Goal: Information Seeking & Learning: Learn about a topic

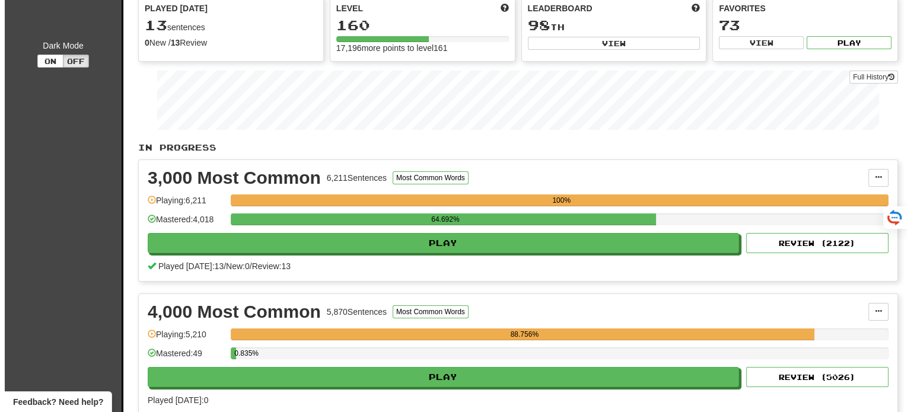
scroll to position [119, 0]
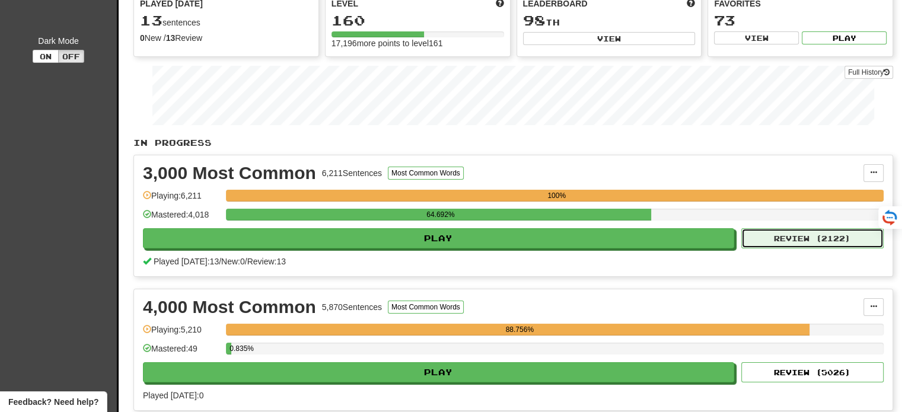
click at [795, 236] on button "Review ( 2122 )" at bounding box center [812, 238] width 142 height 20
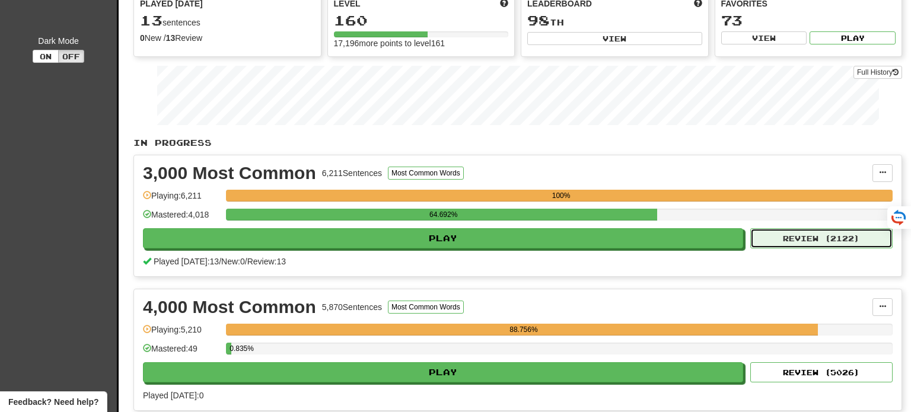
select select "**"
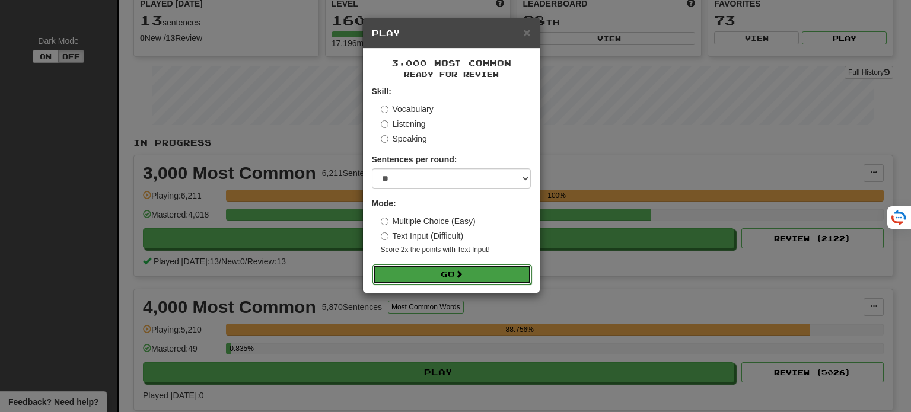
click at [468, 275] on button "Go" at bounding box center [451, 275] width 159 height 20
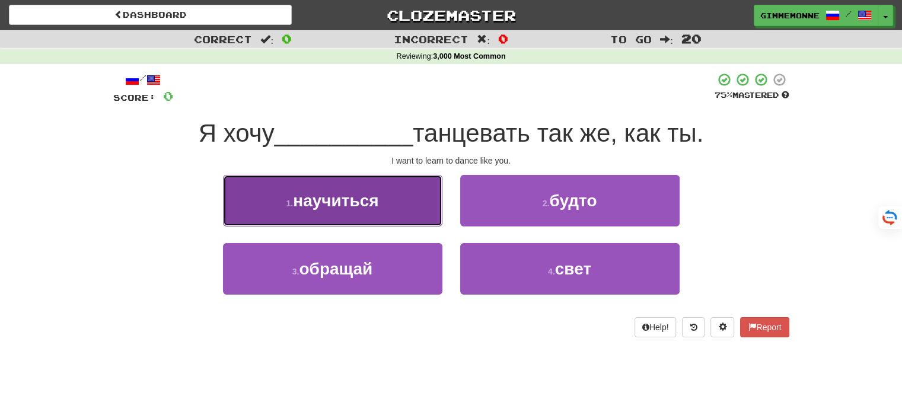
click at [397, 208] on button "1 . научиться" at bounding box center [332, 201] width 219 height 52
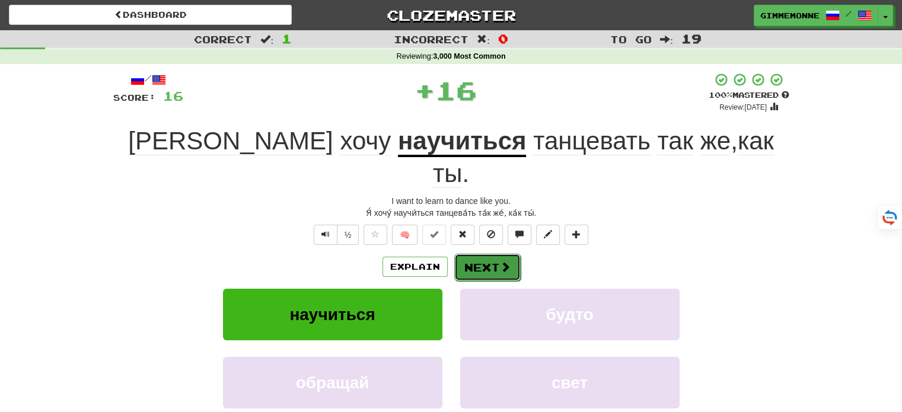
click at [476, 254] on button "Next" at bounding box center [487, 267] width 66 height 27
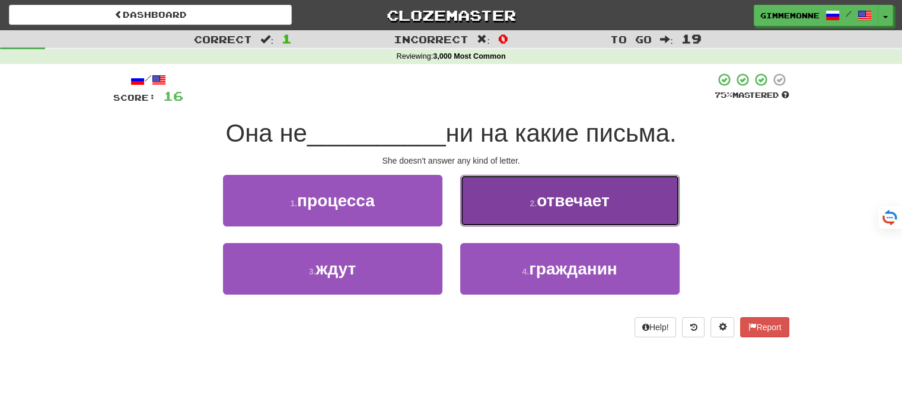
click at [536, 205] on small "2 ." at bounding box center [533, 203] width 7 height 9
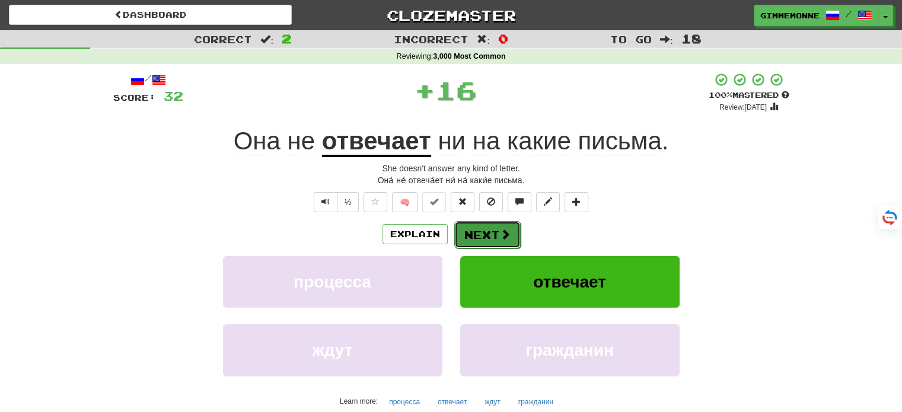
click at [508, 232] on span at bounding box center [505, 234] width 11 height 11
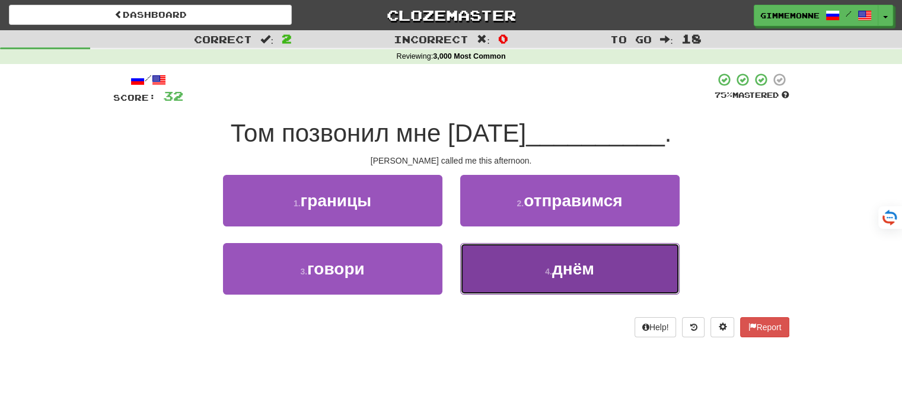
click at [564, 286] on button "4 . днём" at bounding box center [569, 269] width 219 height 52
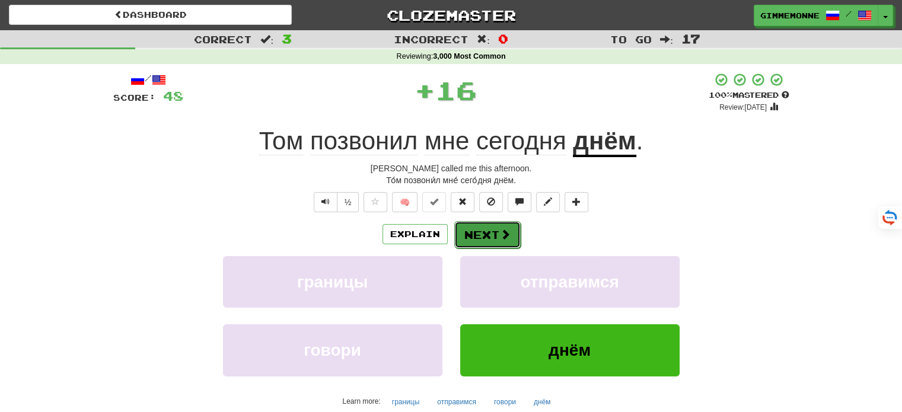
click at [481, 240] on button "Next" at bounding box center [487, 234] width 66 height 27
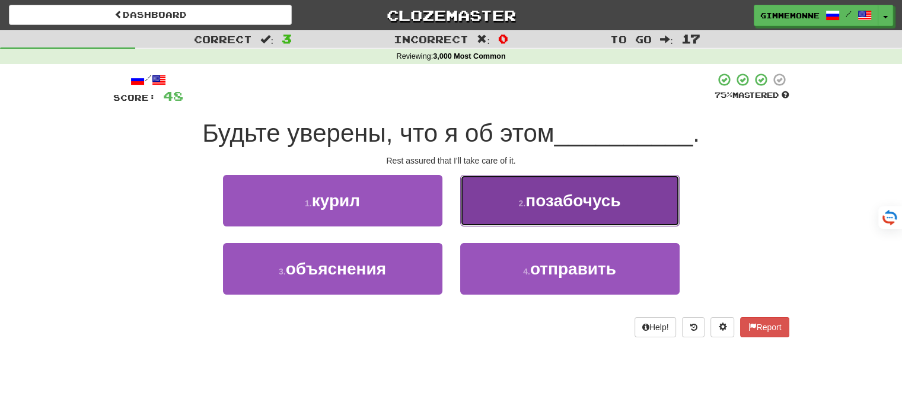
click at [468, 208] on button "2 . позабочусь" at bounding box center [569, 201] width 219 height 52
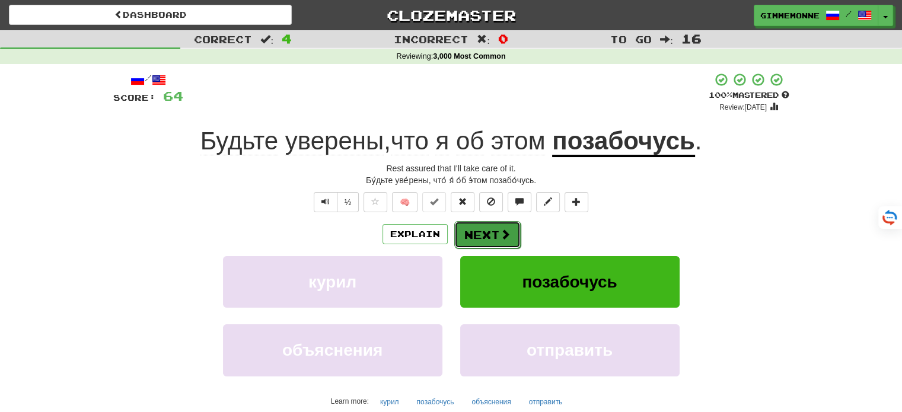
click at [472, 241] on button "Next" at bounding box center [487, 234] width 66 height 27
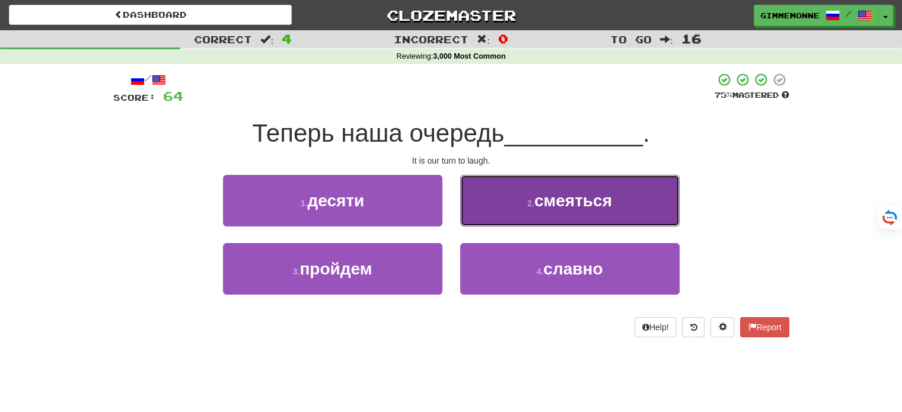
click at [508, 215] on button "2 . смеяться" at bounding box center [569, 201] width 219 height 52
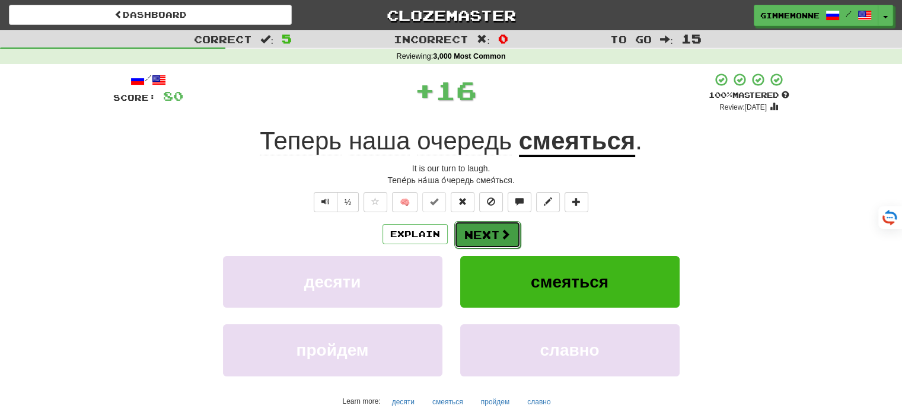
click at [502, 230] on span at bounding box center [505, 234] width 11 height 11
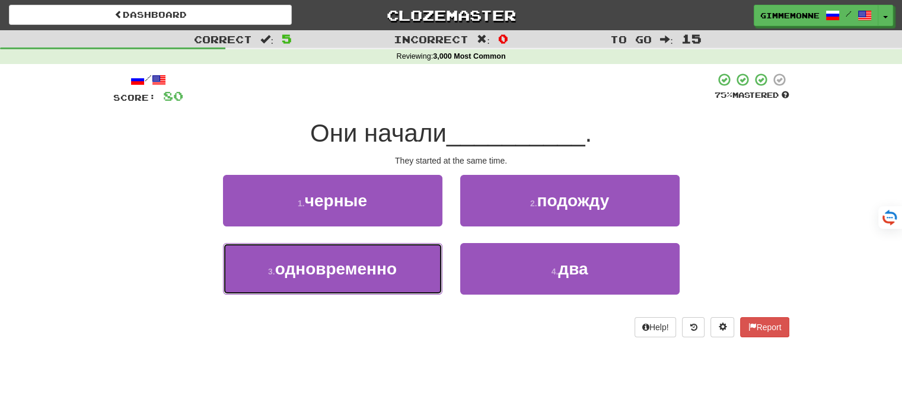
drag, startPoint x: 406, startPoint y: 266, endPoint x: 463, endPoint y: 253, distance: 58.9
click at [406, 266] on button "3 . одновременно" at bounding box center [332, 269] width 219 height 52
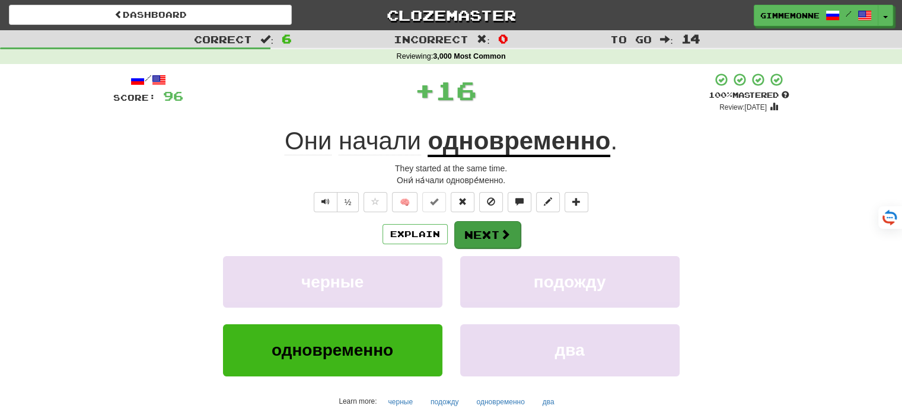
drag, startPoint x: 518, startPoint y: 245, endPoint x: 509, endPoint y: 246, distance: 8.9
click at [510, 246] on div "Explain Next" at bounding box center [451, 234] width 676 height 27
click at [501, 244] on button "Next" at bounding box center [487, 234] width 66 height 27
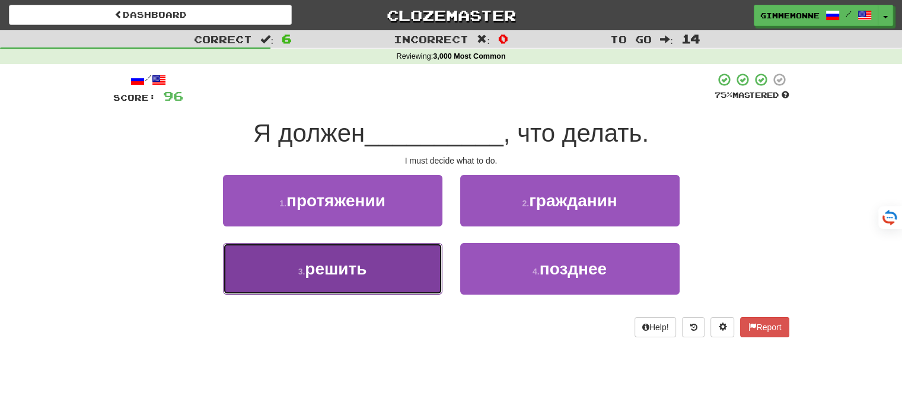
click at [399, 276] on button "3 . решить" at bounding box center [332, 269] width 219 height 52
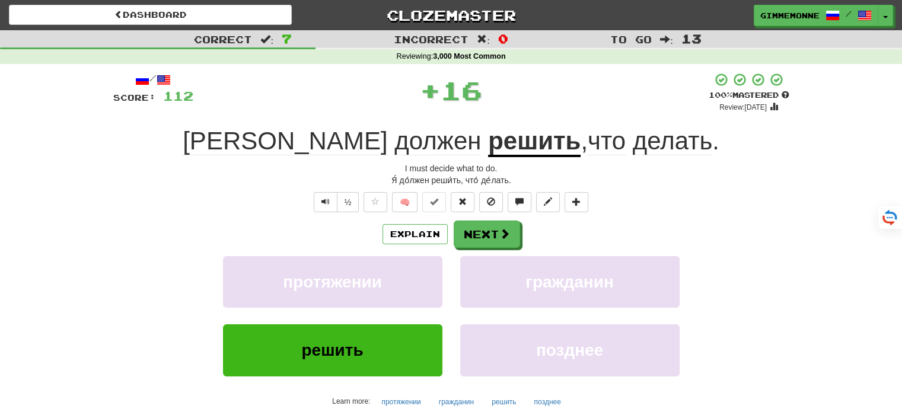
click at [467, 248] on div "Explain Next протяжении гражданин решить позднее Learn more: протяжении граждан…" at bounding box center [451, 316] width 676 height 190
click at [467, 242] on button "Next" at bounding box center [487, 234] width 66 height 27
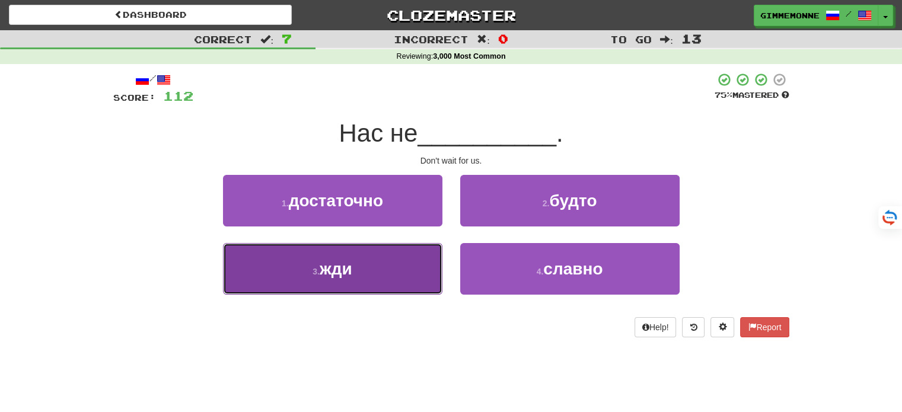
click at [407, 262] on button "3 . жди" at bounding box center [332, 269] width 219 height 52
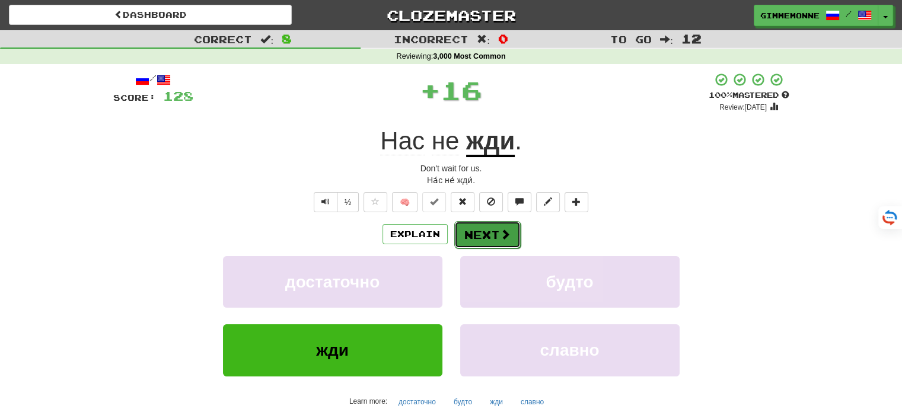
click at [498, 238] on button "Next" at bounding box center [487, 234] width 66 height 27
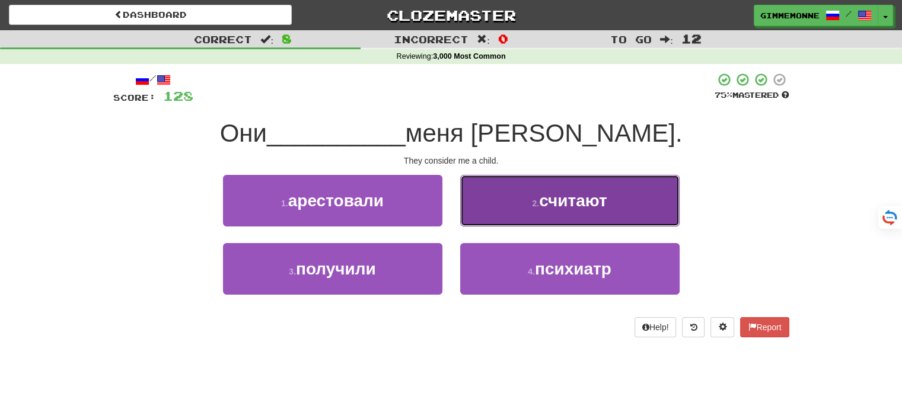
click at [520, 205] on button "2 . считают" at bounding box center [569, 201] width 219 height 52
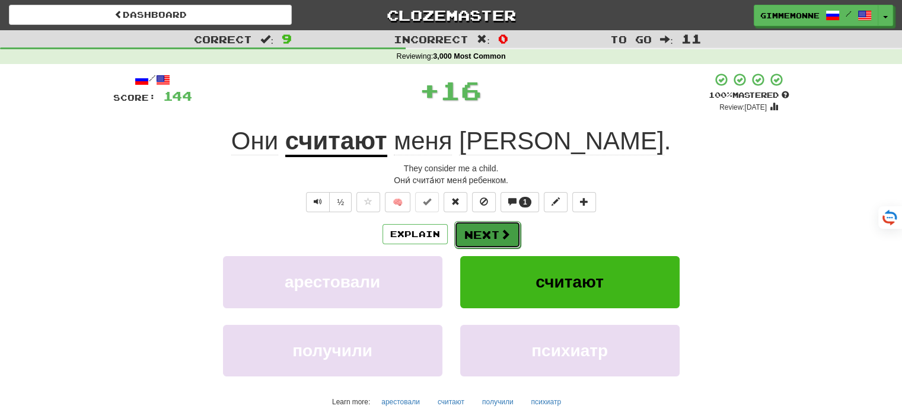
click at [485, 235] on button "Next" at bounding box center [487, 234] width 66 height 27
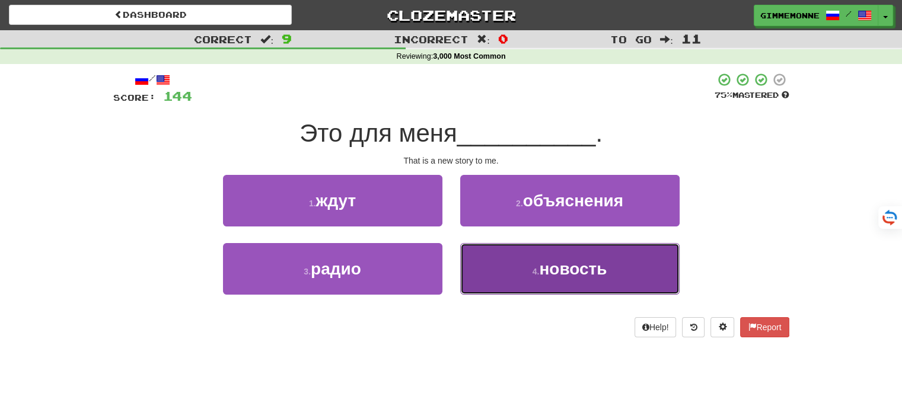
click at [515, 266] on button "4 . новость" at bounding box center [569, 269] width 219 height 52
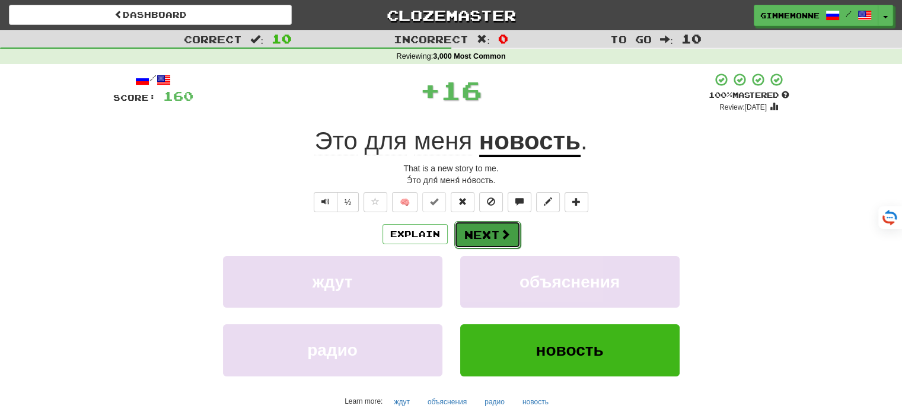
click at [505, 235] on span at bounding box center [505, 234] width 11 height 11
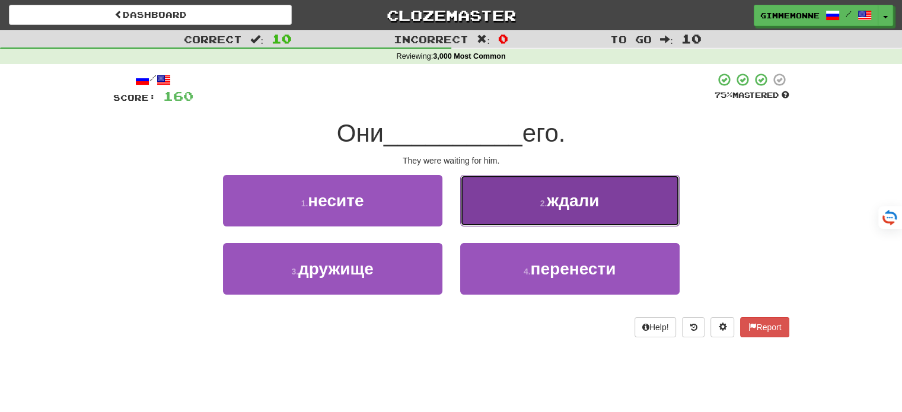
click at [517, 201] on button "2 . ждали" at bounding box center [569, 201] width 219 height 52
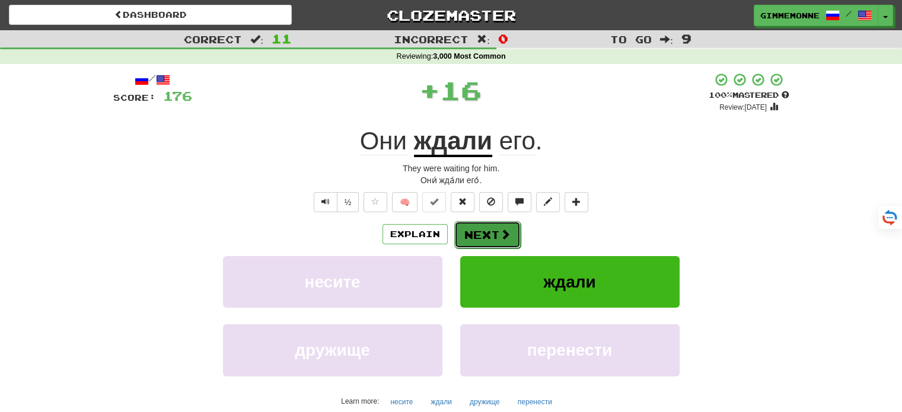
click at [488, 230] on button "Next" at bounding box center [487, 234] width 66 height 27
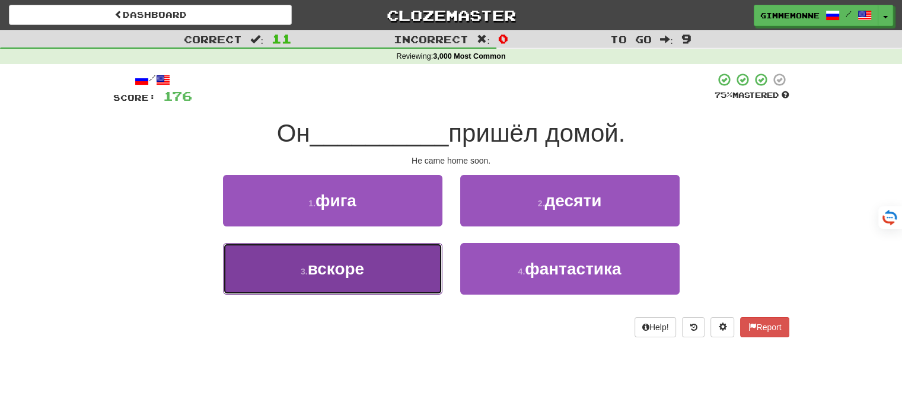
click at [380, 262] on button "3 . вскоре" at bounding box center [332, 269] width 219 height 52
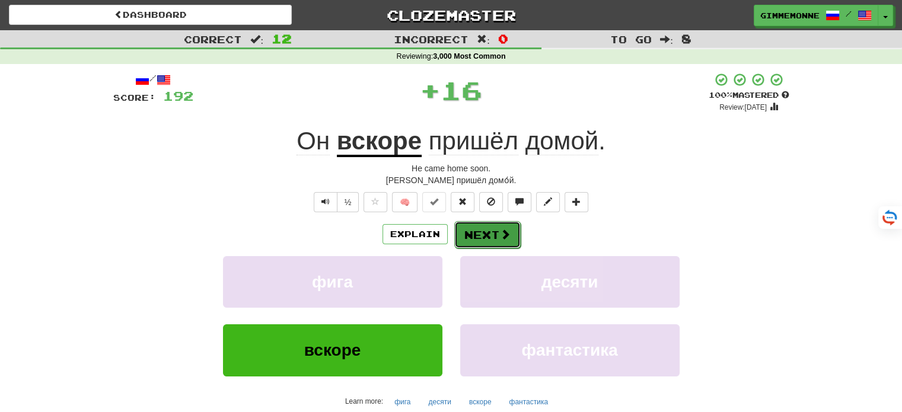
click at [490, 233] on button "Next" at bounding box center [487, 234] width 66 height 27
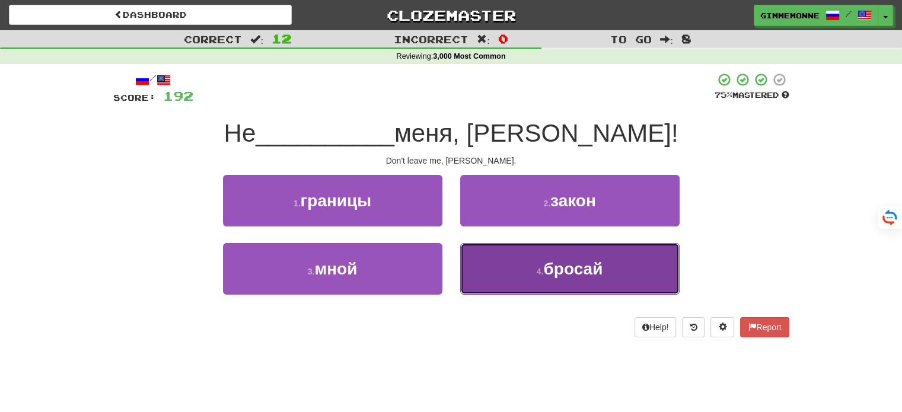
click at [520, 255] on button "4 . бросай" at bounding box center [569, 269] width 219 height 52
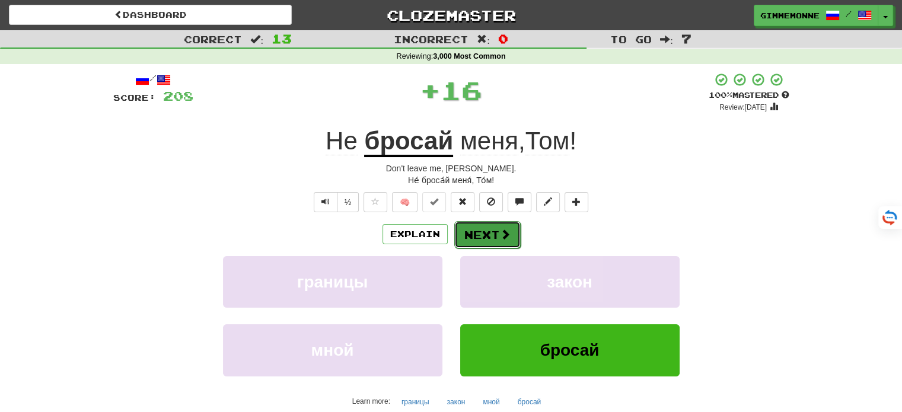
click at [503, 236] on span at bounding box center [505, 234] width 11 height 11
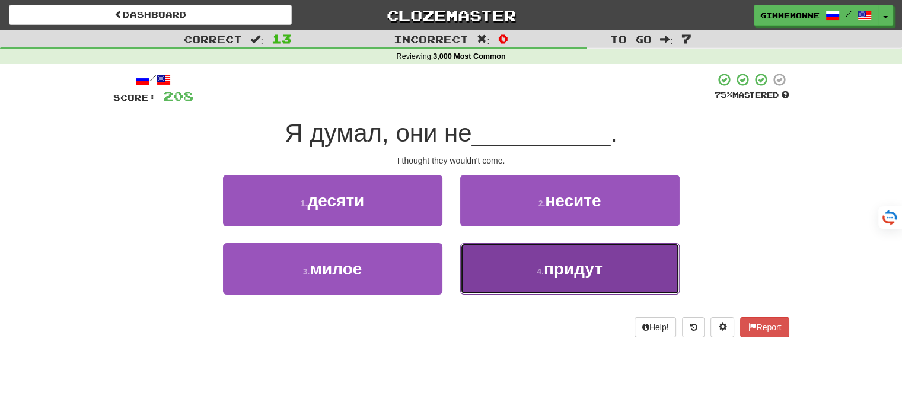
click at [488, 263] on button "4 . придут" at bounding box center [569, 269] width 219 height 52
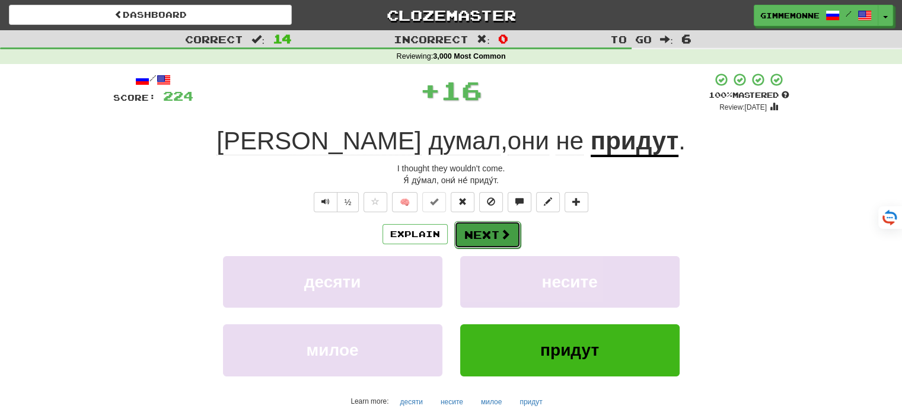
click at [488, 231] on button "Next" at bounding box center [487, 234] width 66 height 27
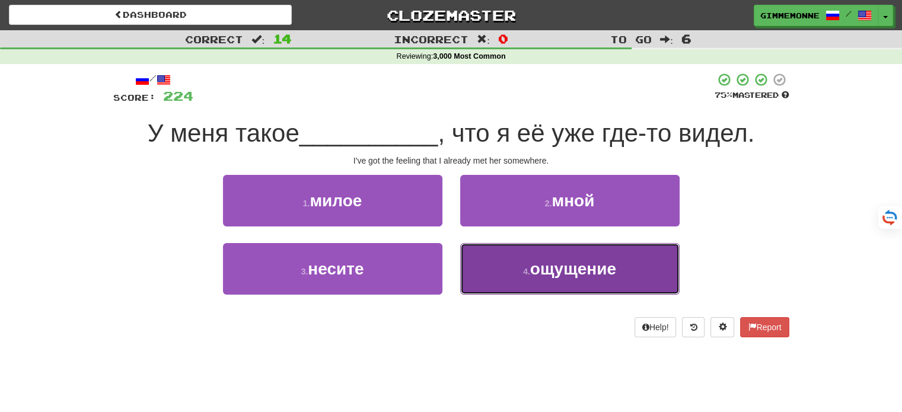
click at [516, 270] on button "4 . ощущение" at bounding box center [569, 269] width 219 height 52
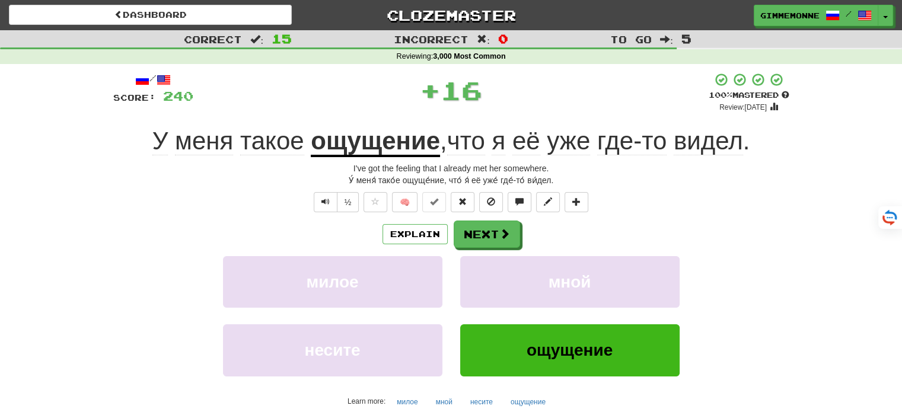
click at [401, 135] on u "ощущение" at bounding box center [375, 142] width 129 height 30
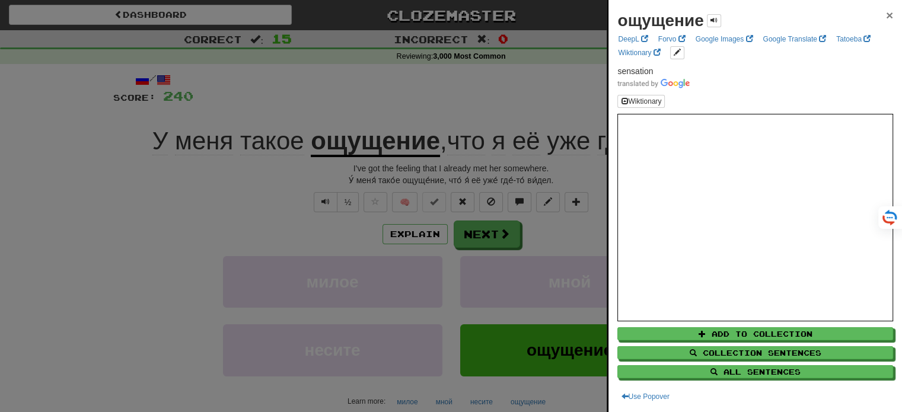
click at [886, 14] on span "×" at bounding box center [889, 15] width 7 height 14
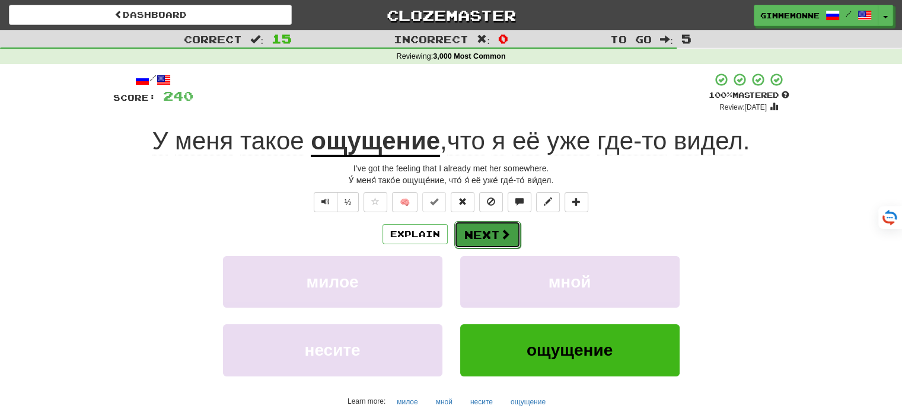
click at [473, 228] on button "Next" at bounding box center [487, 234] width 66 height 27
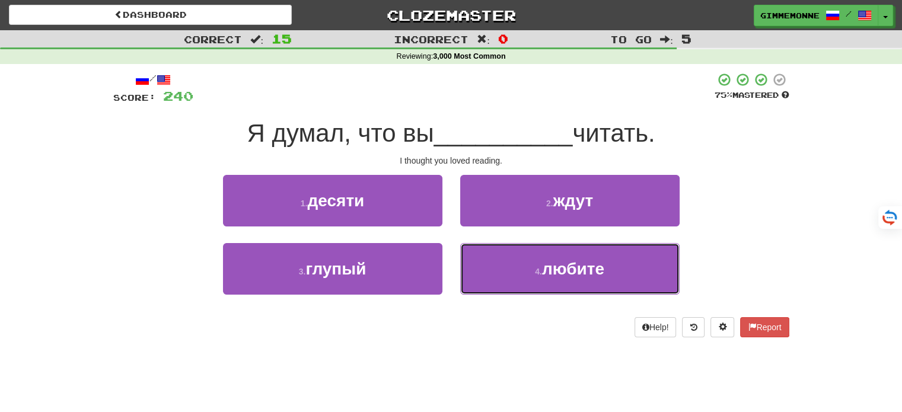
click at [505, 251] on button "4 . любите" at bounding box center [569, 269] width 219 height 52
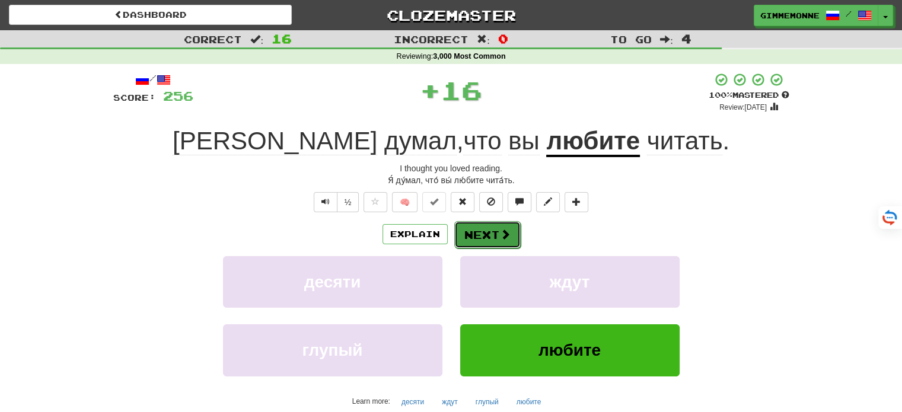
click at [488, 228] on button "Next" at bounding box center [487, 234] width 66 height 27
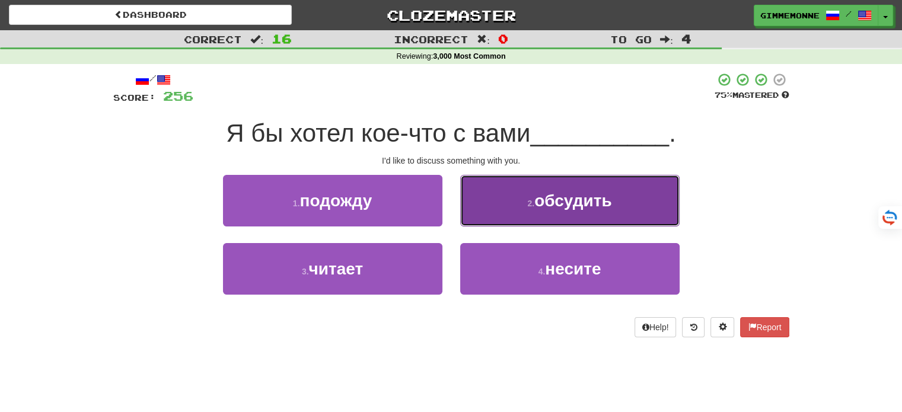
click at [488, 203] on button "2 . обсудить" at bounding box center [569, 201] width 219 height 52
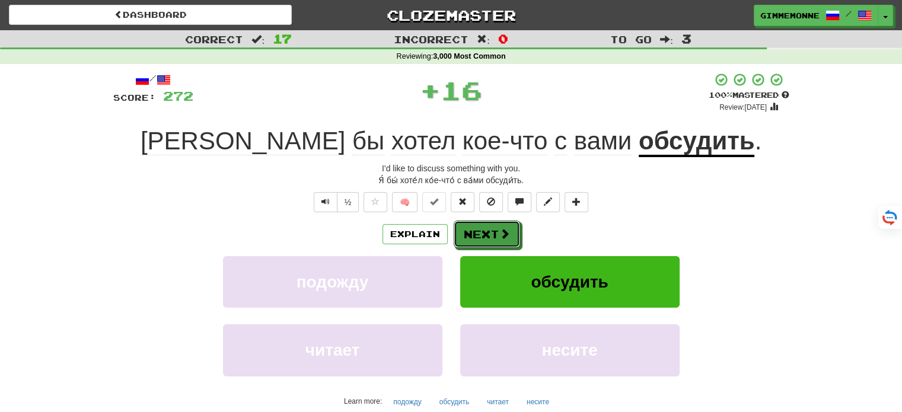
click at [486, 237] on button "Next" at bounding box center [487, 234] width 66 height 27
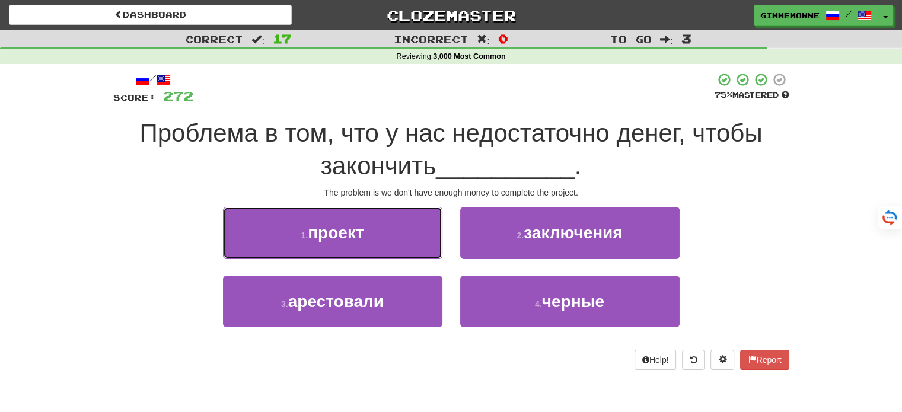
click at [406, 250] on button "1 . проект" at bounding box center [332, 233] width 219 height 52
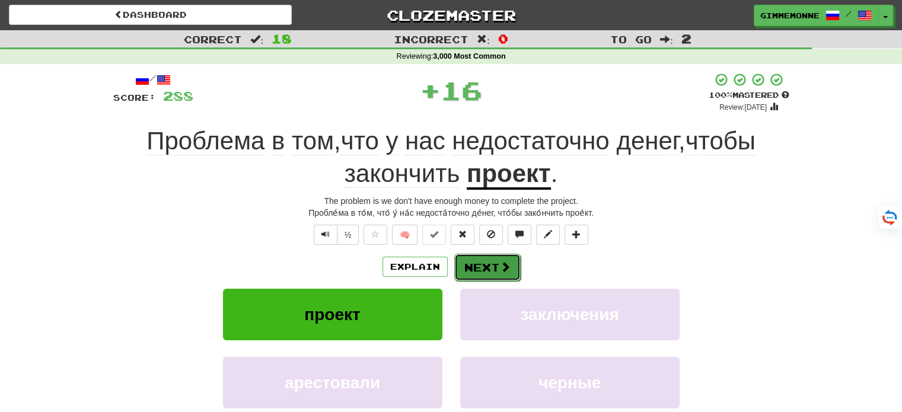
click at [471, 266] on button "Next" at bounding box center [487, 267] width 66 height 27
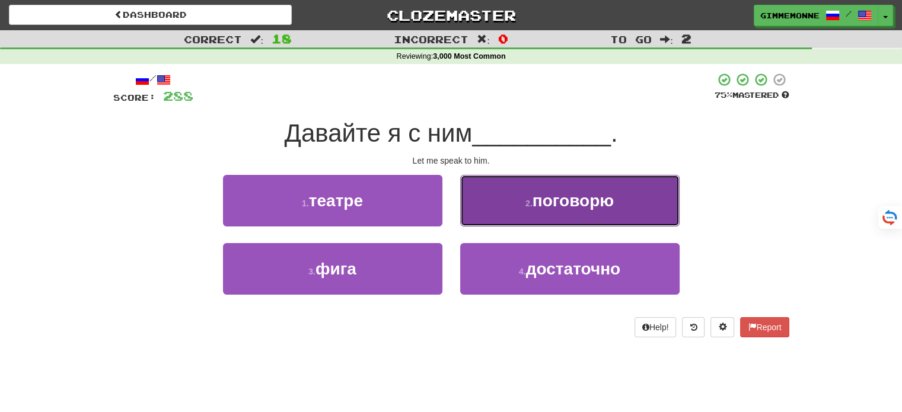
click at [512, 205] on button "2 . поговорю" at bounding box center [569, 201] width 219 height 52
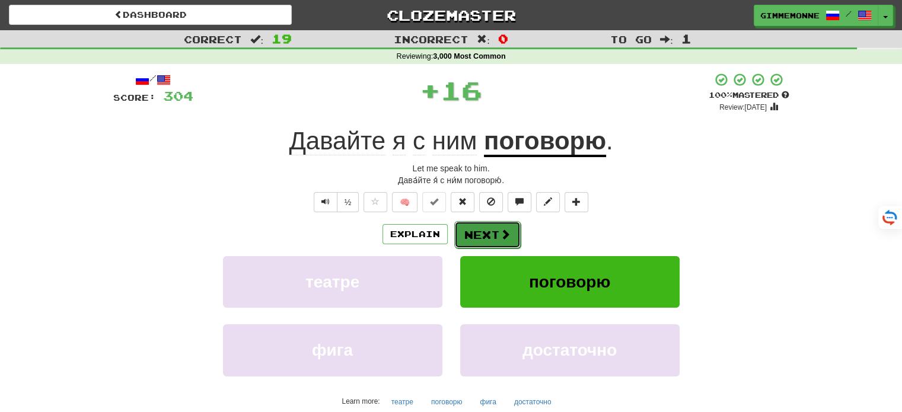
click at [476, 244] on button "Next" at bounding box center [487, 234] width 66 height 27
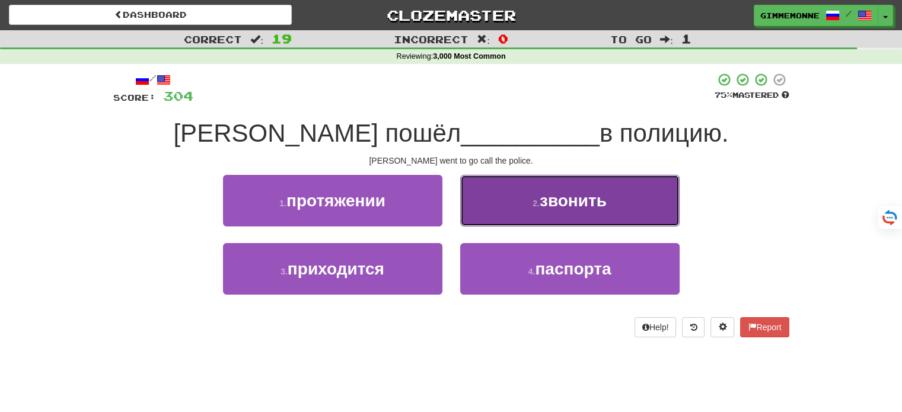
click at [484, 203] on button "2 . звонить" at bounding box center [569, 201] width 219 height 52
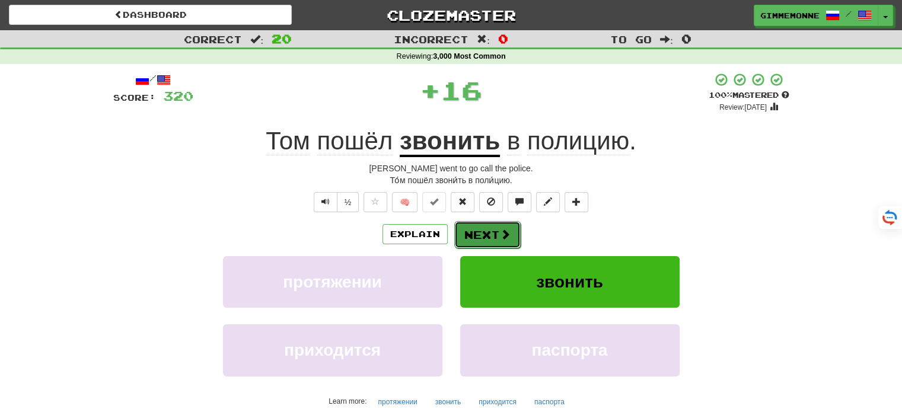
click at [470, 234] on button "Next" at bounding box center [487, 234] width 66 height 27
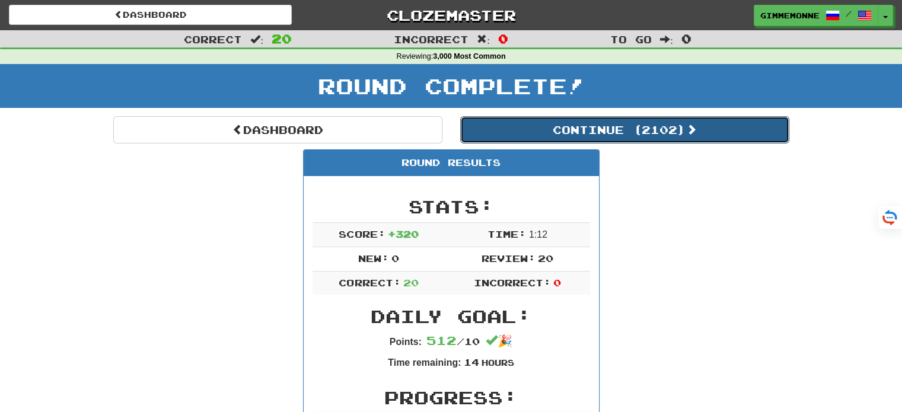
click at [616, 130] on button "Continue ( 2102 )" at bounding box center [624, 129] width 329 height 27
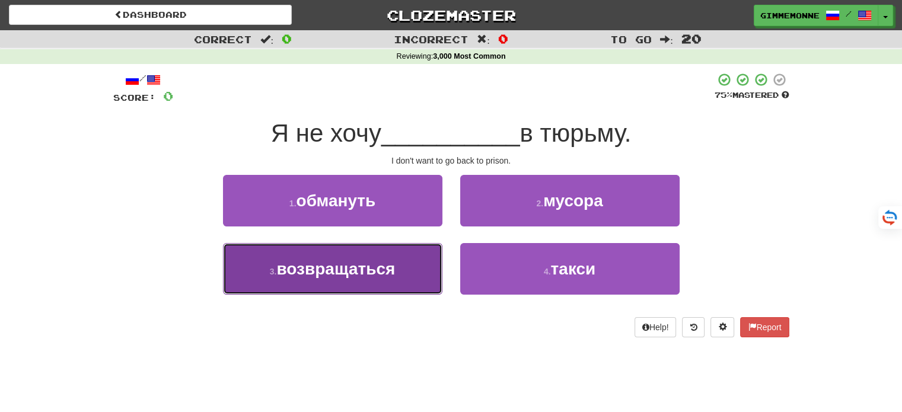
click at [432, 252] on button "3 . возвращаться" at bounding box center [332, 269] width 219 height 52
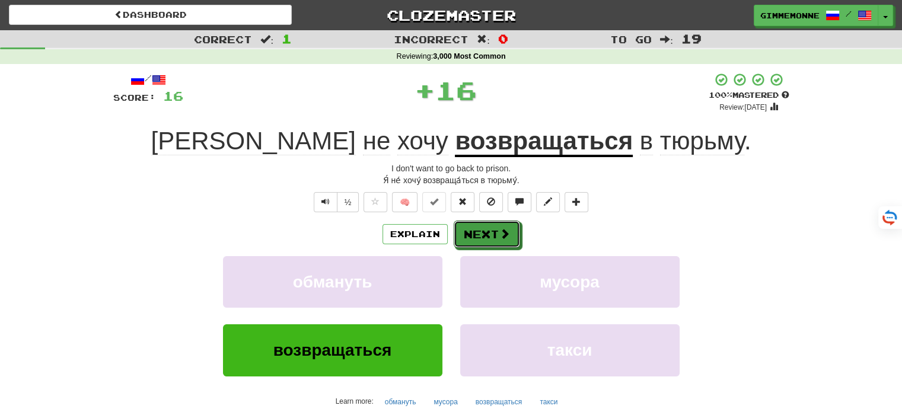
click at [492, 238] on button "Next" at bounding box center [487, 234] width 66 height 27
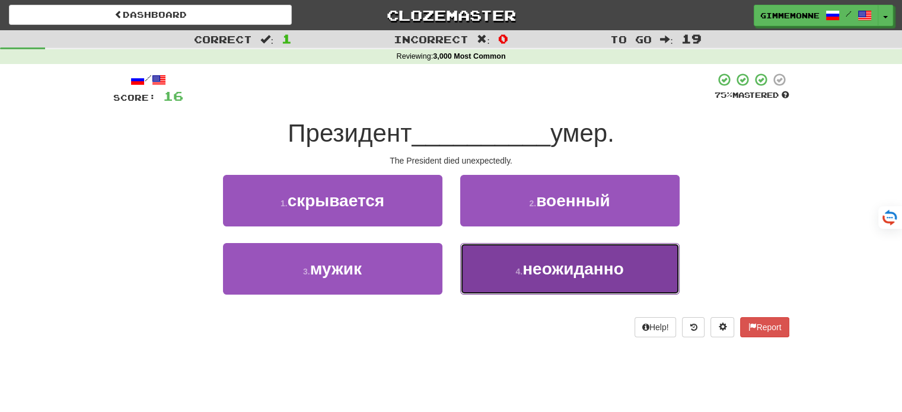
click at [495, 265] on button "4 . неожиданно" at bounding box center [569, 269] width 219 height 52
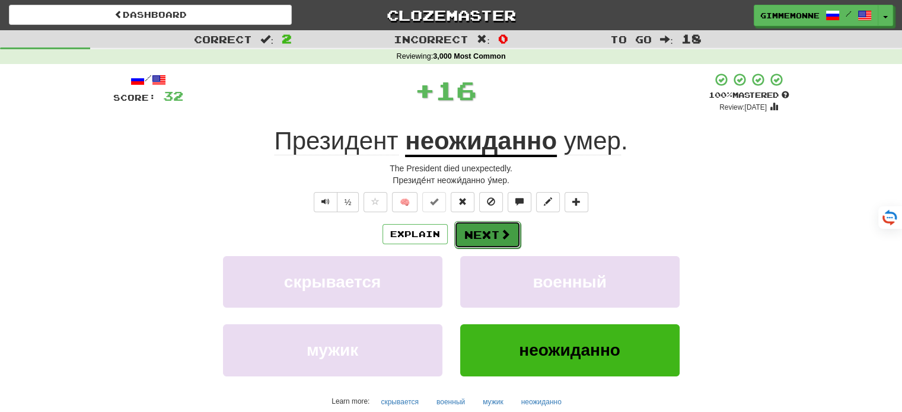
click at [484, 234] on button "Next" at bounding box center [487, 234] width 66 height 27
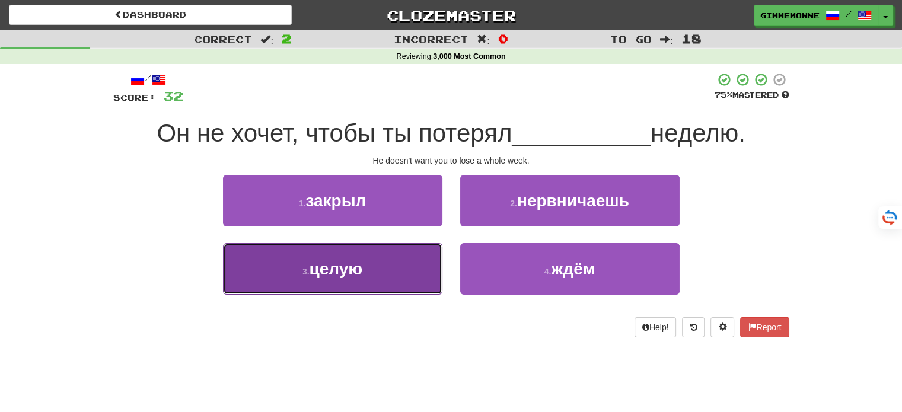
click at [418, 263] on button "3 . целую" at bounding box center [332, 269] width 219 height 52
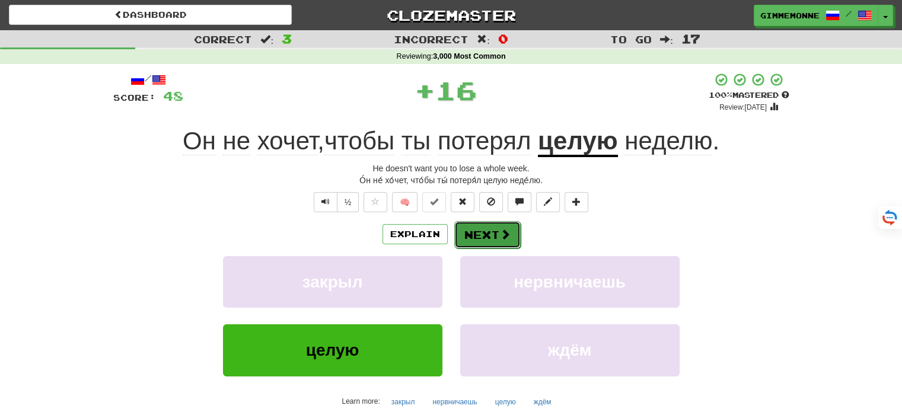
click at [495, 237] on button "Next" at bounding box center [487, 234] width 66 height 27
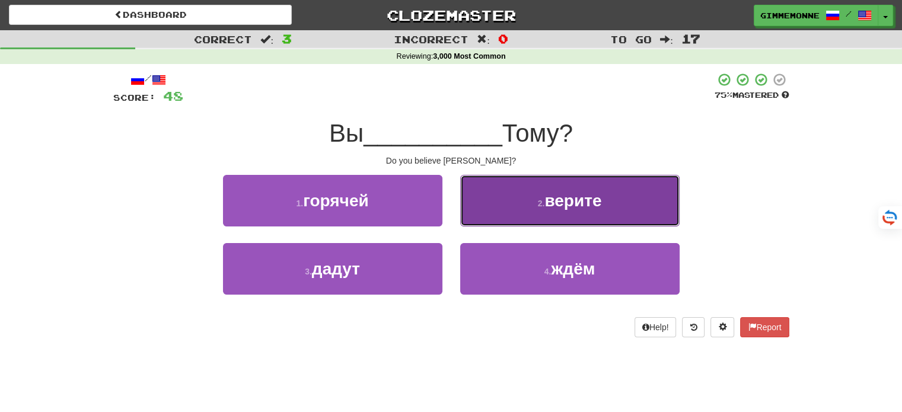
click at [531, 212] on button "2 . верите" at bounding box center [569, 201] width 219 height 52
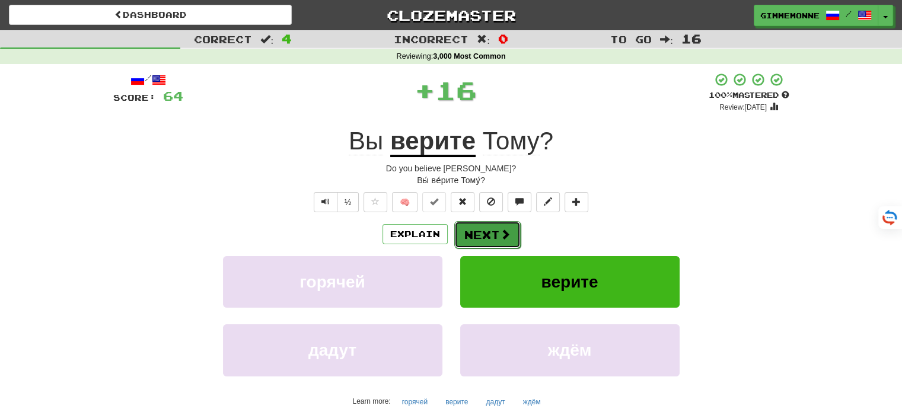
click at [501, 234] on span at bounding box center [505, 234] width 11 height 11
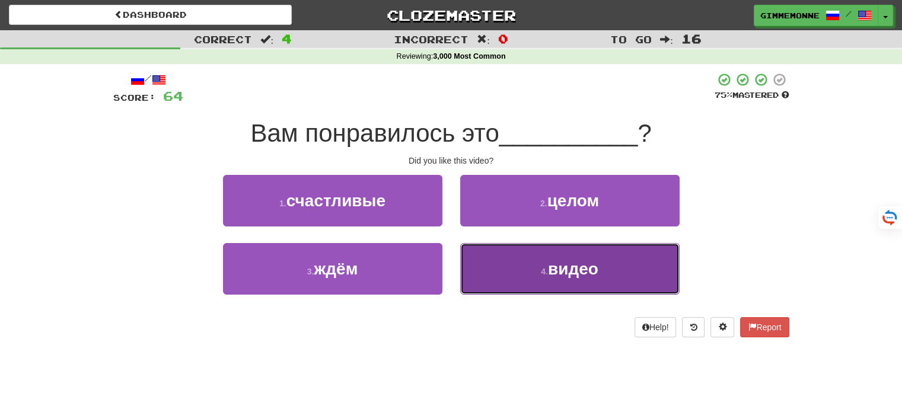
click at [493, 275] on button "4 . видео" at bounding box center [569, 269] width 219 height 52
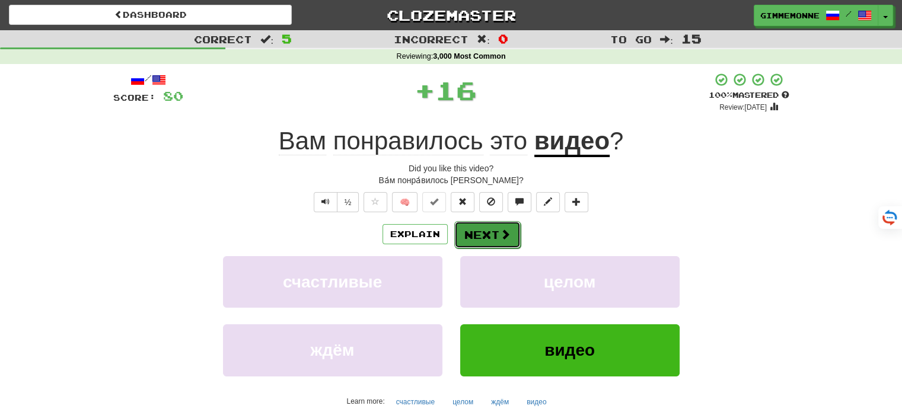
click at [489, 239] on button "Next" at bounding box center [487, 234] width 66 height 27
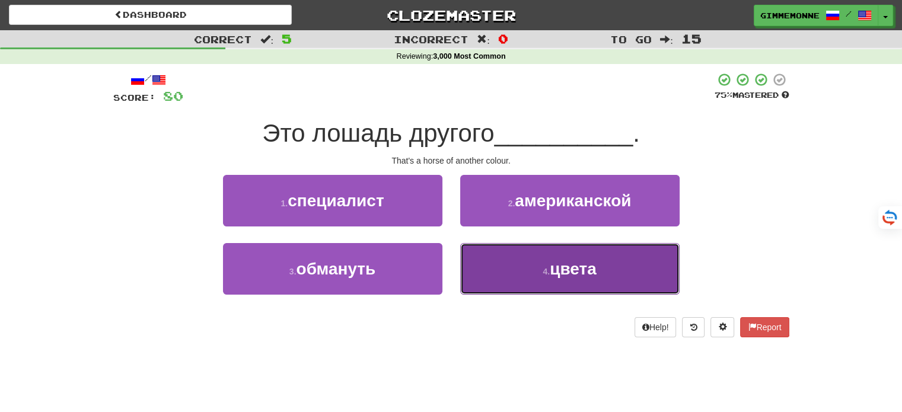
click at [544, 267] on small "4 ." at bounding box center [546, 271] width 7 height 9
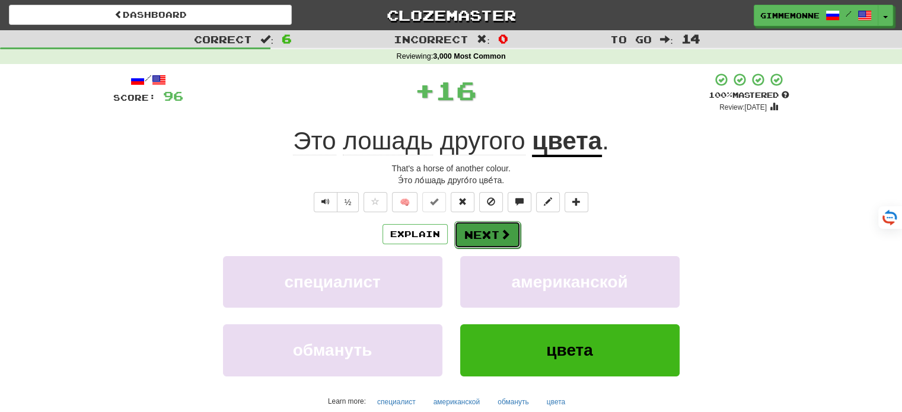
click at [496, 236] on button "Next" at bounding box center [487, 234] width 66 height 27
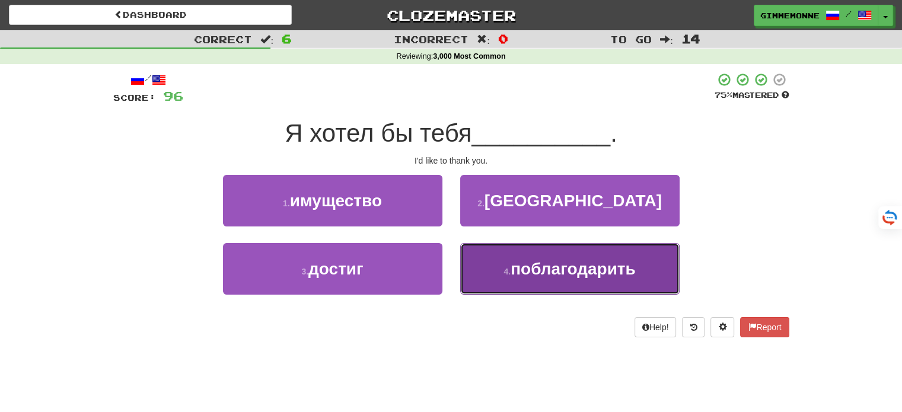
click at [511, 254] on button "4 . поблагодарить" at bounding box center [569, 269] width 219 height 52
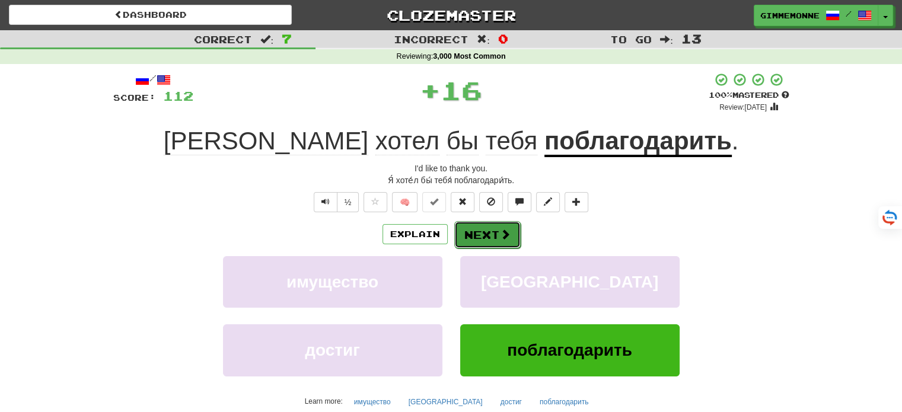
click at [486, 244] on button "Next" at bounding box center [487, 234] width 66 height 27
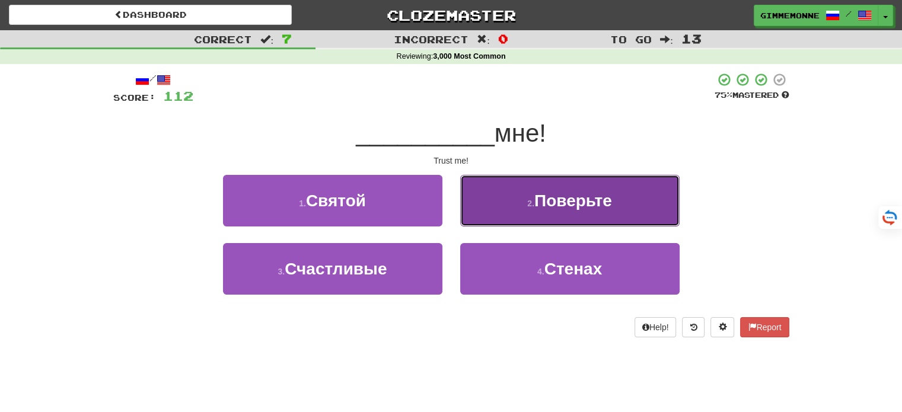
click at [553, 216] on button "2 . Поверьте" at bounding box center [569, 201] width 219 height 52
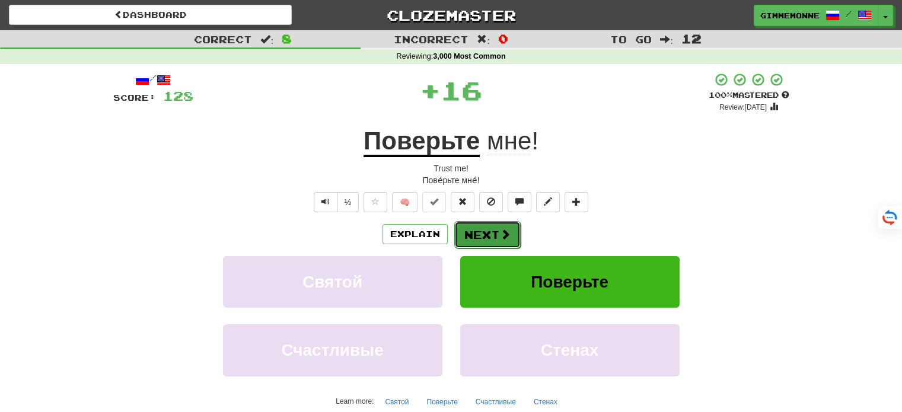
click at [511, 239] on button "Next" at bounding box center [487, 234] width 66 height 27
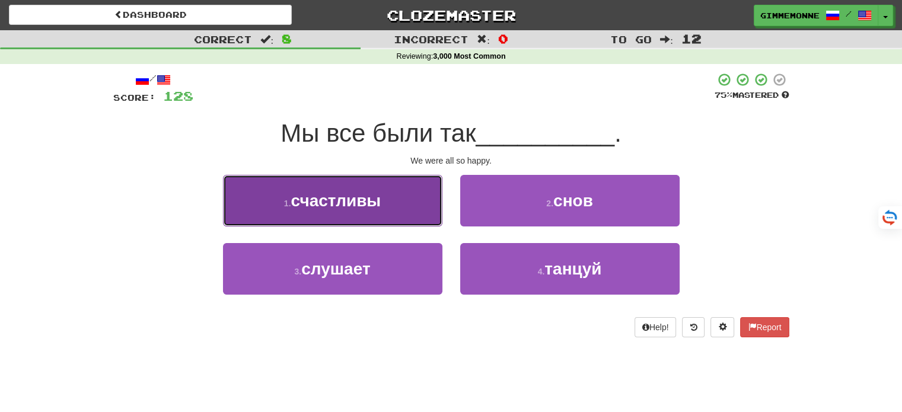
click at [419, 211] on button "1 . счастливы" at bounding box center [332, 201] width 219 height 52
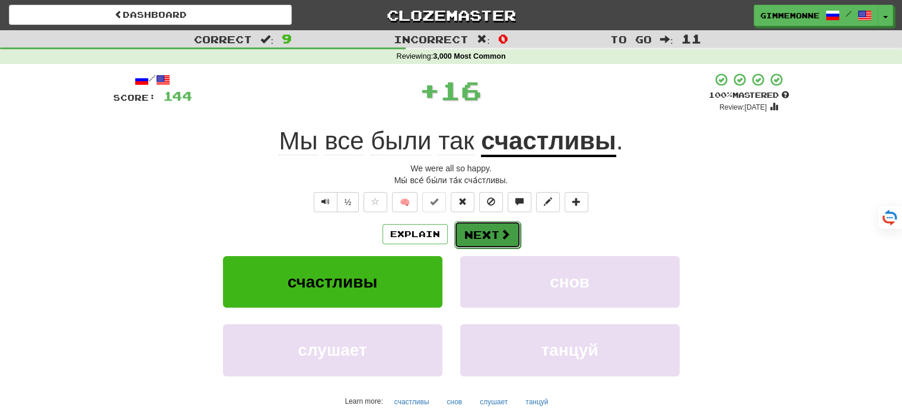
click at [463, 223] on button "Next" at bounding box center [487, 234] width 66 height 27
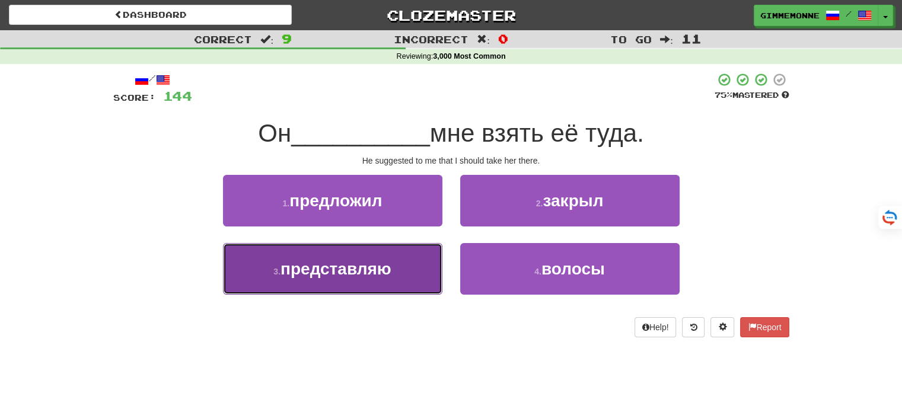
click at [389, 256] on button "3 . представляю" at bounding box center [332, 269] width 219 height 52
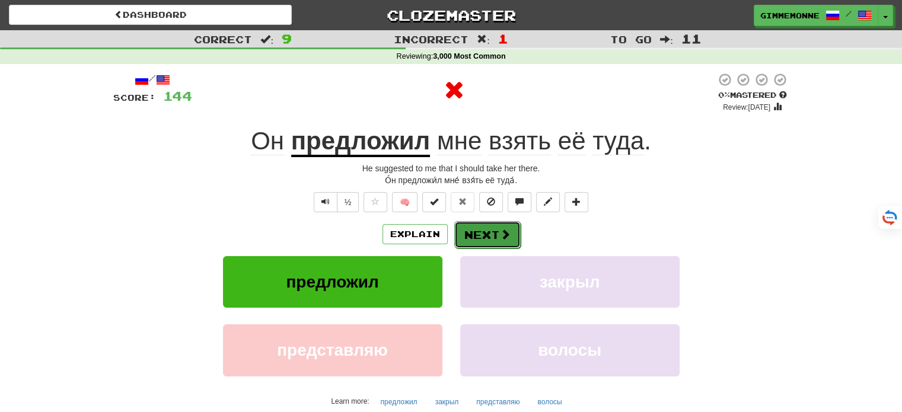
click at [467, 238] on button "Next" at bounding box center [487, 234] width 66 height 27
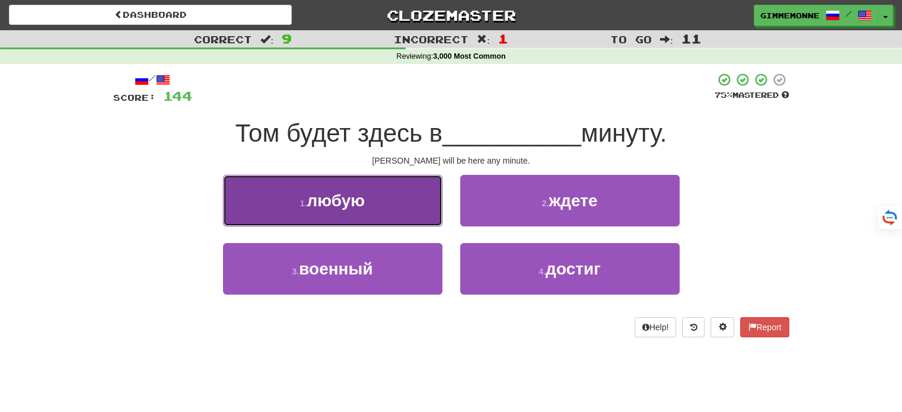
click at [427, 222] on button "1 . любую" at bounding box center [332, 201] width 219 height 52
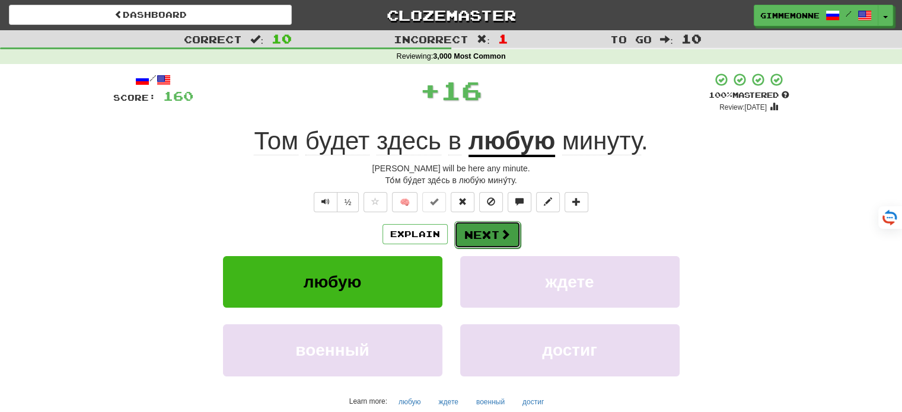
click at [485, 234] on button "Next" at bounding box center [487, 234] width 66 height 27
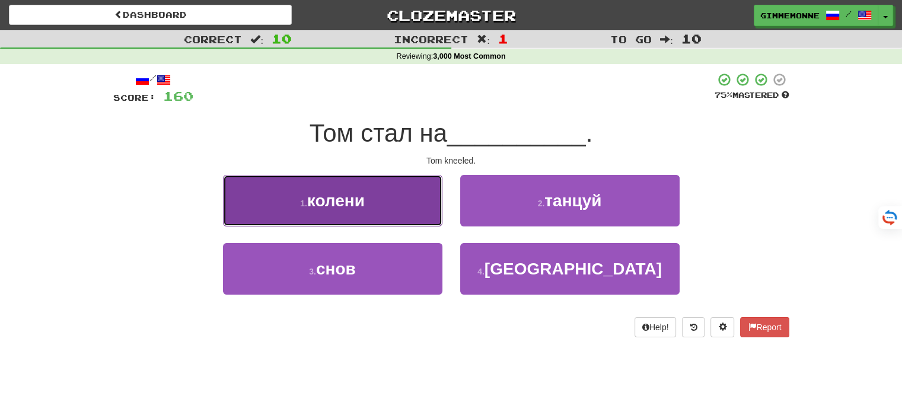
click at [413, 205] on button "1 . колени" at bounding box center [332, 201] width 219 height 52
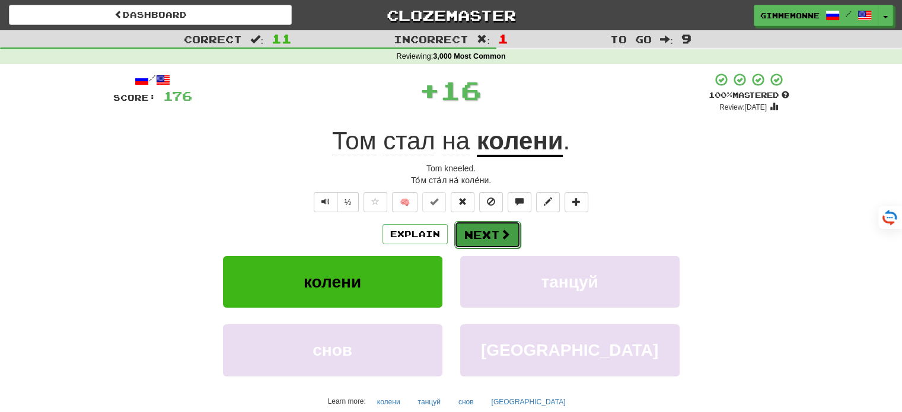
click at [466, 233] on button "Next" at bounding box center [487, 234] width 66 height 27
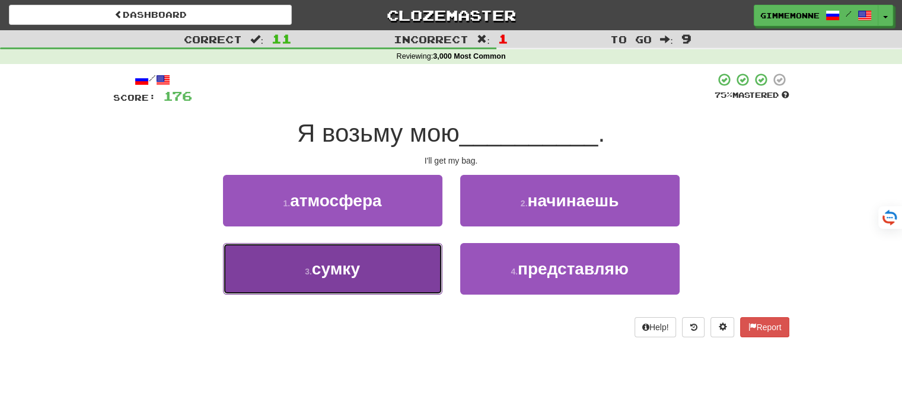
click at [381, 277] on button "3 . сумку" at bounding box center [332, 269] width 219 height 52
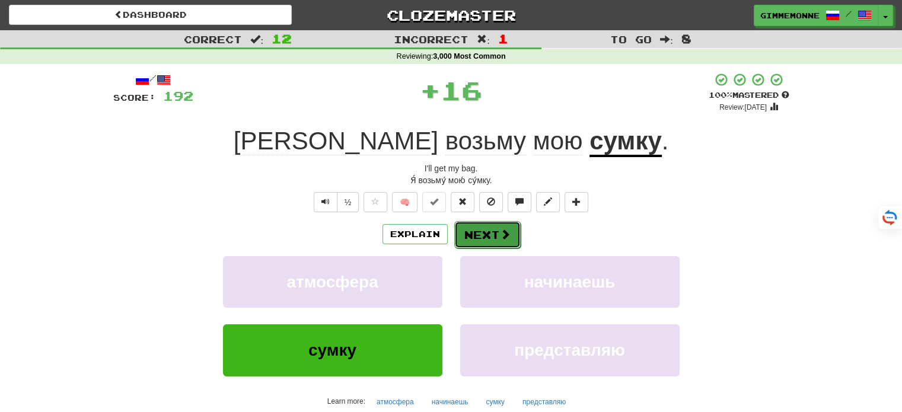
click at [479, 235] on button "Next" at bounding box center [487, 234] width 66 height 27
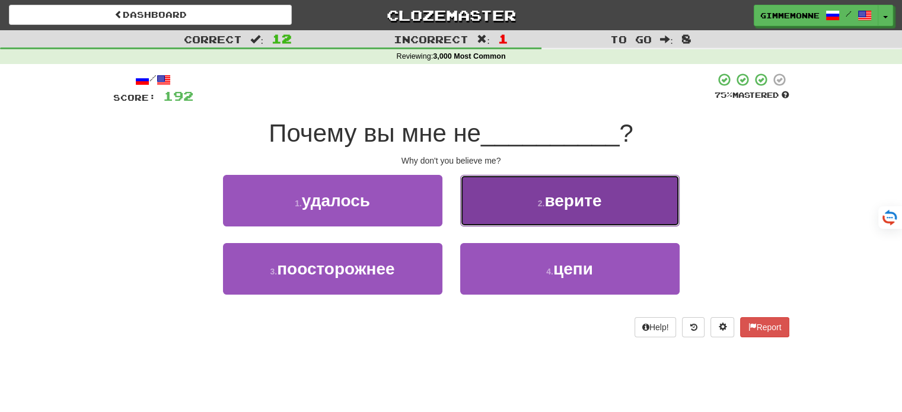
click at [491, 206] on button "2 . верите" at bounding box center [569, 201] width 219 height 52
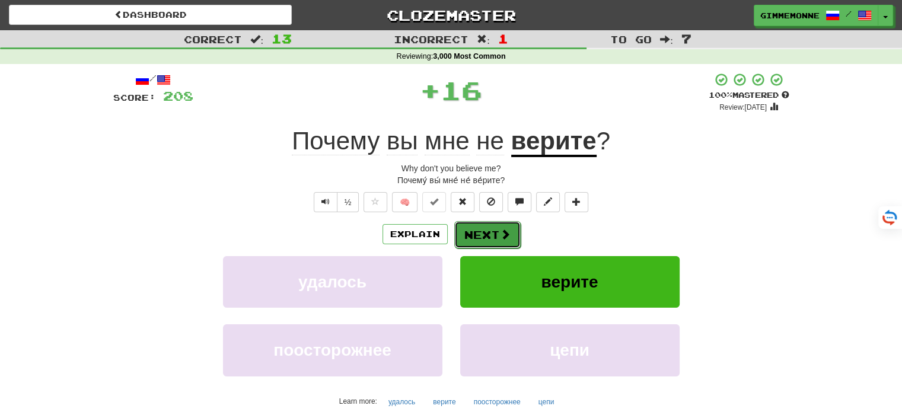
click at [488, 222] on button "Next" at bounding box center [487, 234] width 66 height 27
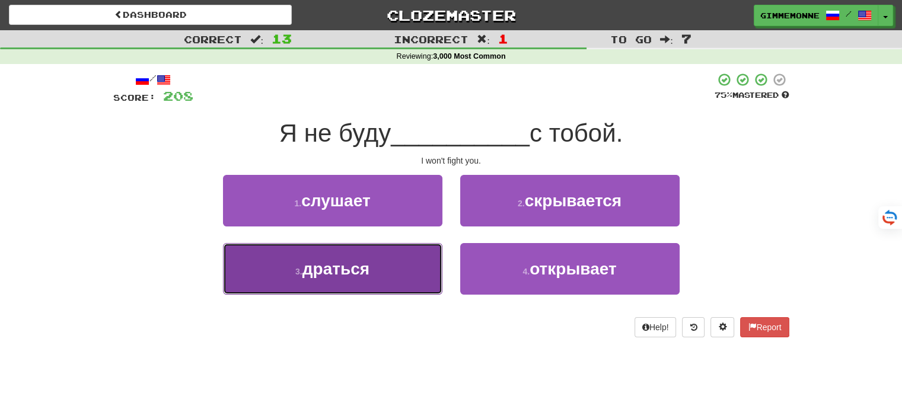
click at [400, 256] on button "3 . драться" at bounding box center [332, 269] width 219 height 52
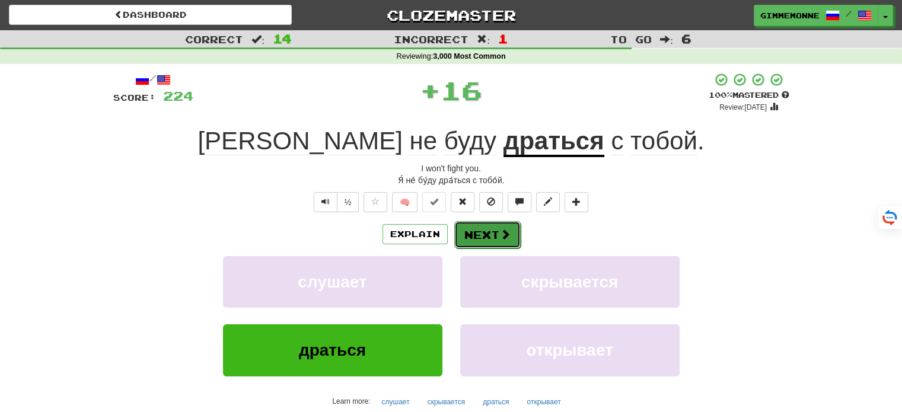
click at [482, 237] on button "Next" at bounding box center [487, 234] width 66 height 27
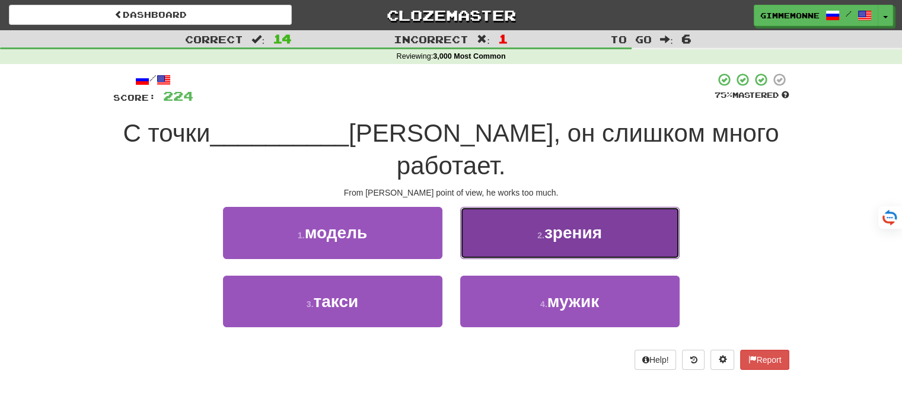
click at [484, 223] on button "2 . зрения" at bounding box center [569, 233] width 219 height 52
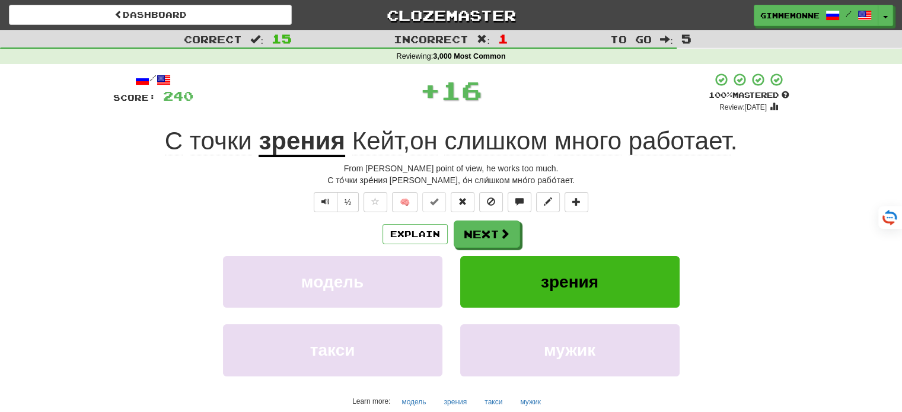
click at [332, 144] on u "зрения" at bounding box center [302, 142] width 87 height 30
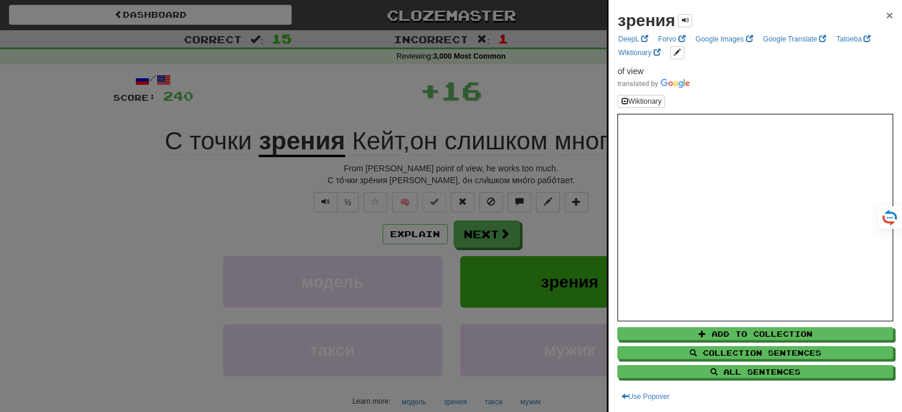
click at [886, 14] on span "×" at bounding box center [889, 15] width 7 height 14
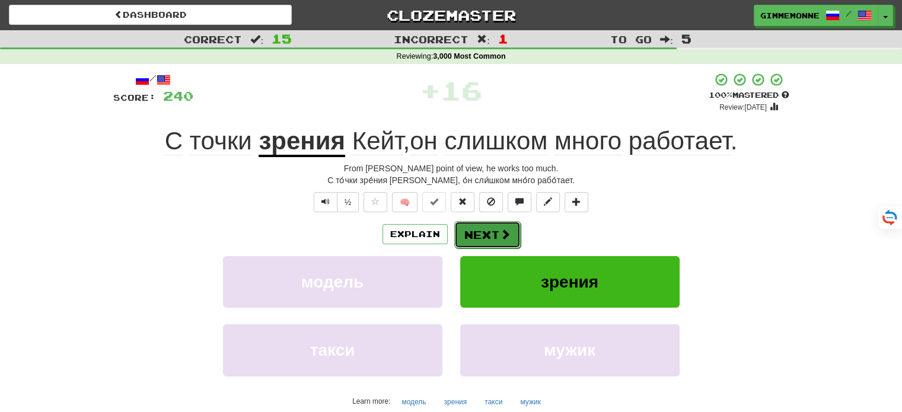
click at [476, 227] on button "Next" at bounding box center [487, 234] width 66 height 27
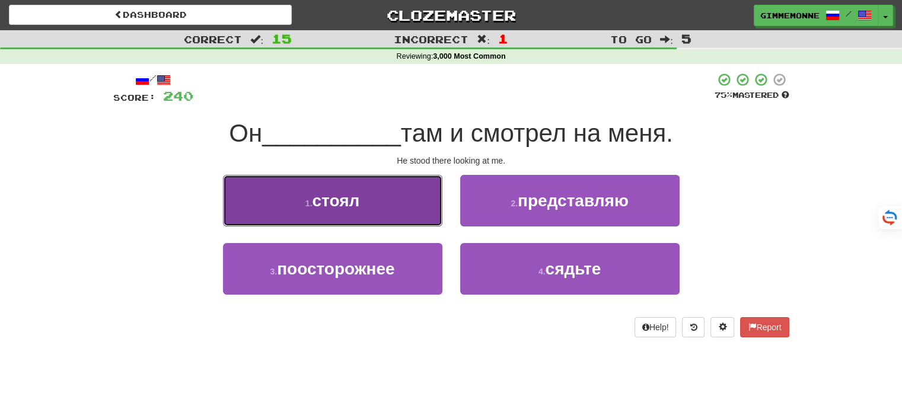
click at [435, 214] on button "1 . стоял" at bounding box center [332, 201] width 219 height 52
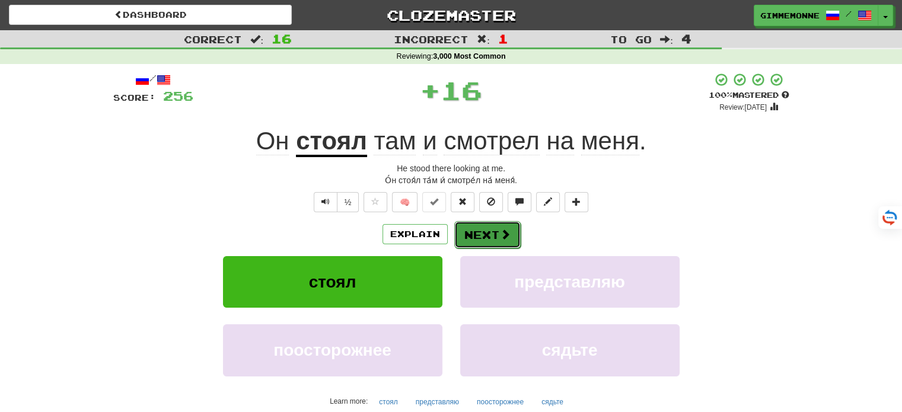
click at [484, 227] on button "Next" at bounding box center [487, 234] width 66 height 27
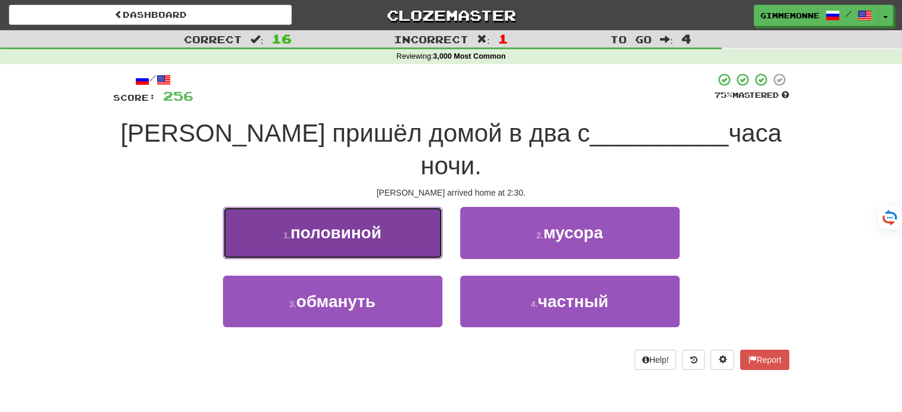
click at [407, 218] on button "1 . половиной" at bounding box center [332, 233] width 219 height 52
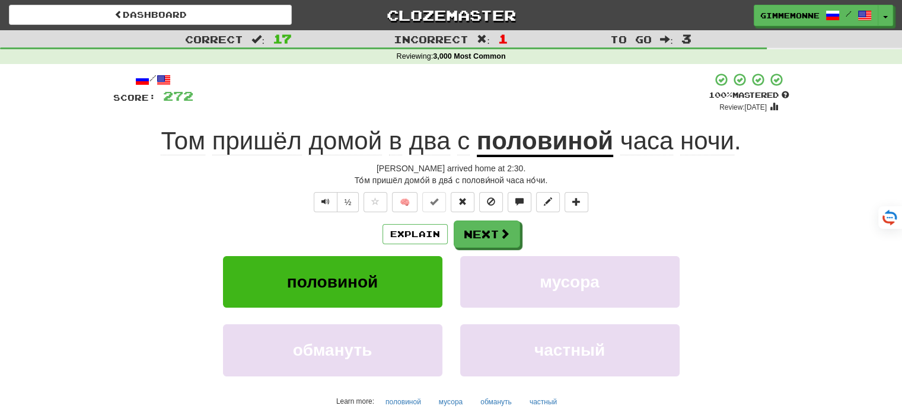
click at [569, 152] on u "половиной" at bounding box center [545, 142] width 136 height 30
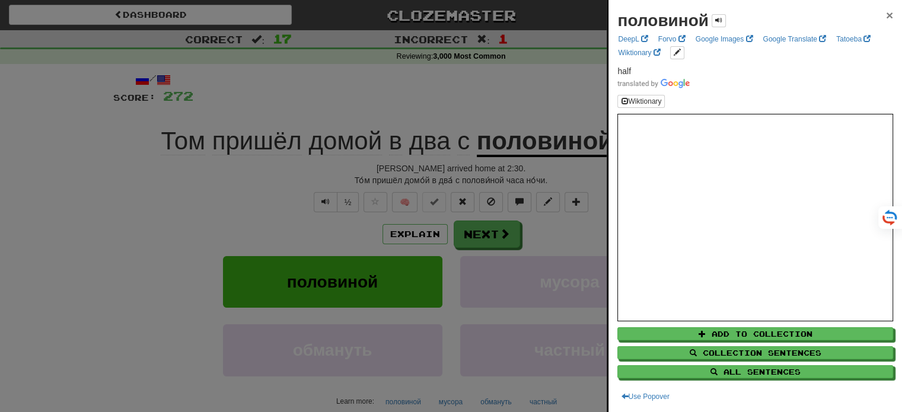
click at [886, 18] on span "×" at bounding box center [889, 15] width 7 height 14
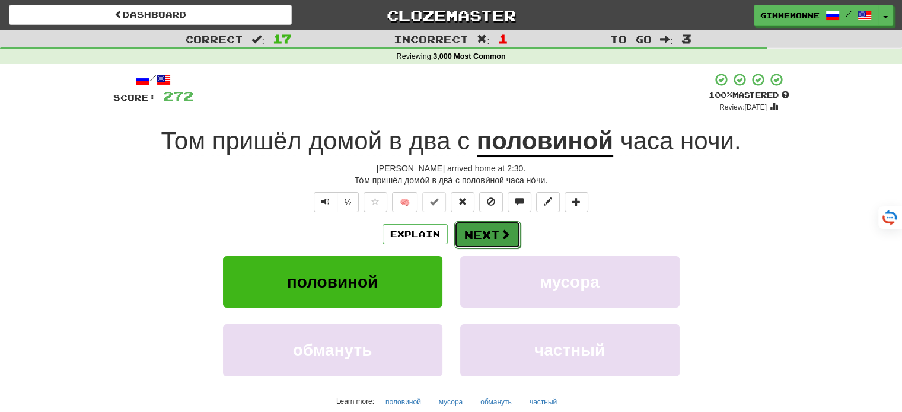
click at [490, 230] on button "Next" at bounding box center [487, 234] width 66 height 27
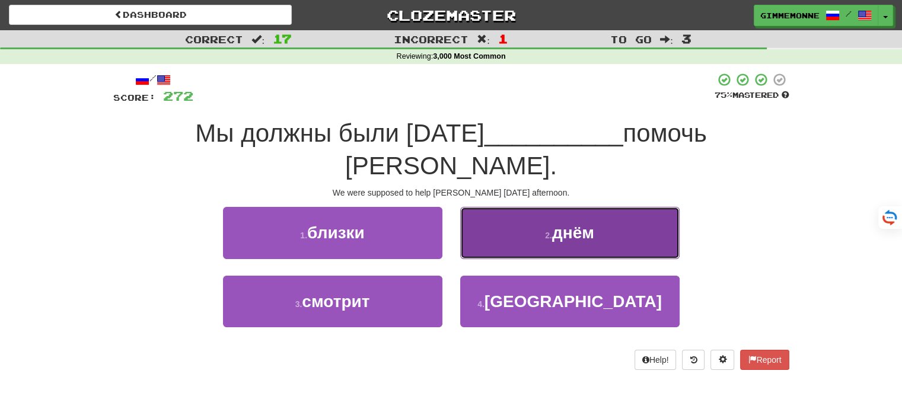
click at [524, 207] on button "2 . днём" at bounding box center [569, 233] width 219 height 52
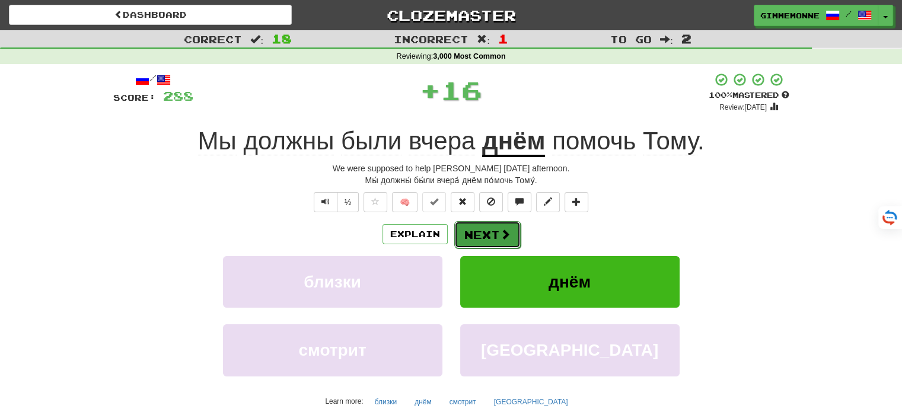
click at [480, 236] on button "Next" at bounding box center [487, 234] width 66 height 27
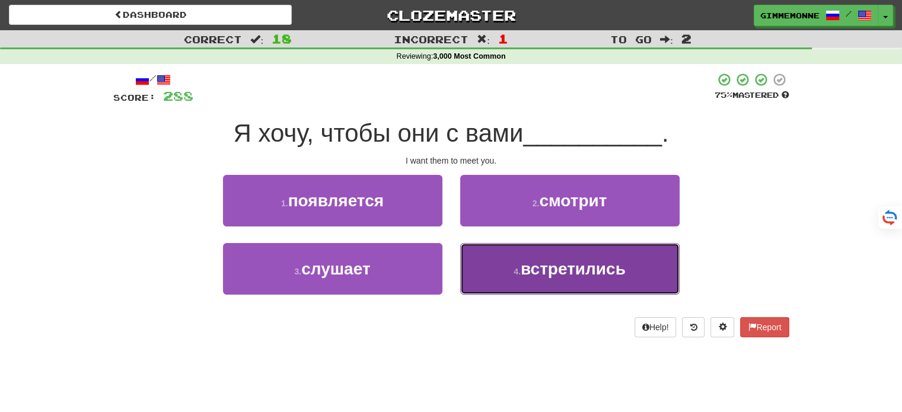
click at [496, 260] on button "4 . встретились" at bounding box center [569, 269] width 219 height 52
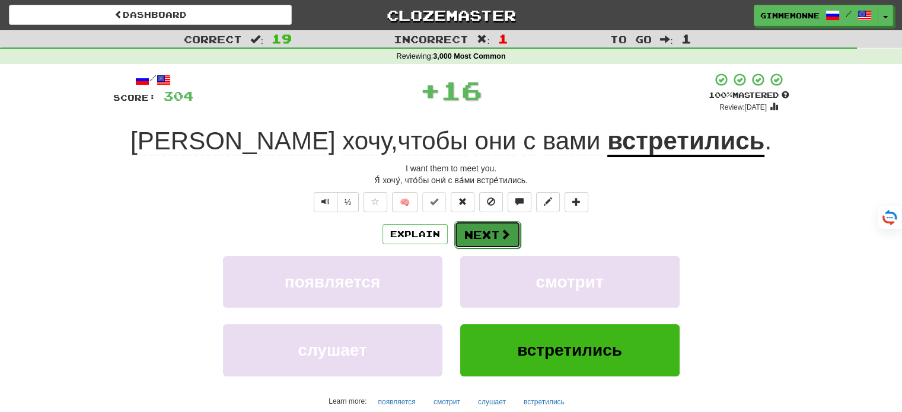
click at [502, 234] on span at bounding box center [505, 234] width 11 height 11
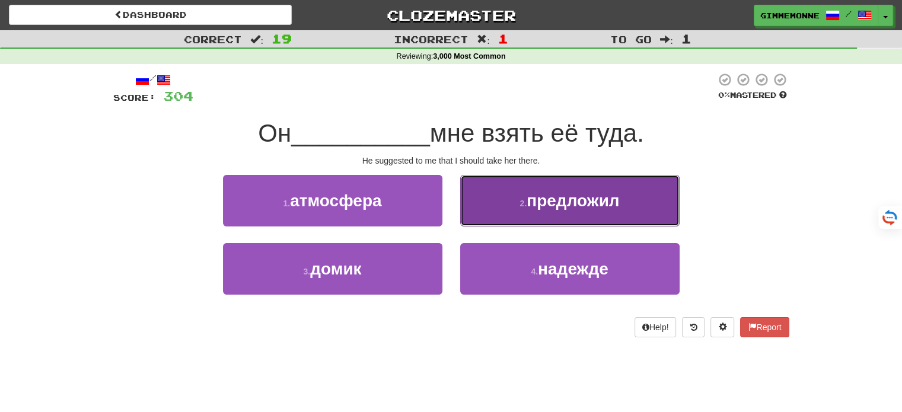
click at [501, 217] on button "2 . предложил" at bounding box center [569, 201] width 219 height 52
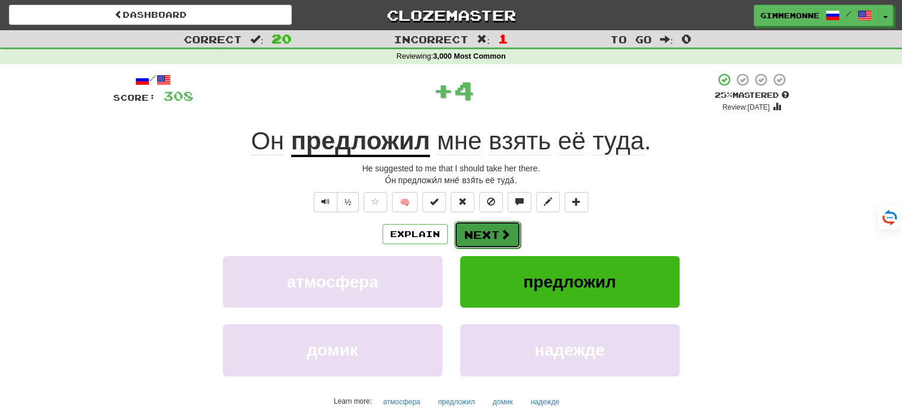
click at [496, 231] on button "Next" at bounding box center [487, 234] width 66 height 27
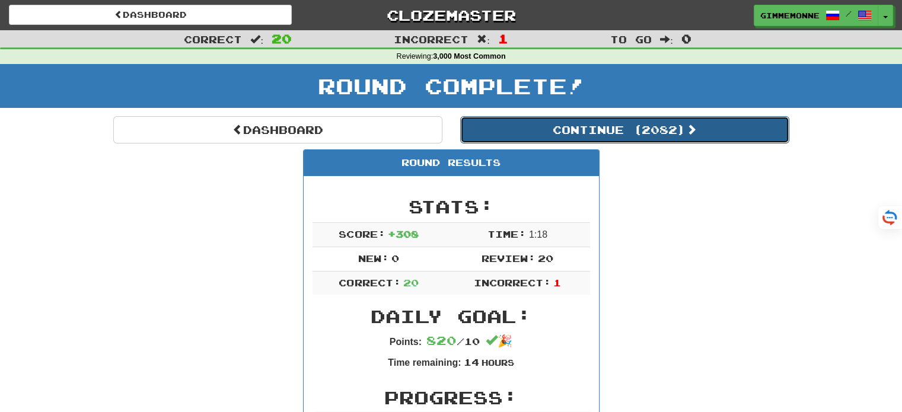
click at [609, 142] on button "Continue ( 2082 )" at bounding box center [624, 129] width 329 height 27
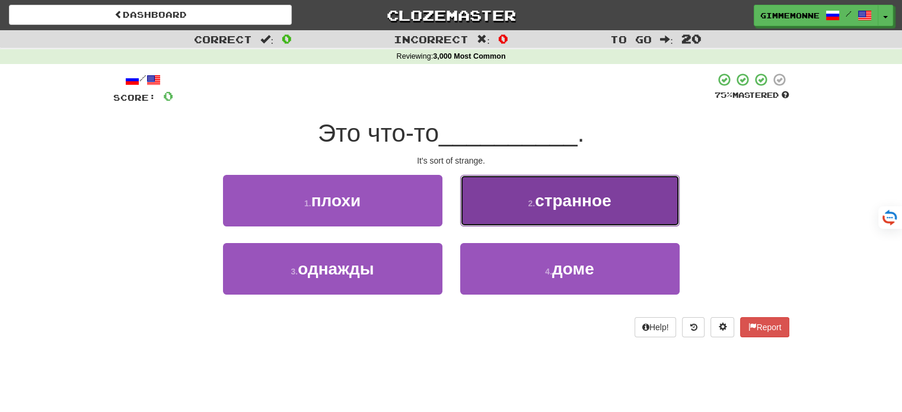
click at [509, 214] on button "2 . странное" at bounding box center [569, 201] width 219 height 52
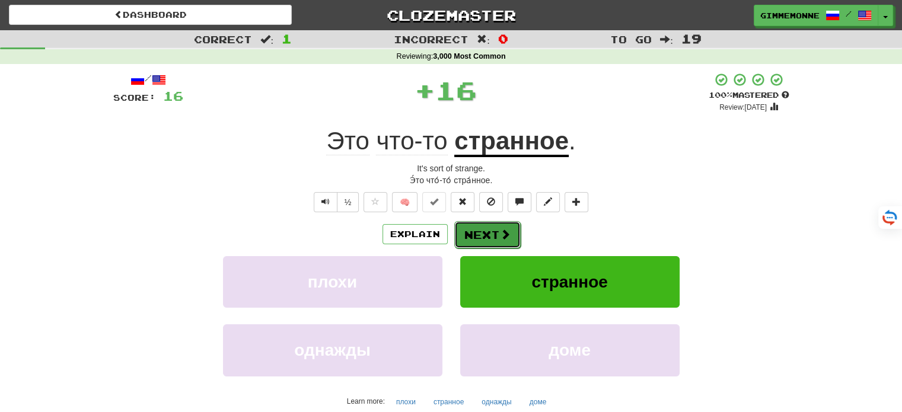
click at [507, 236] on span at bounding box center [505, 234] width 11 height 11
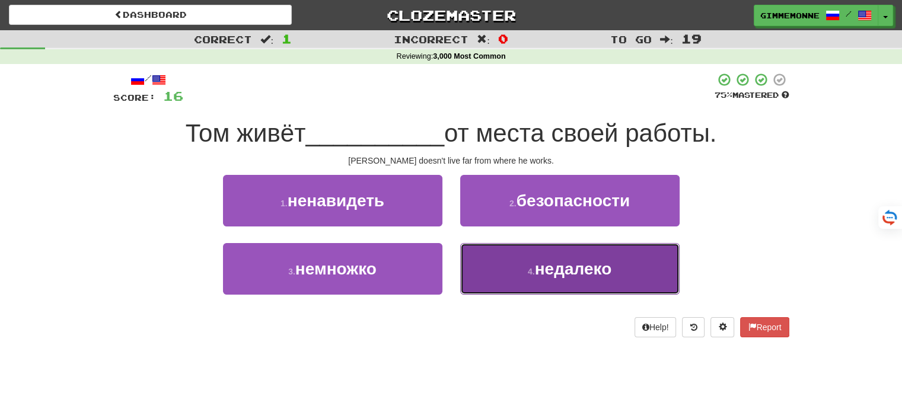
click at [522, 257] on button "4 . недалеко" at bounding box center [569, 269] width 219 height 52
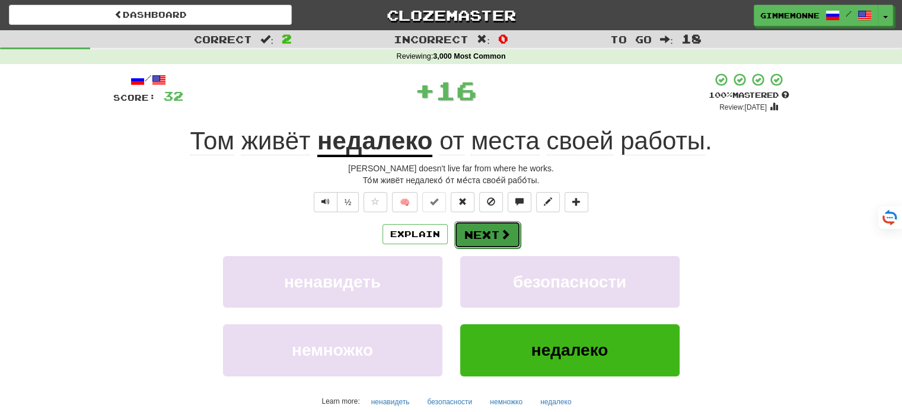
click at [510, 238] on button "Next" at bounding box center [487, 234] width 66 height 27
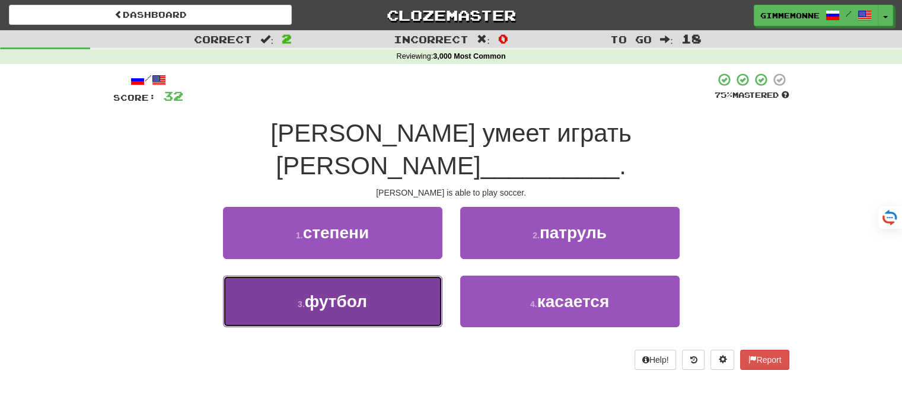
click at [359, 292] on span "футбол" at bounding box center [336, 301] width 62 height 18
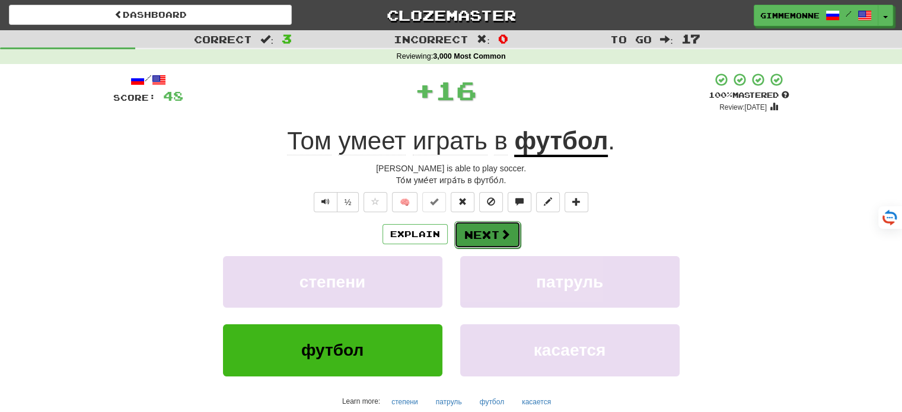
click at [517, 231] on button "Next" at bounding box center [487, 234] width 66 height 27
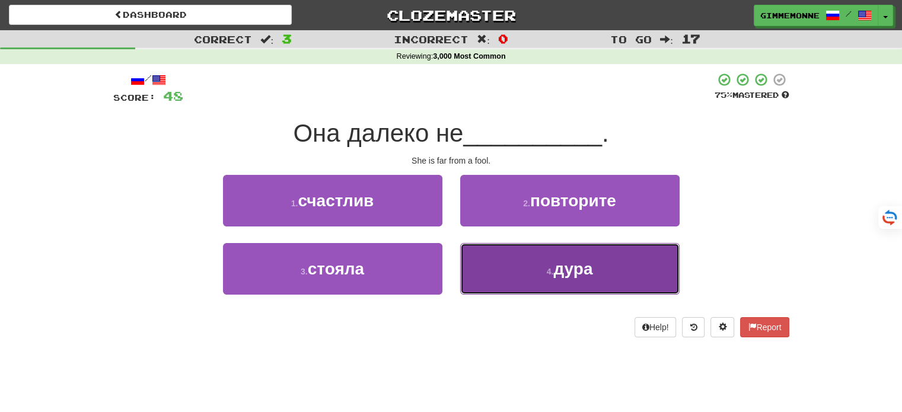
click at [517, 250] on button "4 . дура" at bounding box center [569, 269] width 219 height 52
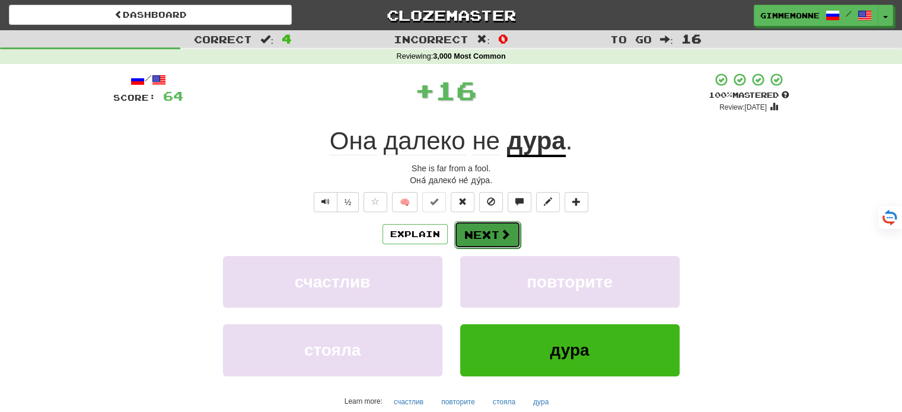
click at [510, 232] on button "Next" at bounding box center [487, 234] width 66 height 27
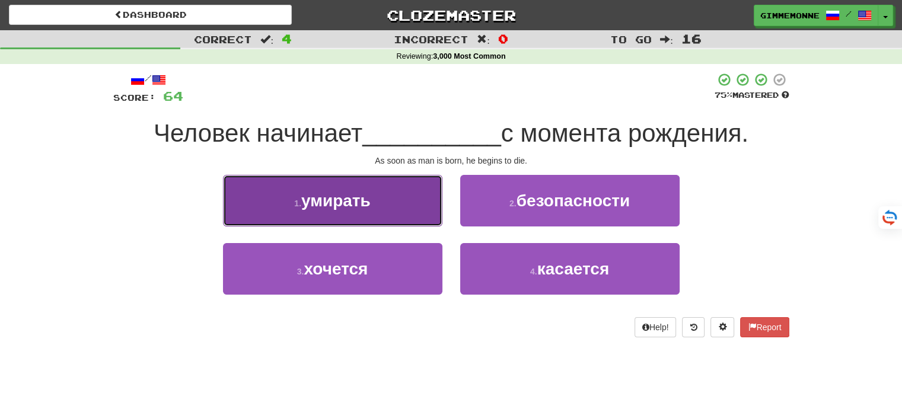
click at [420, 215] on button "1 . умирать" at bounding box center [332, 201] width 219 height 52
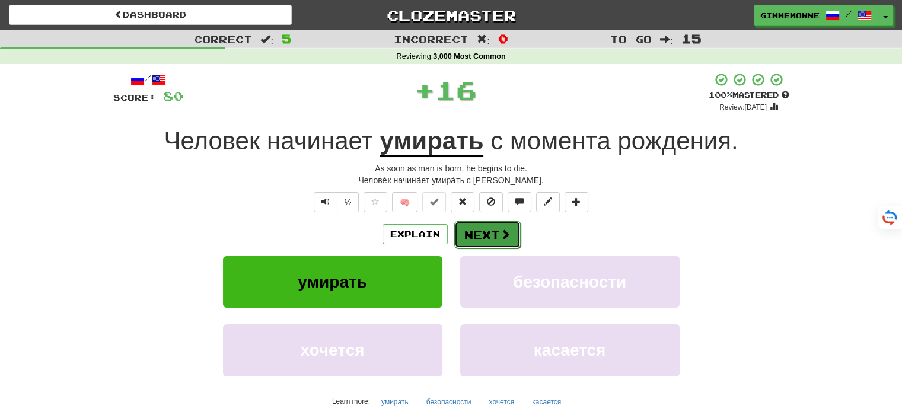
click at [485, 229] on button "Next" at bounding box center [487, 234] width 66 height 27
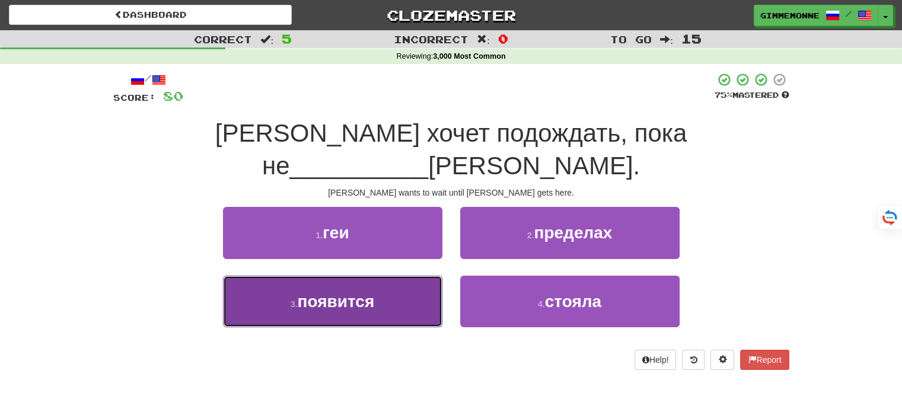
click at [418, 276] on button "3 . появится" at bounding box center [332, 302] width 219 height 52
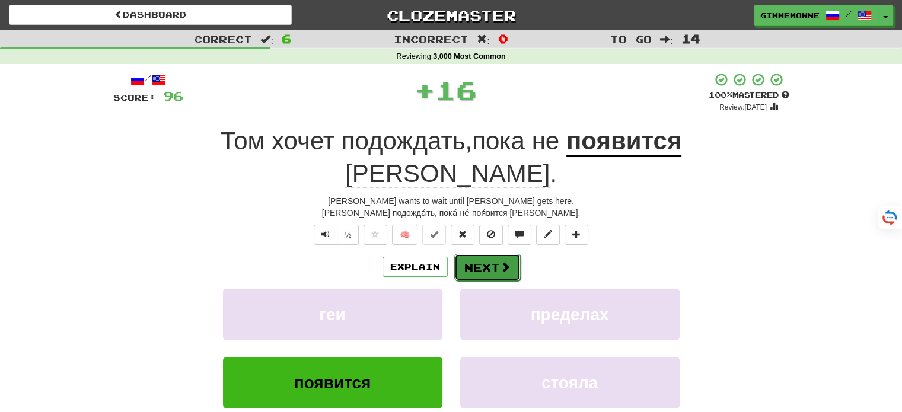
click at [512, 254] on button "Next" at bounding box center [487, 267] width 66 height 27
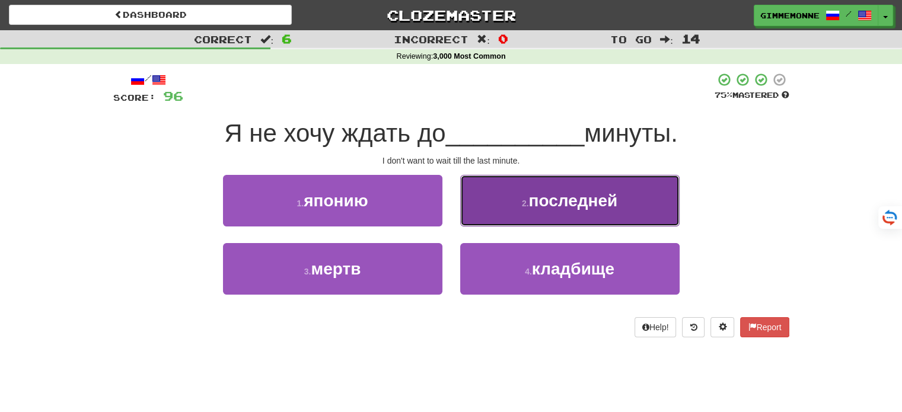
click at [469, 220] on button "2 . последней" at bounding box center [569, 201] width 219 height 52
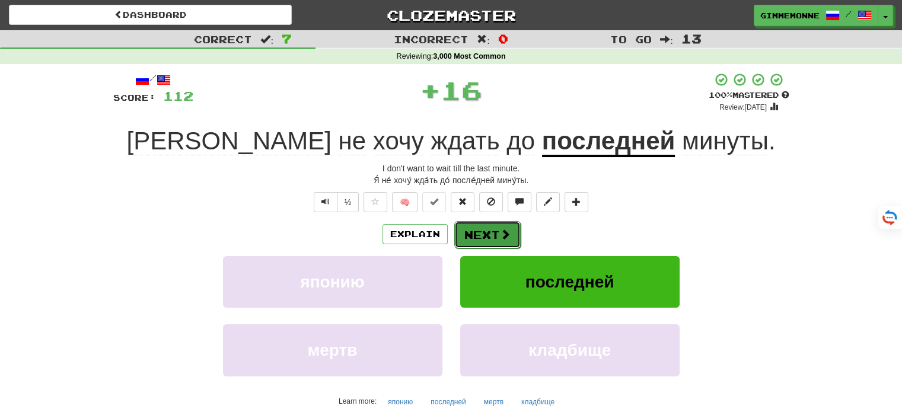
click at [466, 232] on button "Next" at bounding box center [487, 234] width 66 height 27
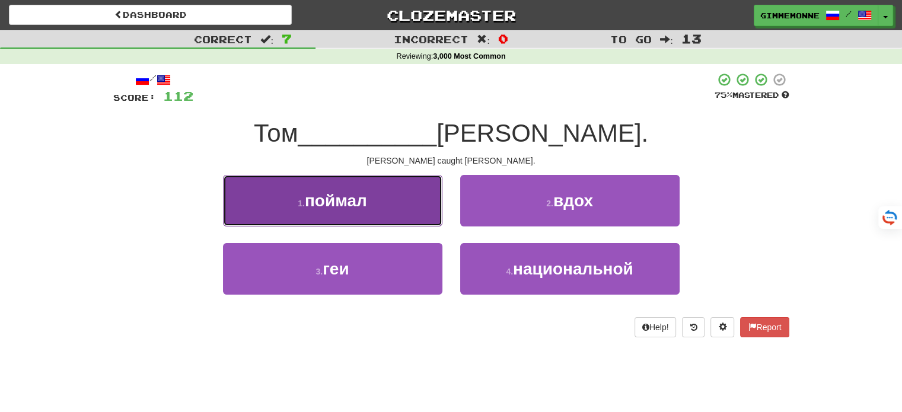
click at [429, 210] on button "1 . поймал" at bounding box center [332, 201] width 219 height 52
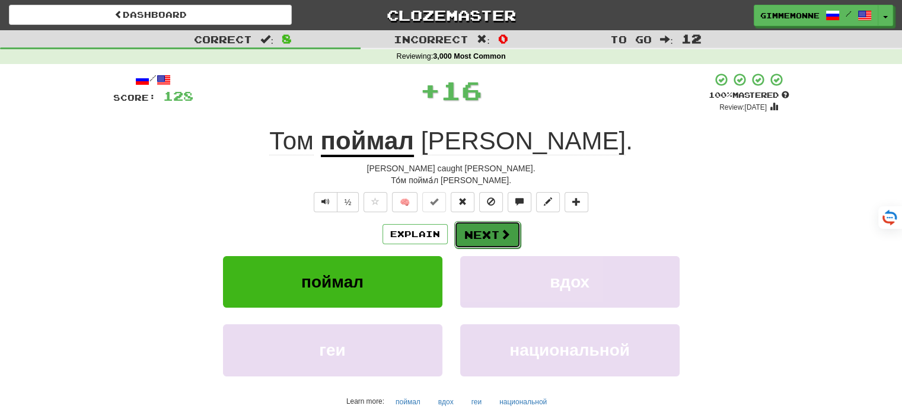
click at [474, 232] on button "Next" at bounding box center [487, 234] width 66 height 27
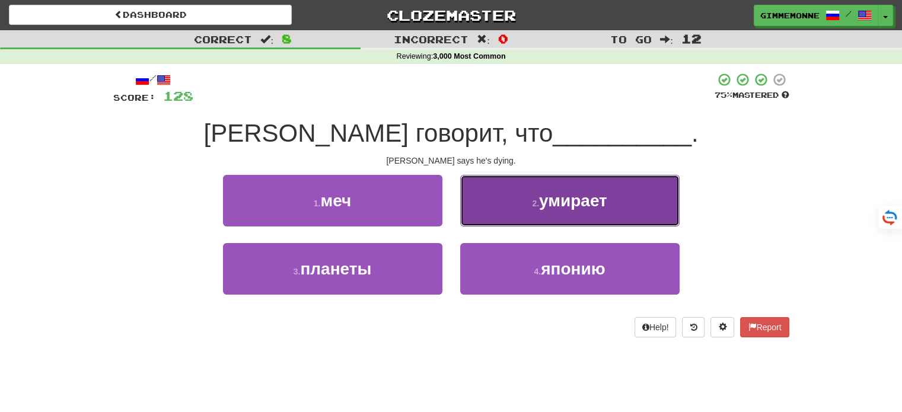
click at [492, 213] on button "2 . умирает" at bounding box center [569, 201] width 219 height 52
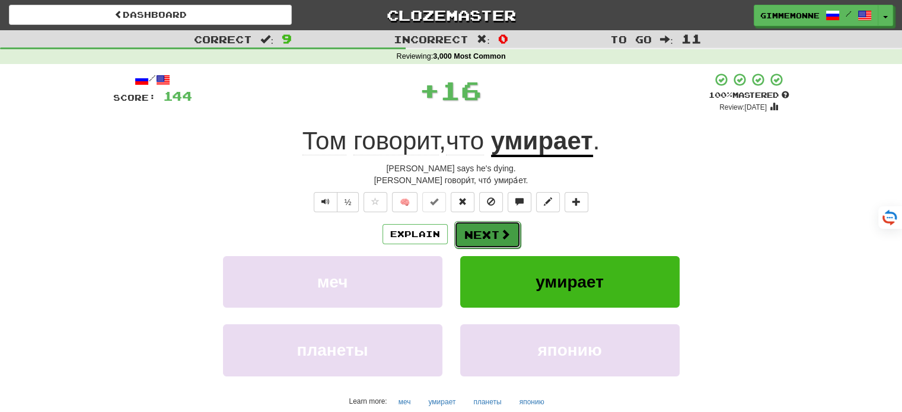
click at [485, 231] on button "Next" at bounding box center [487, 234] width 66 height 27
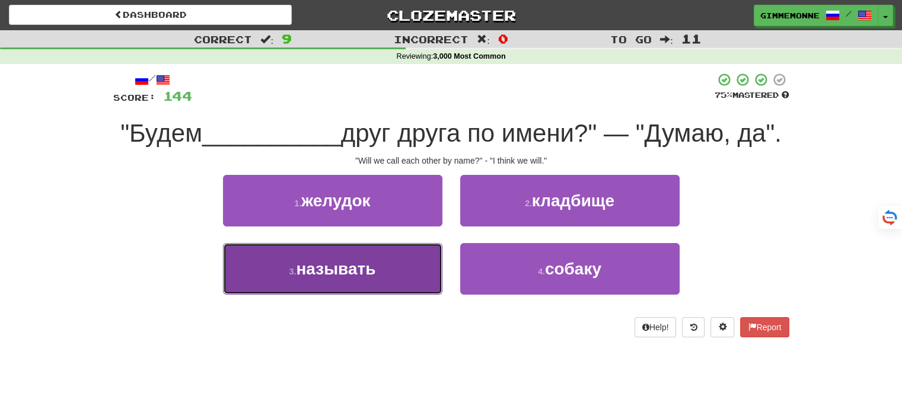
click at [418, 256] on button "3 . называть" at bounding box center [332, 269] width 219 height 52
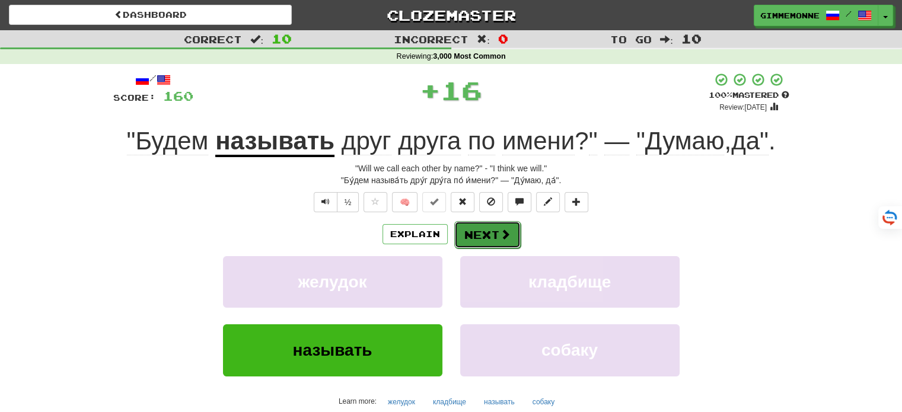
click at [479, 225] on button "Next" at bounding box center [487, 234] width 66 height 27
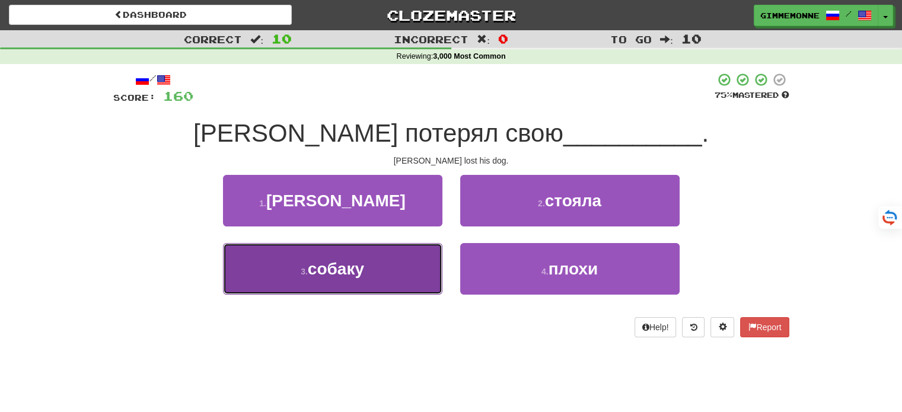
click at [397, 257] on button "3 . собаку" at bounding box center [332, 269] width 219 height 52
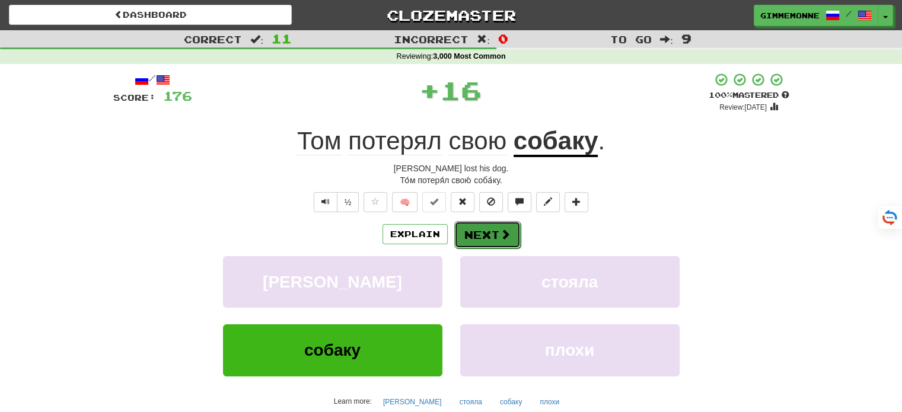
click at [486, 227] on button "Next" at bounding box center [487, 234] width 66 height 27
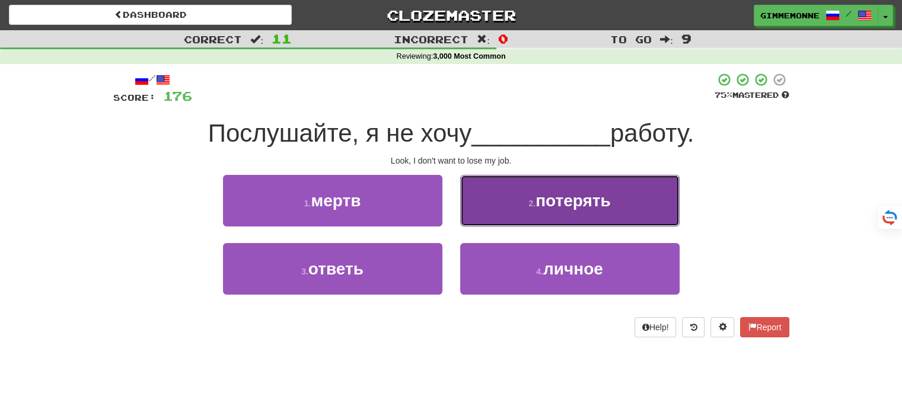
click at [483, 215] on button "2 . потерять" at bounding box center [569, 201] width 219 height 52
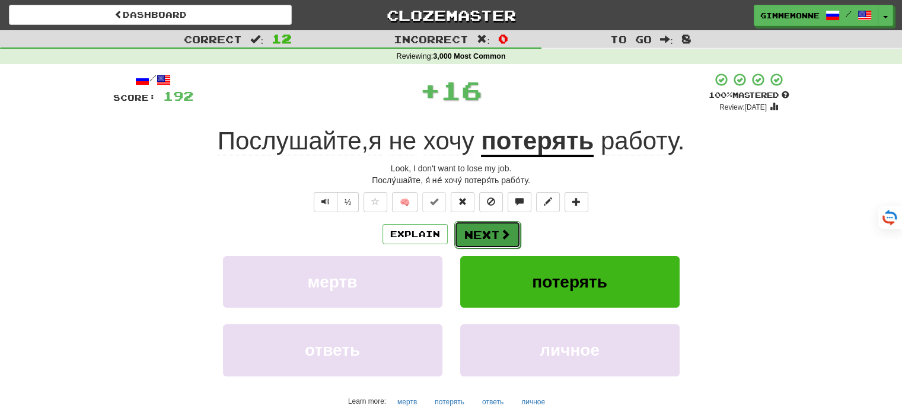
click at [473, 240] on button "Next" at bounding box center [487, 234] width 66 height 27
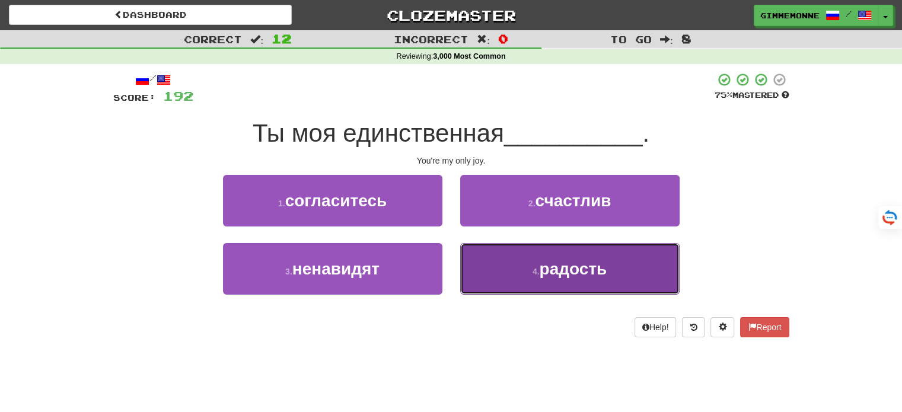
click at [501, 265] on button "4 . радость" at bounding box center [569, 269] width 219 height 52
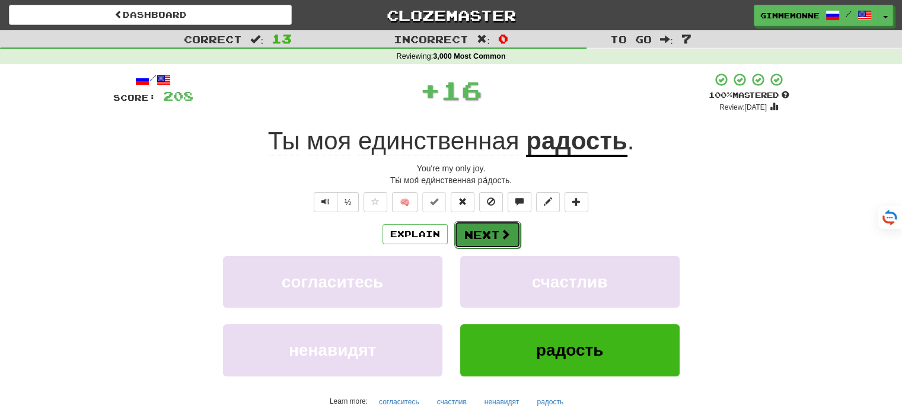
click at [485, 235] on button "Next" at bounding box center [487, 234] width 66 height 27
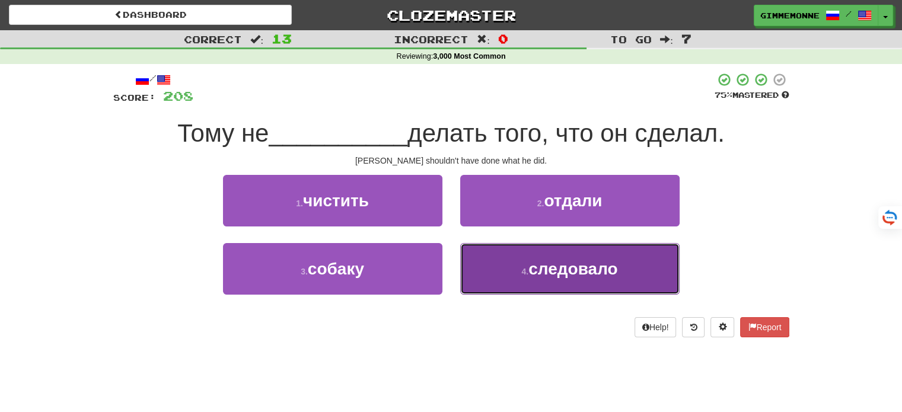
click at [499, 256] on button "4 . следовало" at bounding box center [569, 269] width 219 height 52
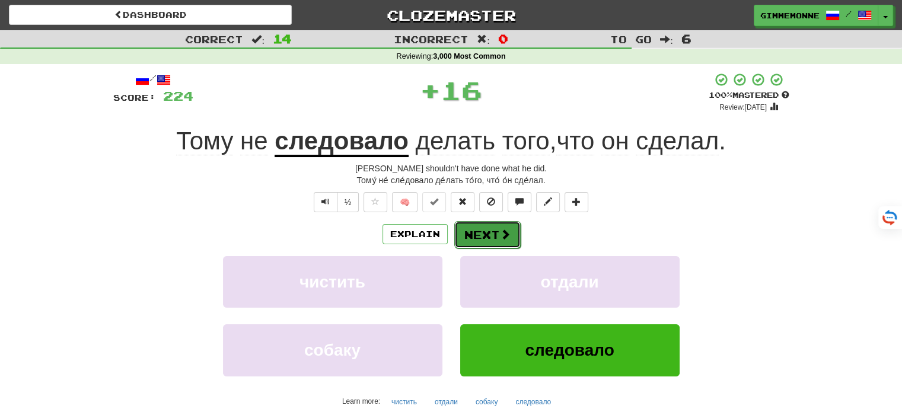
click at [494, 237] on button "Next" at bounding box center [487, 234] width 66 height 27
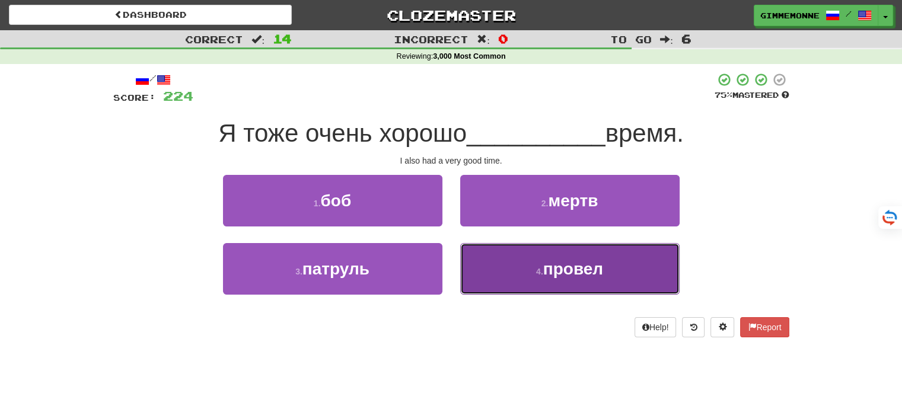
click at [487, 260] on button "4 . провел" at bounding box center [569, 269] width 219 height 52
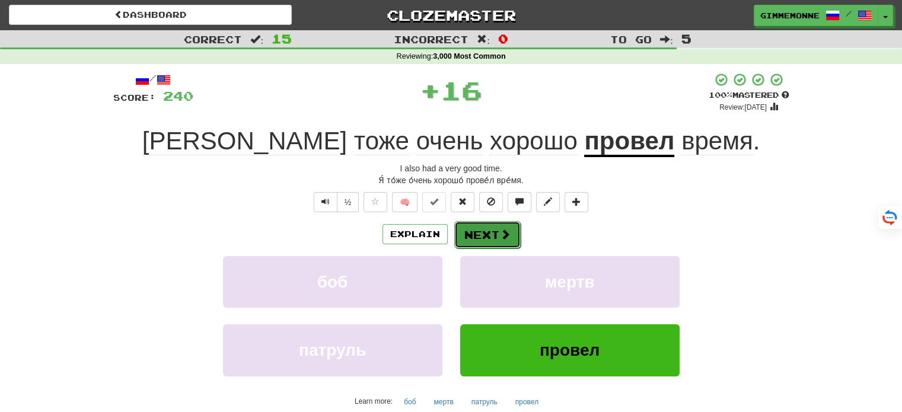
click at [492, 234] on button "Next" at bounding box center [487, 234] width 66 height 27
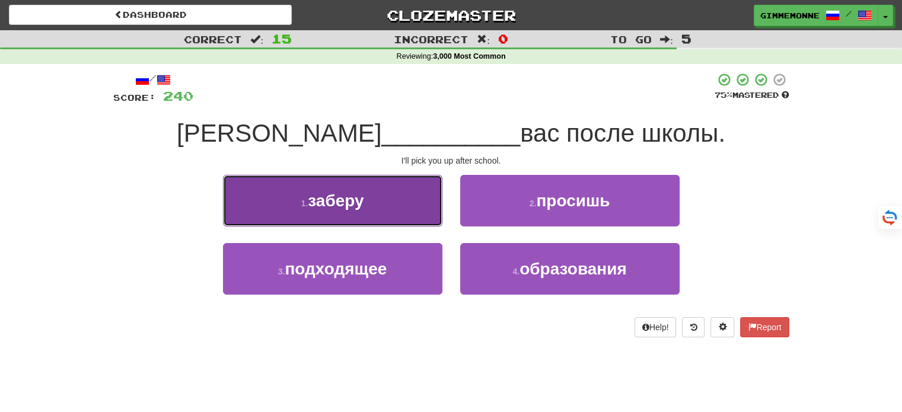
click at [438, 225] on button "1 . заберу" at bounding box center [332, 201] width 219 height 52
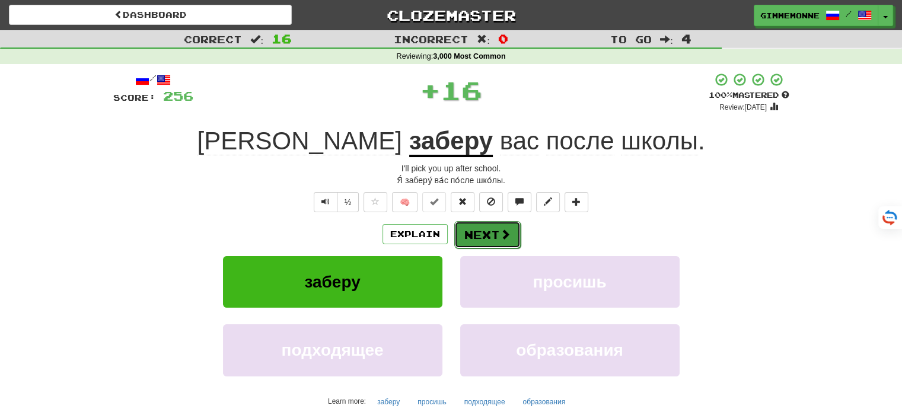
click at [465, 234] on button "Next" at bounding box center [487, 234] width 66 height 27
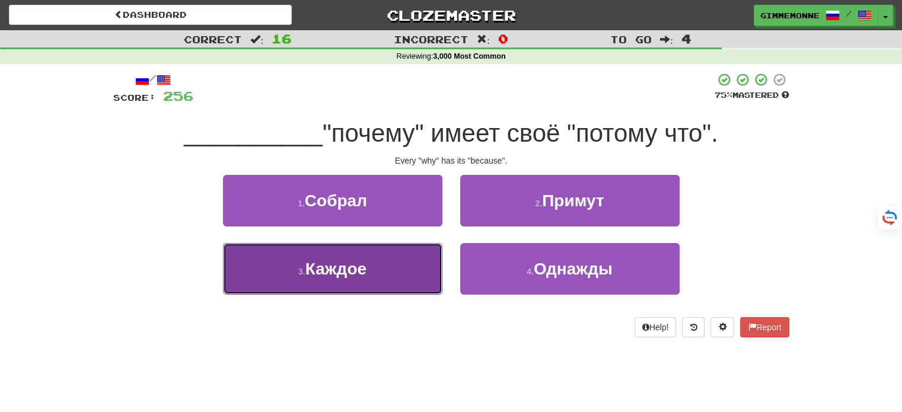
click at [415, 269] on button "3 . Каждое" at bounding box center [332, 269] width 219 height 52
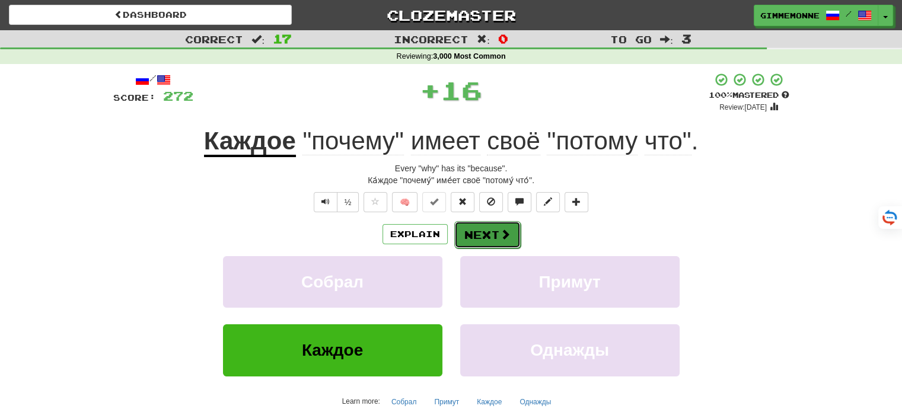
click at [484, 234] on button "Next" at bounding box center [487, 234] width 66 height 27
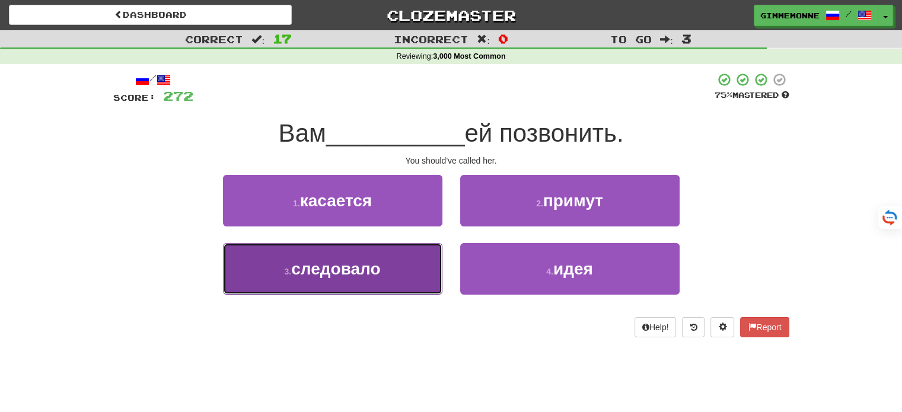
click at [423, 267] on button "3 . следовало" at bounding box center [332, 269] width 219 height 52
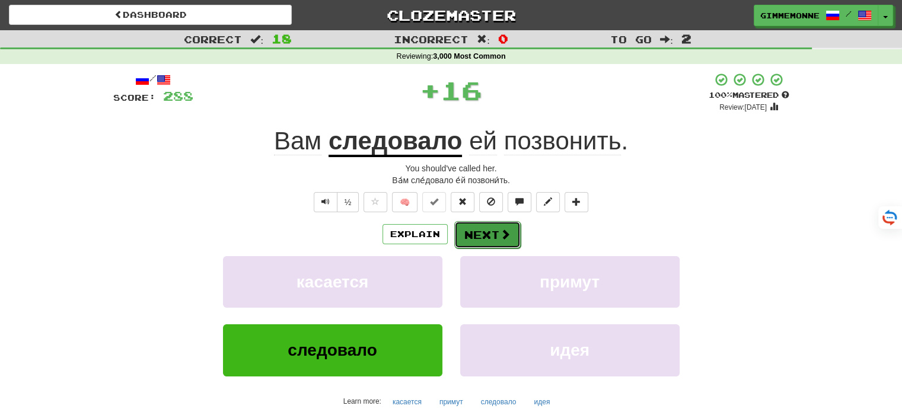
click at [481, 227] on button "Next" at bounding box center [487, 234] width 66 height 27
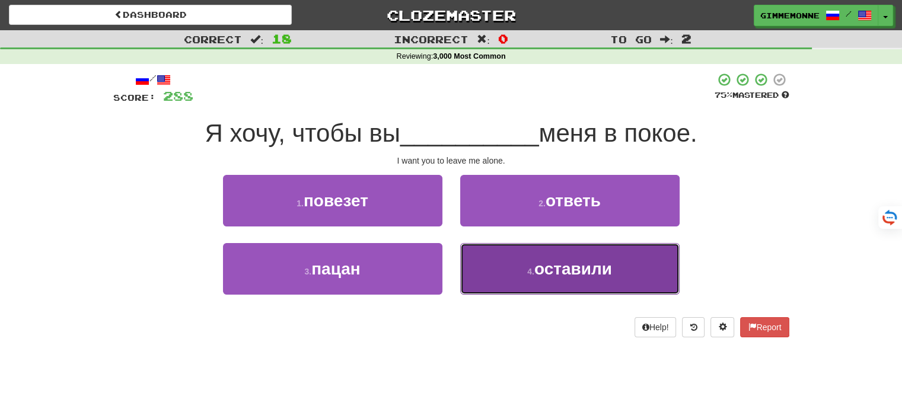
click at [460, 264] on button "4 . оставили" at bounding box center [569, 269] width 219 height 52
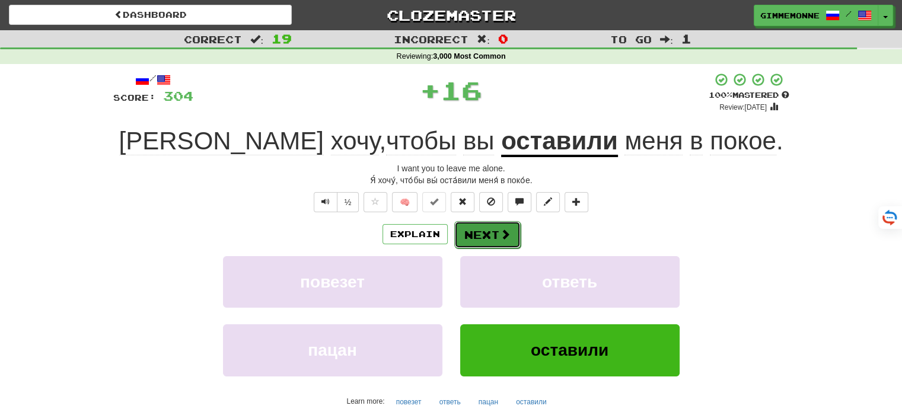
click at [470, 229] on button "Next" at bounding box center [487, 234] width 66 height 27
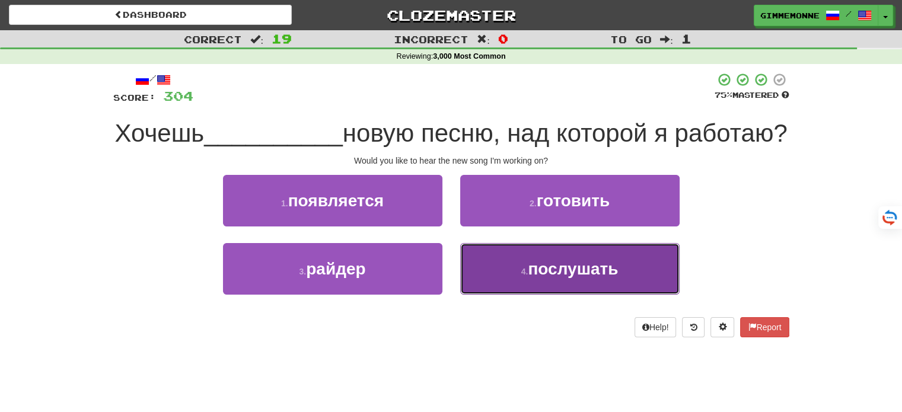
click at [550, 295] on button "4 . послушать" at bounding box center [569, 269] width 219 height 52
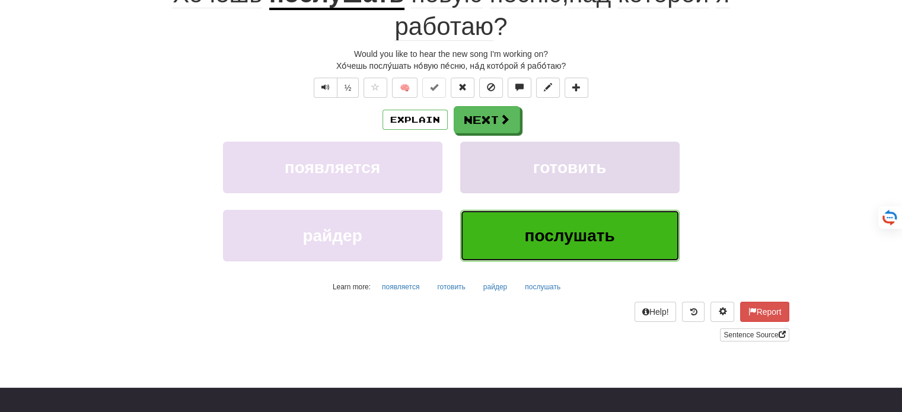
scroll to position [59, 0]
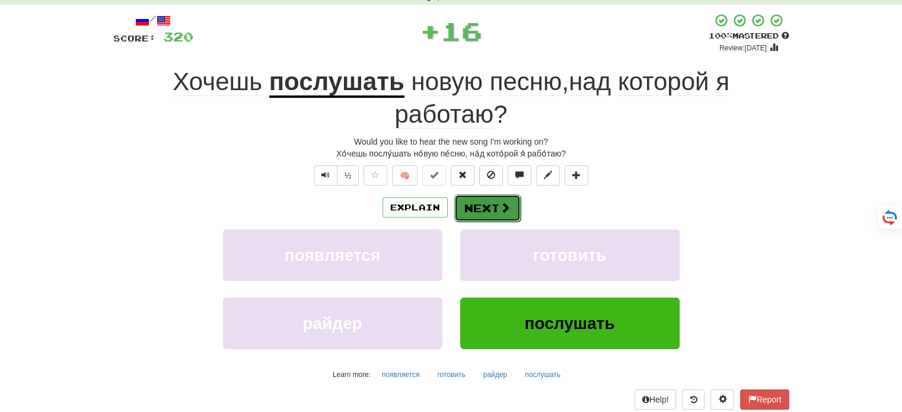
click at [485, 210] on button "Next" at bounding box center [487, 208] width 66 height 27
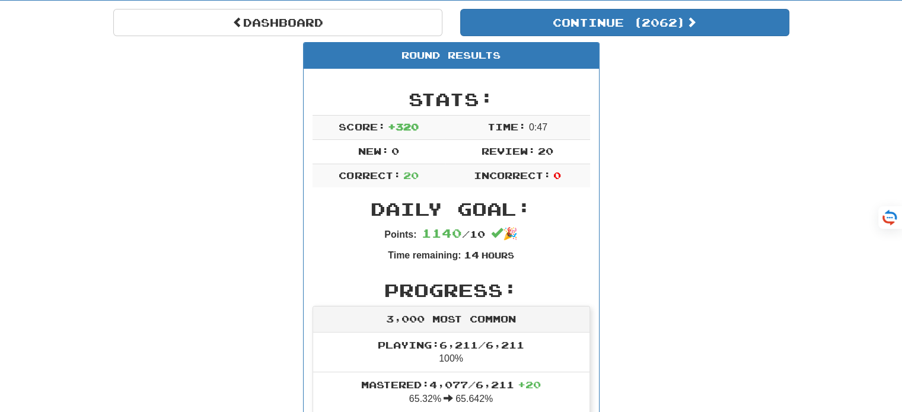
scroll to position [0, 0]
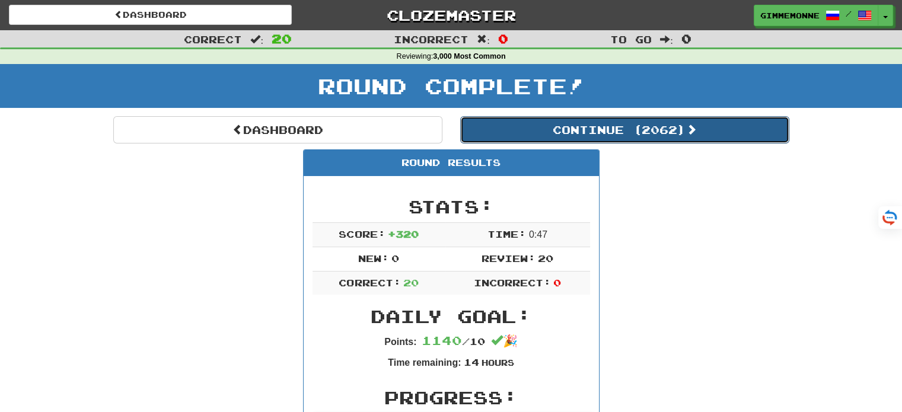
click at [663, 128] on button "Continue ( 2062 )" at bounding box center [624, 129] width 329 height 27
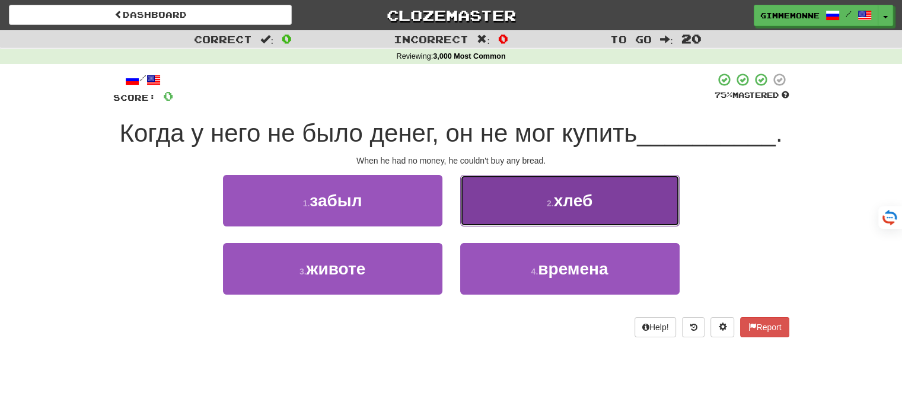
click at [482, 211] on button "2 . хлеб" at bounding box center [569, 201] width 219 height 52
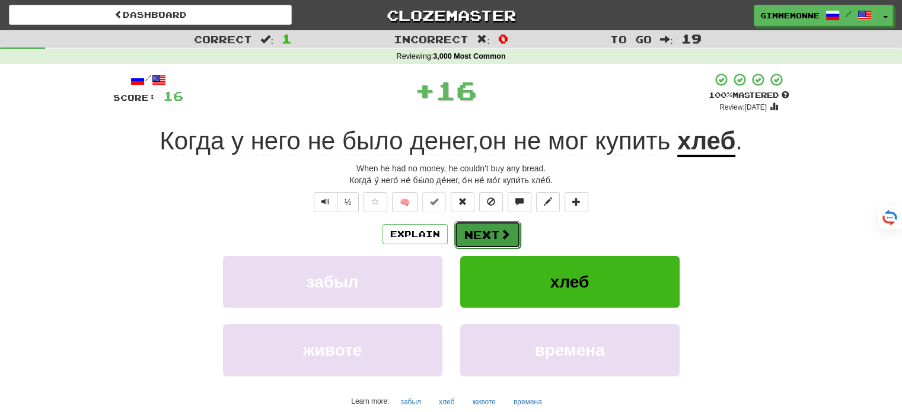
click at [485, 228] on button "Next" at bounding box center [487, 234] width 66 height 27
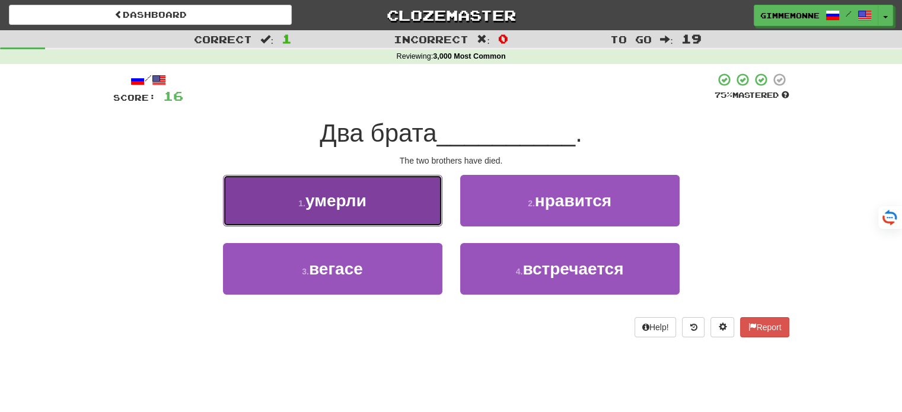
click at [431, 220] on button "1 . умерли" at bounding box center [332, 201] width 219 height 52
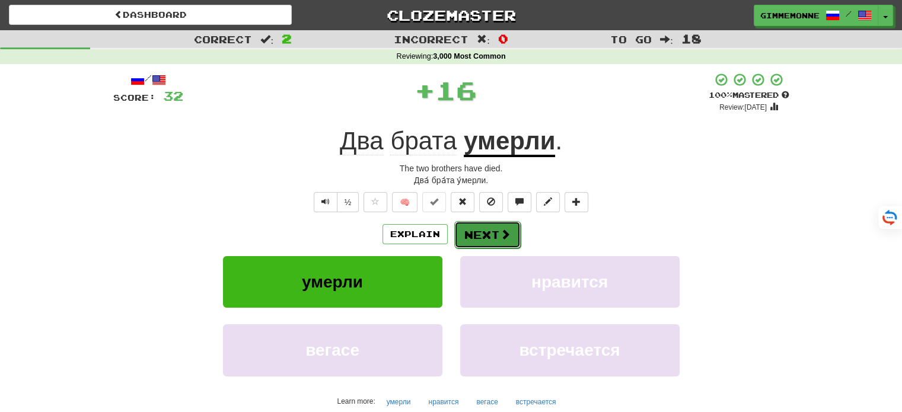
click at [460, 227] on button "Next" at bounding box center [487, 234] width 66 height 27
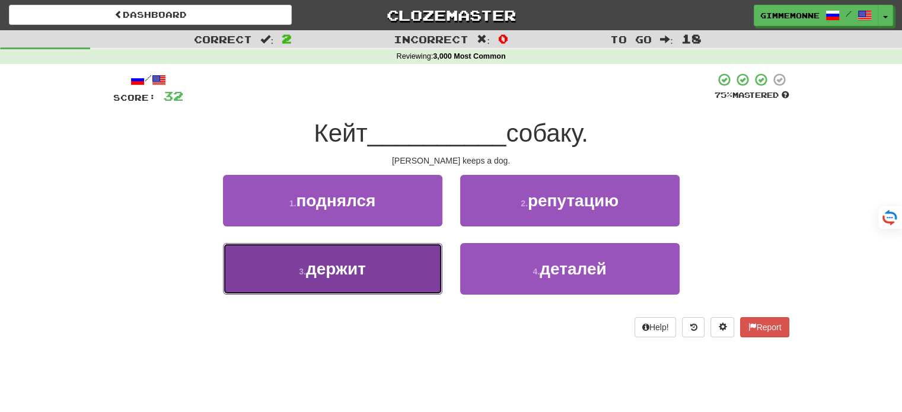
click at [412, 266] on button "3 . держит" at bounding box center [332, 269] width 219 height 52
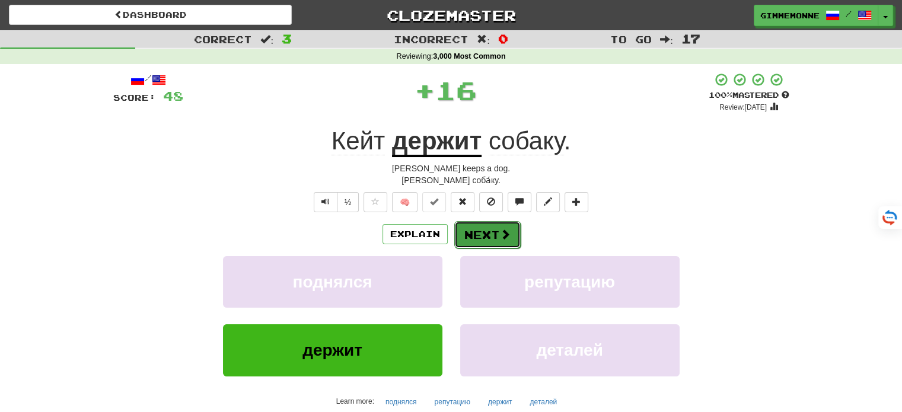
click at [483, 232] on button "Next" at bounding box center [487, 234] width 66 height 27
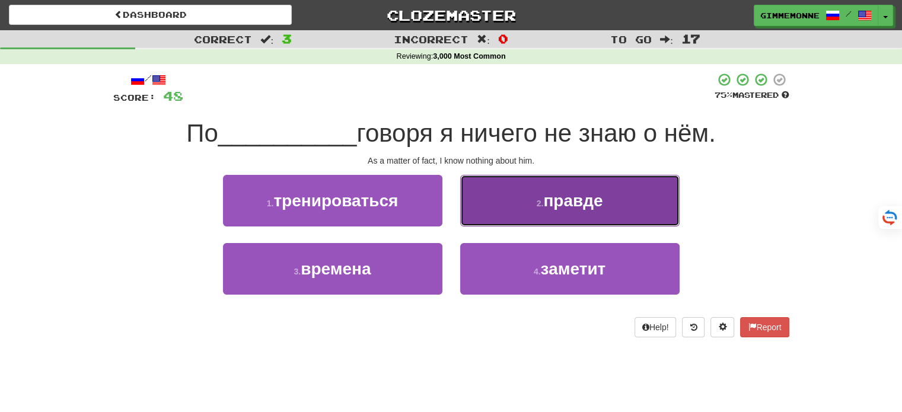
click at [476, 208] on button "2 . правде" at bounding box center [569, 201] width 219 height 52
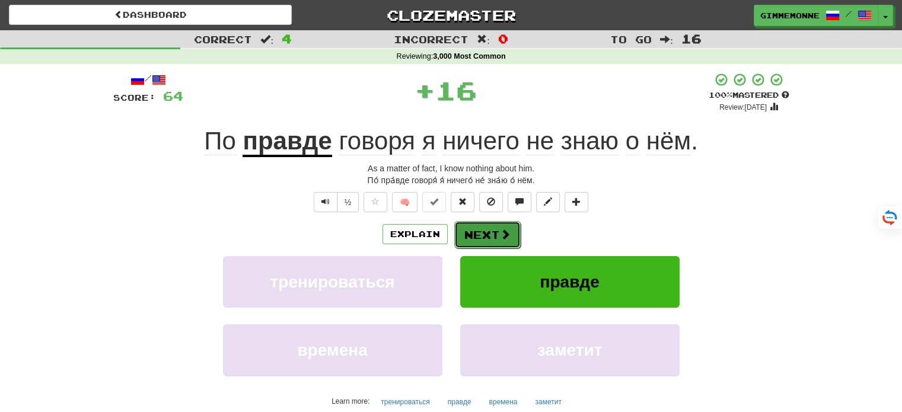
click at [490, 237] on button "Next" at bounding box center [487, 234] width 66 height 27
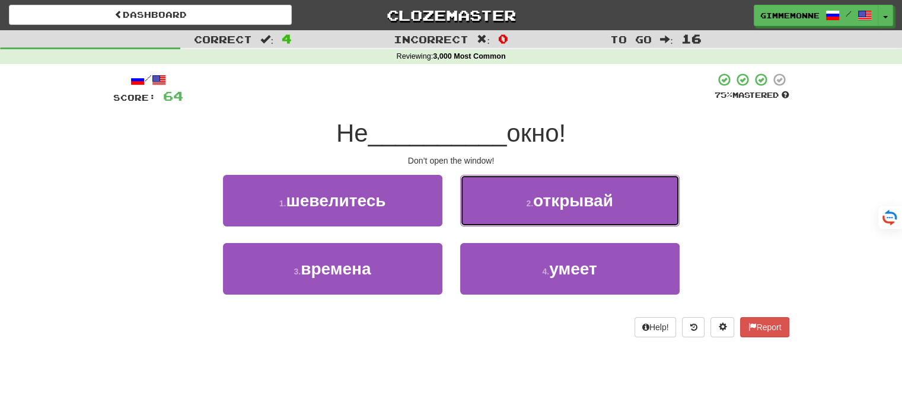
drag, startPoint x: 531, startPoint y: 210, endPoint x: 527, endPoint y: 219, distance: 10.6
click at [531, 211] on button "2 . открывай" at bounding box center [569, 201] width 219 height 52
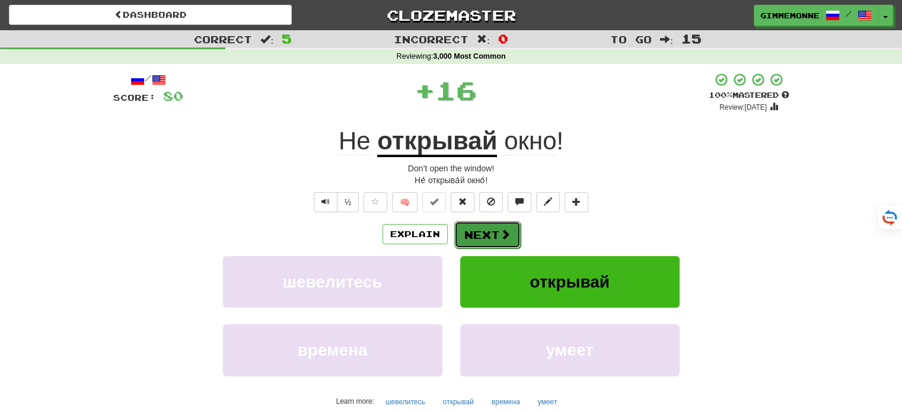
click at [499, 227] on button "Next" at bounding box center [487, 234] width 66 height 27
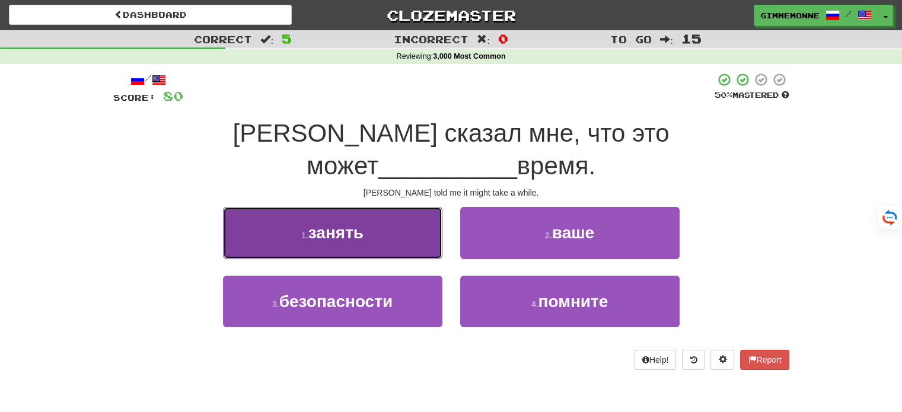
click at [391, 211] on button "1 . занять" at bounding box center [332, 233] width 219 height 52
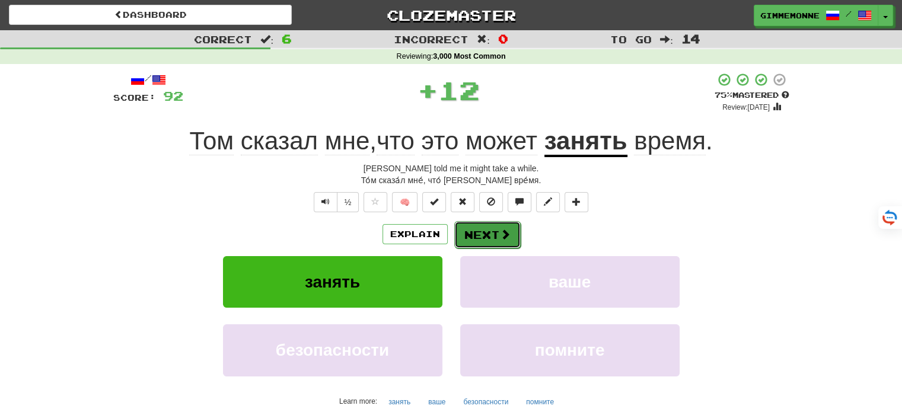
click at [501, 235] on span at bounding box center [505, 234] width 11 height 11
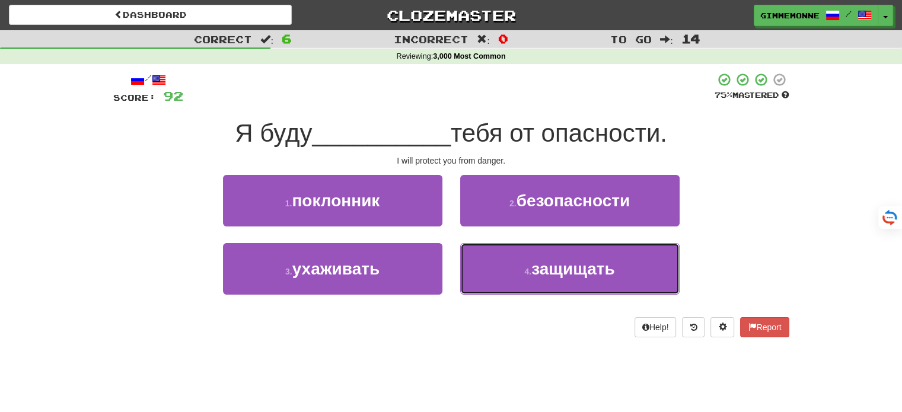
click at [480, 251] on button "4 . защищать" at bounding box center [569, 269] width 219 height 52
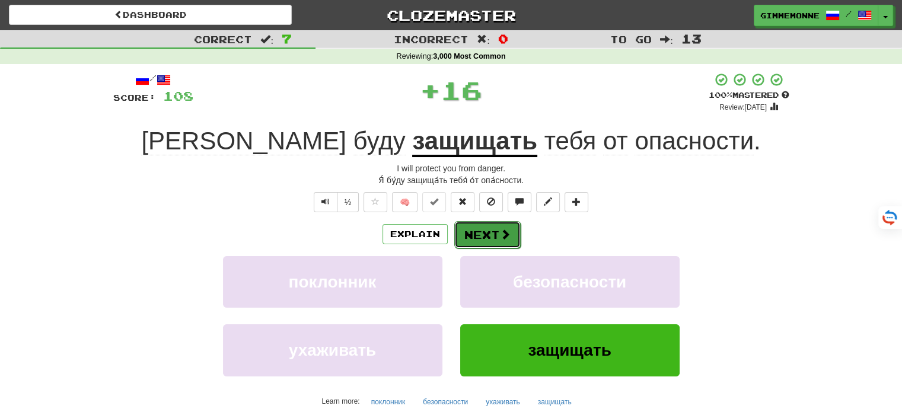
click at [479, 241] on button "Next" at bounding box center [487, 234] width 66 height 27
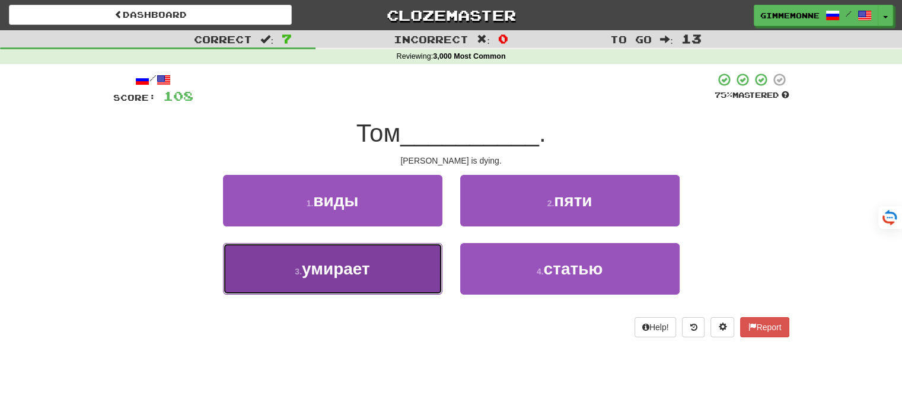
click at [411, 251] on button "3 . умирает" at bounding box center [332, 269] width 219 height 52
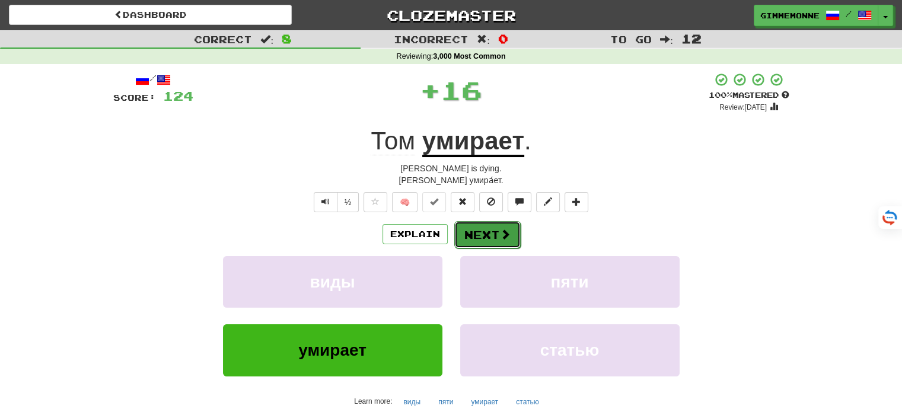
click at [476, 233] on button "Next" at bounding box center [487, 234] width 66 height 27
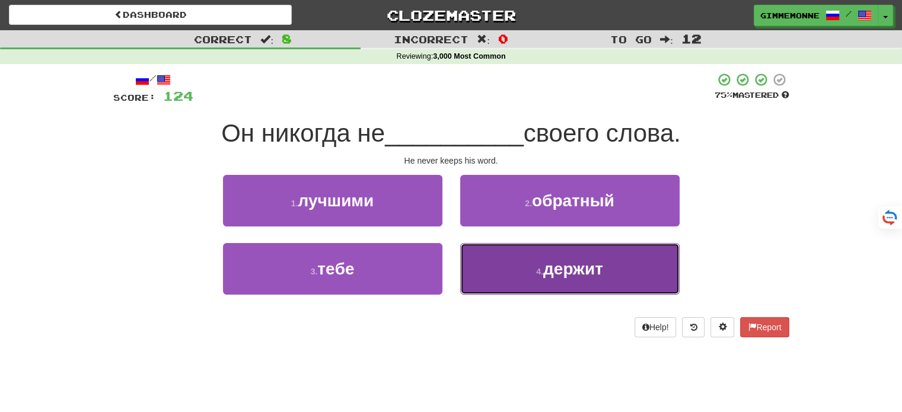
click at [502, 268] on button "4 . держит" at bounding box center [569, 269] width 219 height 52
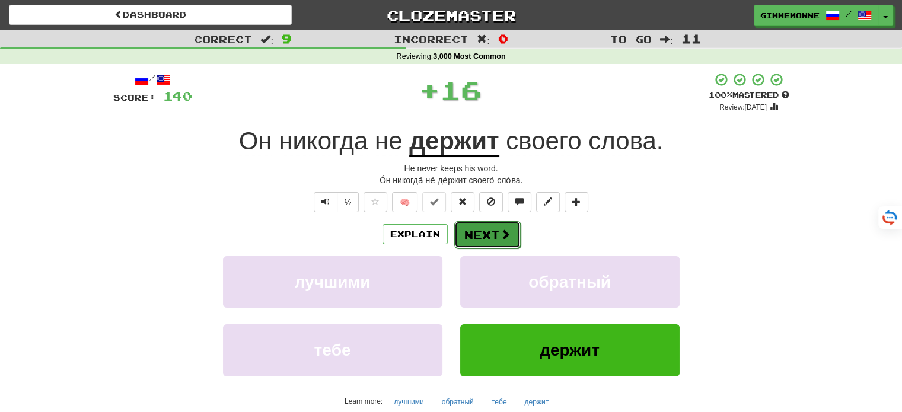
click at [487, 237] on button "Next" at bounding box center [487, 234] width 66 height 27
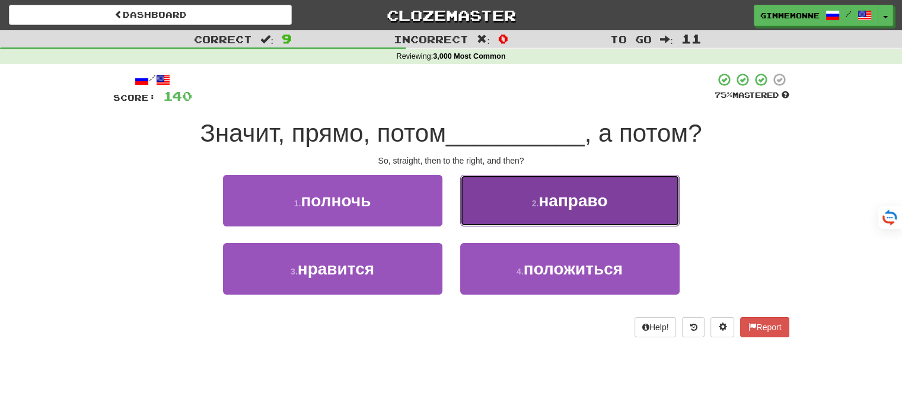
click at [508, 218] on button "2 . направо" at bounding box center [569, 201] width 219 height 52
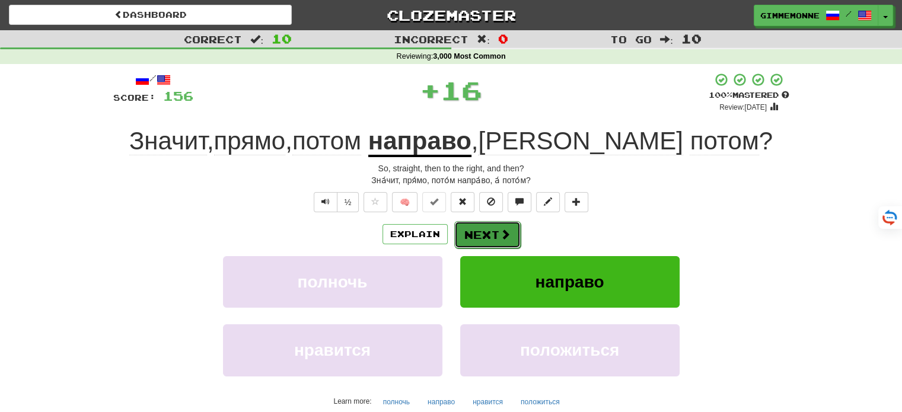
click at [493, 237] on button "Next" at bounding box center [487, 234] width 66 height 27
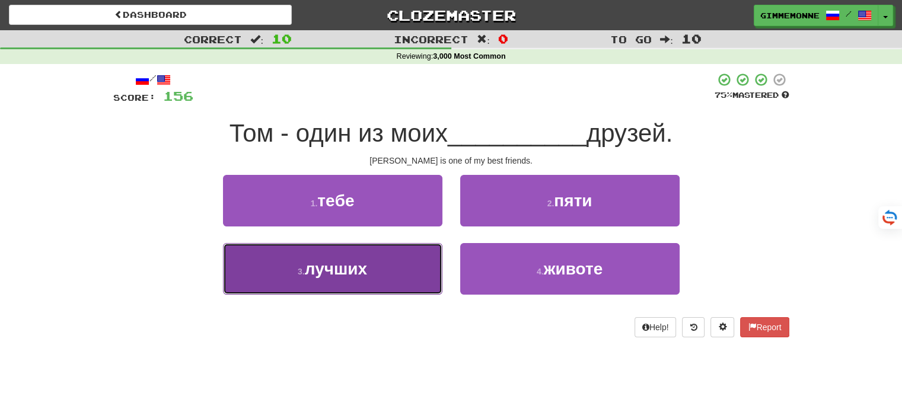
click at [431, 268] on button "3 . лучших" at bounding box center [332, 269] width 219 height 52
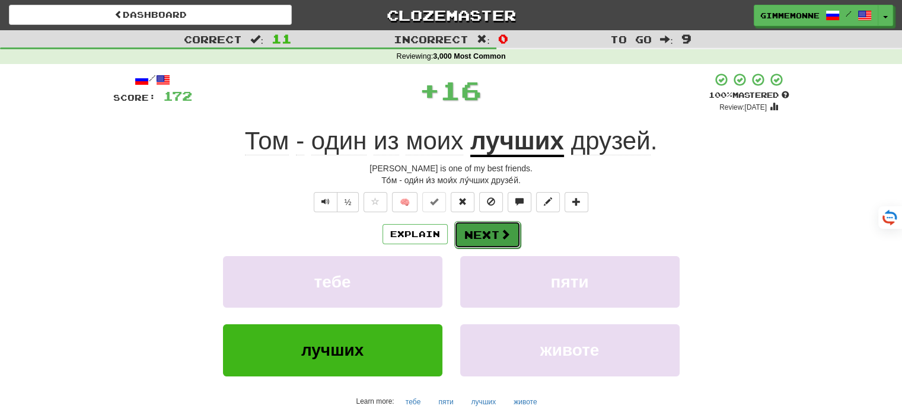
click at [470, 240] on button "Next" at bounding box center [487, 234] width 66 height 27
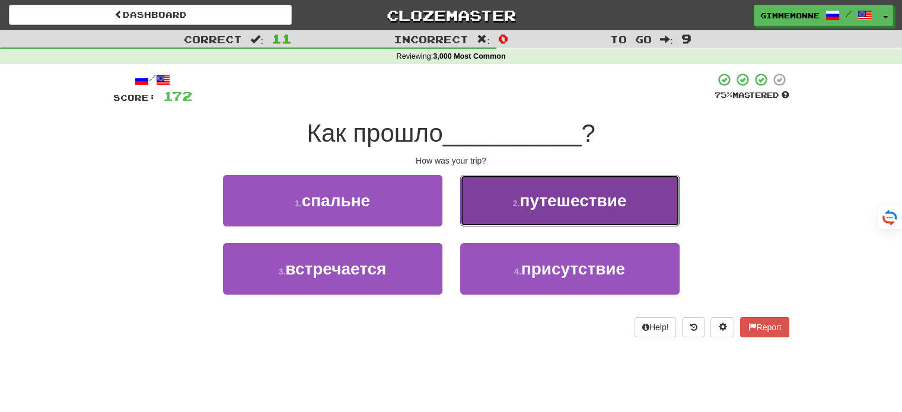
click at [522, 221] on button "2 . путешествие" at bounding box center [569, 201] width 219 height 52
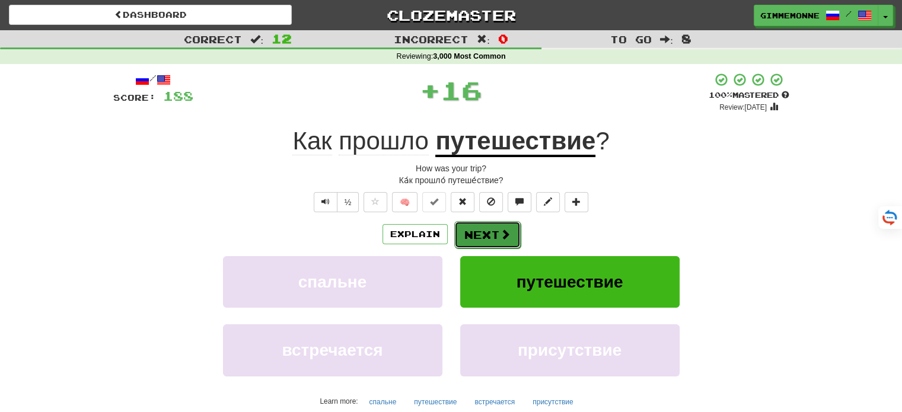
click at [517, 229] on button "Next" at bounding box center [487, 234] width 66 height 27
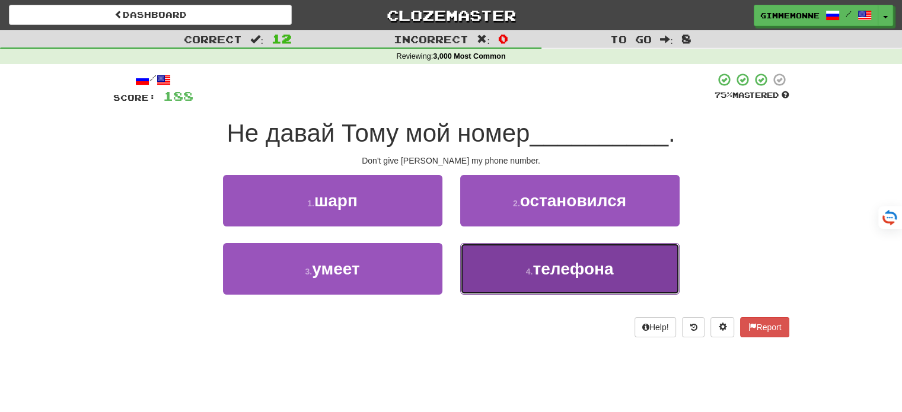
click at [466, 272] on button "4 . телефона" at bounding box center [569, 269] width 219 height 52
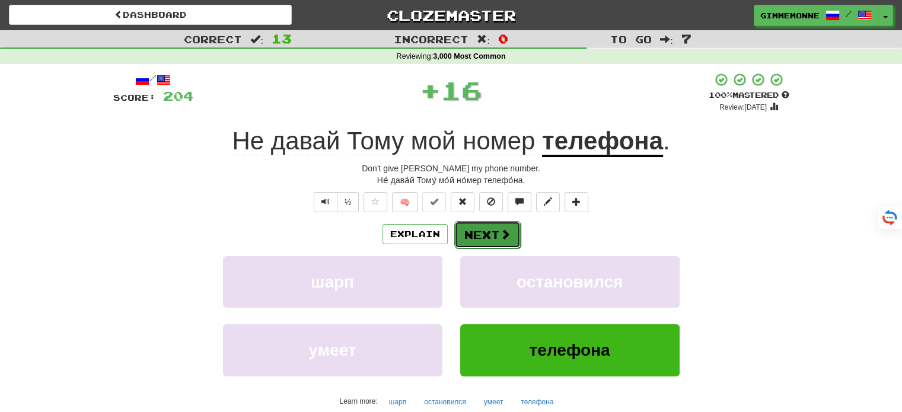
click at [482, 234] on button "Next" at bounding box center [487, 234] width 66 height 27
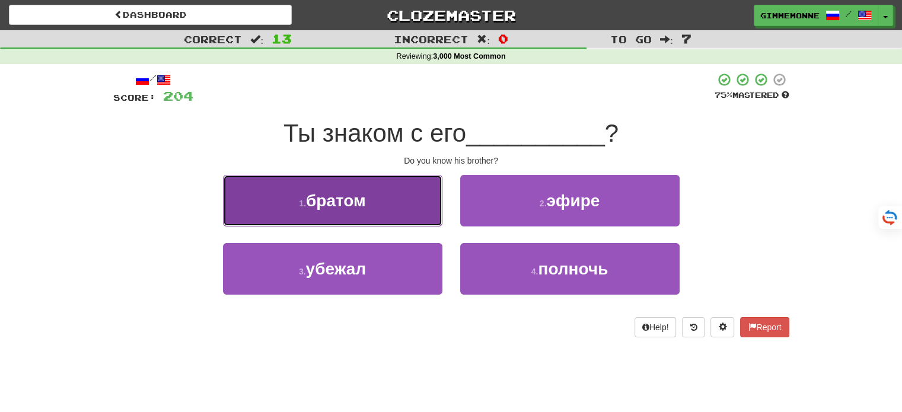
click at [426, 218] on button "1 . братом" at bounding box center [332, 201] width 219 height 52
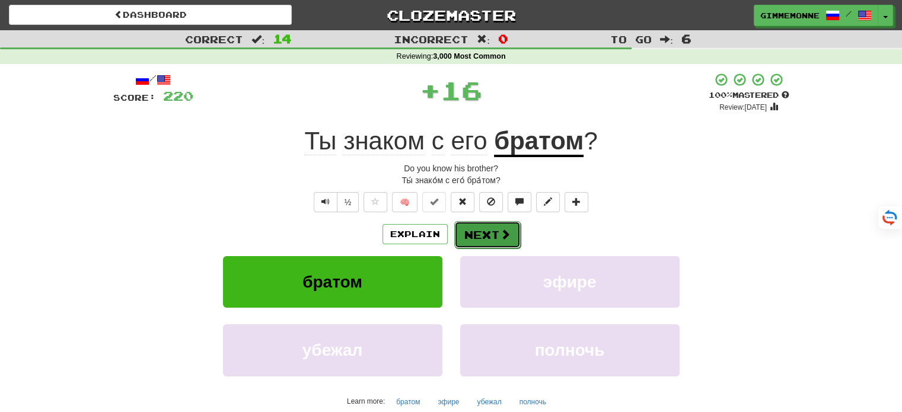
click at [469, 233] on button "Next" at bounding box center [487, 234] width 66 height 27
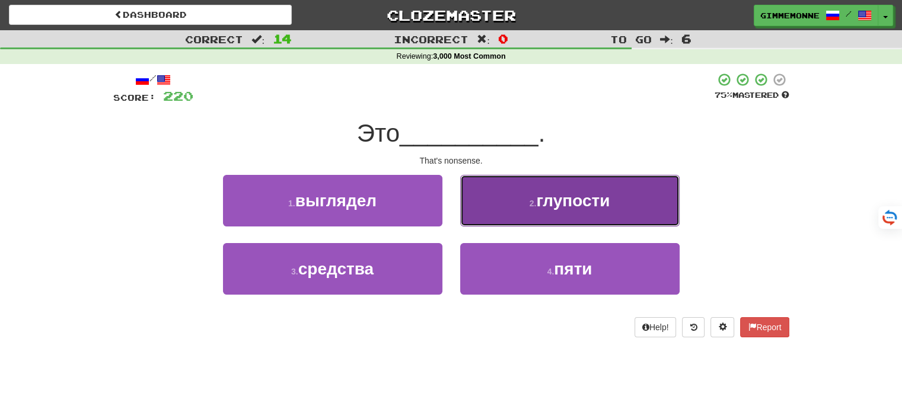
click at [505, 204] on button "2 . глупости" at bounding box center [569, 201] width 219 height 52
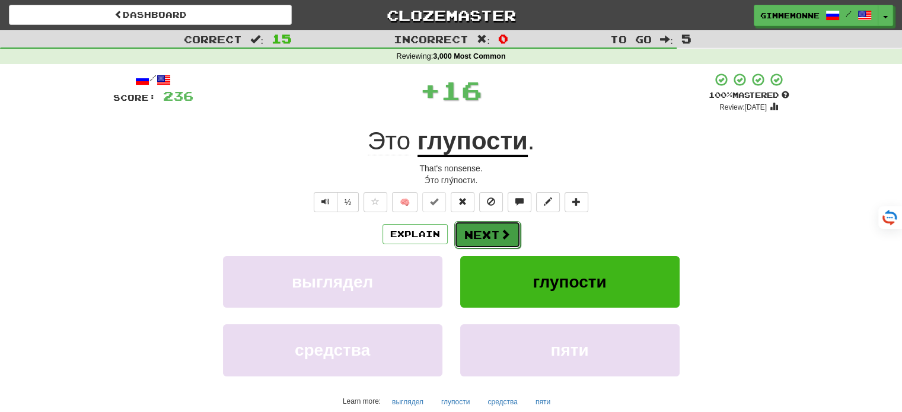
click at [486, 239] on button "Next" at bounding box center [487, 234] width 66 height 27
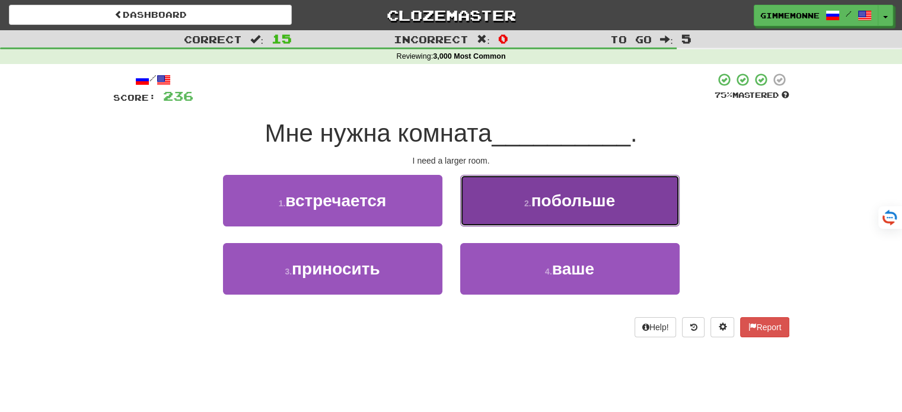
click at [560, 209] on span "побольше" at bounding box center [573, 201] width 84 height 18
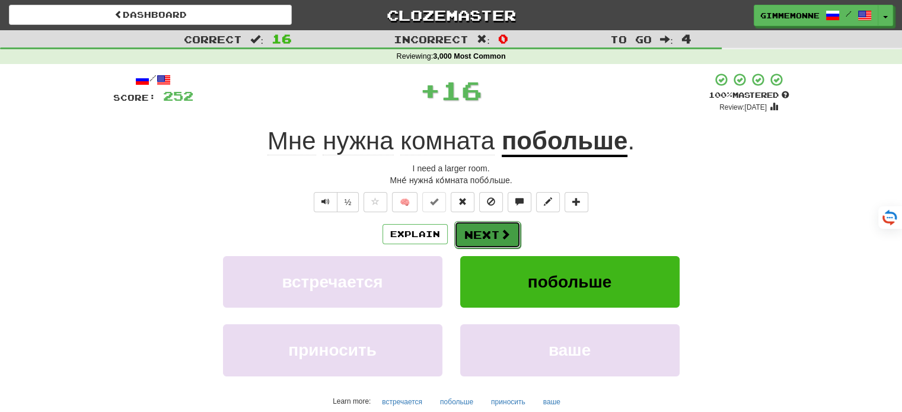
click at [498, 235] on button "Next" at bounding box center [487, 234] width 66 height 27
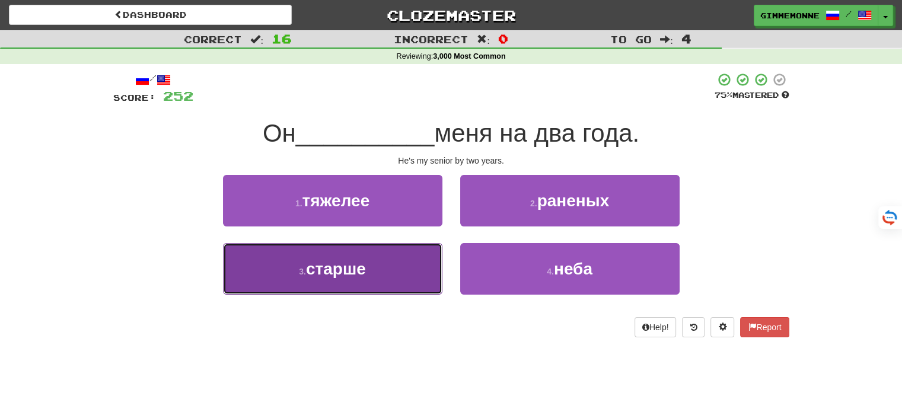
click at [424, 270] on button "3 . старше" at bounding box center [332, 269] width 219 height 52
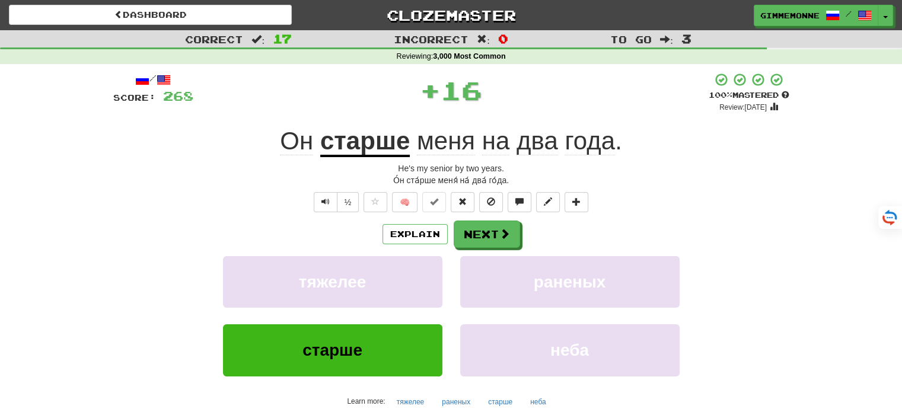
click at [456, 260] on div "раненых" at bounding box center [569, 290] width 237 height 68
click at [472, 234] on button "Next" at bounding box center [487, 234] width 66 height 27
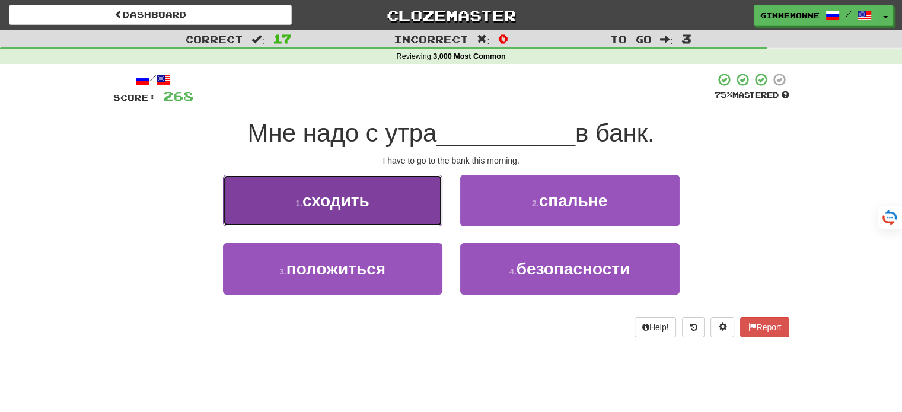
click at [438, 214] on button "1 . сходить" at bounding box center [332, 201] width 219 height 52
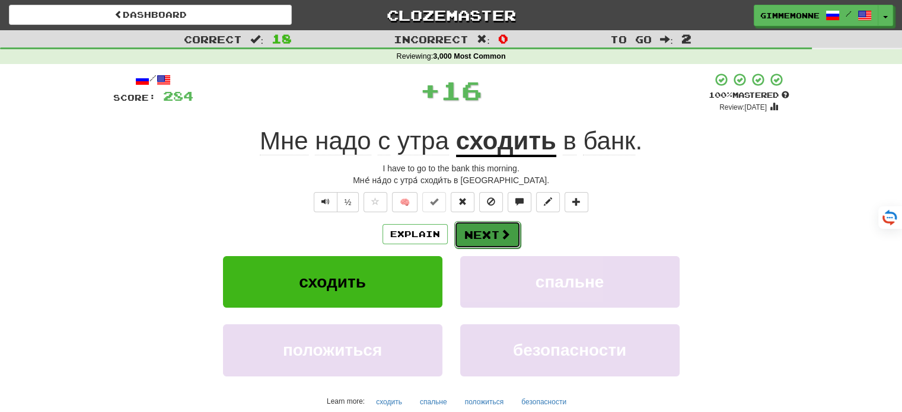
click at [480, 221] on button "Next" at bounding box center [487, 234] width 66 height 27
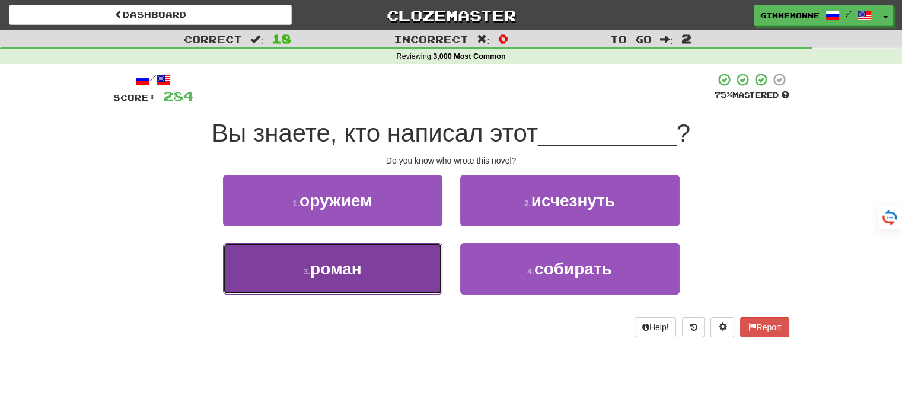
click at [377, 267] on button "3 . роман" at bounding box center [332, 269] width 219 height 52
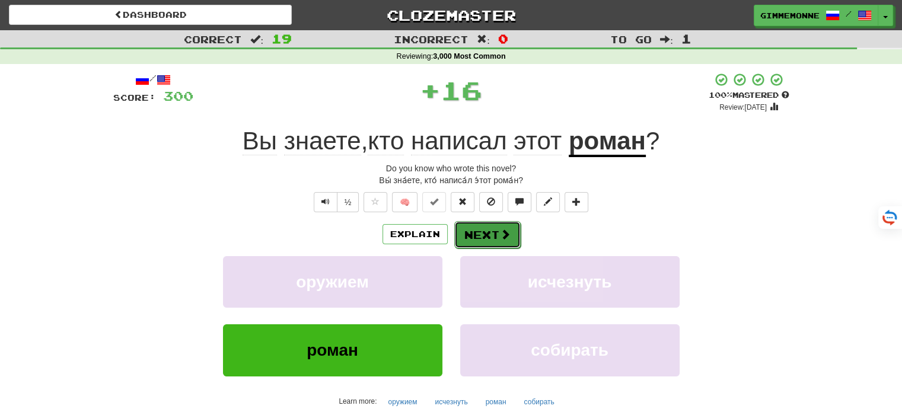
click at [479, 227] on button "Next" at bounding box center [487, 234] width 66 height 27
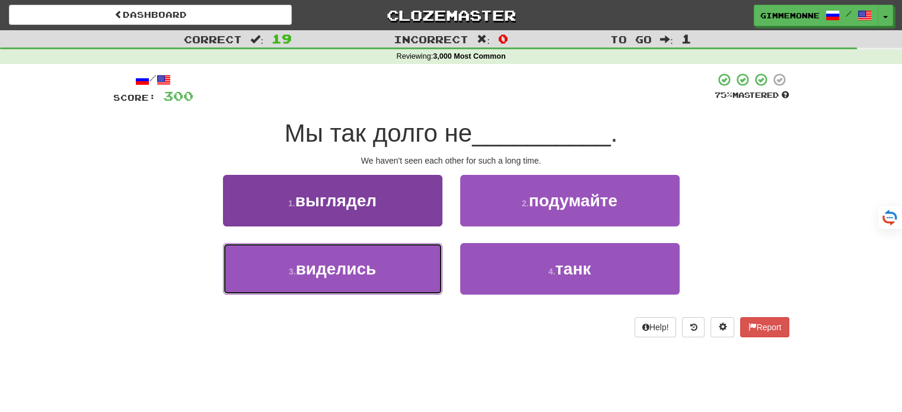
drag, startPoint x: 410, startPoint y: 279, endPoint x: 418, endPoint y: 272, distance: 9.7
click at [410, 279] on button "3 . виделись" at bounding box center [332, 269] width 219 height 52
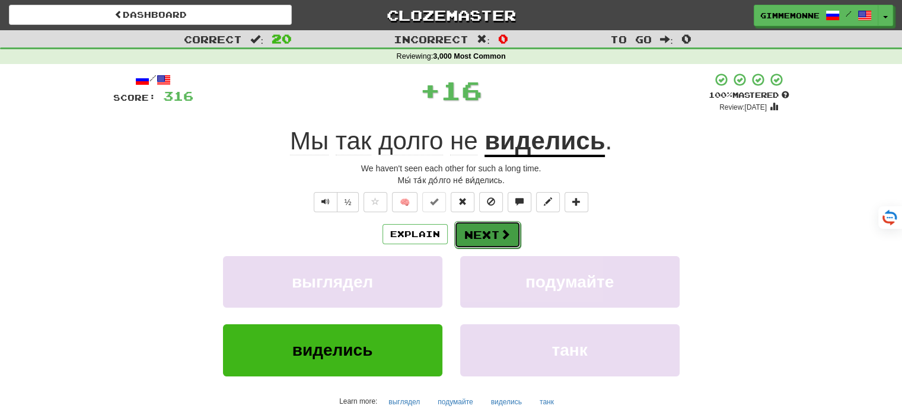
click at [485, 237] on button "Next" at bounding box center [487, 234] width 66 height 27
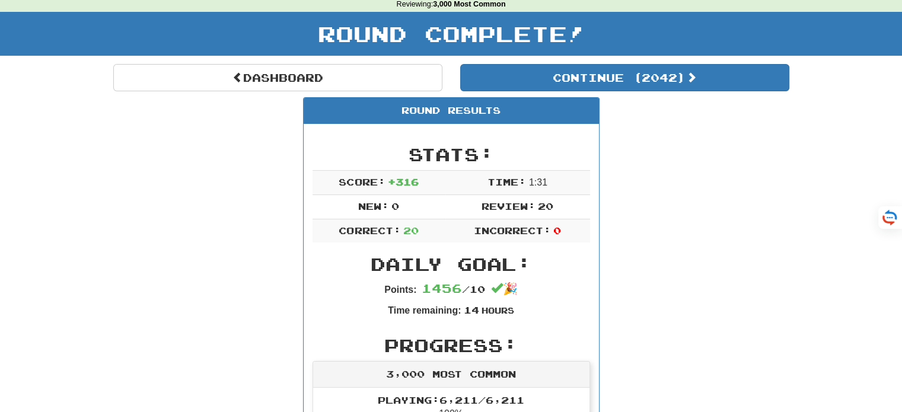
scroll to position [119, 0]
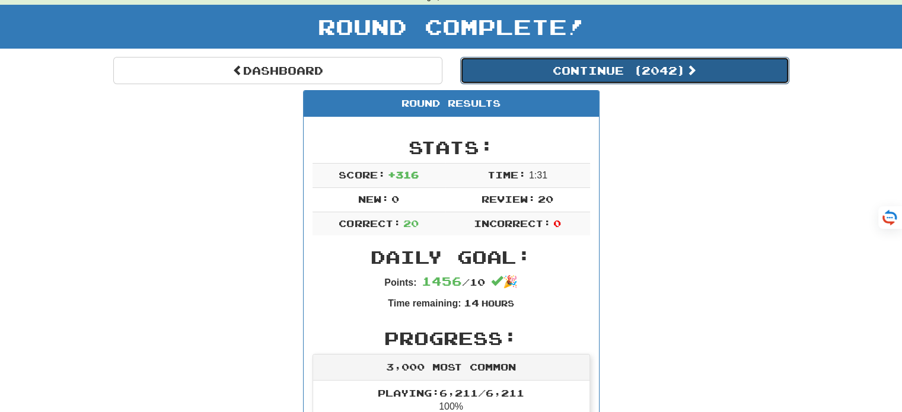
click at [587, 80] on button "Continue ( 2042 )" at bounding box center [624, 70] width 329 height 27
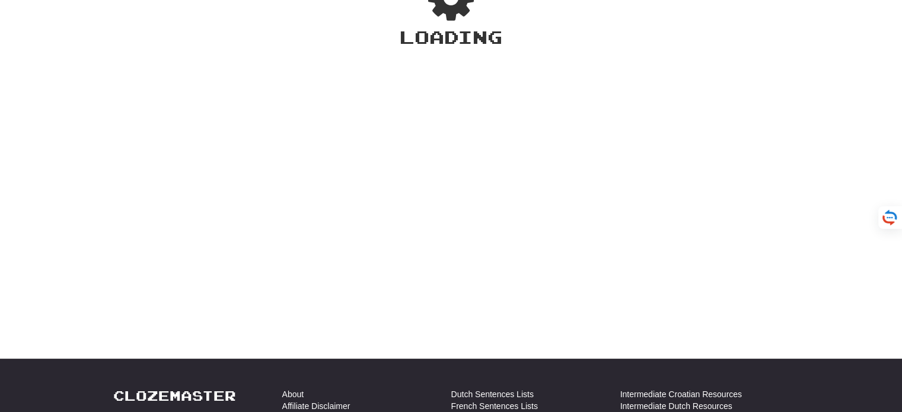
scroll to position [59, 0]
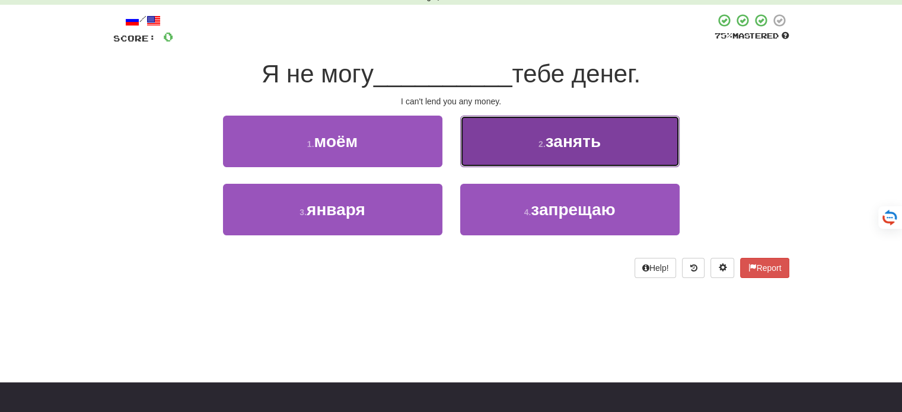
click at [546, 144] on span "занять" at bounding box center [573, 141] width 55 height 18
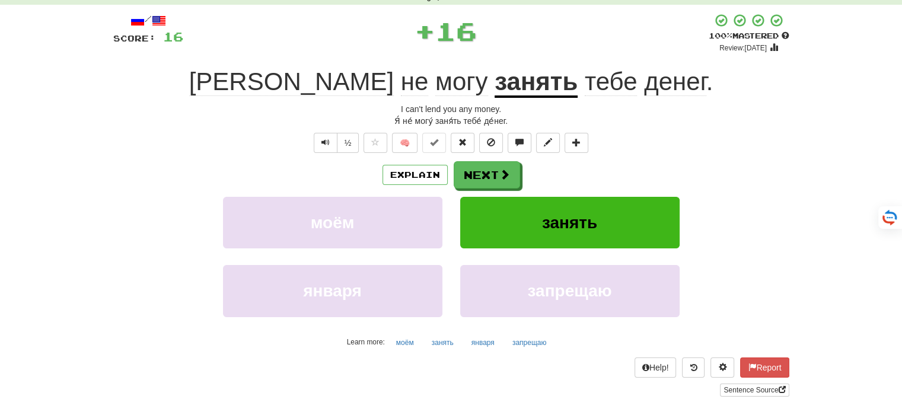
click at [495, 81] on u "занять" at bounding box center [536, 83] width 83 height 30
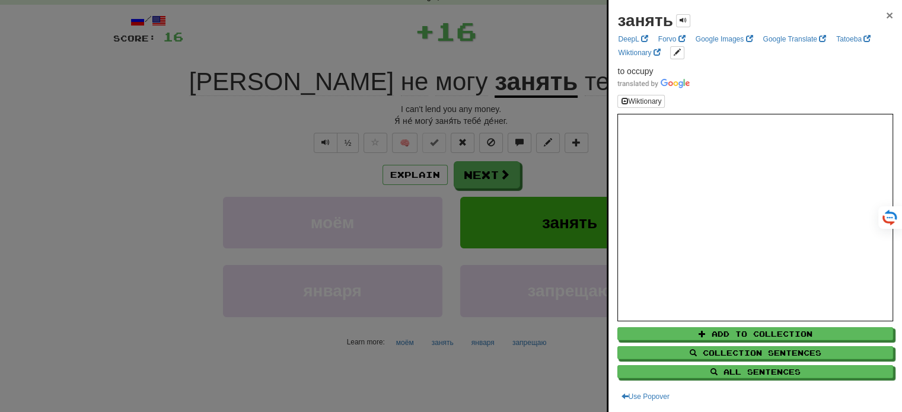
click at [886, 11] on span "×" at bounding box center [889, 15] width 7 height 14
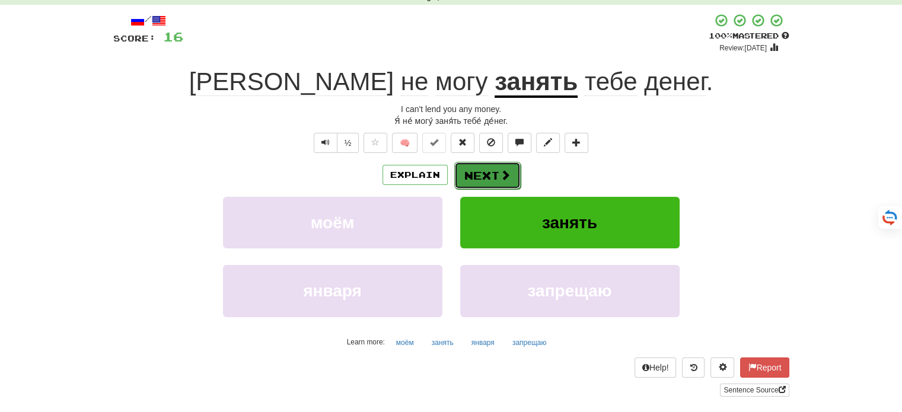
click at [504, 173] on span at bounding box center [505, 175] width 11 height 11
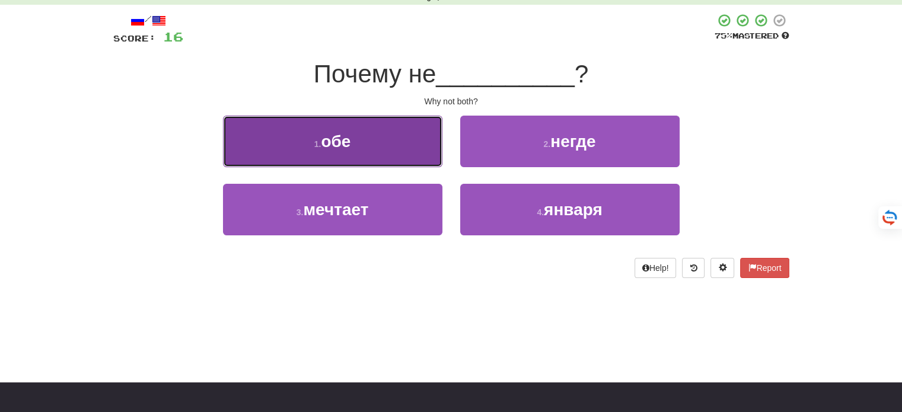
click at [415, 149] on button "1 . обе" at bounding box center [332, 142] width 219 height 52
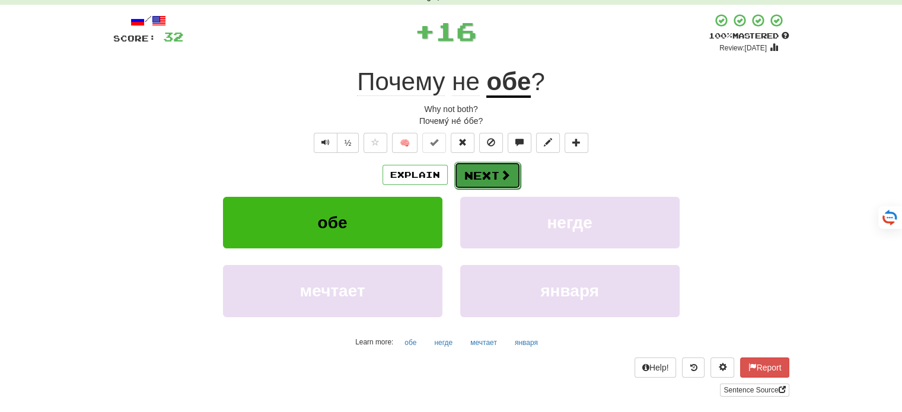
click at [482, 187] on button "Next" at bounding box center [487, 175] width 66 height 27
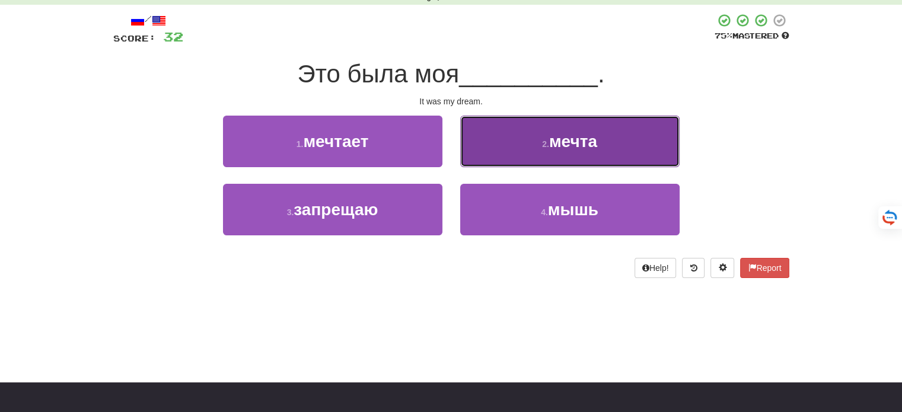
click at [512, 148] on button "2 . мечта" at bounding box center [569, 142] width 219 height 52
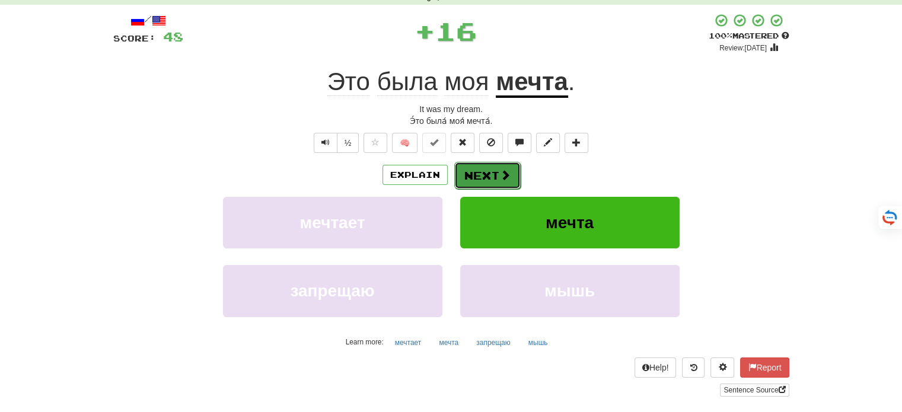
click at [484, 180] on button "Next" at bounding box center [487, 175] width 66 height 27
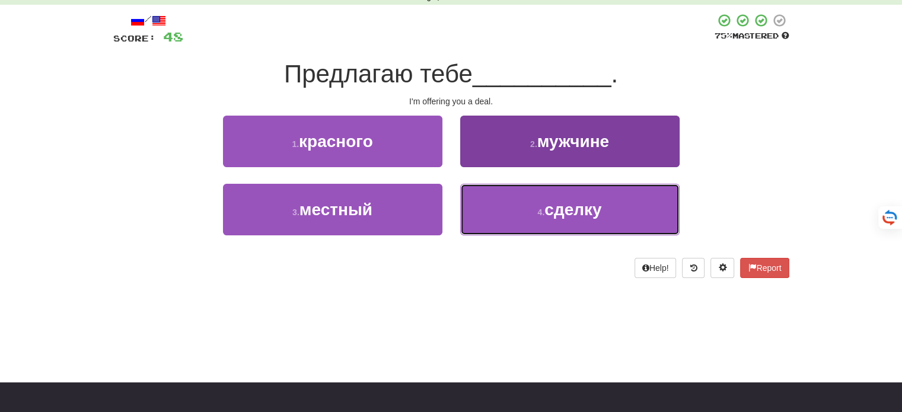
drag, startPoint x: 509, startPoint y: 212, endPoint x: 495, endPoint y: 201, distance: 17.8
click at [510, 212] on button "4 . сделку" at bounding box center [569, 210] width 219 height 52
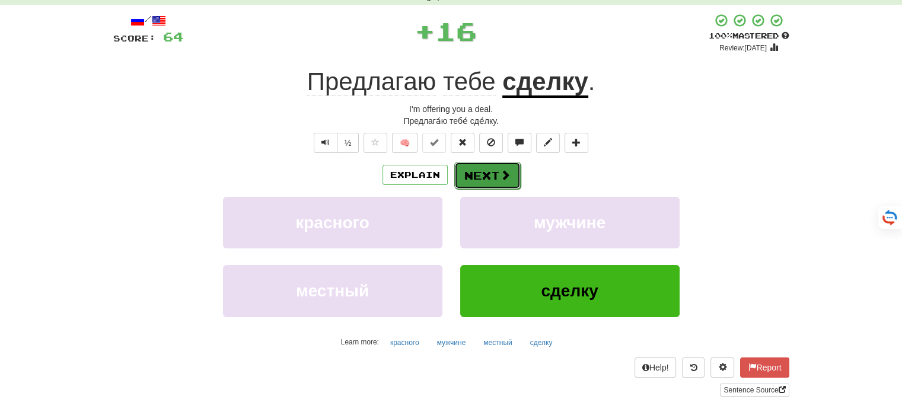
click at [495, 177] on button "Next" at bounding box center [487, 175] width 66 height 27
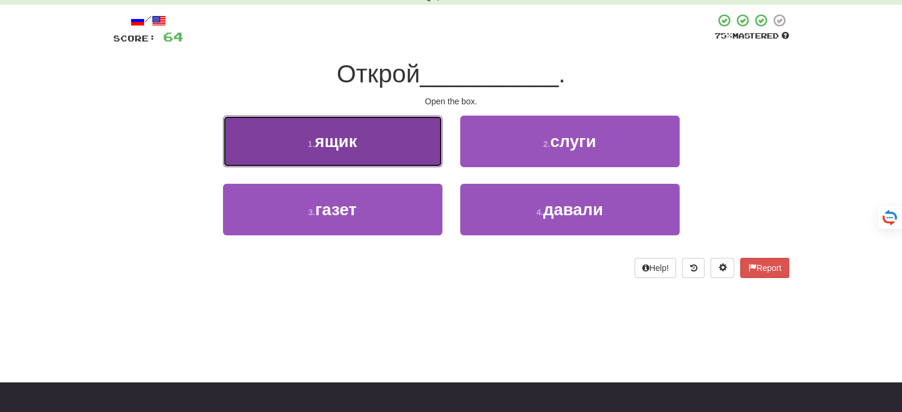
click at [390, 158] on button "1 . ящик" at bounding box center [332, 142] width 219 height 52
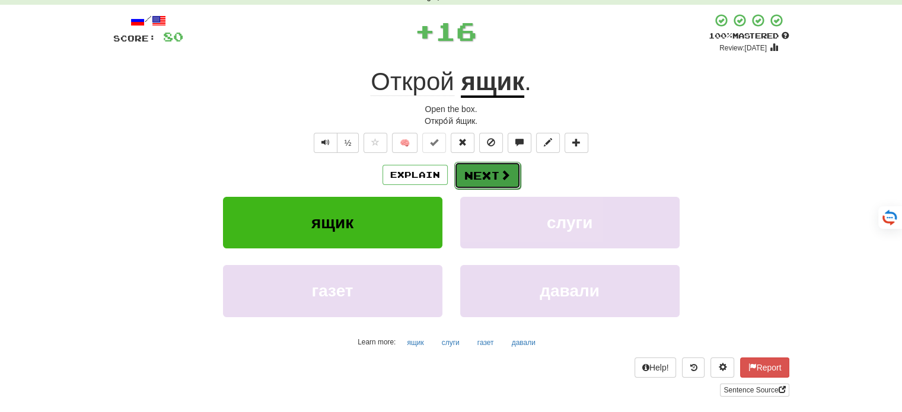
click at [491, 175] on button "Next" at bounding box center [487, 175] width 66 height 27
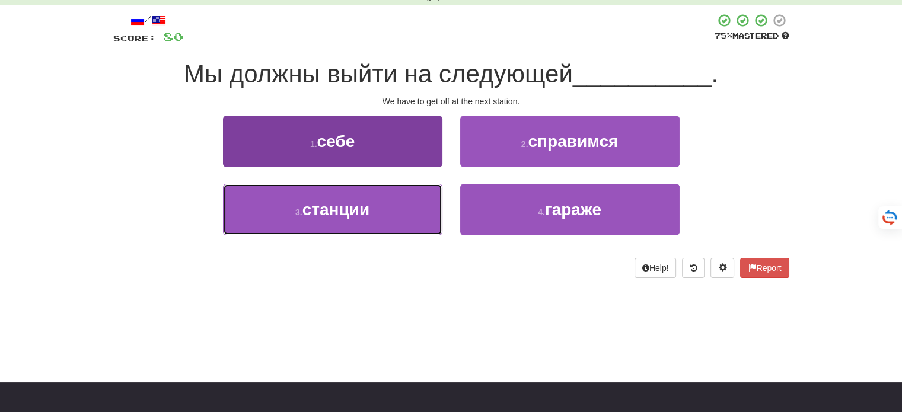
drag, startPoint x: 416, startPoint y: 219, endPoint x: 433, endPoint y: 216, distance: 16.9
click at [416, 219] on button "3 . станции" at bounding box center [332, 210] width 219 height 52
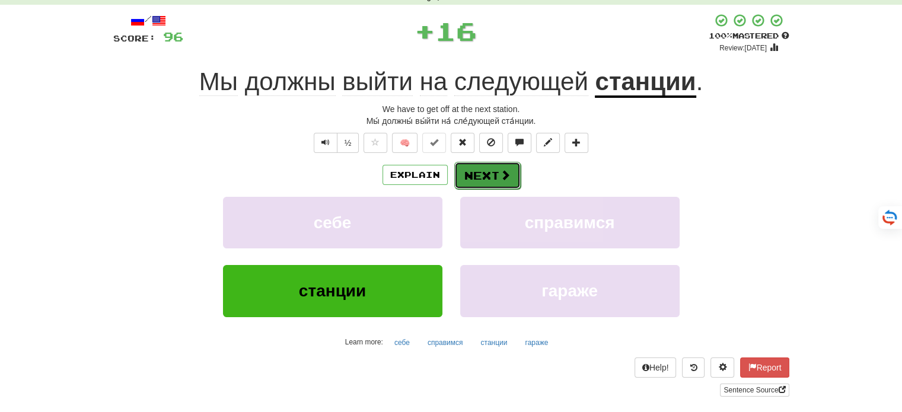
click at [505, 177] on span at bounding box center [505, 175] width 11 height 11
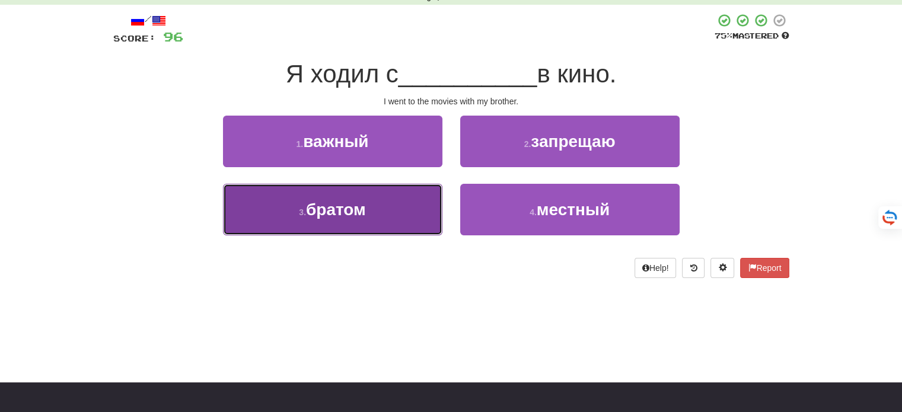
click at [387, 198] on button "3 . братом" at bounding box center [332, 210] width 219 height 52
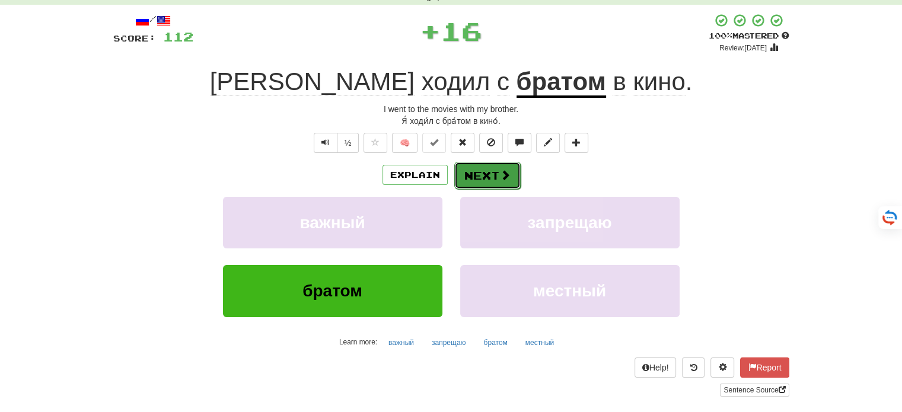
click at [496, 181] on button "Next" at bounding box center [487, 175] width 66 height 27
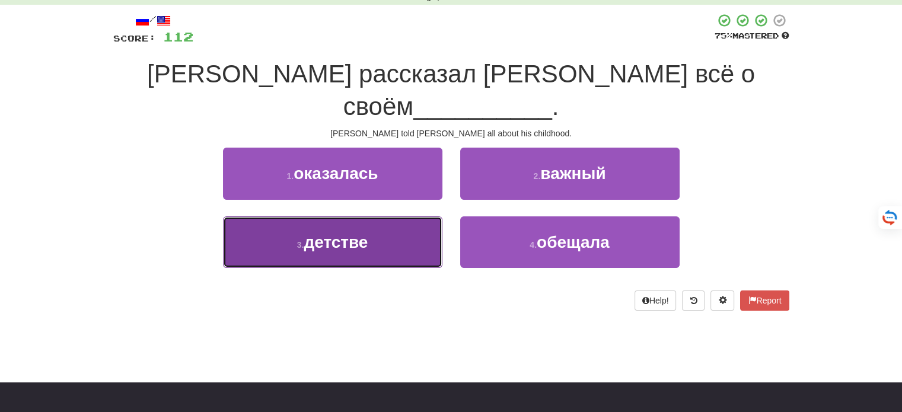
click at [390, 216] on button "3 . детстве" at bounding box center [332, 242] width 219 height 52
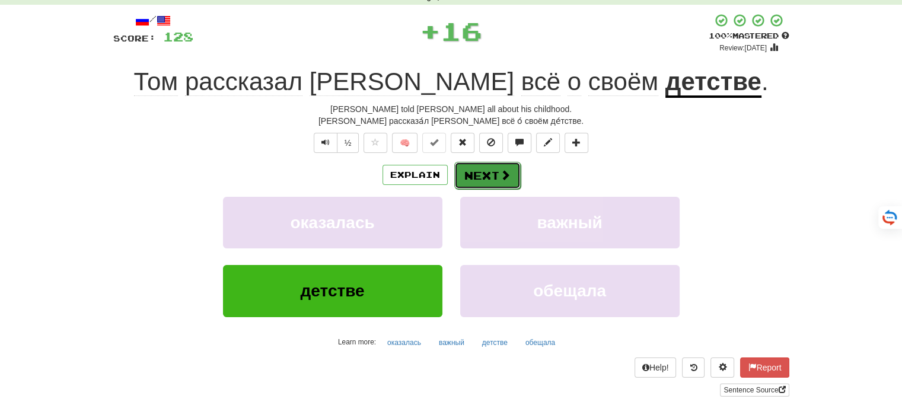
click at [497, 176] on button "Next" at bounding box center [487, 175] width 66 height 27
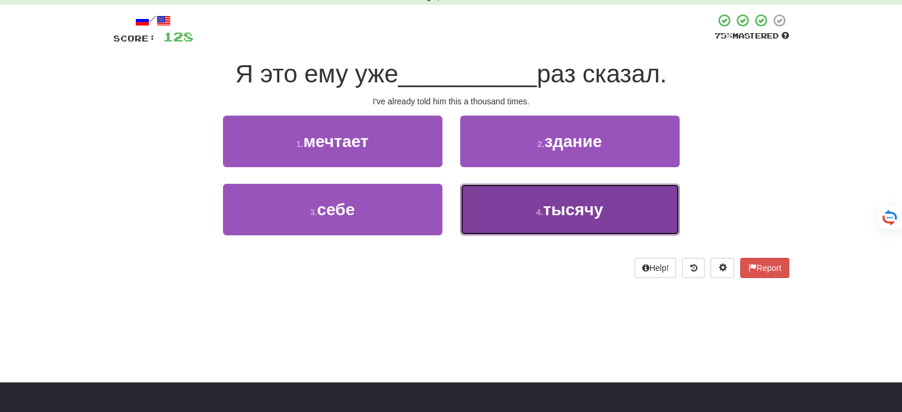
click at [505, 223] on button "4 . тысячу" at bounding box center [569, 210] width 219 height 52
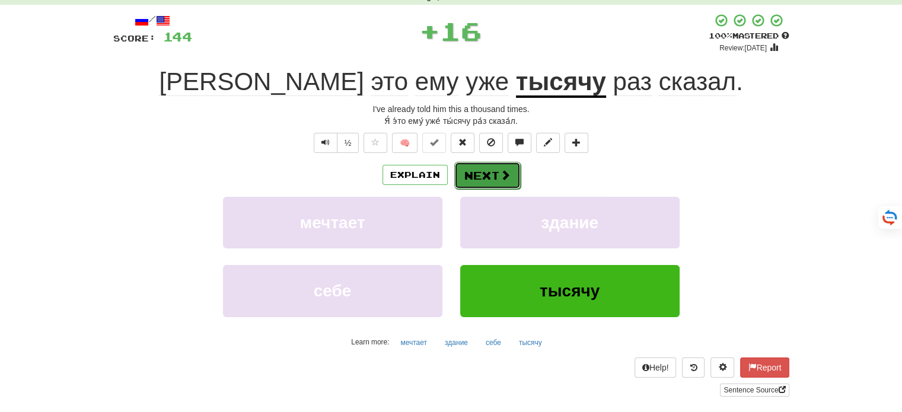
click at [498, 184] on button "Next" at bounding box center [487, 175] width 66 height 27
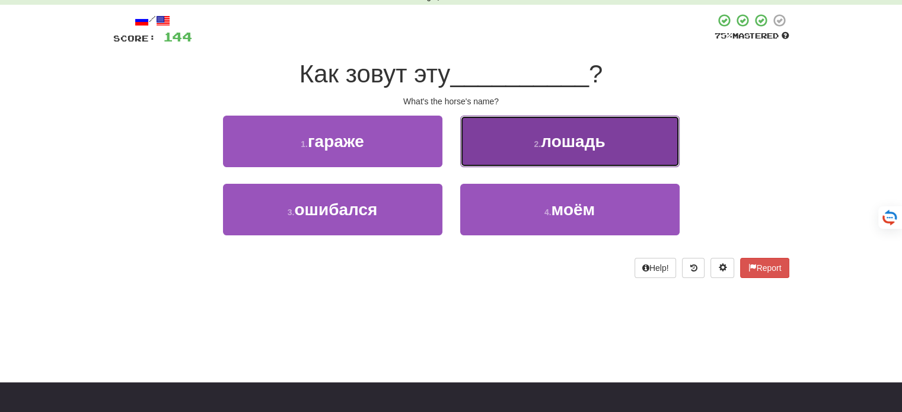
click at [555, 157] on button "2 . лошадь" at bounding box center [569, 142] width 219 height 52
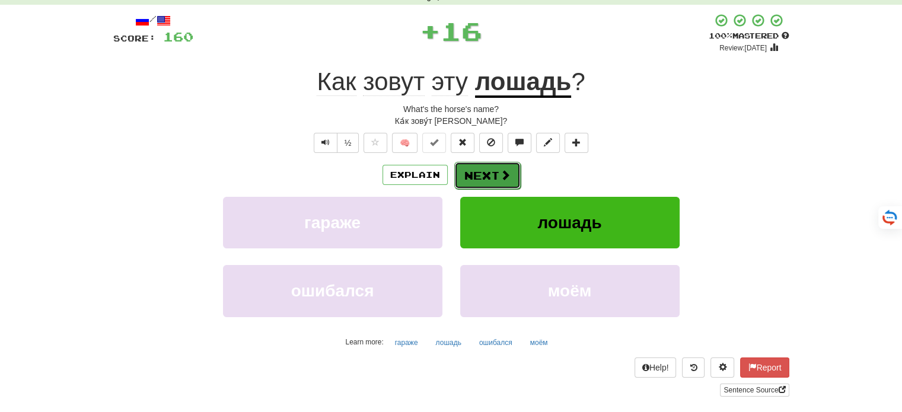
click at [501, 181] on button "Next" at bounding box center [487, 175] width 66 height 27
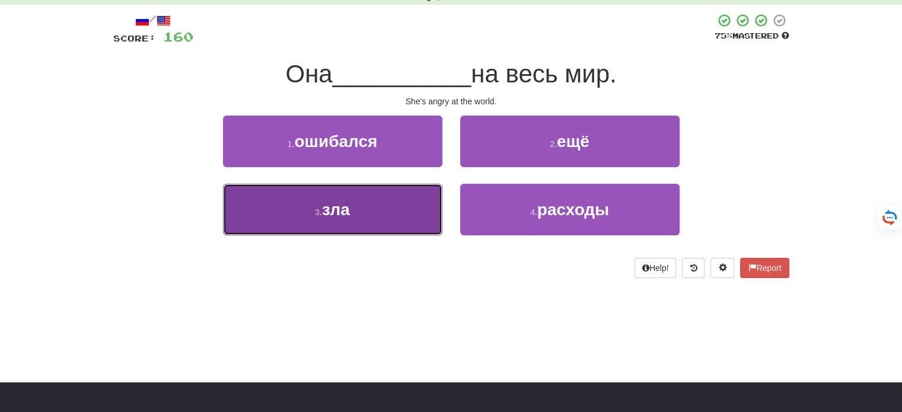
click at [418, 204] on button "3 . зла" at bounding box center [332, 210] width 219 height 52
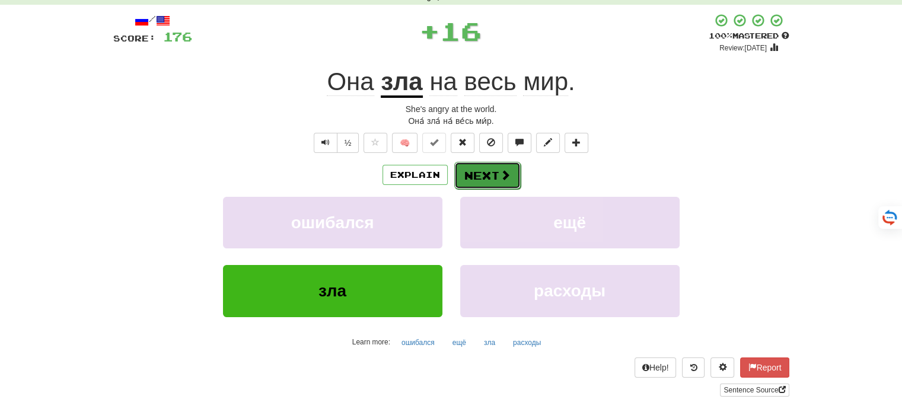
click at [488, 182] on button "Next" at bounding box center [487, 175] width 66 height 27
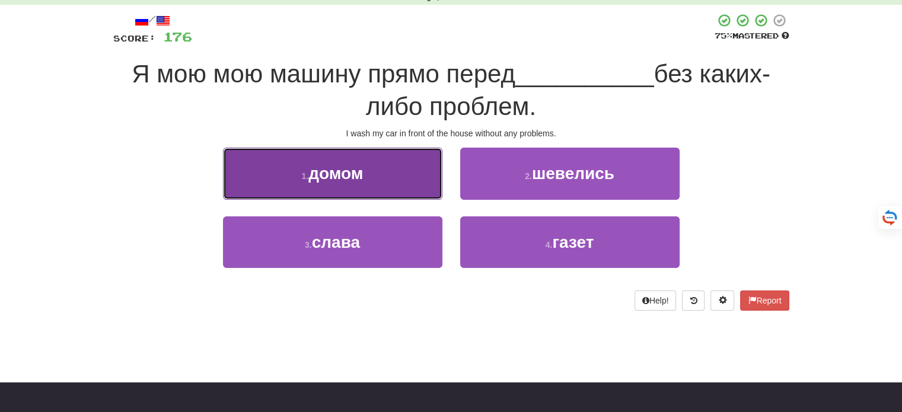
click at [427, 187] on button "1 . домом" at bounding box center [332, 174] width 219 height 52
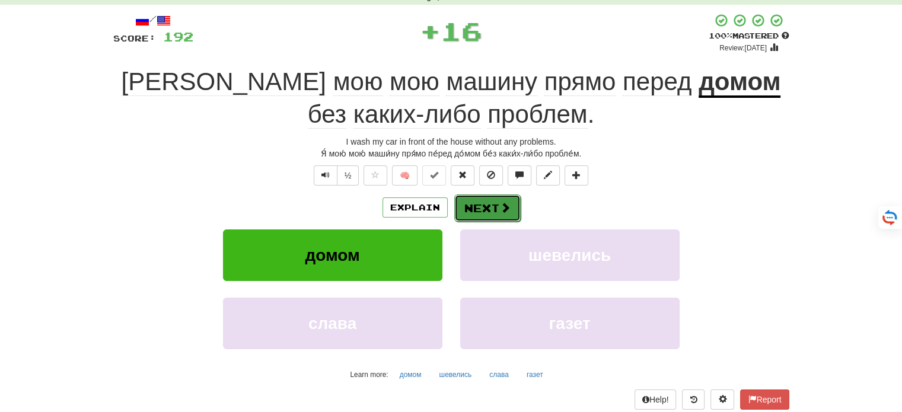
click at [468, 205] on button "Next" at bounding box center [487, 208] width 66 height 27
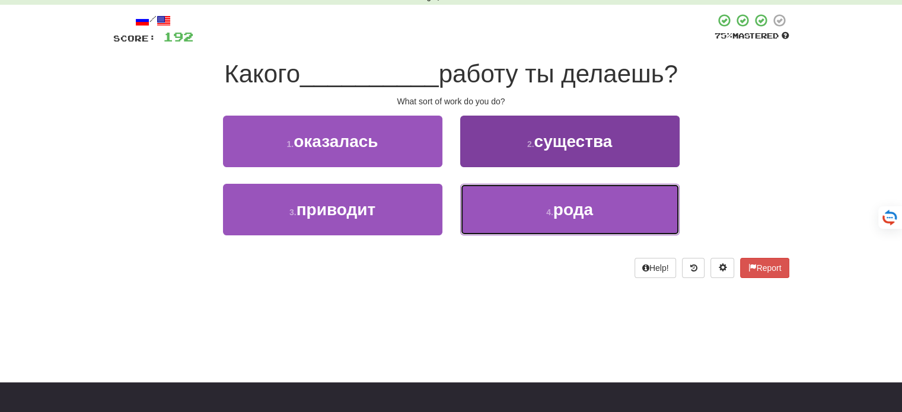
click at [519, 200] on button "4 . рода" at bounding box center [569, 210] width 219 height 52
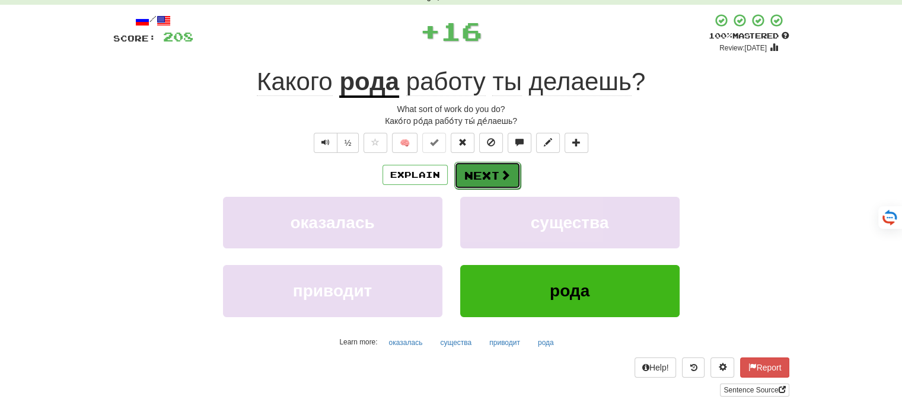
click at [502, 180] on span at bounding box center [505, 175] width 11 height 11
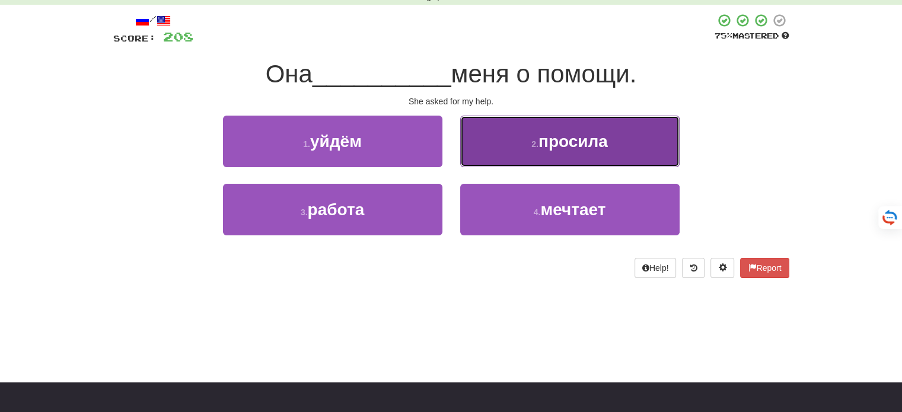
click at [559, 132] on span "просила" at bounding box center [573, 141] width 69 height 18
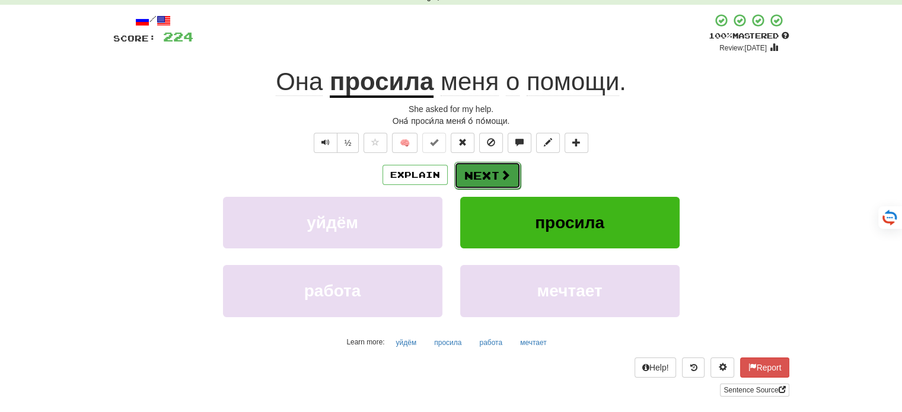
click at [492, 178] on button "Next" at bounding box center [487, 175] width 66 height 27
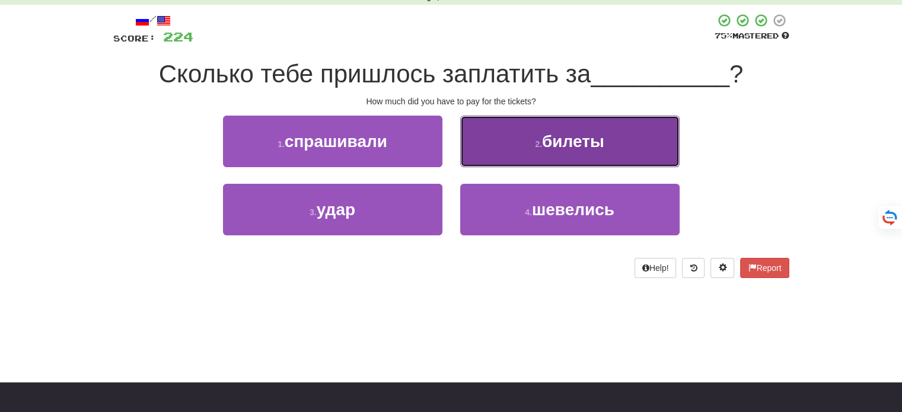
click at [487, 147] on button "2 . билеты" at bounding box center [569, 142] width 219 height 52
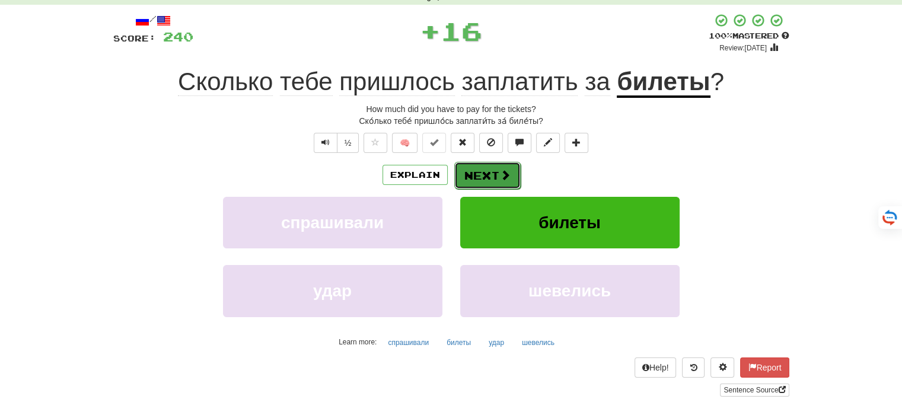
click at [487, 176] on button "Next" at bounding box center [487, 175] width 66 height 27
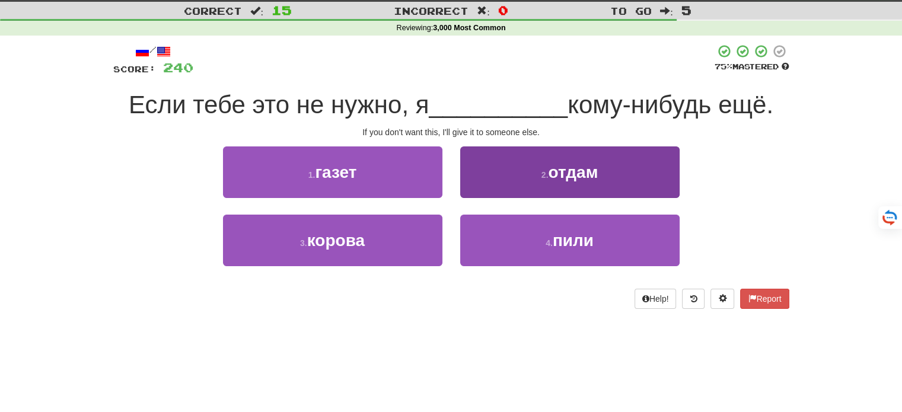
scroll to position [0, 0]
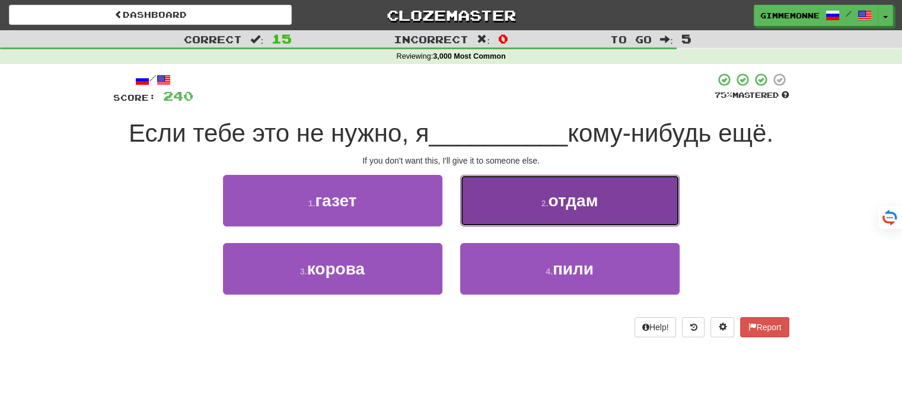
click at [539, 200] on button "2 . отдам" at bounding box center [569, 201] width 219 height 52
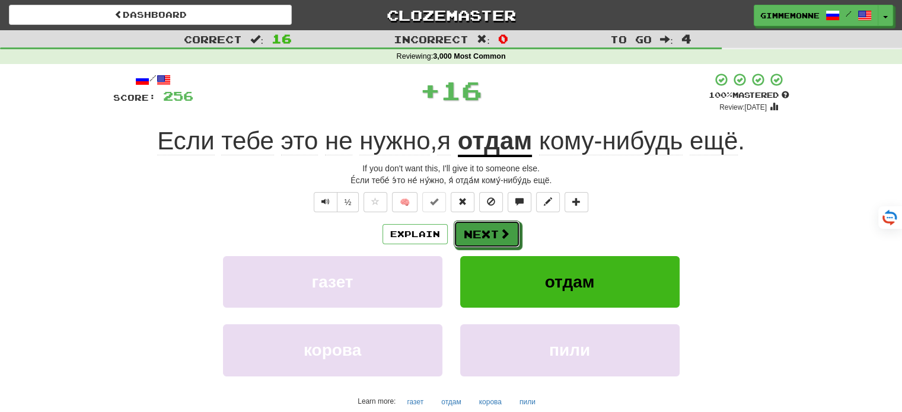
click at [498, 230] on button "Next" at bounding box center [487, 234] width 66 height 27
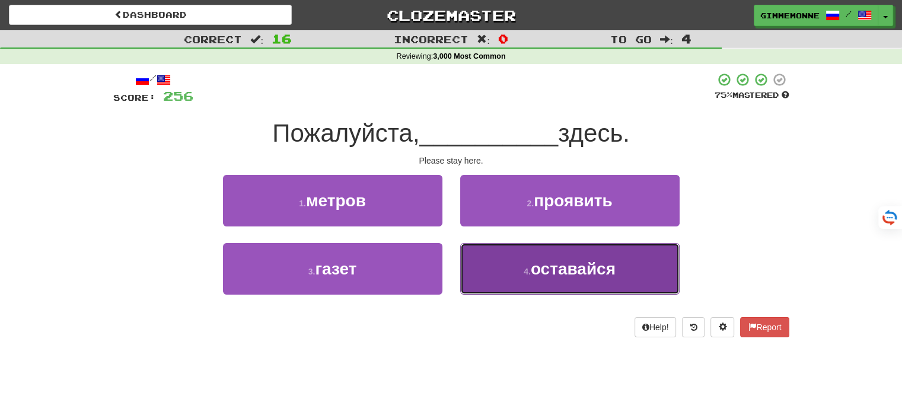
click at [517, 275] on button "4 . оставайся" at bounding box center [569, 269] width 219 height 52
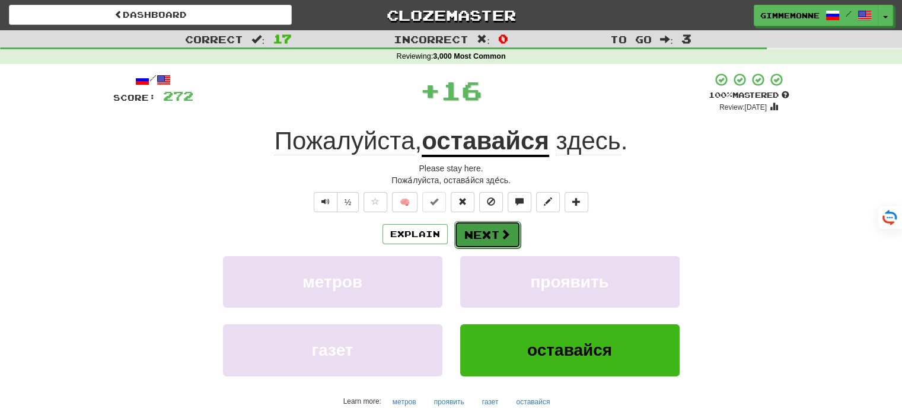
click at [500, 232] on span at bounding box center [505, 234] width 11 height 11
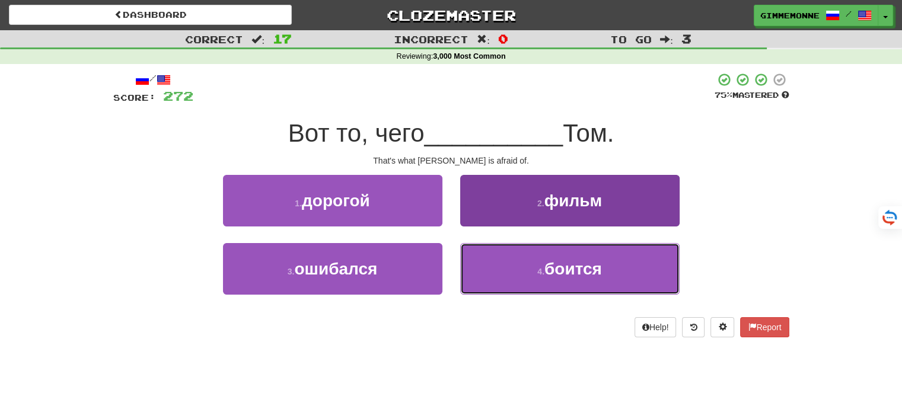
click at [497, 258] on button "4 . боится" at bounding box center [569, 269] width 219 height 52
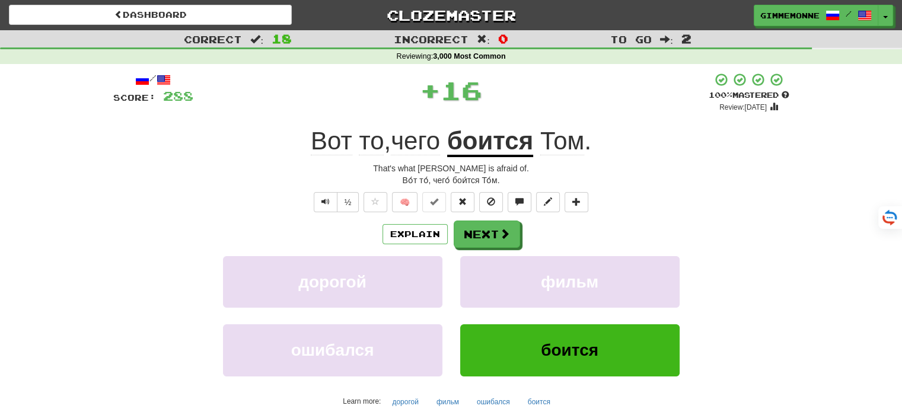
click at [466, 221] on div "Explain Next" at bounding box center [451, 234] width 676 height 27
click at [458, 235] on button "Next" at bounding box center [487, 234] width 66 height 27
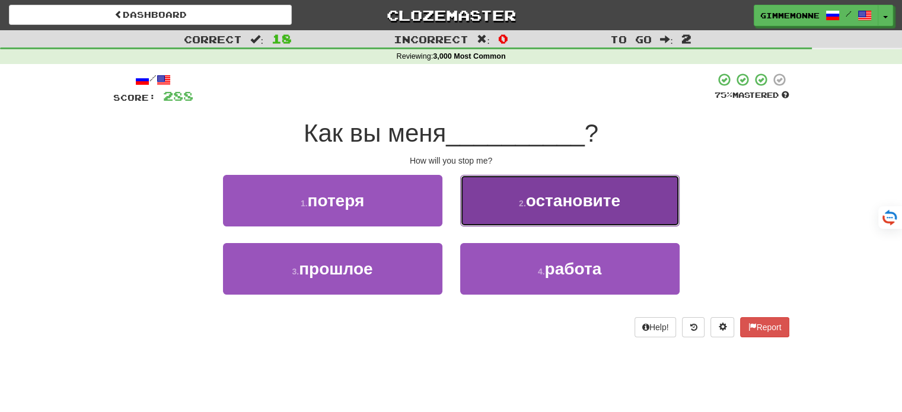
click at [486, 206] on button "2 . остановите" at bounding box center [569, 201] width 219 height 52
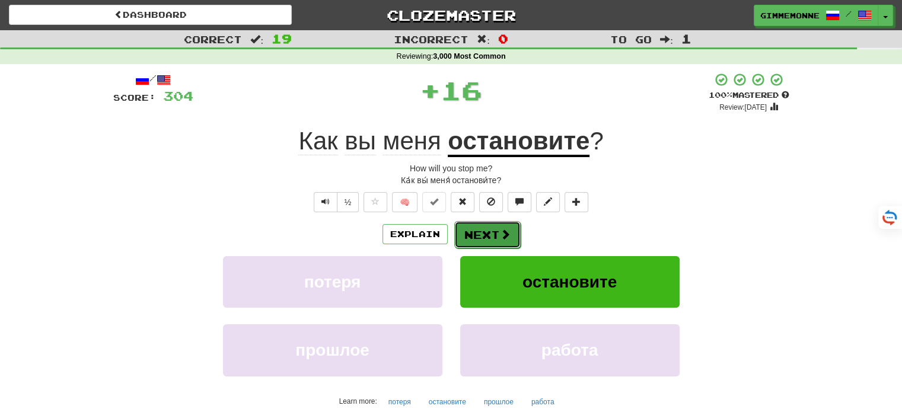
click at [482, 230] on button "Next" at bounding box center [487, 234] width 66 height 27
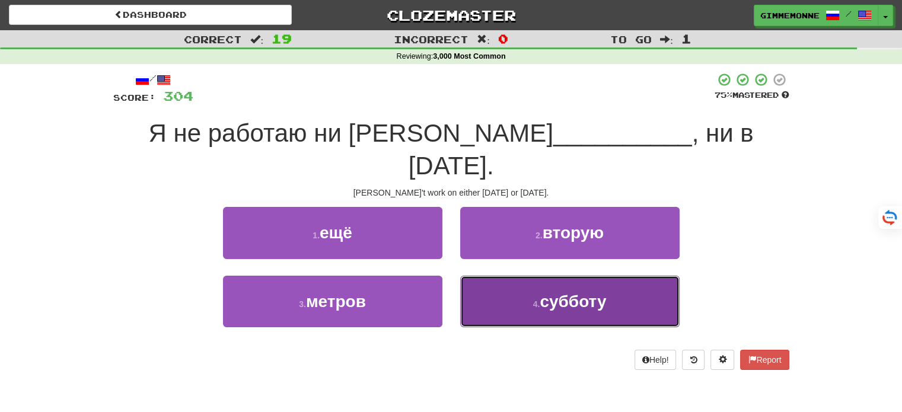
click at [496, 276] on button "4 . субботу" at bounding box center [569, 302] width 219 height 52
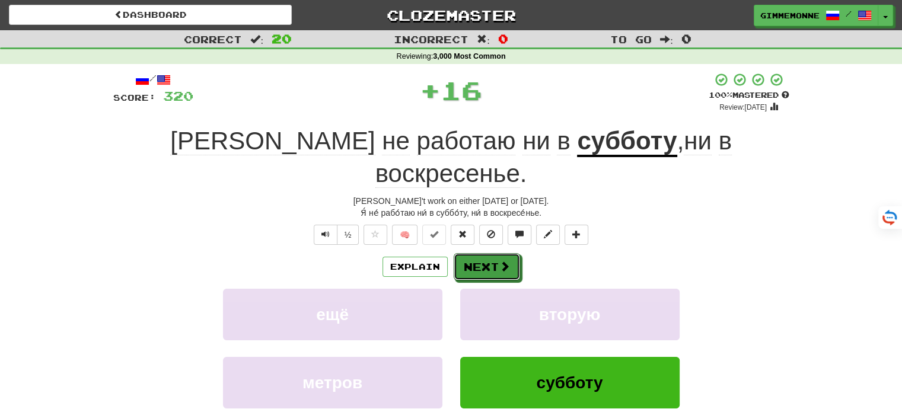
click at [489, 253] on button "Next" at bounding box center [487, 266] width 66 height 27
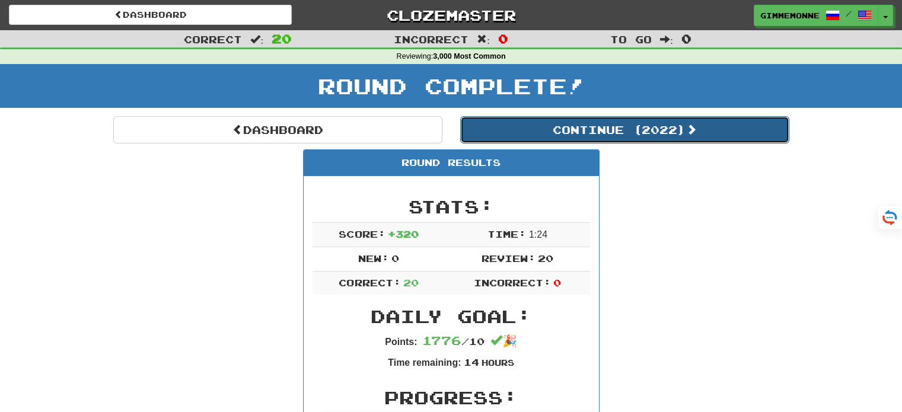
click at [628, 138] on button "Continue ( 2022 )" at bounding box center [624, 129] width 329 height 27
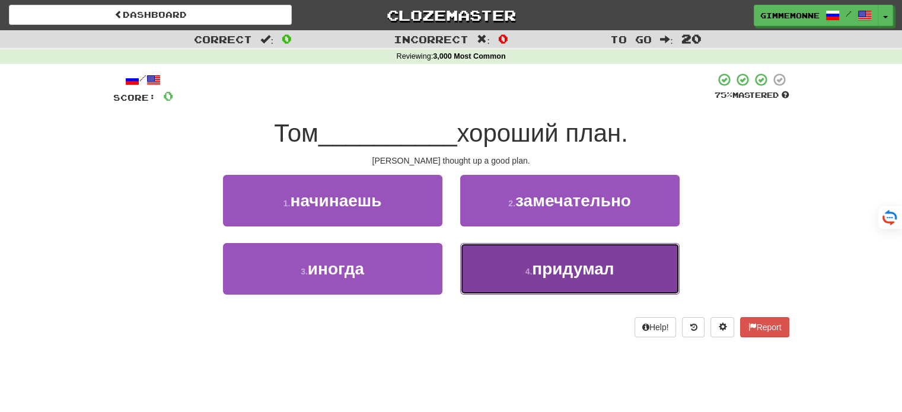
click at [549, 277] on span "придумал" at bounding box center [573, 269] width 82 height 18
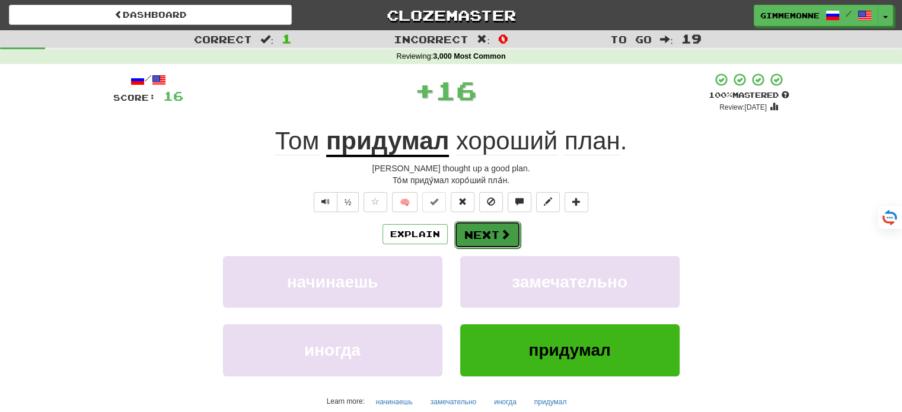
click at [495, 230] on button "Next" at bounding box center [487, 234] width 66 height 27
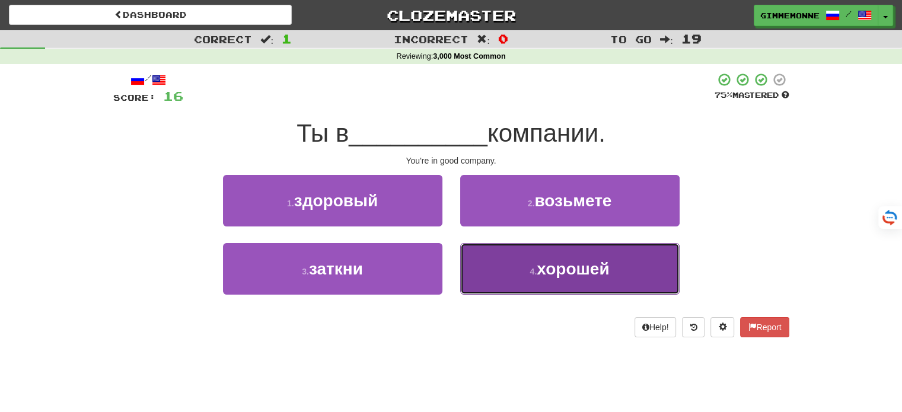
click at [517, 253] on button "4 . хорошей" at bounding box center [569, 269] width 219 height 52
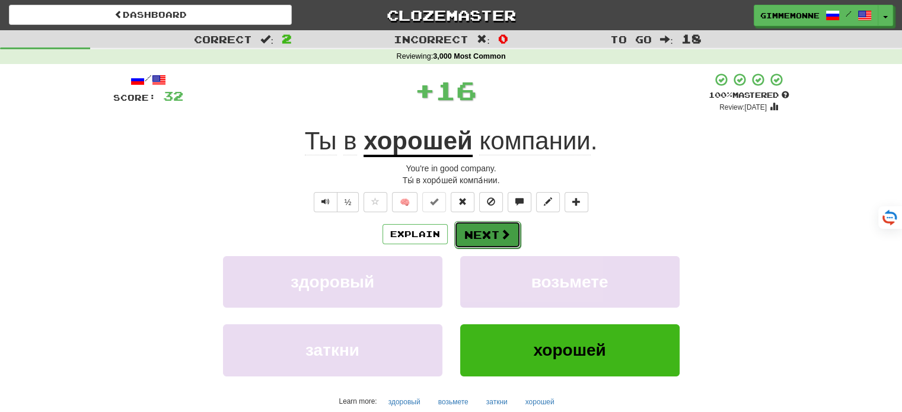
click at [509, 229] on span at bounding box center [505, 234] width 11 height 11
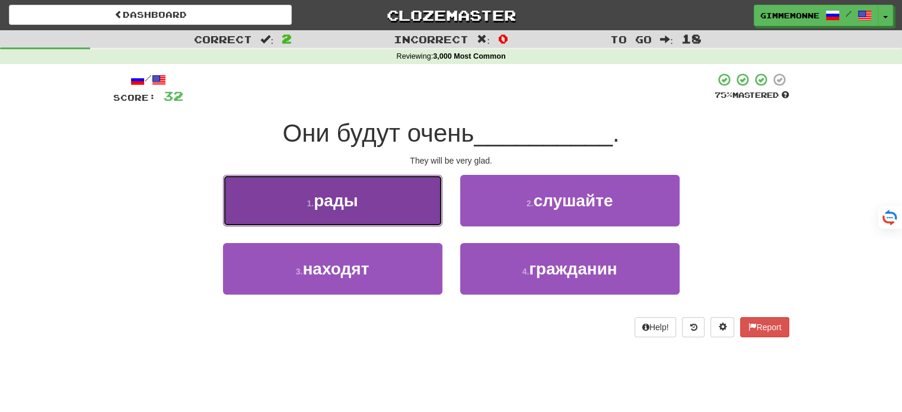
click at [420, 206] on button "1 . рады" at bounding box center [332, 201] width 219 height 52
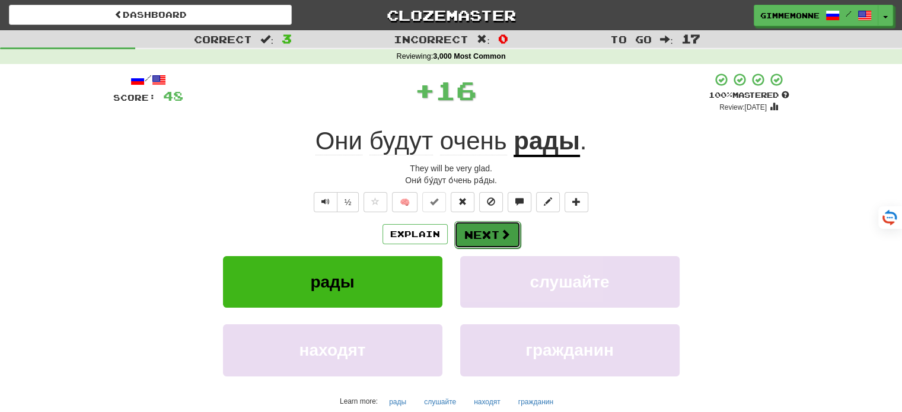
click at [470, 227] on button "Next" at bounding box center [487, 234] width 66 height 27
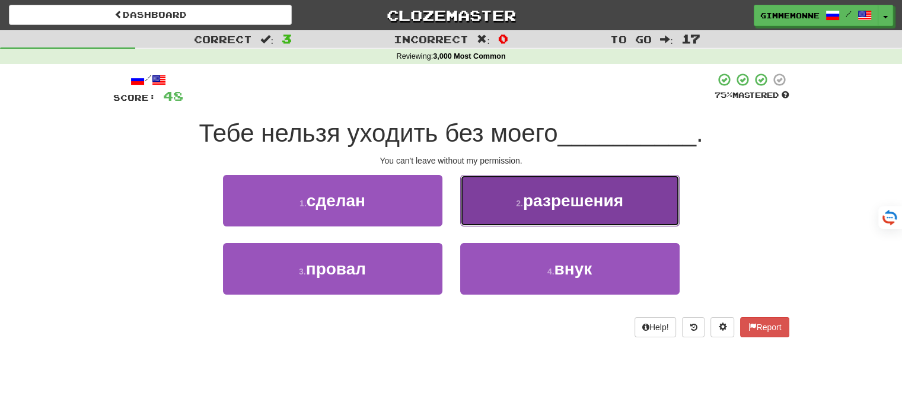
click at [482, 218] on button "2 . разрешения" at bounding box center [569, 201] width 219 height 52
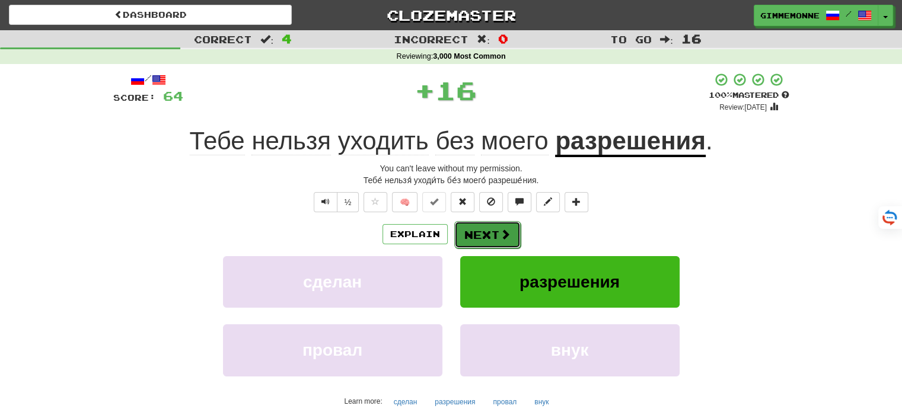
click at [470, 235] on button "Next" at bounding box center [487, 234] width 66 height 27
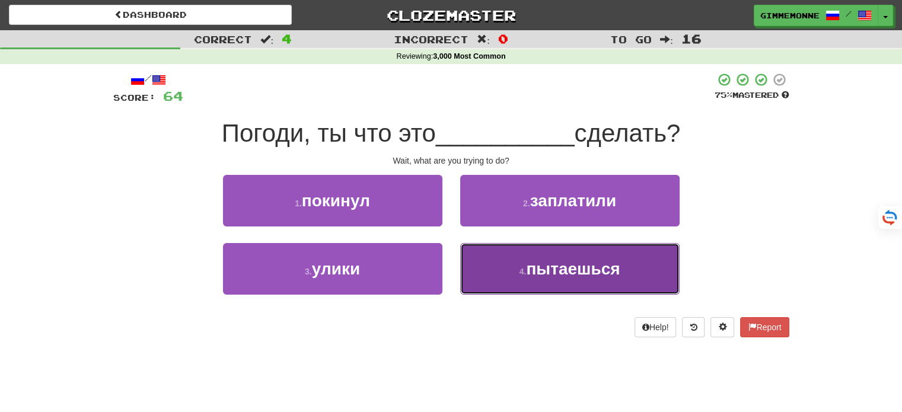
click at [506, 269] on button "4 . пытаешься" at bounding box center [569, 269] width 219 height 52
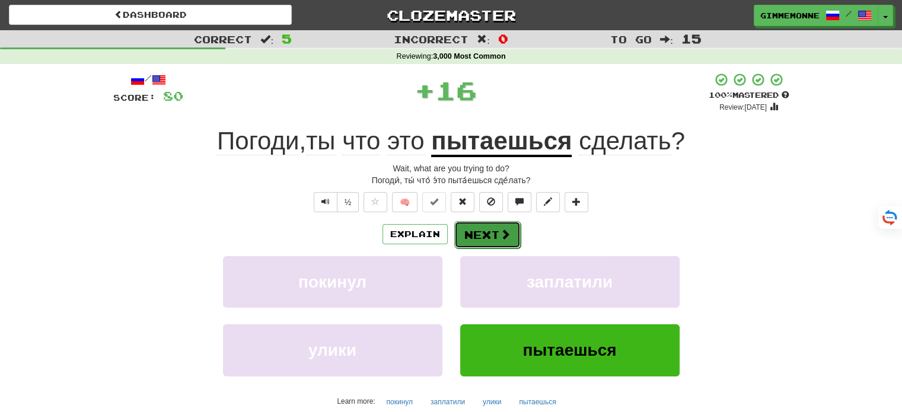
click at [482, 234] on button "Next" at bounding box center [487, 234] width 66 height 27
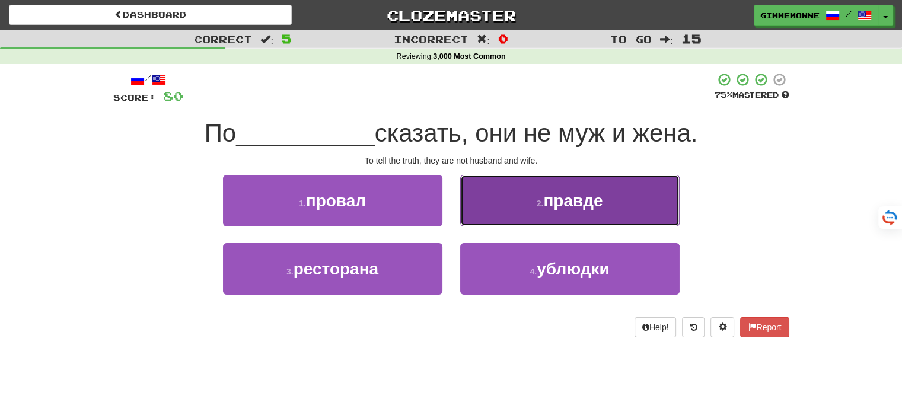
click at [537, 216] on button "2 . правде" at bounding box center [569, 201] width 219 height 52
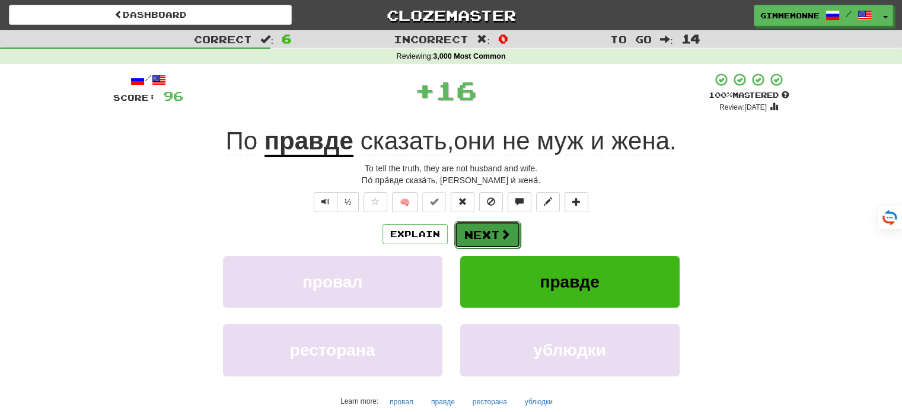
click at [504, 234] on span at bounding box center [505, 234] width 11 height 11
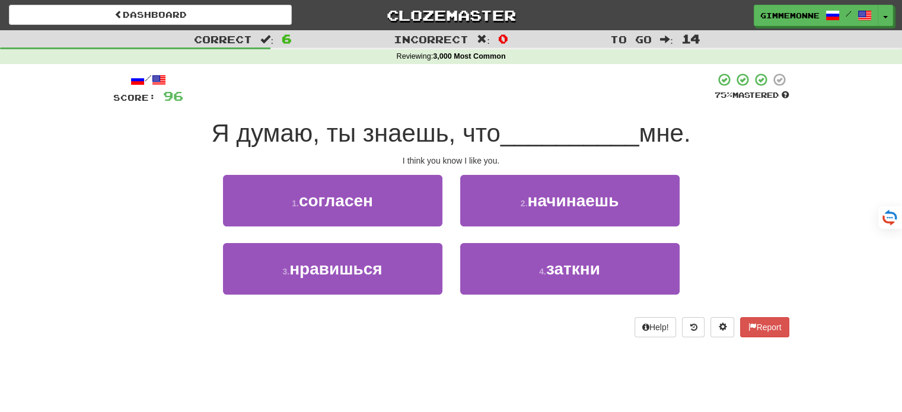
click at [442, 246] on div "3 . нравишься" at bounding box center [332, 277] width 237 height 68
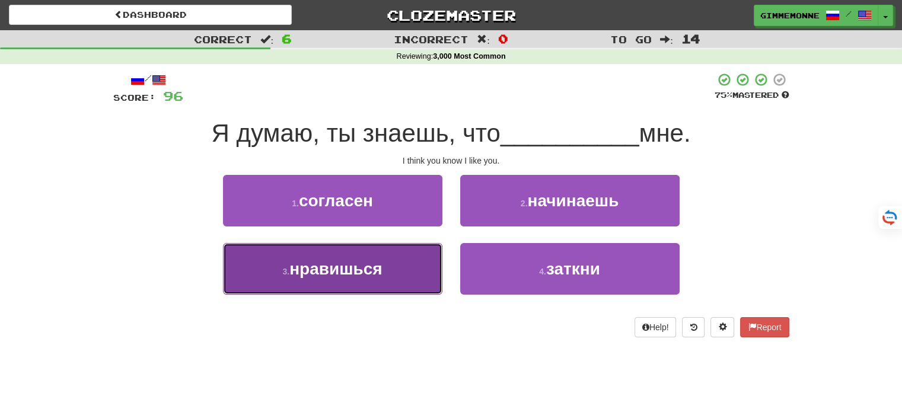
click at [439, 250] on button "3 . нравишься" at bounding box center [332, 269] width 219 height 52
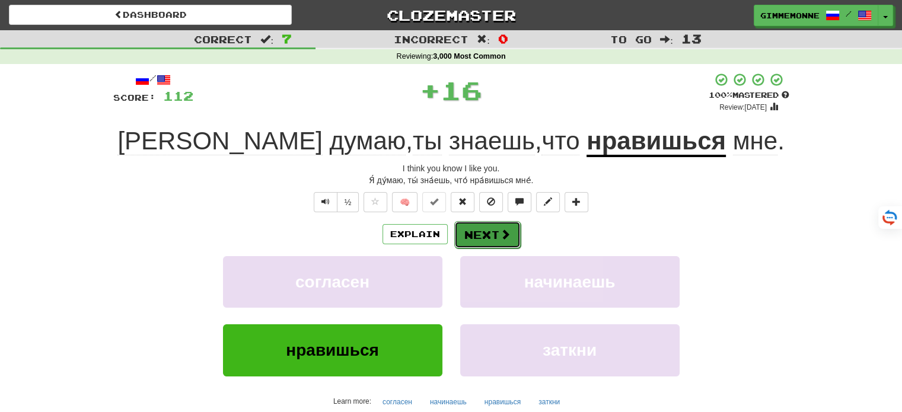
click at [477, 230] on button "Next" at bounding box center [487, 234] width 66 height 27
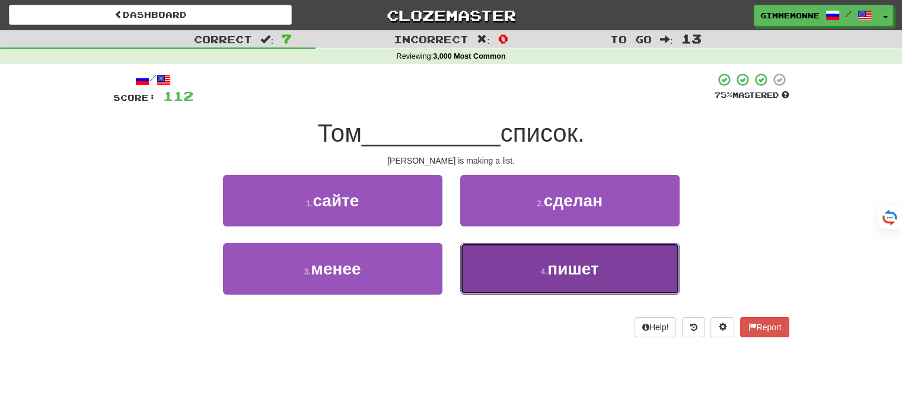
click at [515, 274] on button "4 . пишет" at bounding box center [569, 269] width 219 height 52
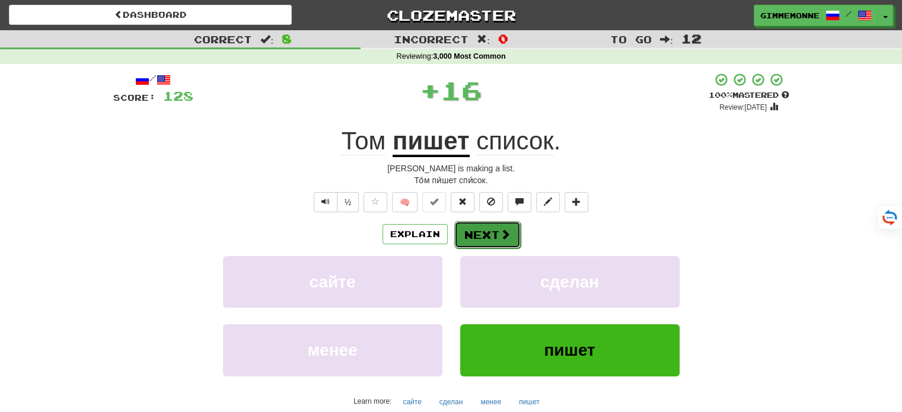
click at [489, 237] on button "Next" at bounding box center [487, 234] width 66 height 27
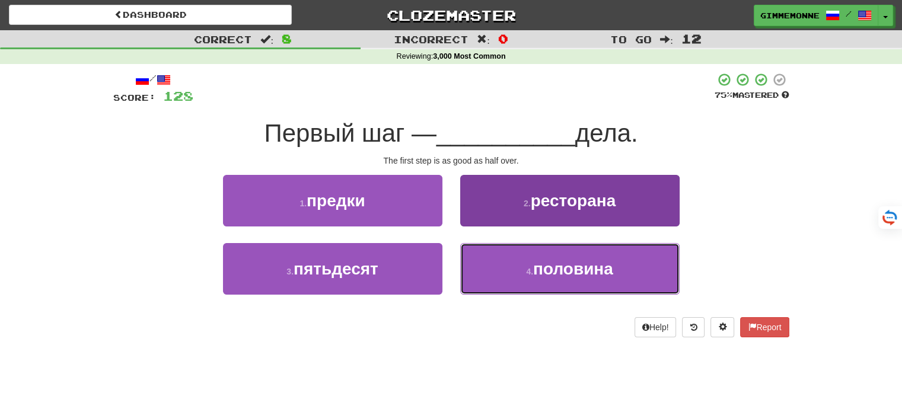
click at [533, 263] on button "4 . половина" at bounding box center [569, 269] width 219 height 52
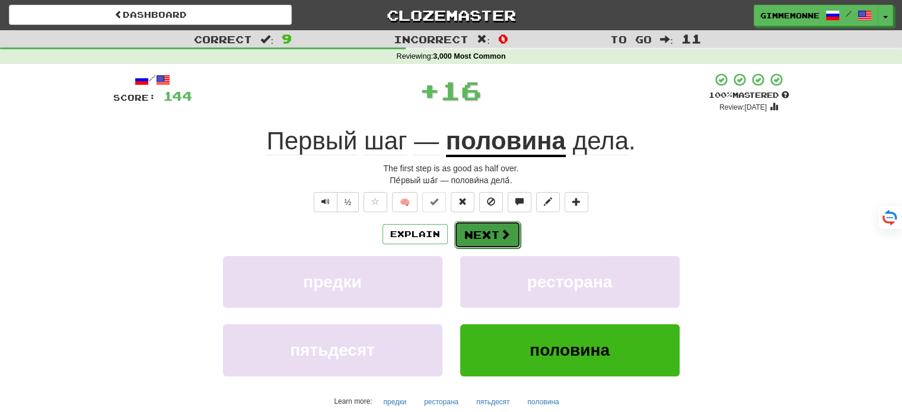
click at [496, 247] on button "Next" at bounding box center [487, 234] width 66 height 27
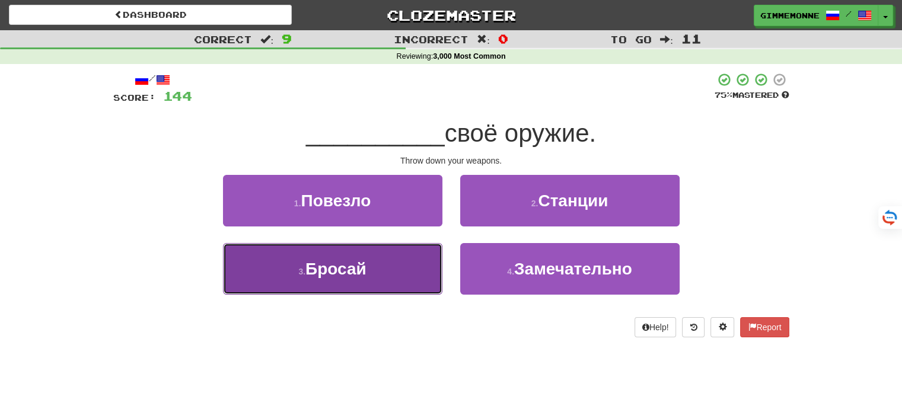
click at [428, 260] on button "3 . Бросай" at bounding box center [332, 269] width 219 height 52
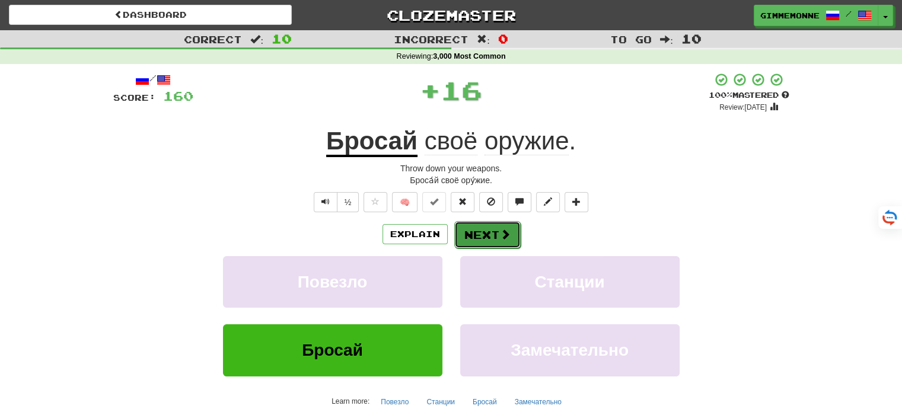
click at [510, 231] on button "Next" at bounding box center [487, 234] width 66 height 27
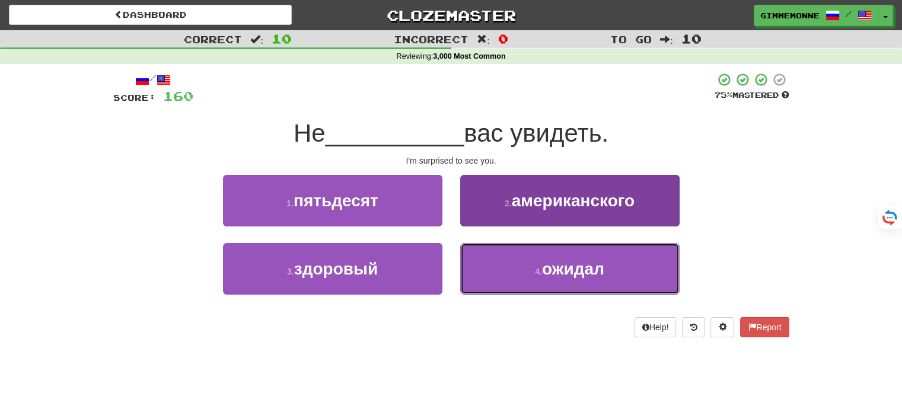
click at [496, 278] on button "4 . ожидал" at bounding box center [569, 269] width 219 height 52
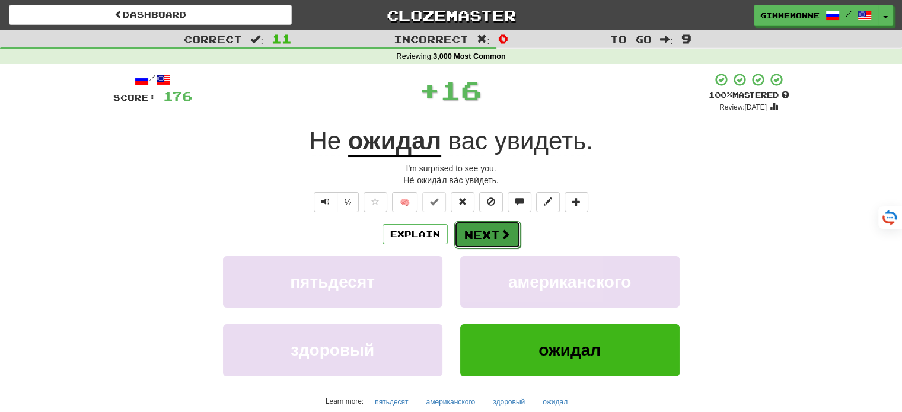
click at [484, 232] on button "Next" at bounding box center [487, 234] width 66 height 27
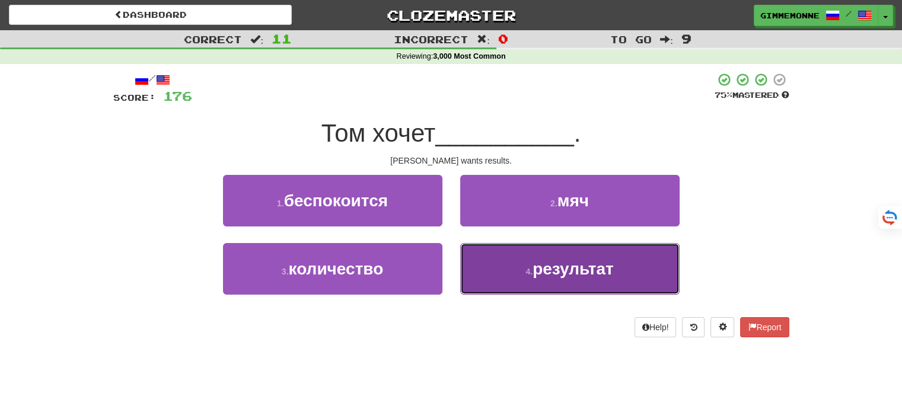
click at [516, 269] on button "4 . результат" at bounding box center [569, 269] width 219 height 52
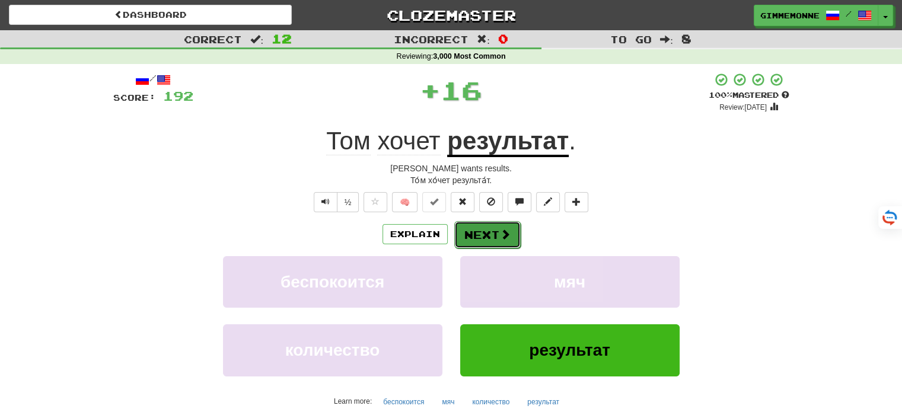
click at [493, 233] on button "Next" at bounding box center [487, 234] width 66 height 27
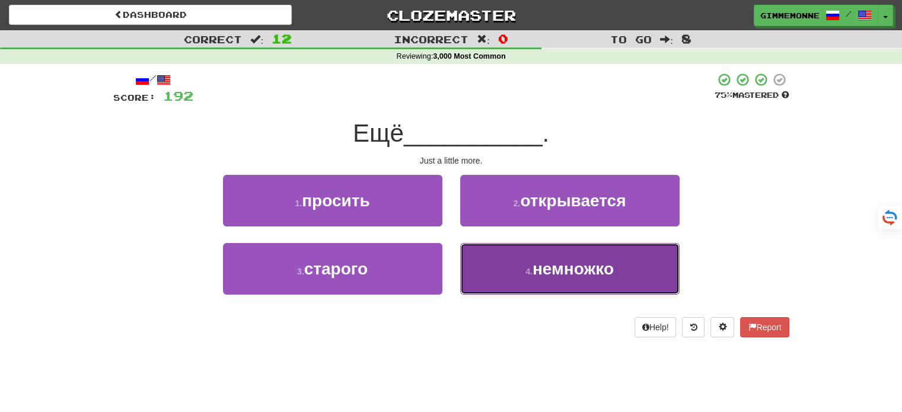
click at [511, 279] on button "4 . немножко" at bounding box center [569, 269] width 219 height 52
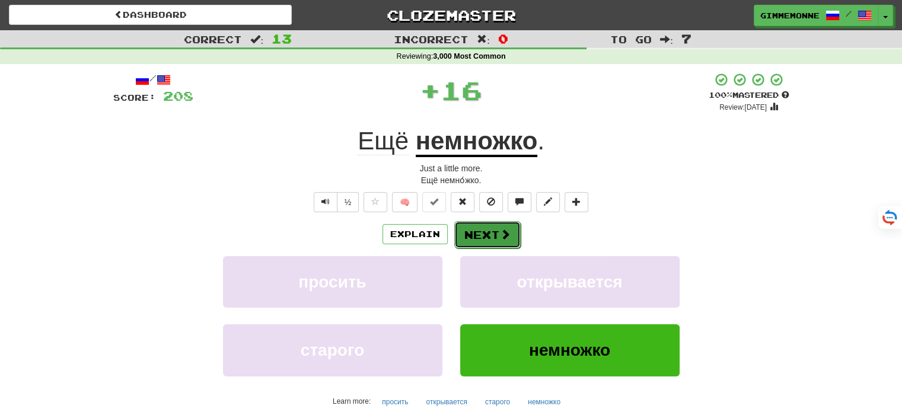
click at [501, 230] on span at bounding box center [505, 234] width 11 height 11
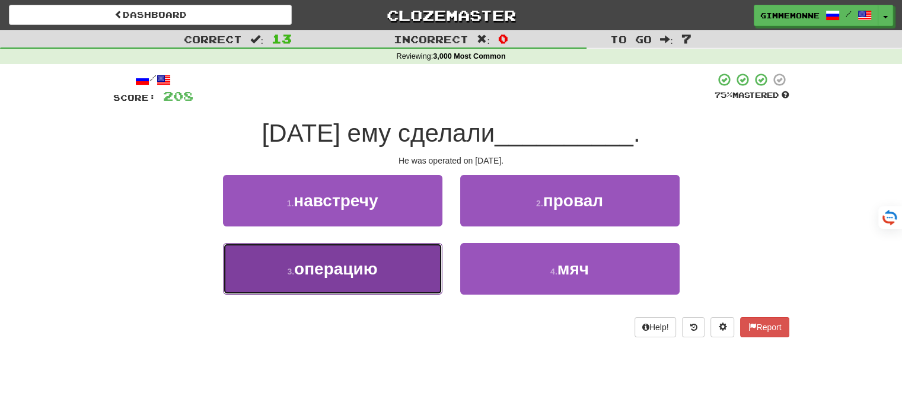
click at [402, 258] on button "3 . операцию" at bounding box center [332, 269] width 219 height 52
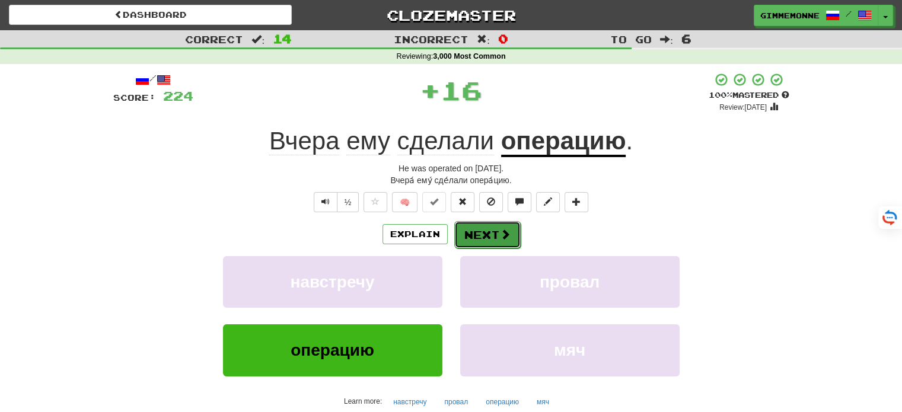
click at [474, 230] on button "Next" at bounding box center [487, 234] width 66 height 27
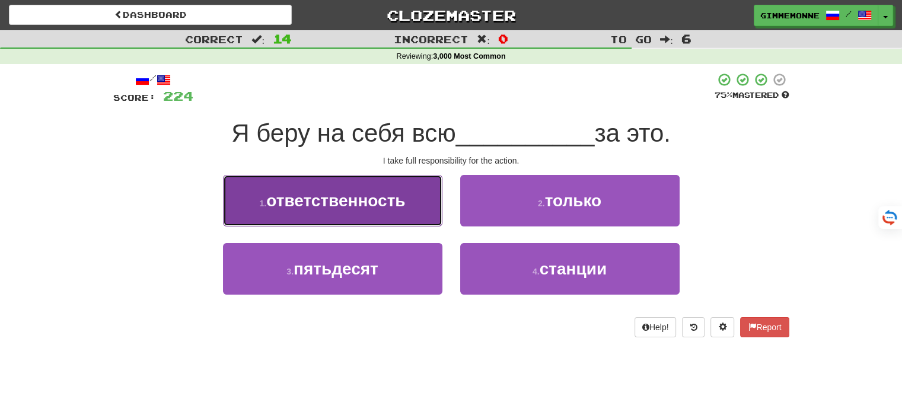
click at [424, 211] on button "1 . ответственность" at bounding box center [332, 201] width 219 height 52
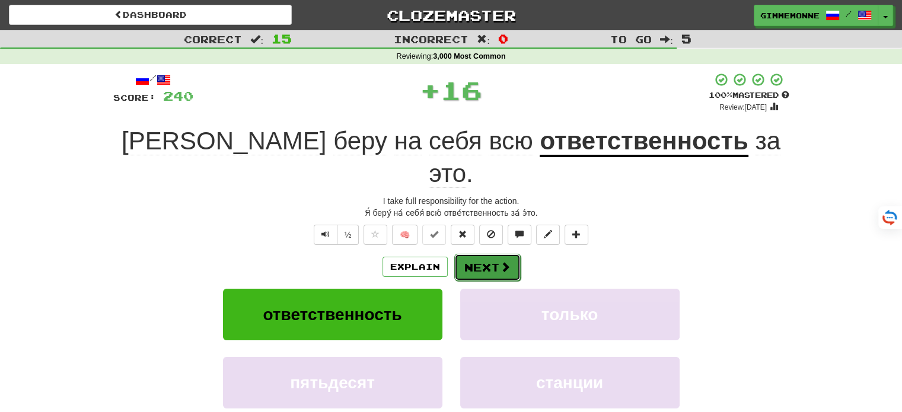
drag, startPoint x: 448, startPoint y: 217, endPoint x: 493, endPoint y: 232, distance: 48.0
click at [493, 254] on button "Next" at bounding box center [487, 267] width 66 height 27
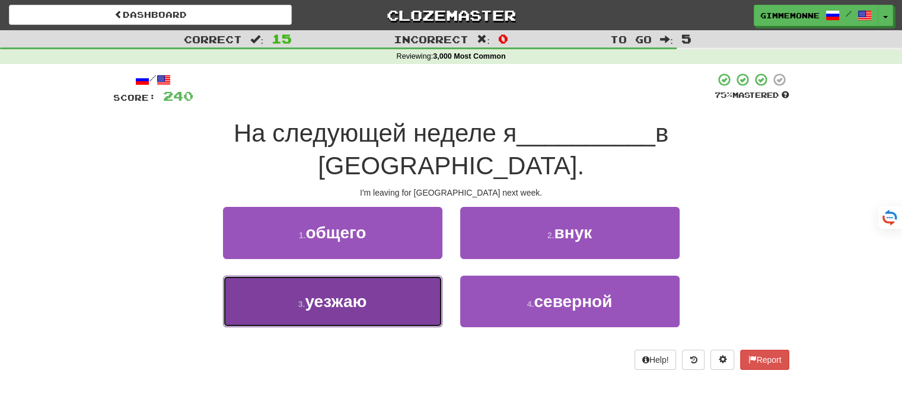
click at [388, 276] on button "3 . уезжаю" at bounding box center [332, 302] width 219 height 52
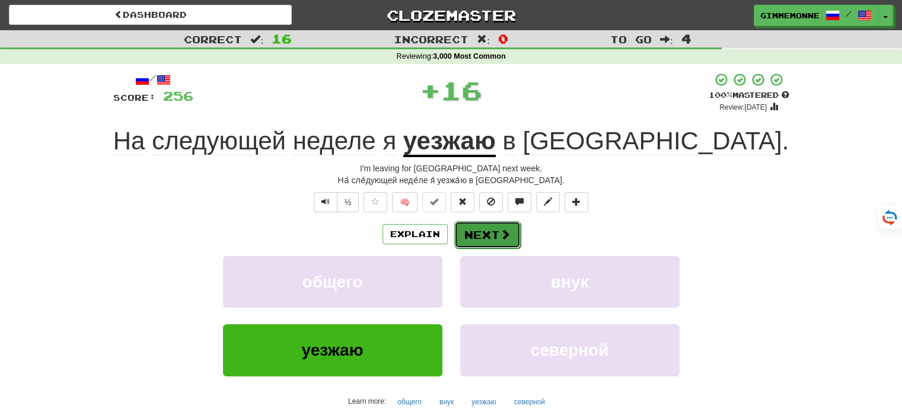
click at [508, 223] on button "Next" at bounding box center [487, 234] width 66 height 27
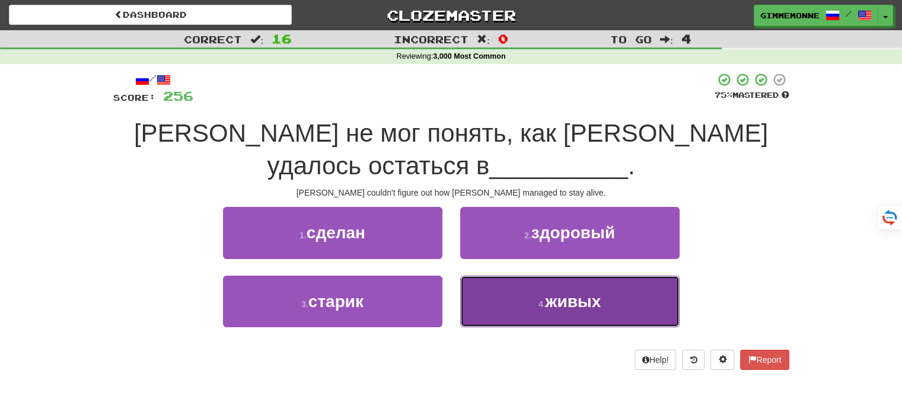
click at [474, 291] on button "4 . живых" at bounding box center [569, 302] width 219 height 52
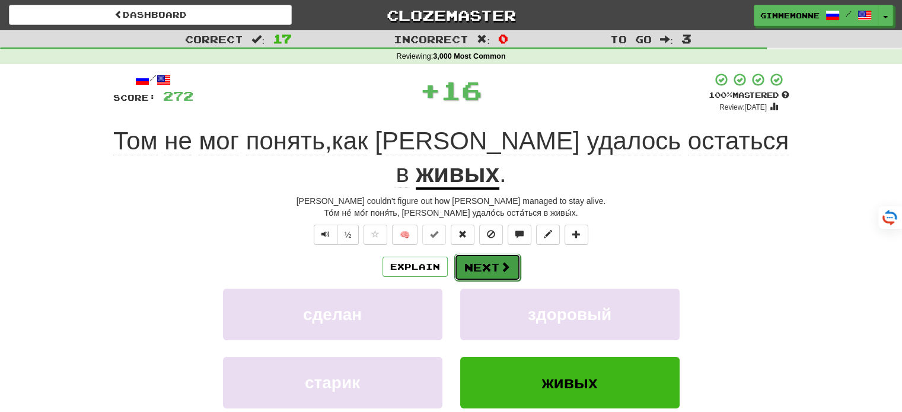
click at [482, 254] on button "Next" at bounding box center [487, 267] width 66 height 27
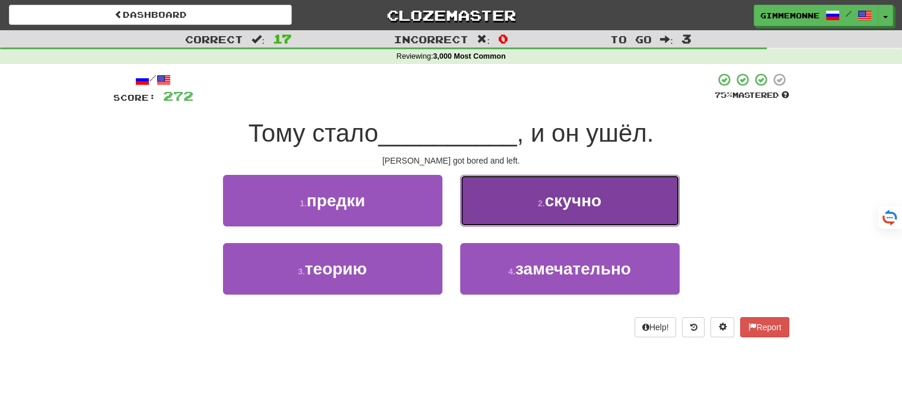
click at [514, 211] on button "2 . скучно" at bounding box center [569, 201] width 219 height 52
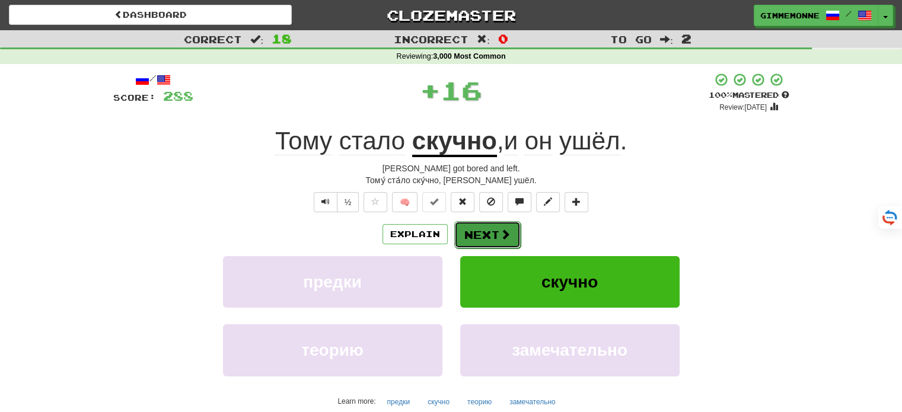
click at [486, 227] on button "Next" at bounding box center [487, 234] width 66 height 27
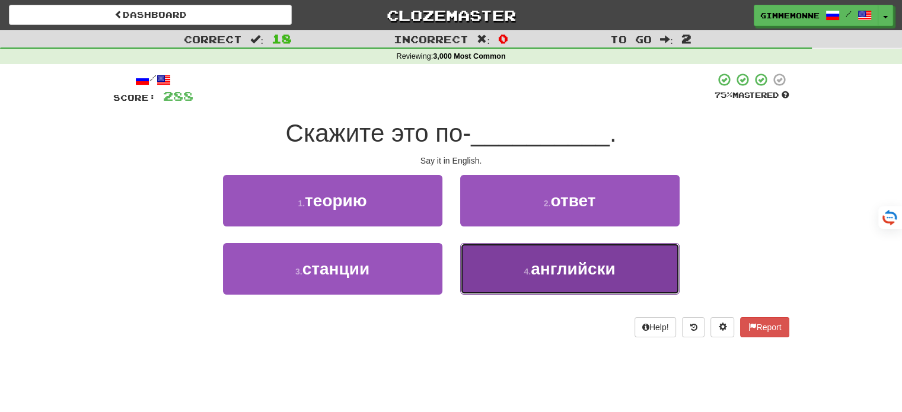
click at [485, 267] on button "4 . английски" at bounding box center [569, 269] width 219 height 52
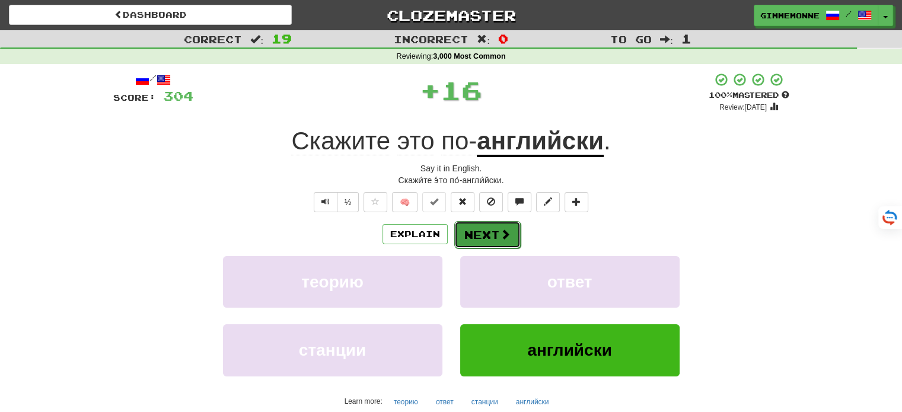
click at [479, 230] on button "Next" at bounding box center [487, 234] width 66 height 27
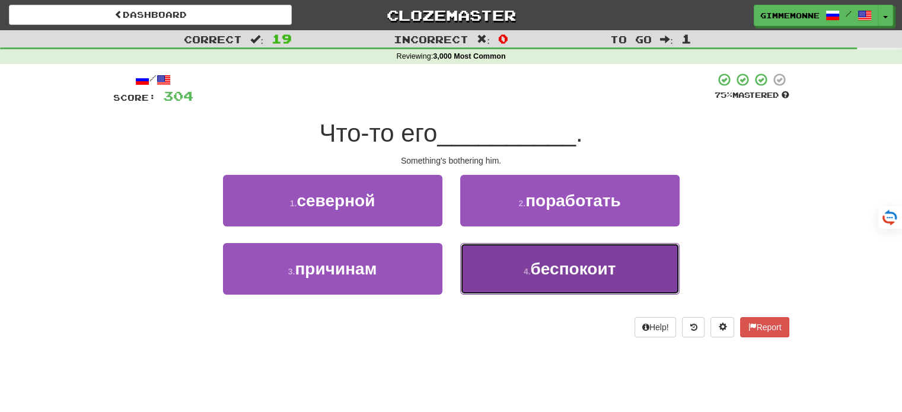
click at [477, 256] on button "4 . беспокоит" at bounding box center [569, 269] width 219 height 52
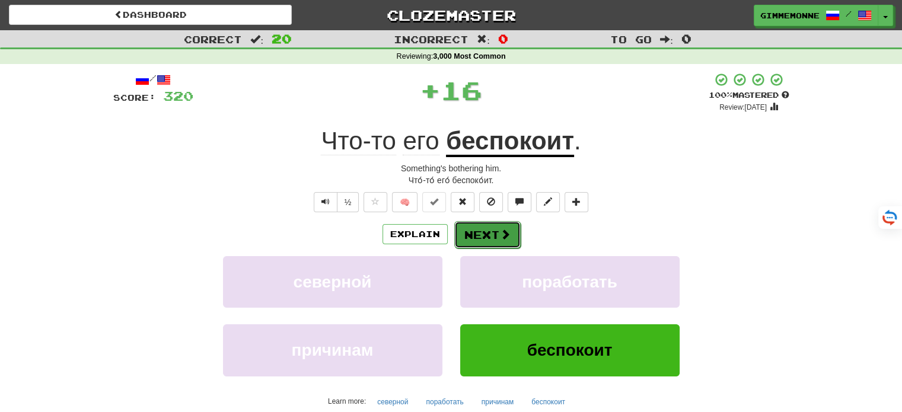
click at [478, 238] on button "Next" at bounding box center [487, 234] width 66 height 27
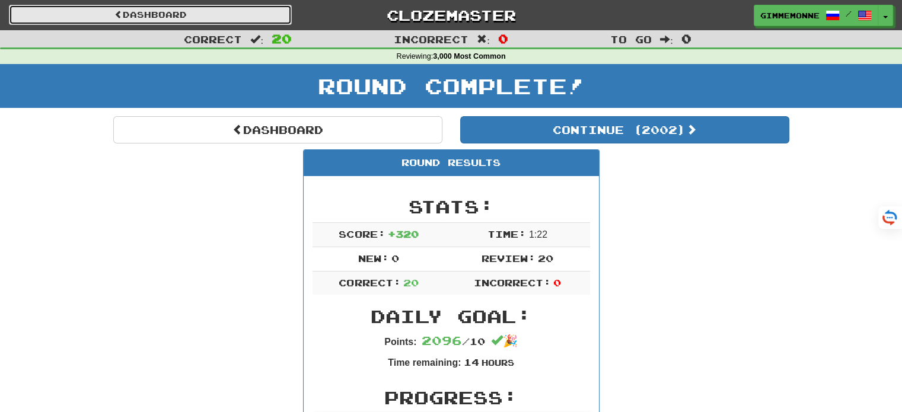
click at [228, 16] on link "Dashboard" at bounding box center [150, 15] width 283 height 20
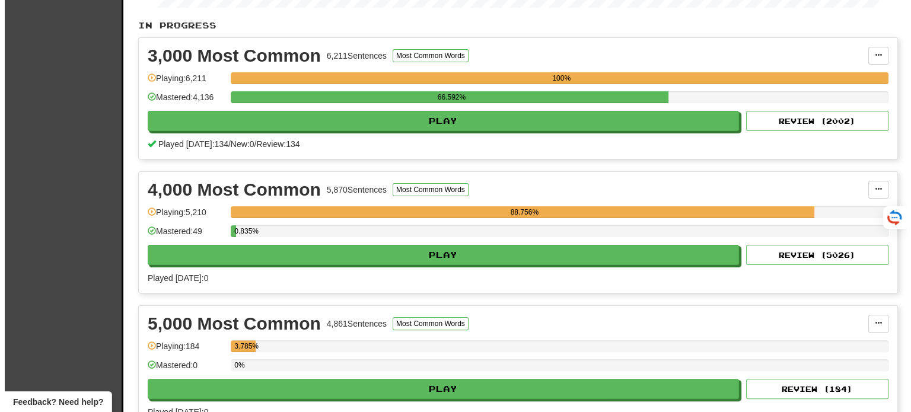
scroll to position [237, 0]
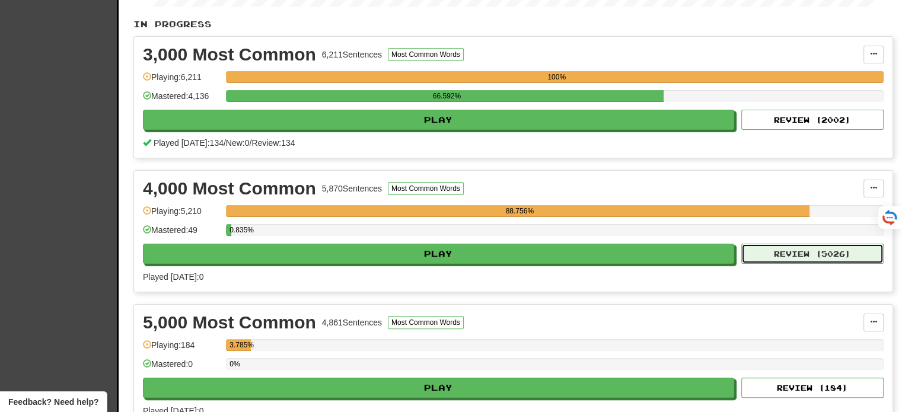
click at [835, 251] on button "Review ( 5026 )" at bounding box center [812, 254] width 142 height 20
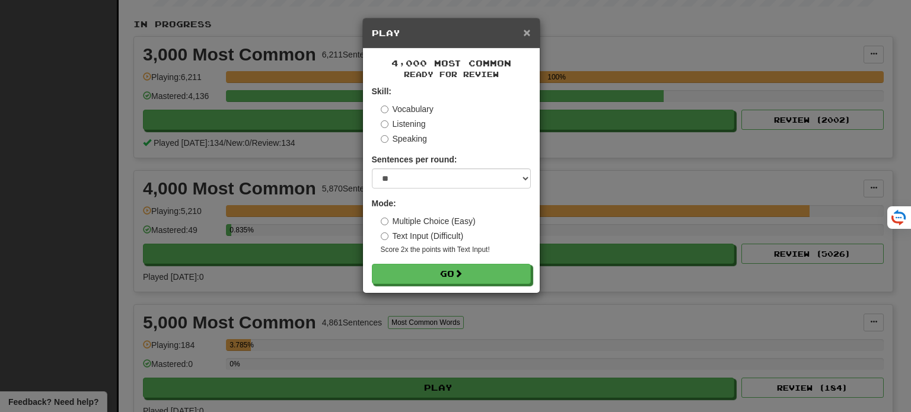
click at [526, 34] on span "×" at bounding box center [526, 33] width 7 height 14
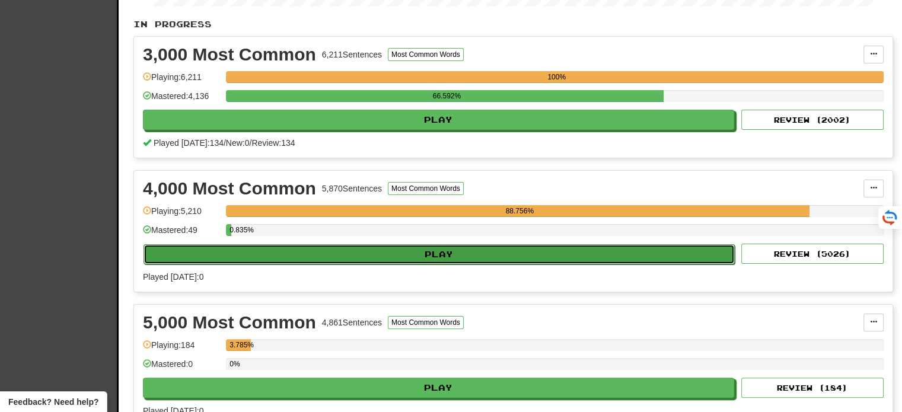
click at [530, 247] on button "Play" at bounding box center [439, 254] width 591 height 20
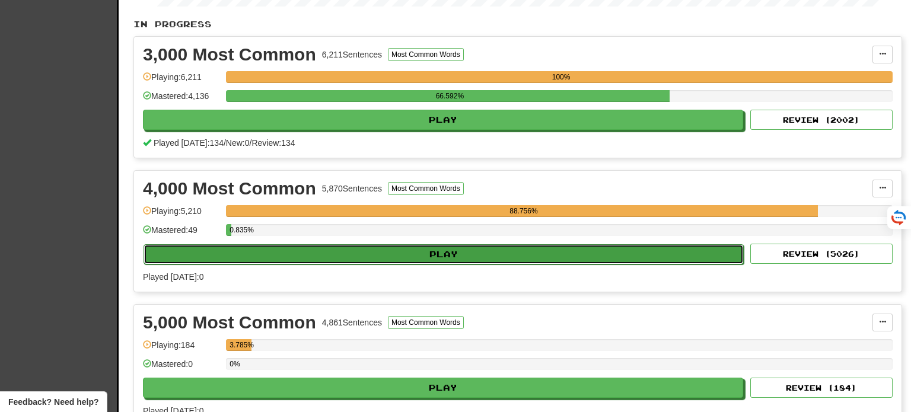
select select "**"
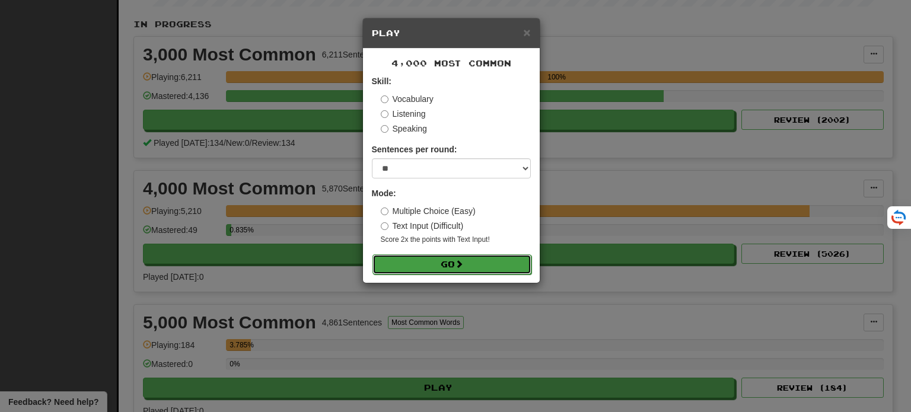
click at [448, 264] on button "Go" at bounding box center [451, 264] width 159 height 20
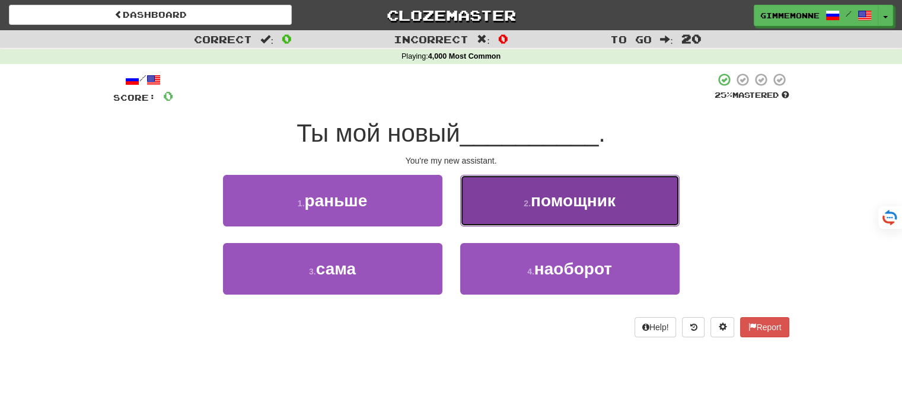
click at [484, 214] on button "2 . помощник" at bounding box center [569, 201] width 219 height 52
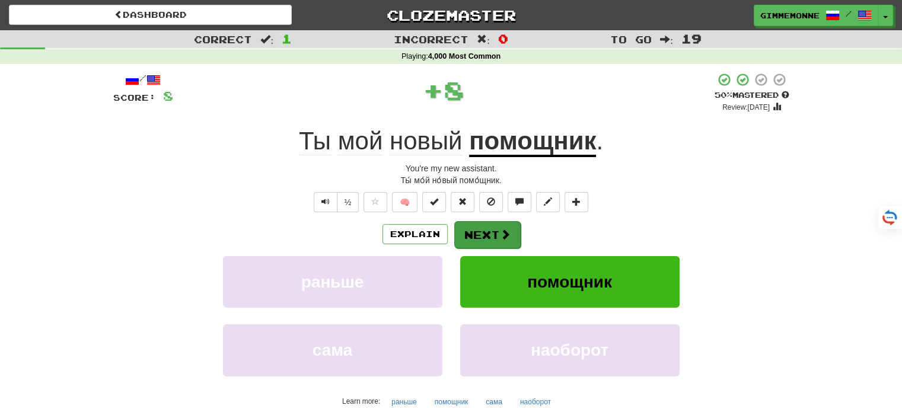
drag, startPoint x: 484, startPoint y: 248, endPoint x: 486, endPoint y: 240, distance: 8.6
click at [485, 244] on div "Explain Next раньше помощник сама наоборот Learn more: раньше помощник сама нао…" at bounding box center [451, 316] width 676 height 190
click at [486, 235] on button "Next" at bounding box center [487, 234] width 66 height 27
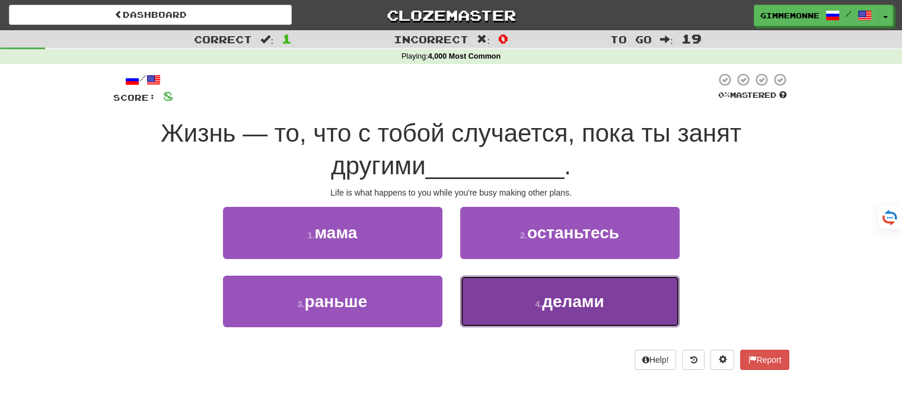
click at [542, 323] on button "4 . делами" at bounding box center [569, 302] width 219 height 52
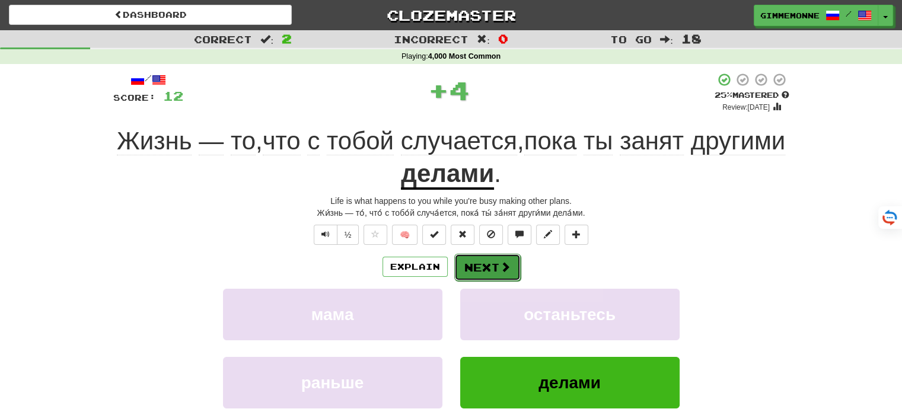
click at [505, 254] on button "Next" at bounding box center [487, 267] width 66 height 27
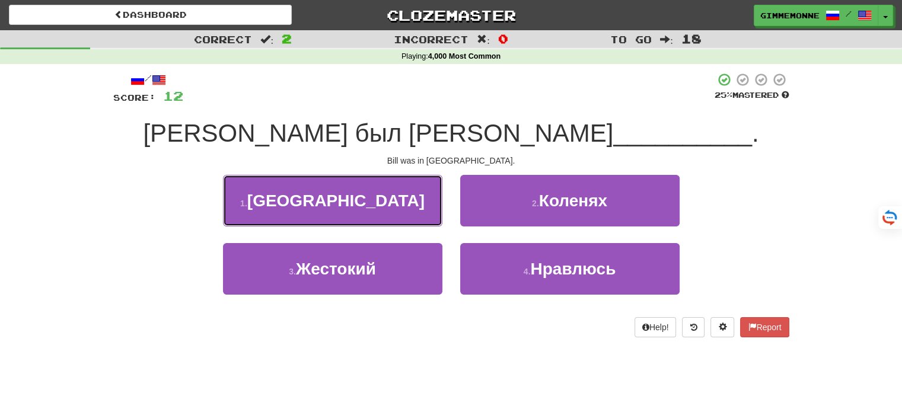
click at [412, 217] on button "1 . Японии" at bounding box center [332, 201] width 219 height 52
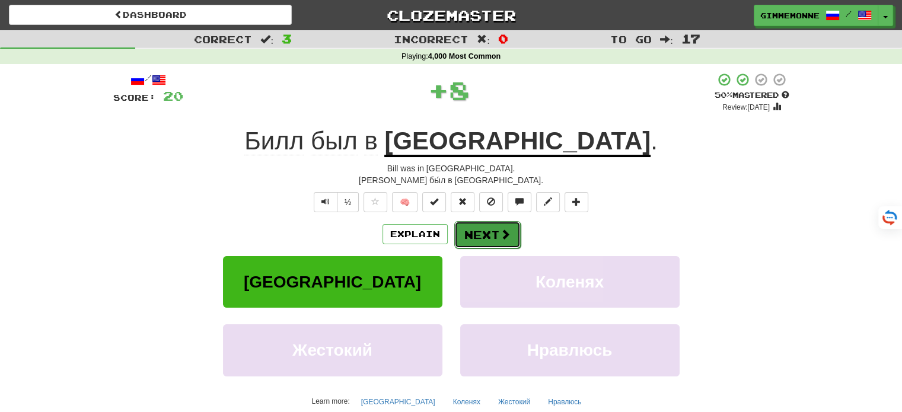
click at [470, 240] on button "Next" at bounding box center [487, 234] width 66 height 27
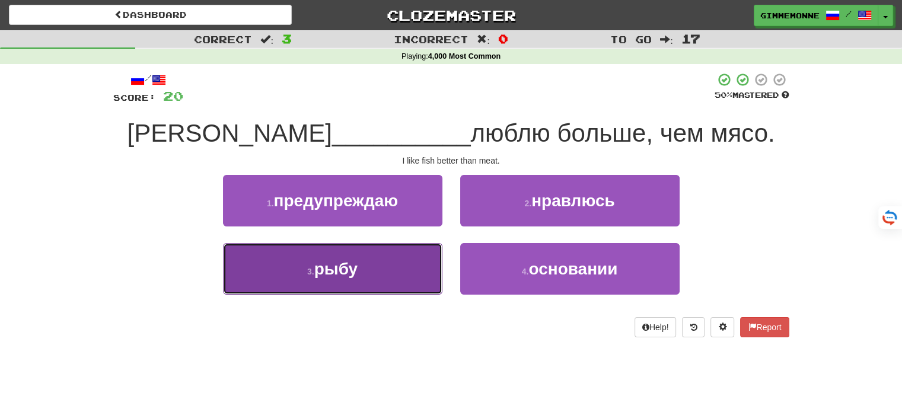
drag, startPoint x: 416, startPoint y: 256, endPoint x: 423, endPoint y: 256, distance: 7.1
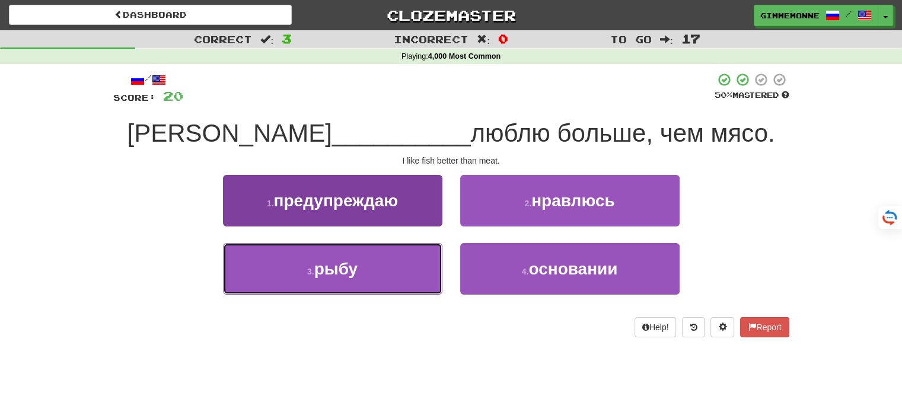
click at [418, 256] on button "3 . рыбу" at bounding box center [332, 269] width 219 height 52
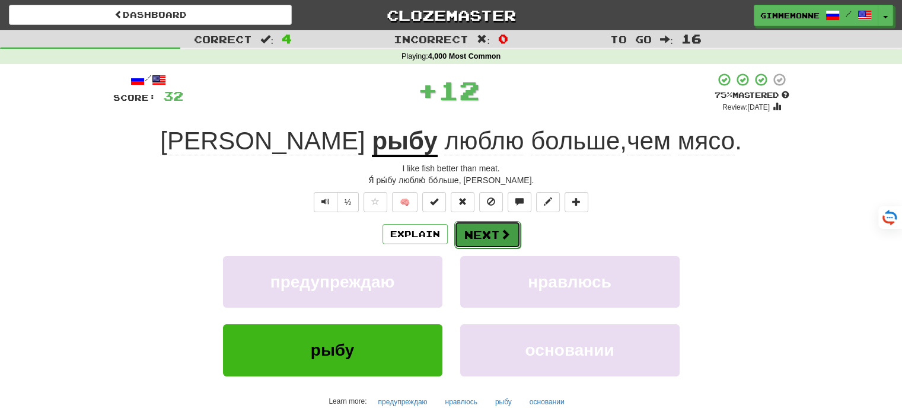
click at [479, 239] on button "Next" at bounding box center [487, 234] width 66 height 27
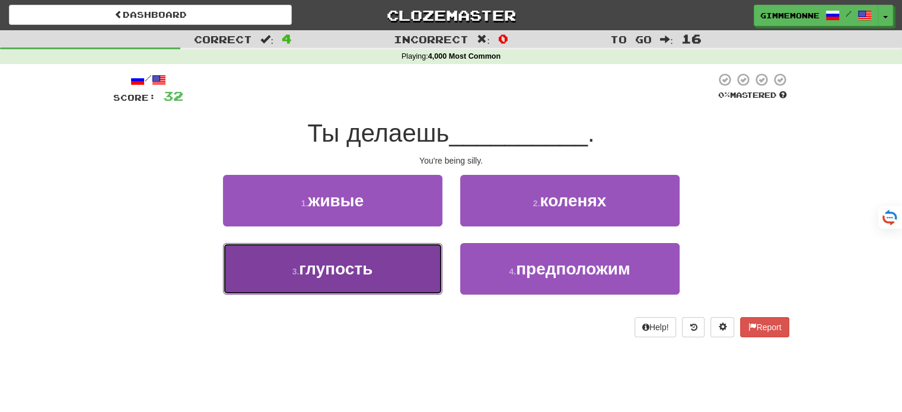
click at [409, 262] on button "3 . глупость" at bounding box center [332, 269] width 219 height 52
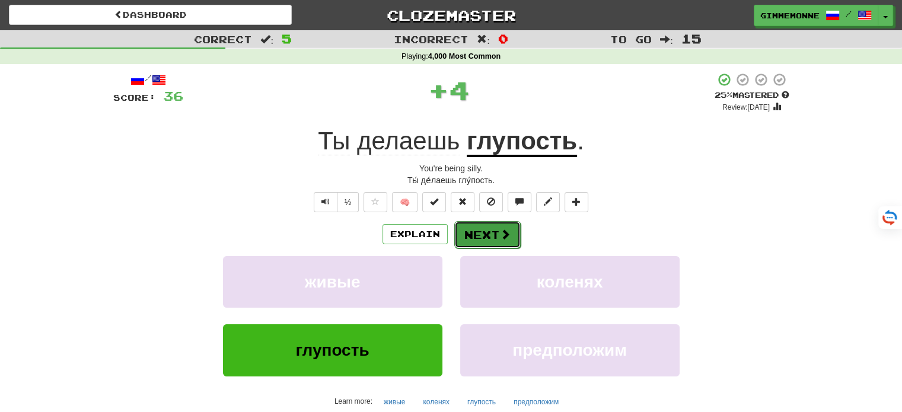
click at [467, 241] on button "Next" at bounding box center [487, 234] width 66 height 27
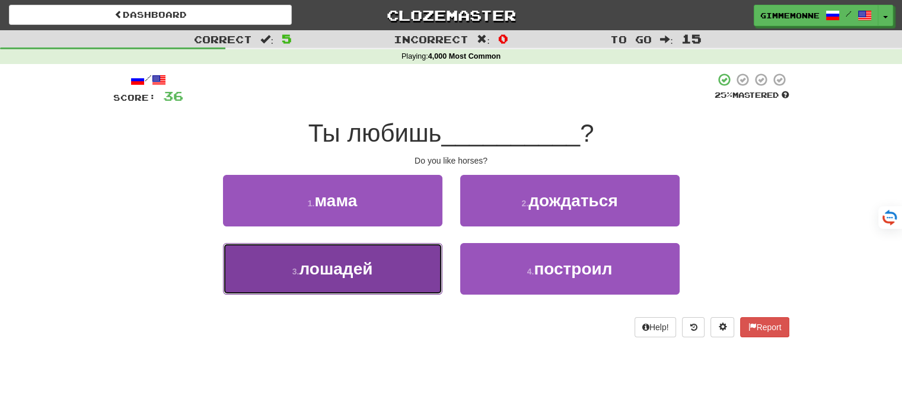
click at [412, 260] on button "3 . лошадей" at bounding box center [332, 269] width 219 height 52
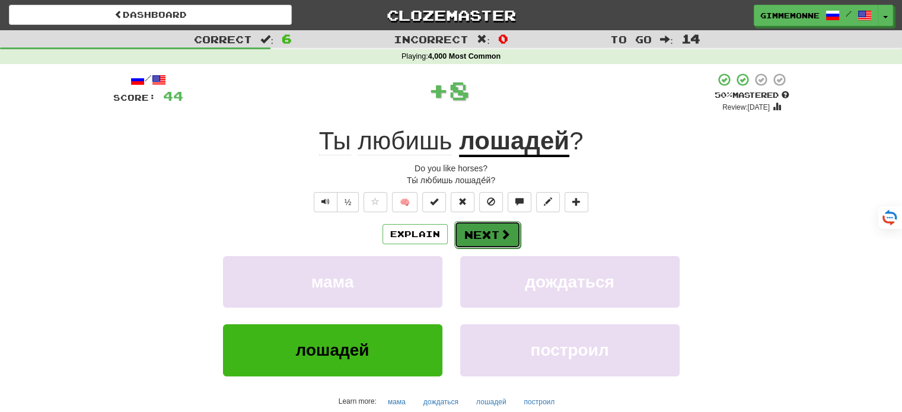
click at [461, 237] on button "Next" at bounding box center [487, 234] width 66 height 27
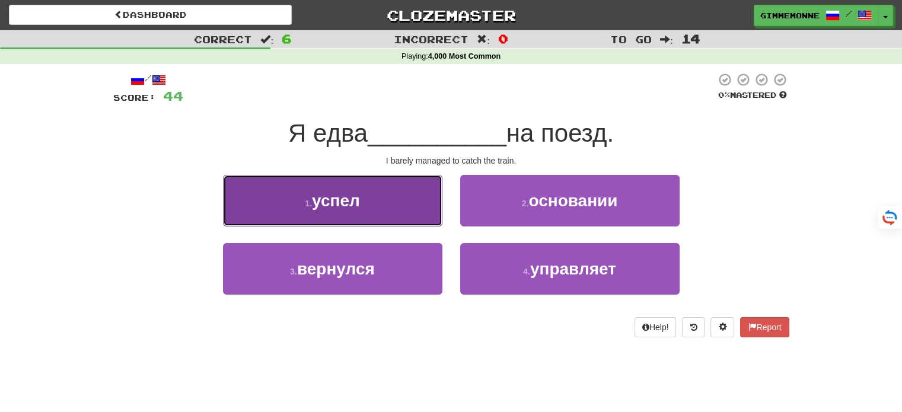
click at [424, 220] on button "1 . успел" at bounding box center [332, 201] width 219 height 52
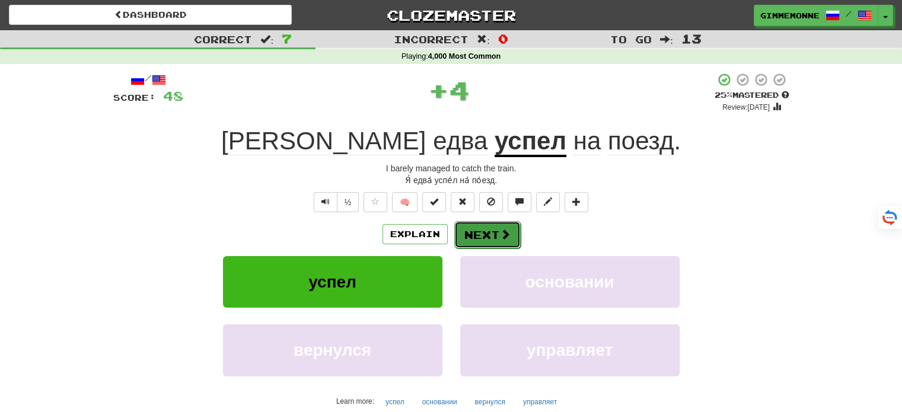
click at [479, 235] on button "Next" at bounding box center [487, 234] width 66 height 27
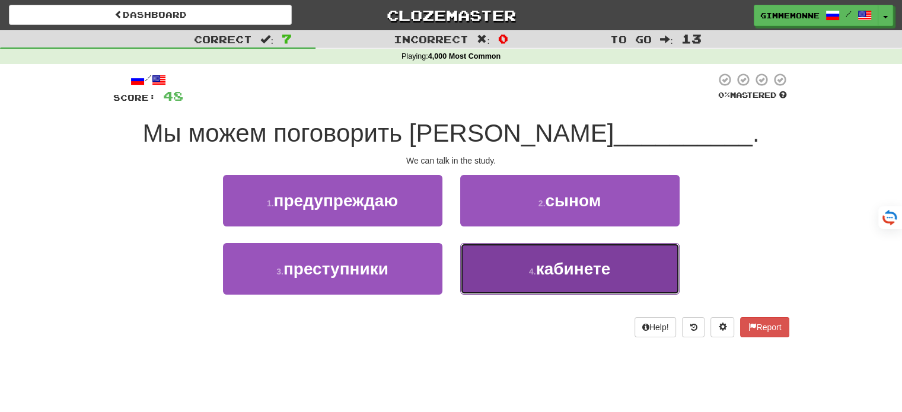
click at [529, 269] on small "4 ." at bounding box center [532, 271] width 7 height 9
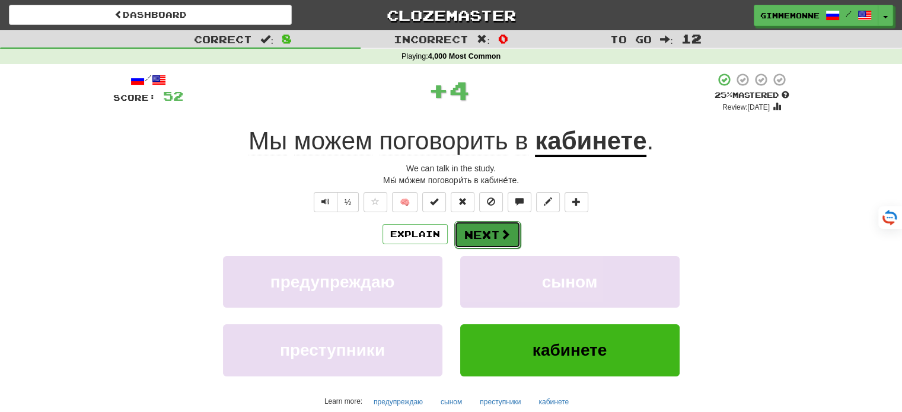
click at [508, 239] on button "Next" at bounding box center [487, 234] width 66 height 27
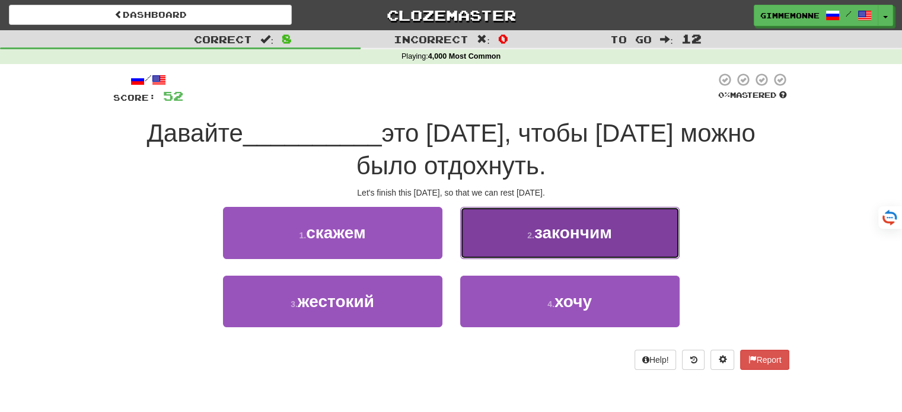
click at [504, 228] on button "2 . закончим" at bounding box center [569, 233] width 219 height 52
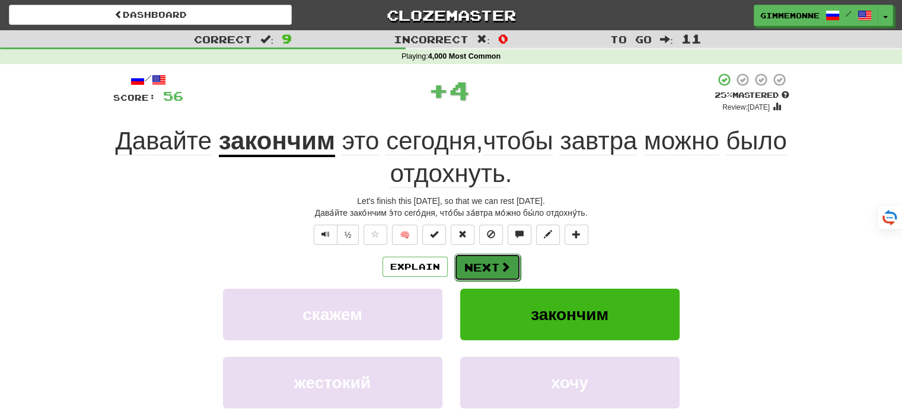
click at [491, 261] on button "Next" at bounding box center [487, 267] width 66 height 27
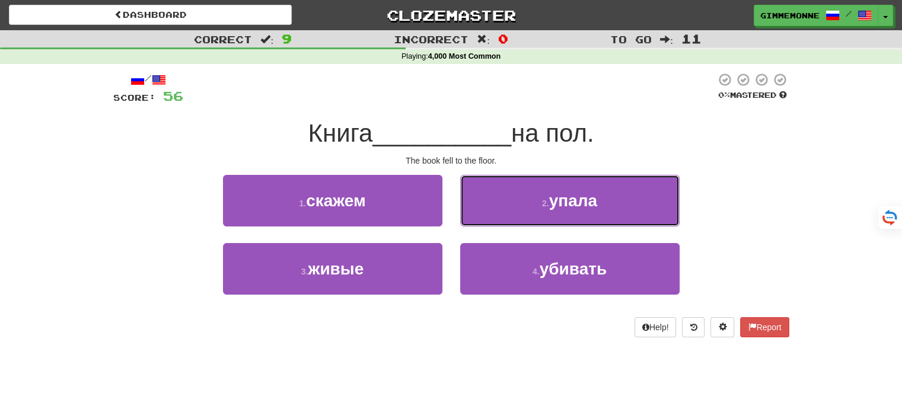
click at [499, 218] on button "2 . упала" at bounding box center [569, 201] width 219 height 52
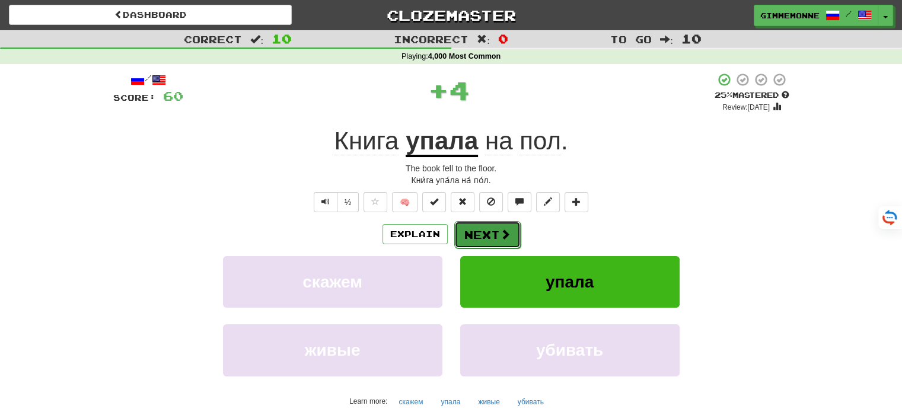
click at [480, 239] on button "Next" at bounding box center [487, 234] width 66 height 27
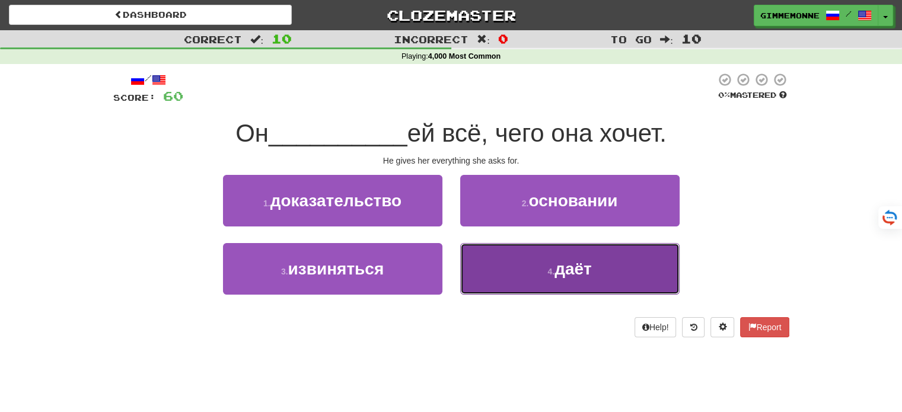
click at [484, 258] on button "4 . даёт" at bounding box center [569, 269] width 219 height 52
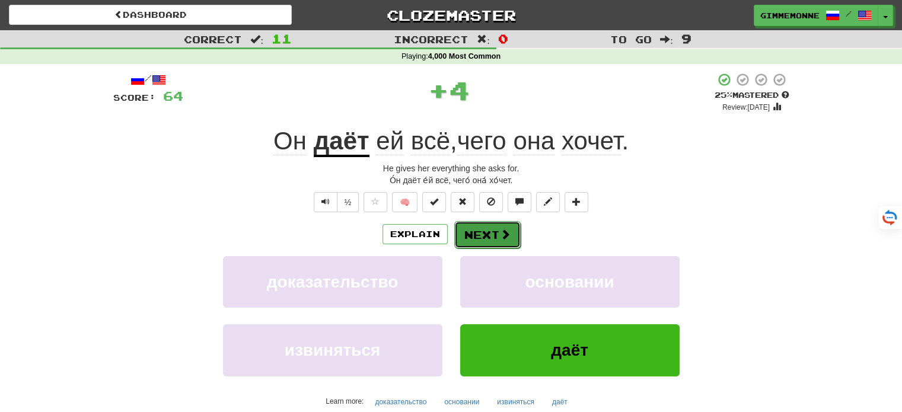
click at [475, 230] on button "Next" at bounding box center [487, 234] width 66 height 27
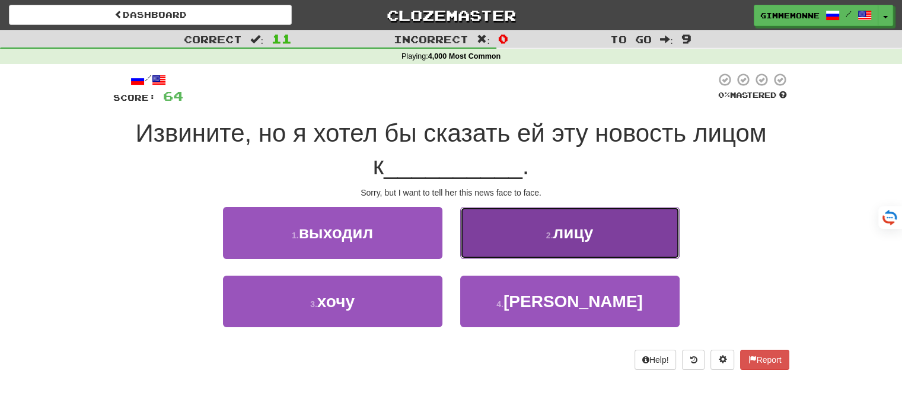
click at [515, 232] on button "2 . лицу" at bounding box center [569, 233] width 219 height 52
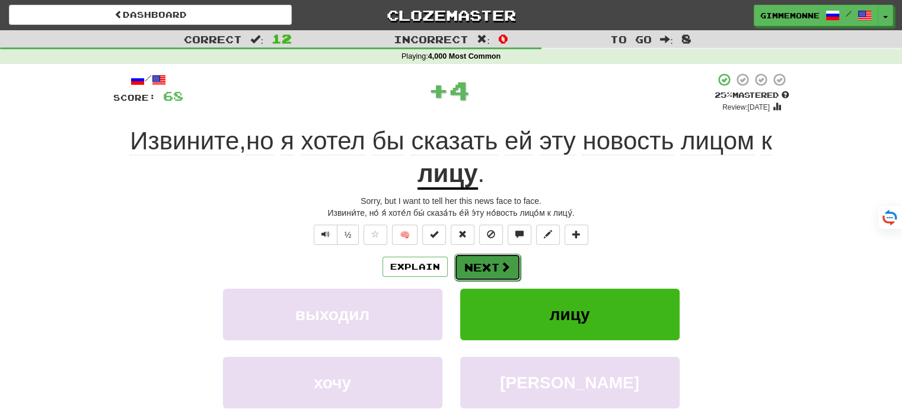
click at [489, 269] on button "Next" at bounding box center [487, 267] width 66 height 27
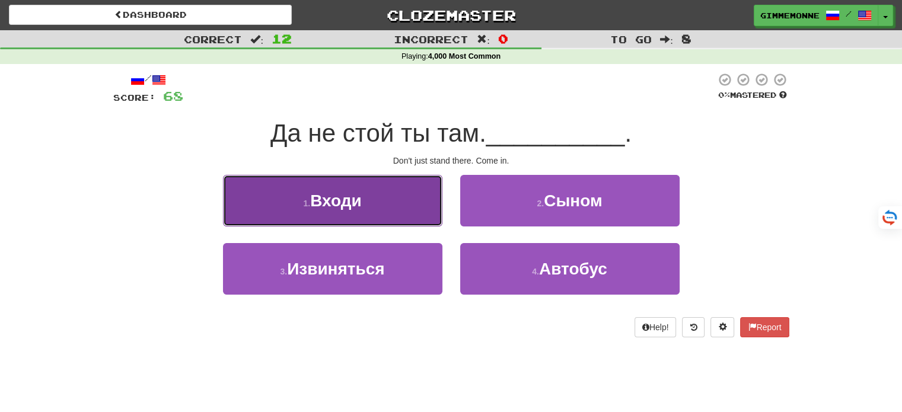
click at [404, 210] on button "1 . Входи" at bounding box center [332, 201] width 219 height 52
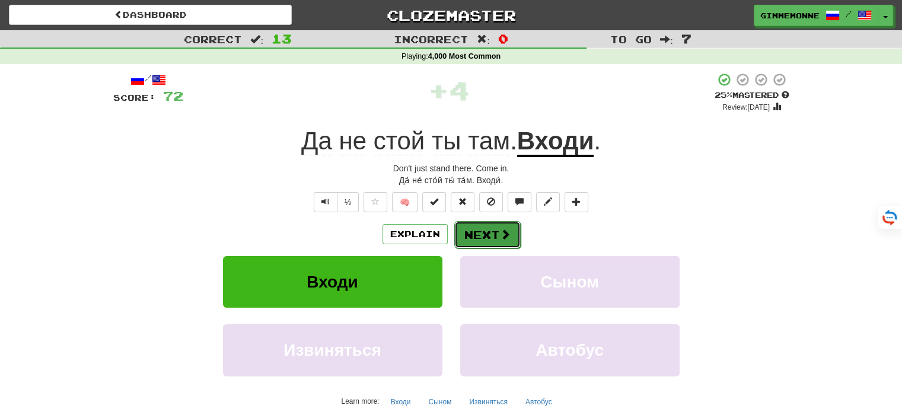
click at [482, 235] on button "Next" at bounding box center [487, 234] width 66 height 27
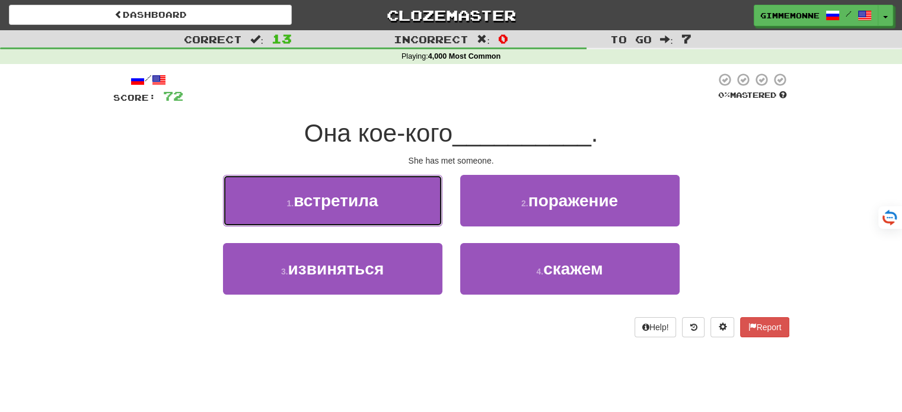
drag, startPoint x: 402, startPoint y: 211, endPoint x: 416, endPoint y: 218, distance: 16.2
click at [403, 212] on button "1 . встретила" at bounding box center [332, 201] width 219 height 52
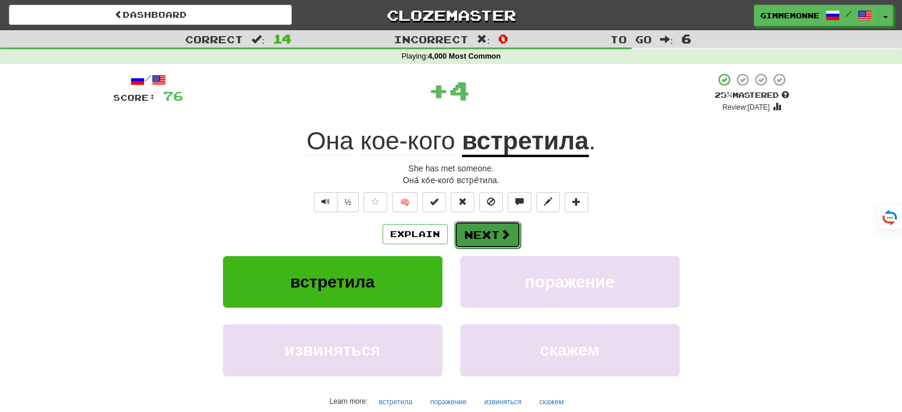
click at [463, 232] on button "Next" at bounding box center [487, 234] width 66 height 27
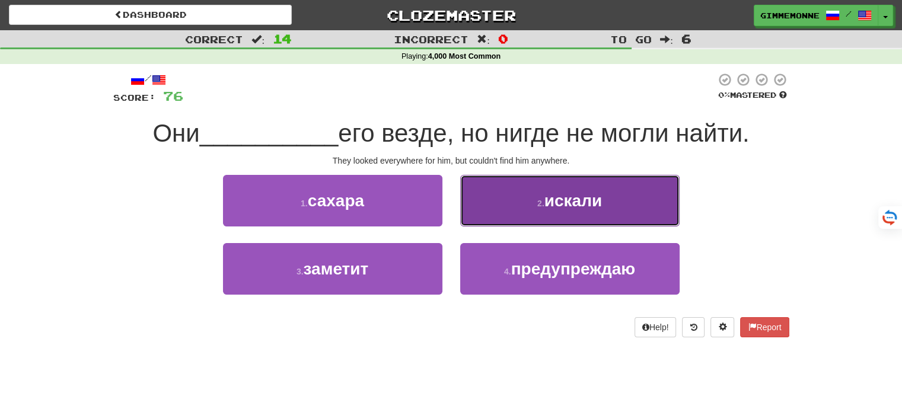
click at [508, 204] on button "2 . искали" at bounding box center [569, 201] width 219 height 52
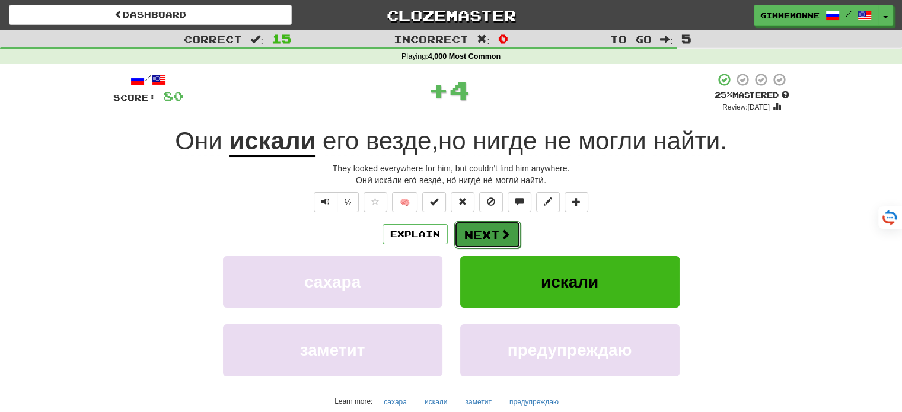
click at [476, 239] on button "Next" at bounding box center [487, 234] width 66 height 27
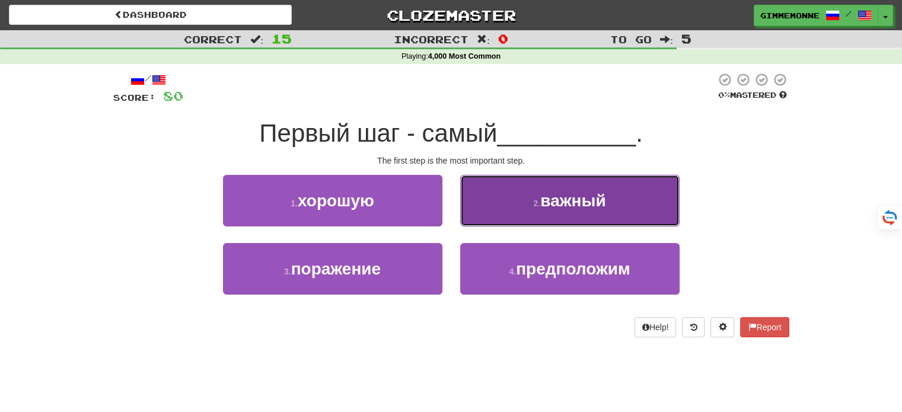
click at [513, 205] on button "2 . важный" at bounding box center [569, 201] width 219 height 52
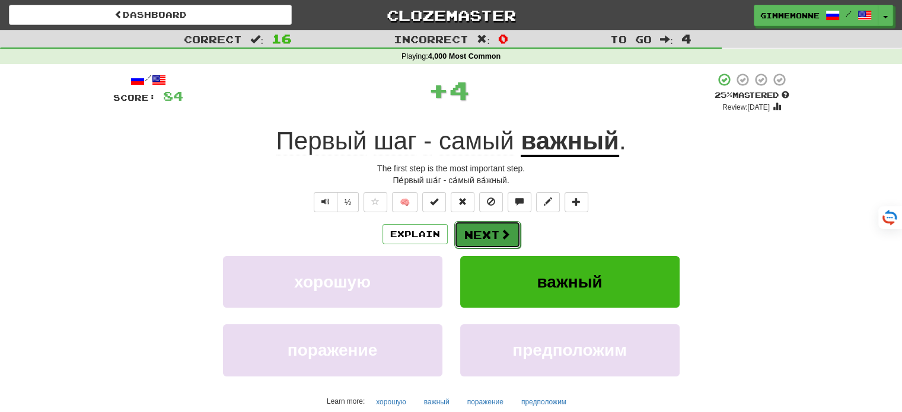
click at [489, 233] on button "Next" at bounding box center [487, 234] width 66 height 27
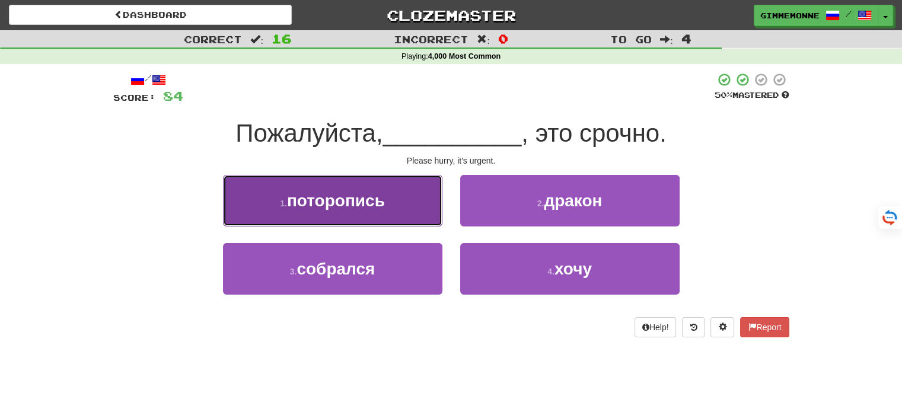
click at [425, 208] on button "1 . поторопись" at bounding box center [332, 201] width 219 height 52
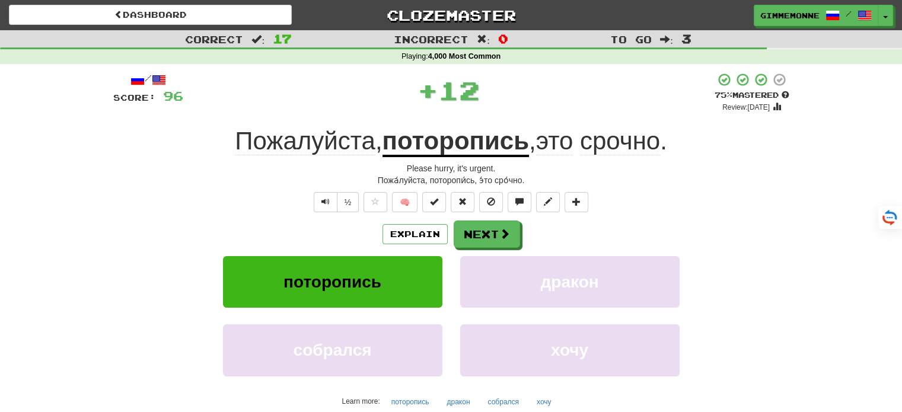
click at [477, 149] on u "поторопись" at bounding box center [456, 142] width 146 height 30
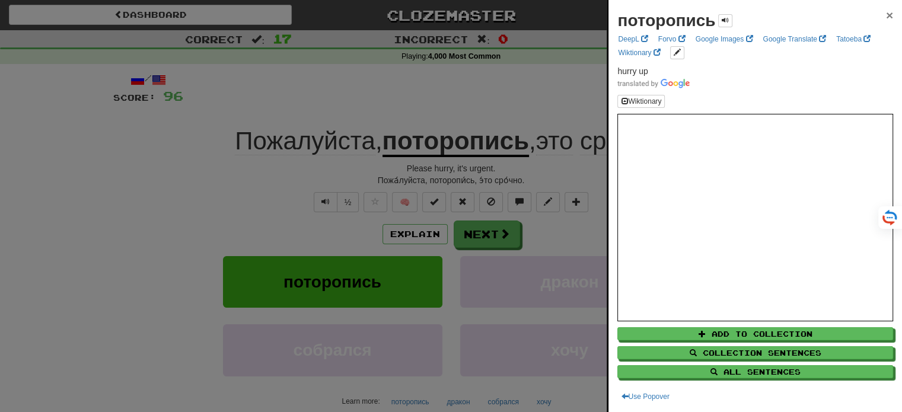
click at [886, 16] on span "×" at bounding box center [889, 15] width 7 height 14
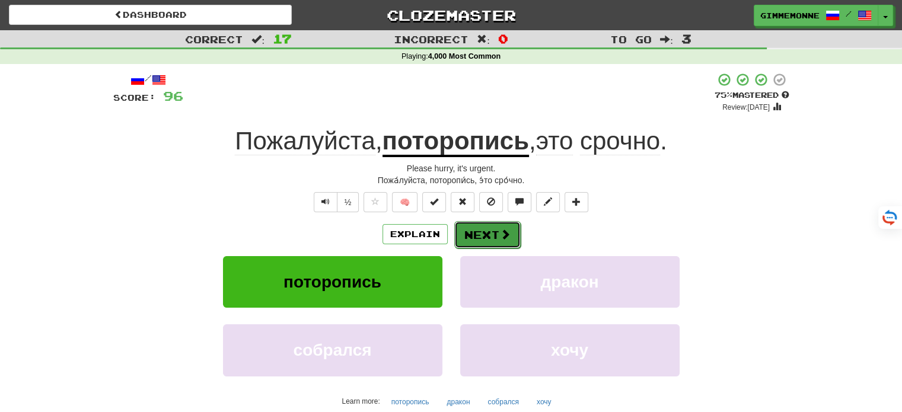
click at [508, 241] on button "Next" at bounding box center [487, 234] width 66 height 27
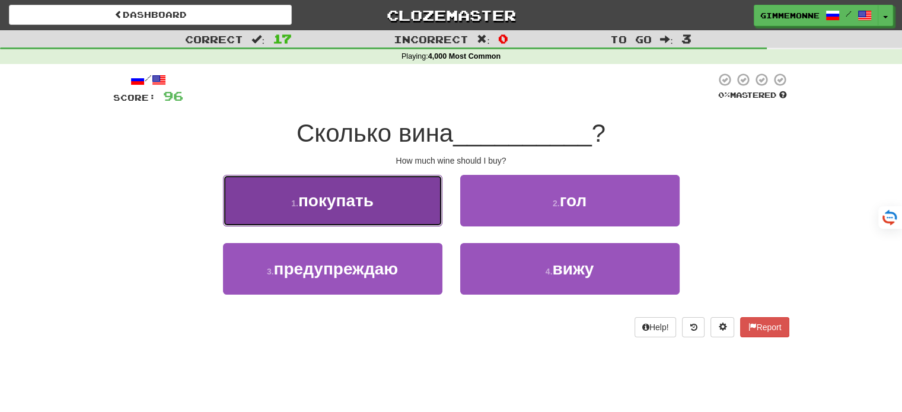
click at [428, 206] on button "1 . покупать" at bounding box center [332, 201] width 219 height 52
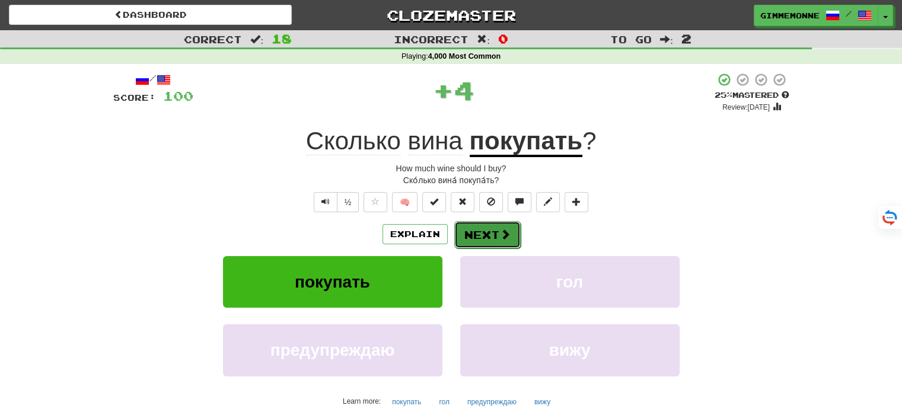
click at [485, 232] on button "Next" at bounding box center [487, 234] width 66 height 27
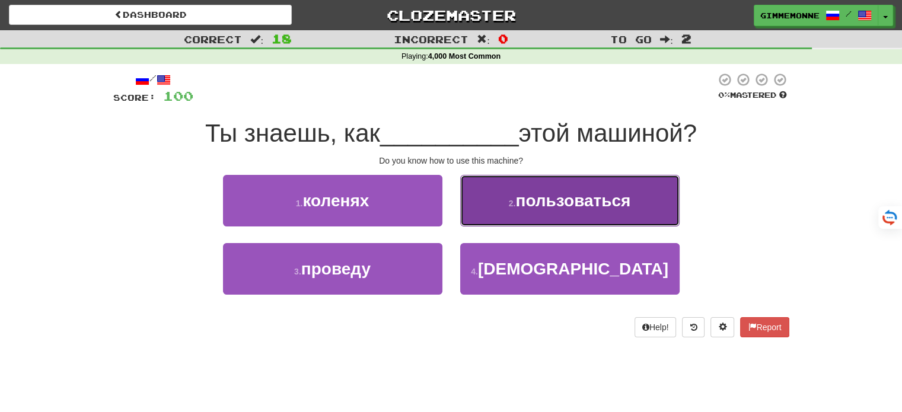
click at [528, 219] on button "2 . пользоваться" at bounding box center [569, 201] width 219 height 52
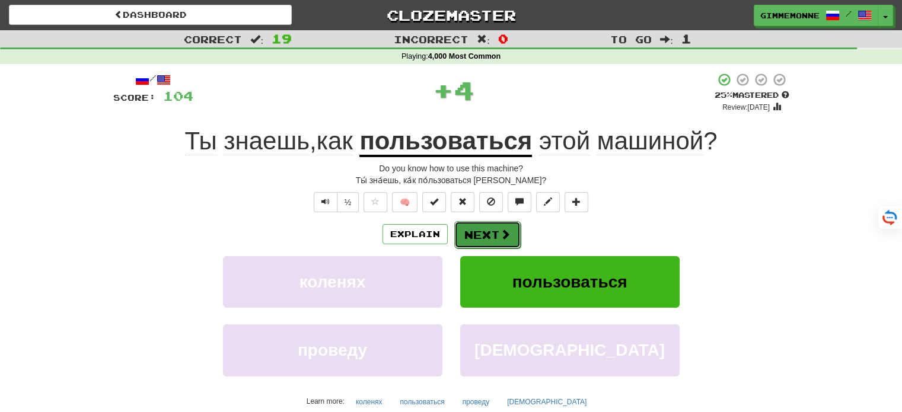
click at [486, 238] on button "Next" at bounding box center [487, 234] width 66 height 27
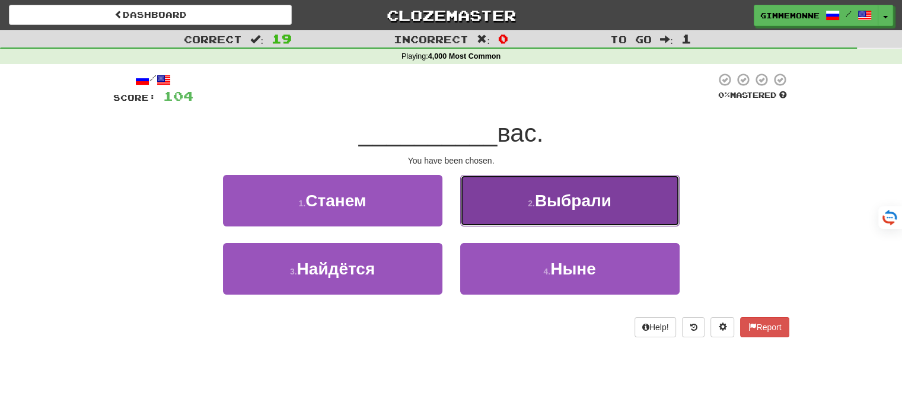
click at [517, 217] on button "2 . Выбрали" at bounding box center [569, 201] width 219 height 52
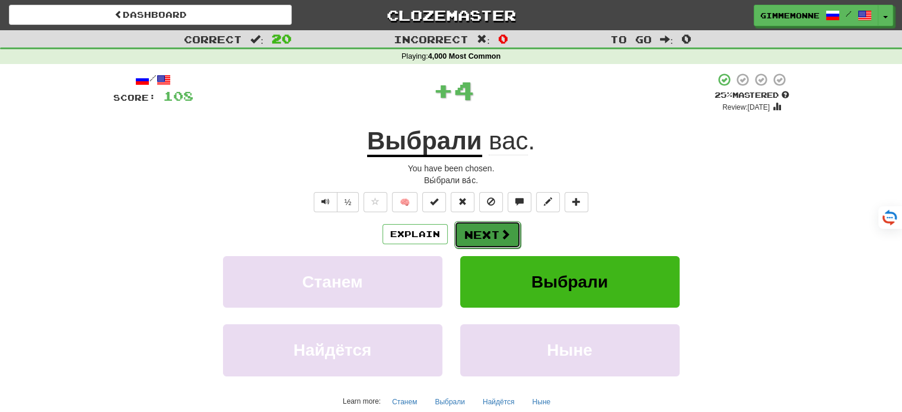
click at [492, 232] on button "Next" at bounding box center [487, 234] width 66 height 27
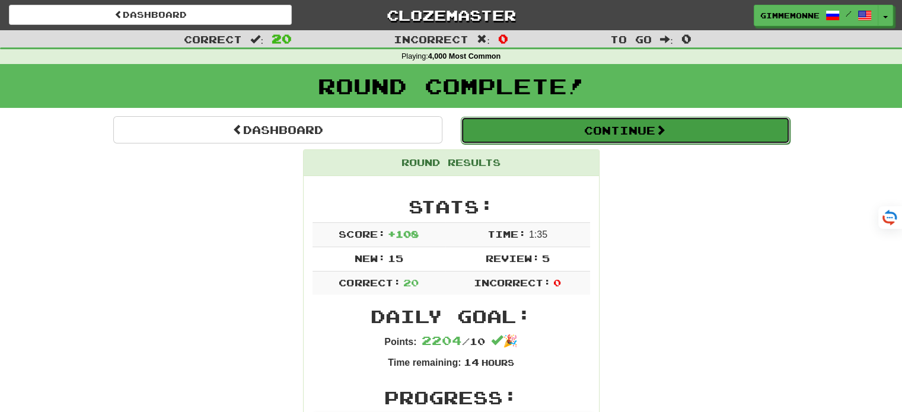
click at [560, 128] on button "Continue" at bounding box center [625, 130] width 329 height 27
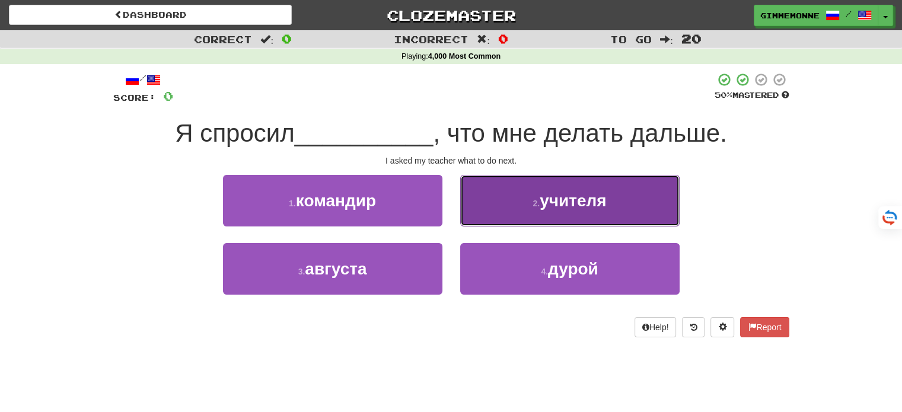
click at [466, 196] on button "2 . учителя" at bounding box center [569, 201] width 219 height 52
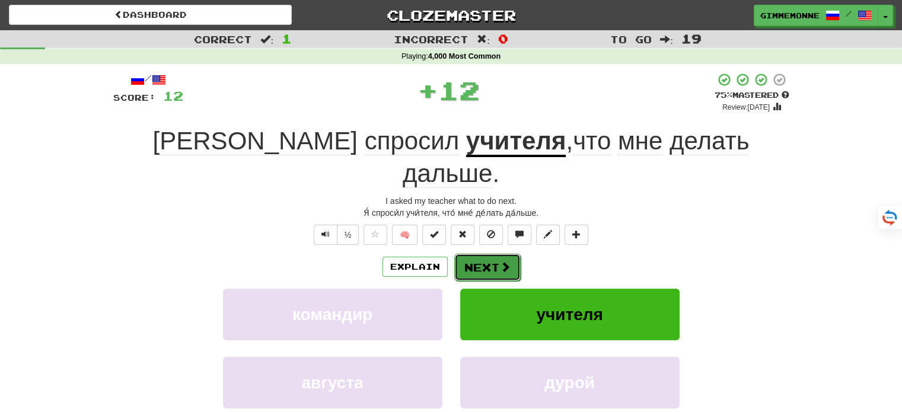
click at [493, 254] on button "Next" at bounding box center [487, 267] width 66 height 27
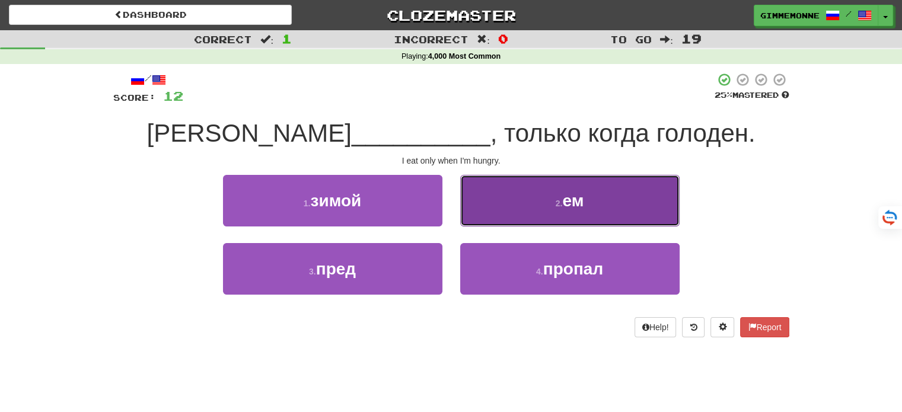
click at [518, 217] on button "2 . ем" at bounding box center [569, 201] width 219 height 52
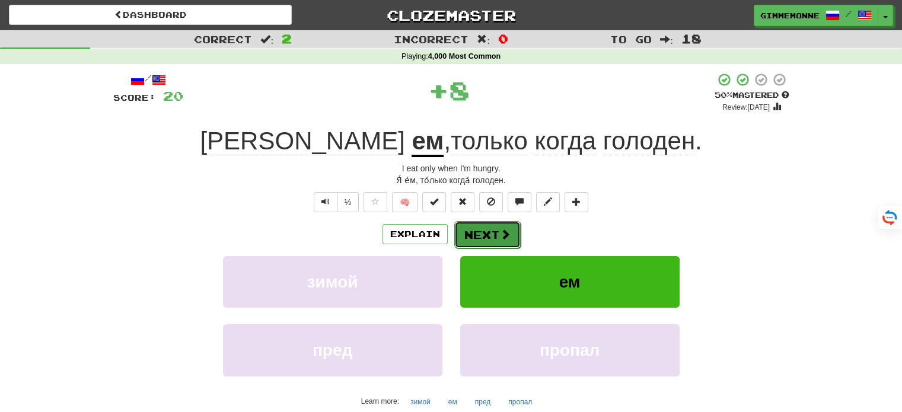
click at [501, 240] on span at bounding box center [505, 234] width 11 height 11
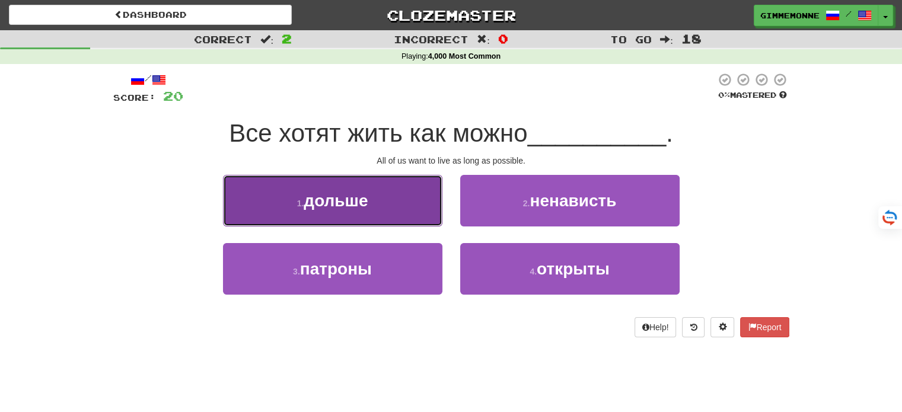
click at [417, 222] on button "1 . дольше" at bounding box center [332, 201] width 219 height 52
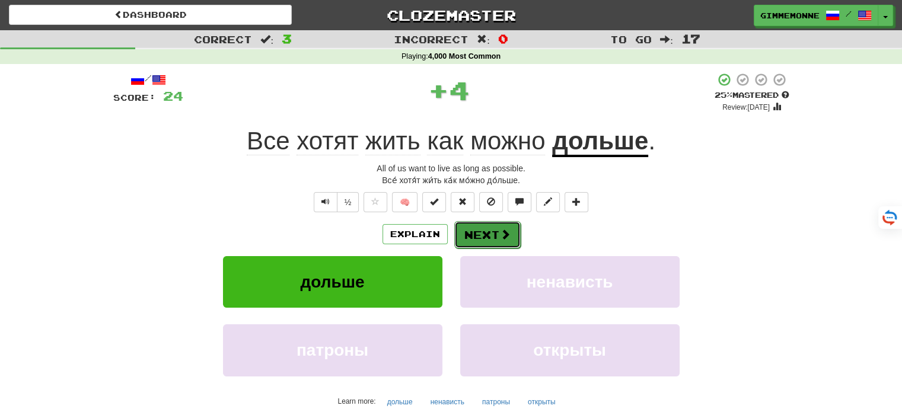
click at [472, 227] on button "Next" at bounding box center [487, 234] width 66 height 27
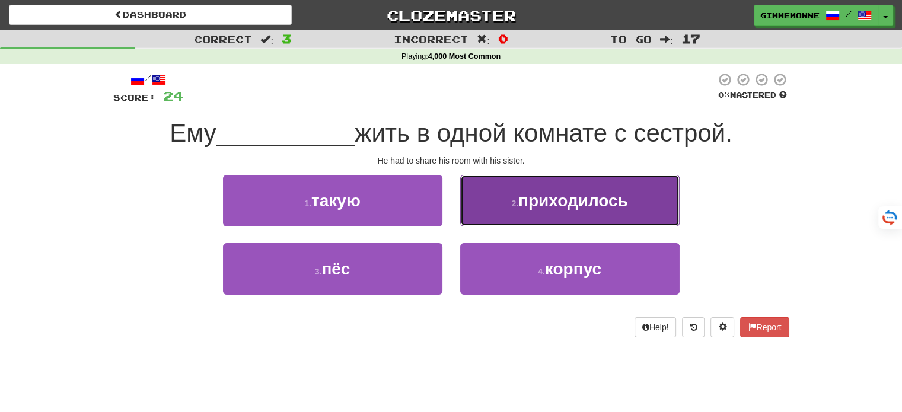
click at [470, 220] on button "2 . приходилось" at bounding box center [569, 201] width 219 height 52
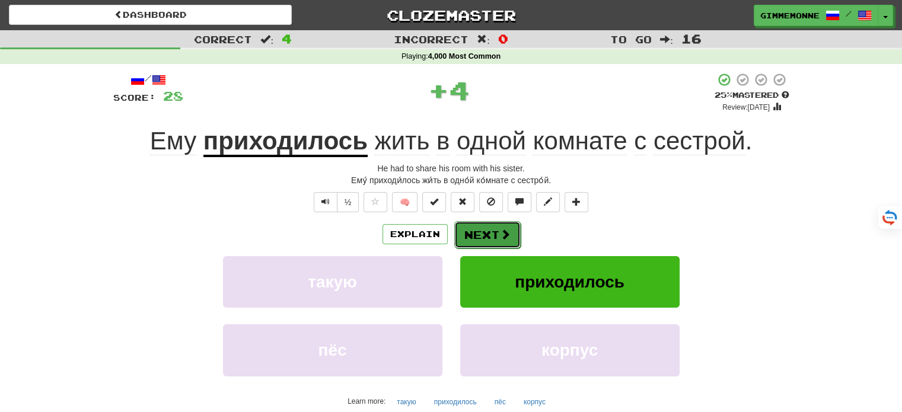
click at [473, 230] on button "Next" at bounding box center [487, 234] width 66 height 27
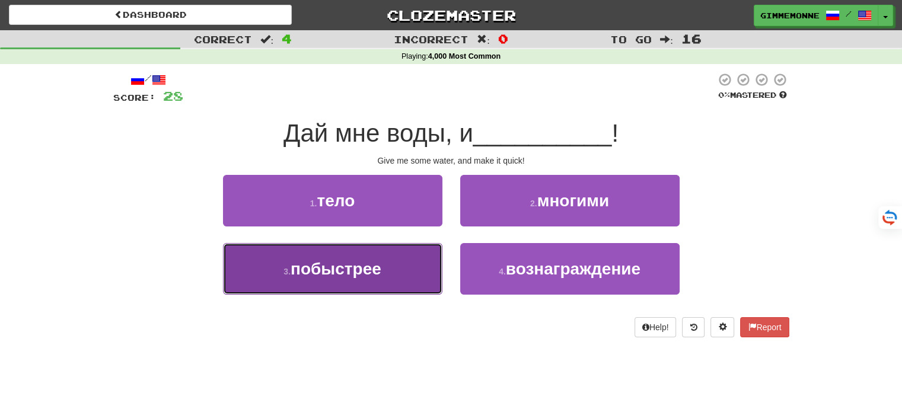
click at [417, 260] on button "3 . побыстрее" at bounding box center [332, 269] width 219 height 52
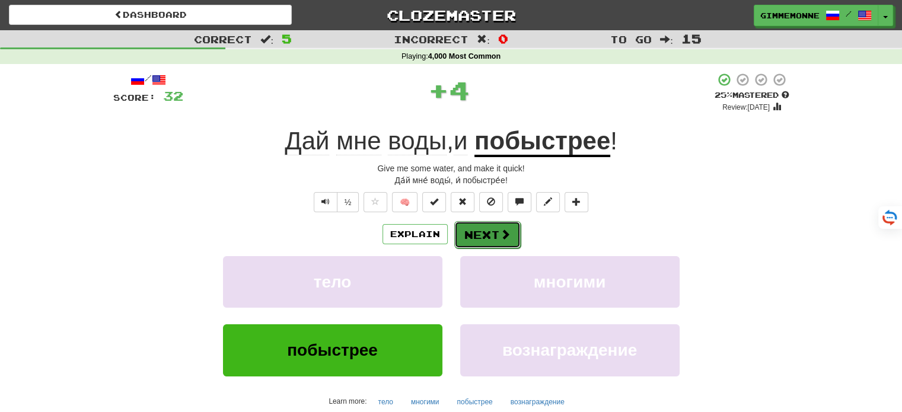
click at [467, 235] on button "Next" at bounding box center [487, 234] width 66 height 27
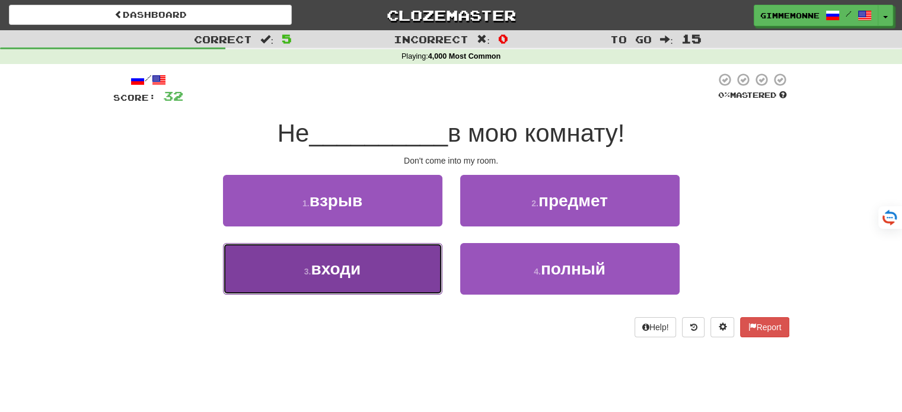
click at [420, 267] on button "3 . входи" at bounding box center [332, 269] width 219 height 52
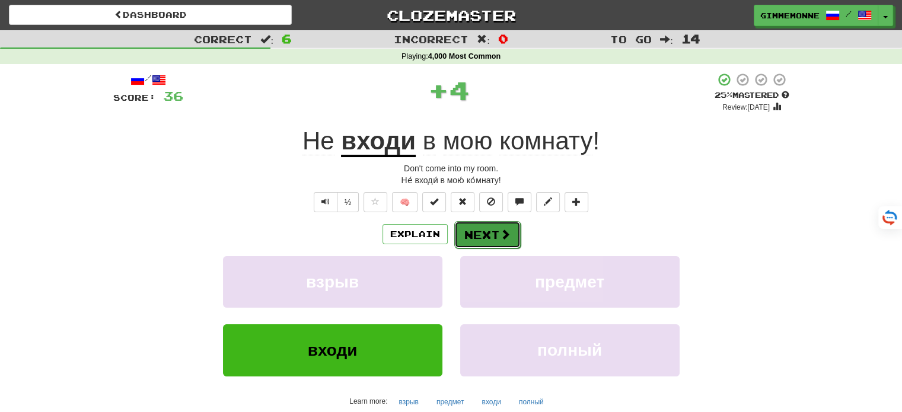
click at [498, 230] on button "Next" at bounding box center [487, 234] width 66 height 27
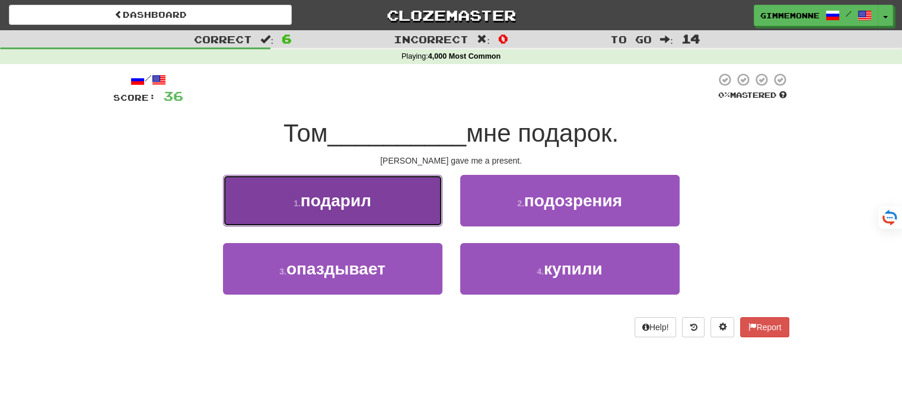
click at [429, 211] on button "1 . подарил" at bounding box center [332, 201] width 219 height 52
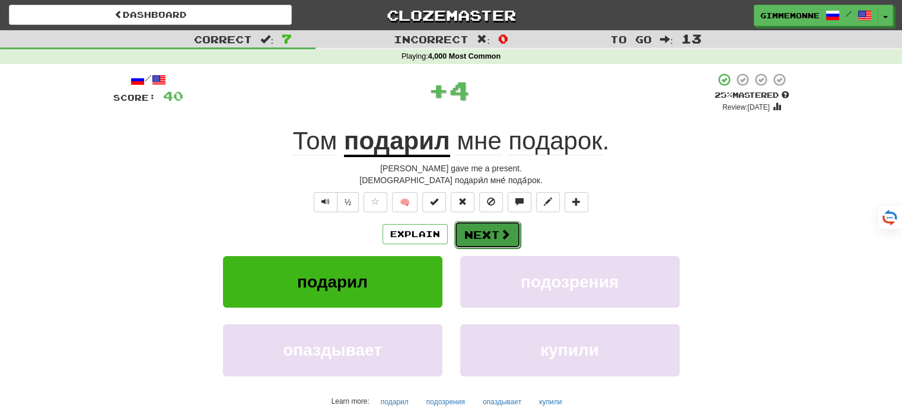
click at [471, 232] on button "Next" at bounding box center [487, 234] width 66 height 27
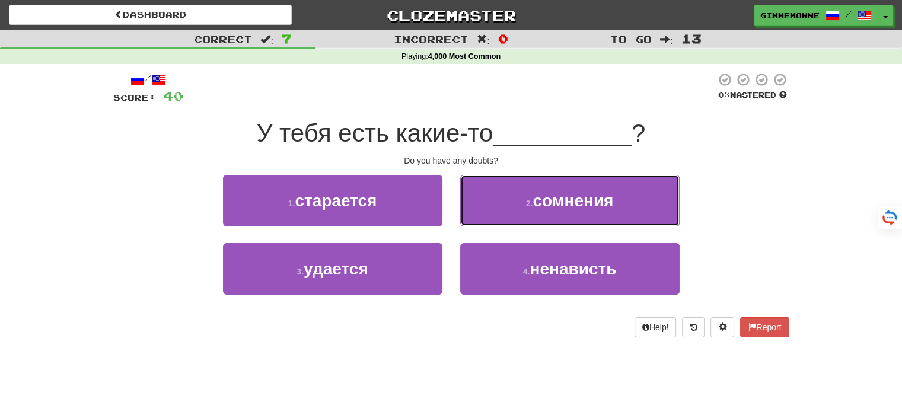
click at [483, 218] on button "2 . сомнения" at bounding box center [569, 201] width 219 height 52
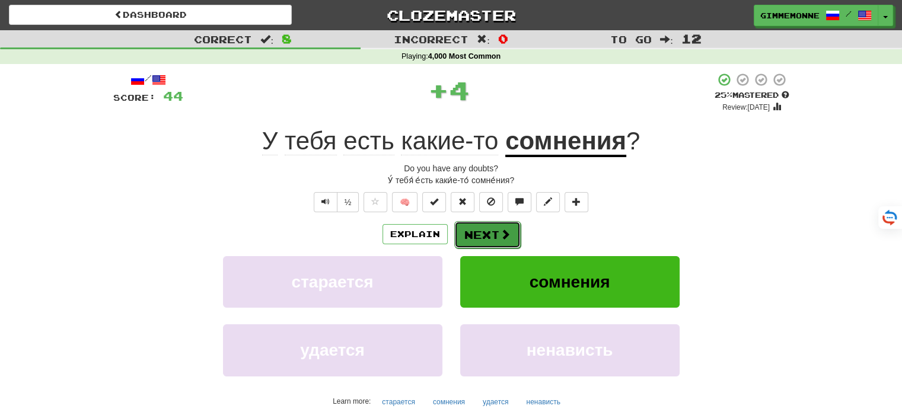
click at [480, 230] on button "Next" at bounding box center [487, 234] width 66 height 27
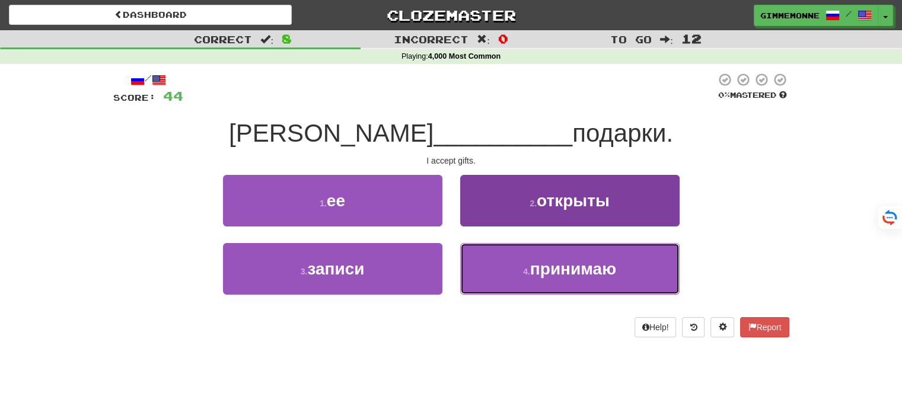
click at [489, 262] on button "4 . принимаю" at bounding box center [569, 269] width 219 height 52
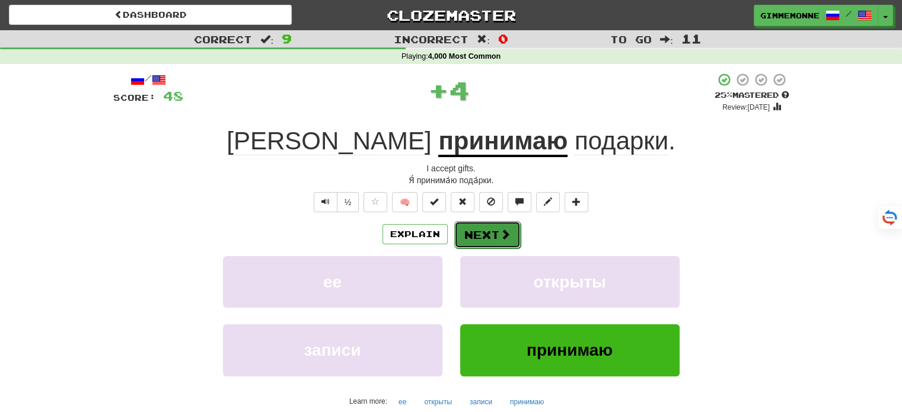
click at [495, 230] on button "Next" at bounding box center [487, 234] width 66 height 27
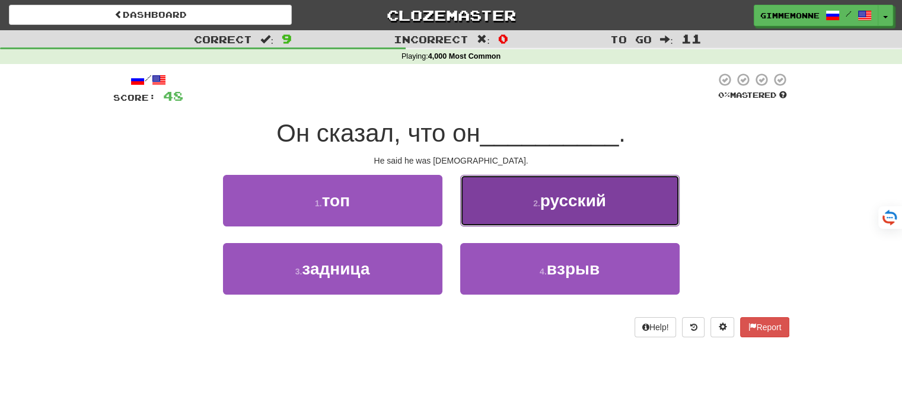
click at [510, 216] on button "2 . русский" at bounding box center [569, 201] width 219 height 52
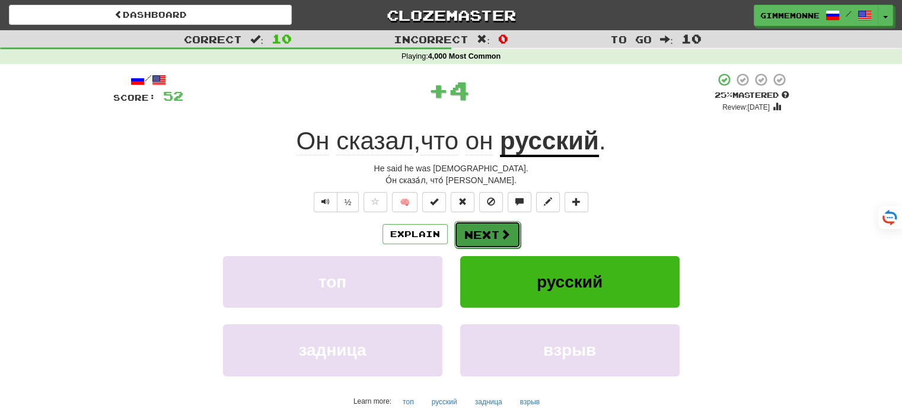
click at [472, 234] on button "Next" at bounding box center [487, 234] width 66 height 27
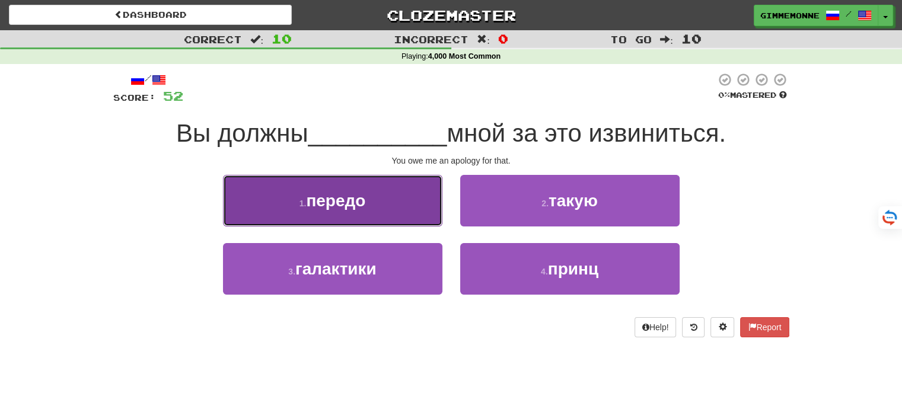
click at [420, 208] on button "1 . передо" at bounding box center [332, 201] width 219 height 52
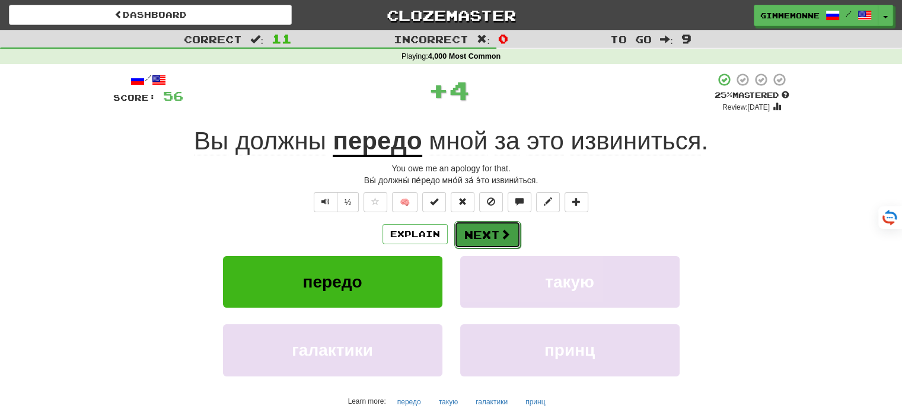
drag, startPoint x: 501, startPoint y: 238, endPoint x: 495, endPoint y: 237, distance: 6.2
click at [495, 237] on button "Next" at bounding box center [487, 234] width 66 height 27
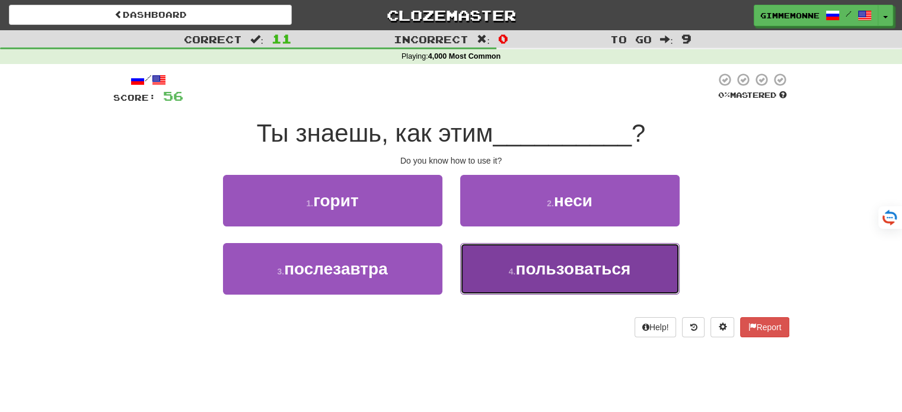
click at [483, 286] on button "4 . пользоваться" at bounding box center [569, 269] width 219 height 52
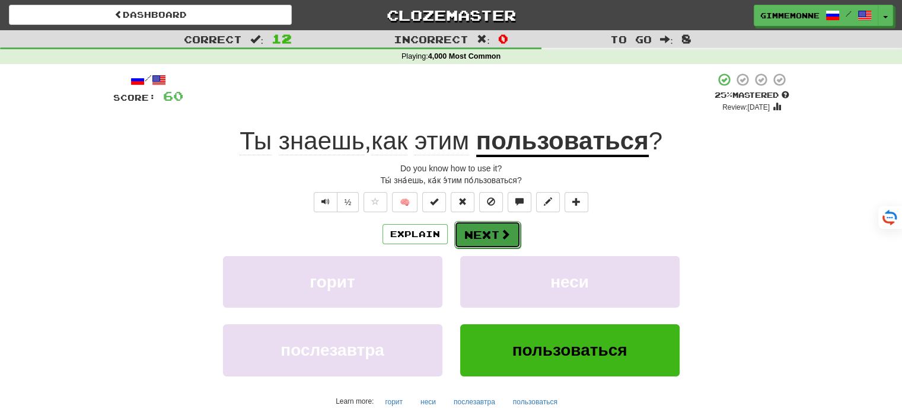
click at [480, 230] on button "Next" at bounding box center [487, 234] width 66 height 27
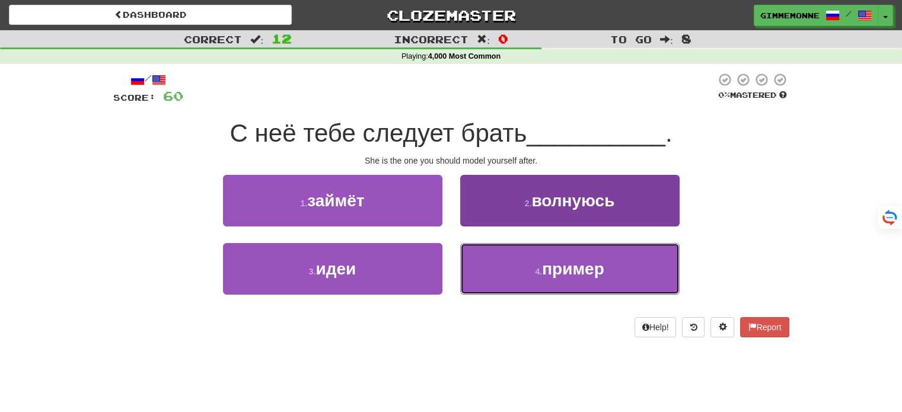
click at [484, 261] on button "4 . пример" at bounding box center [569, 269] width 219 height 52
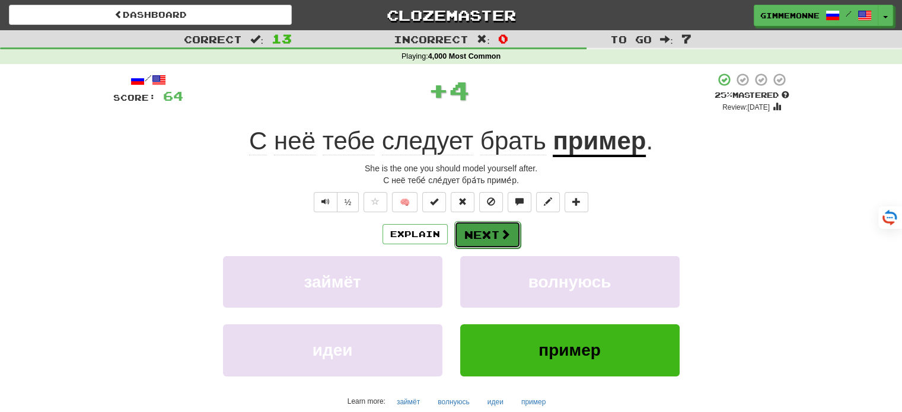
click at [489, 234] on button "Next" at bounding box center [487, 234] width 66 height 27
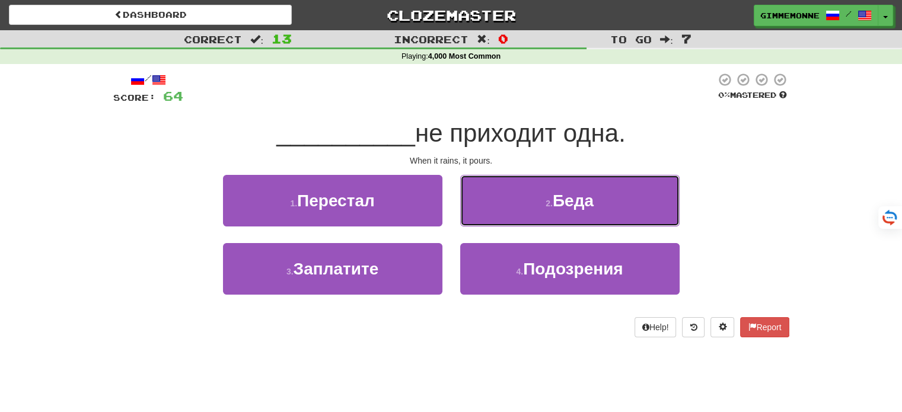
click at [517, 218] on button "2 . Беда" at bounding box center [569, 201] width 219 height 52
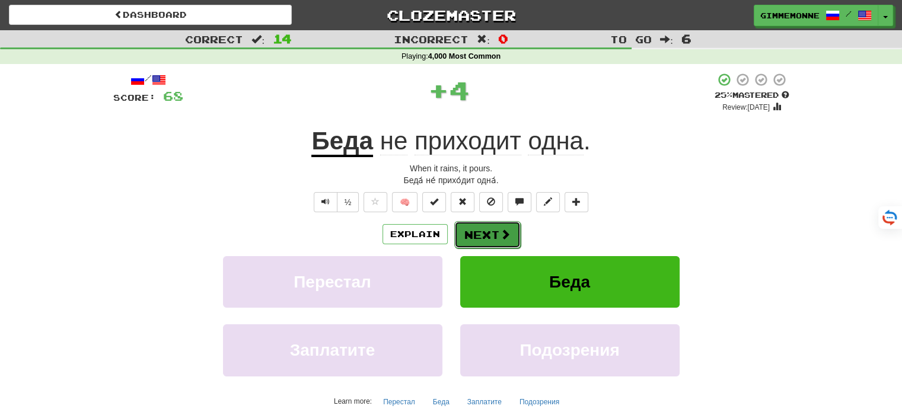
click at [491, 235] on button "Next" at bounding box center [487, 234] width 66 height 27
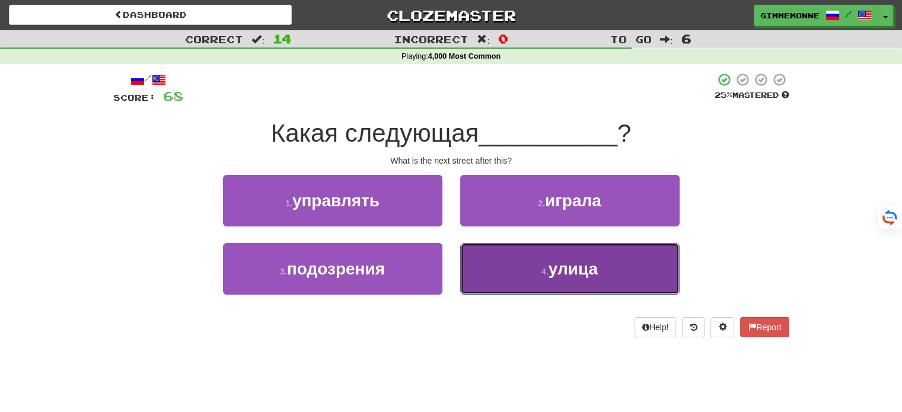
click at [489, 270] on button "4 . улица" at bounding box center [569, 269] width 219 height 52
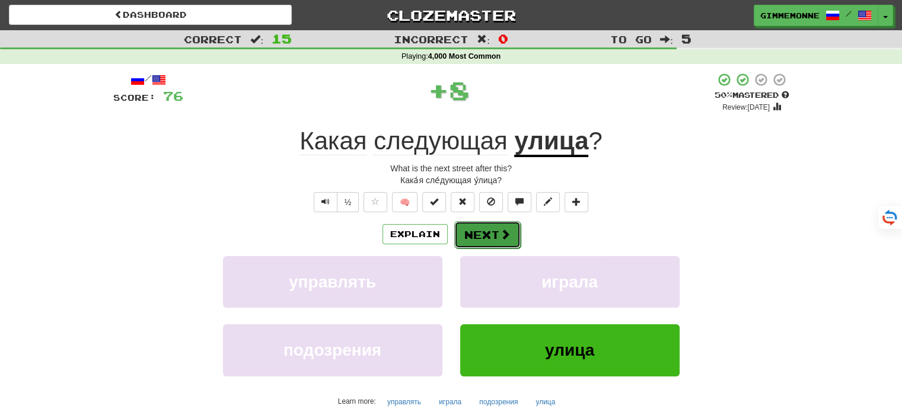
click at [482, 230] on button "Next" at bounding box center [487, 234] width 66 height 27
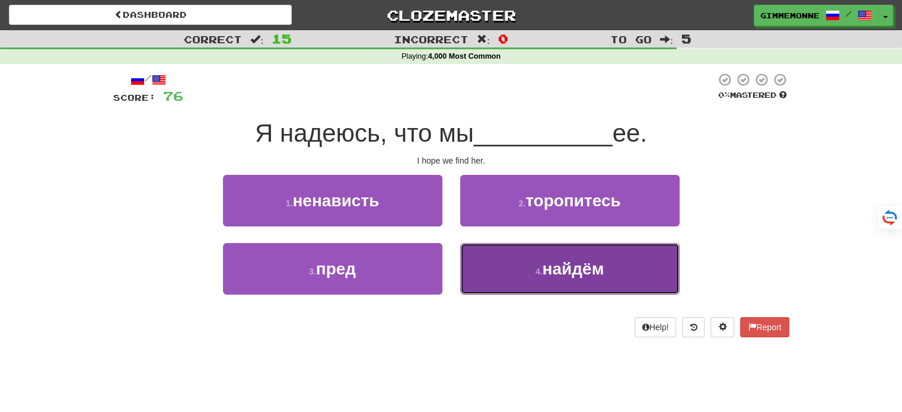
click at [501, 281] on button "4 . найдём" at bounding box center [569, 269] width 219 height 52
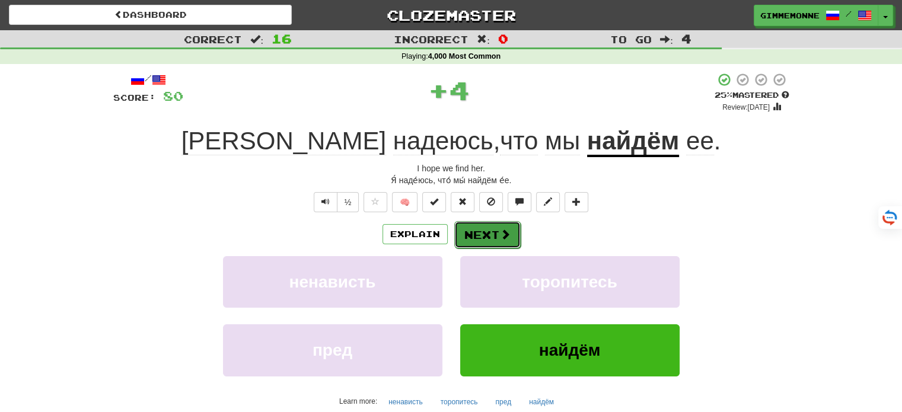
click at [490, 239] on button "Next" at bounding box center [487, 234] width 66 height 27
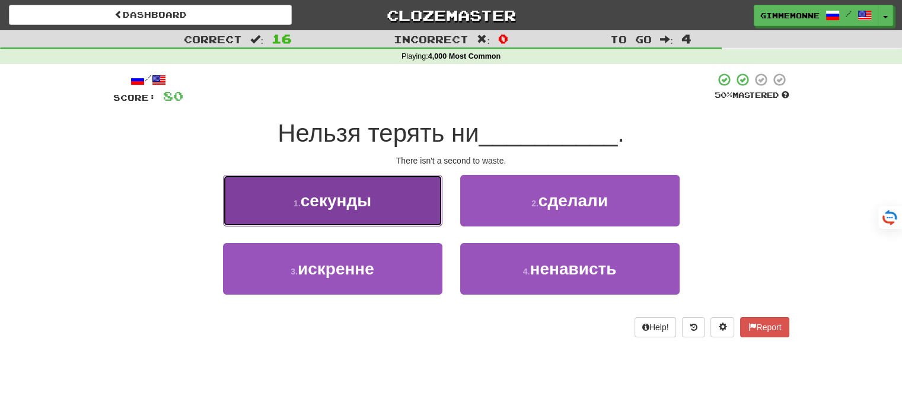
click at [417, 209] on button "1 . секунды" at bounding box center [332, 201] width 219 height 52
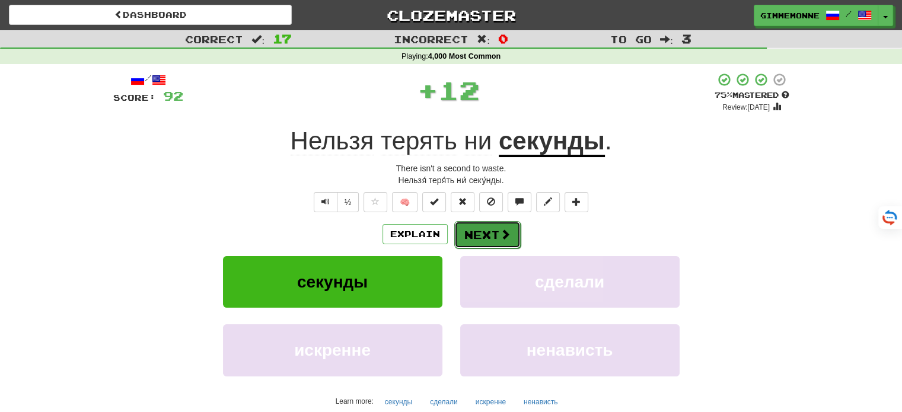
click at [468, 231] on button "Next" at bounding box center [487, 234] width 66 height 27
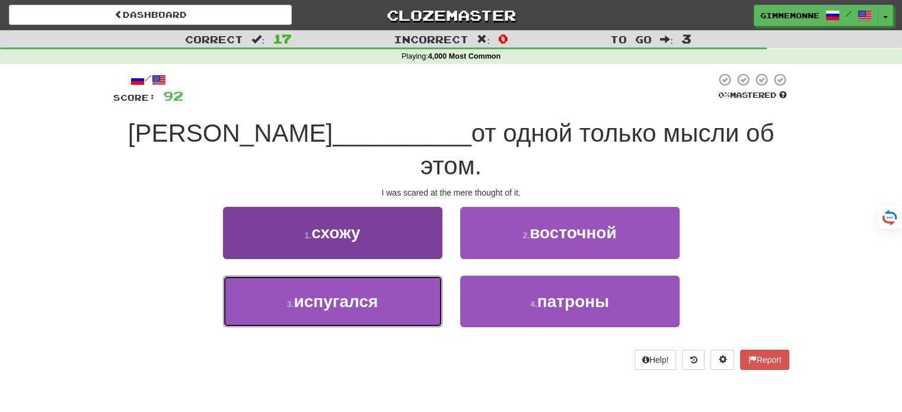
click at [407, 276] on button "3 . испугался" at bounding box center [332, 302] width 219 height 52
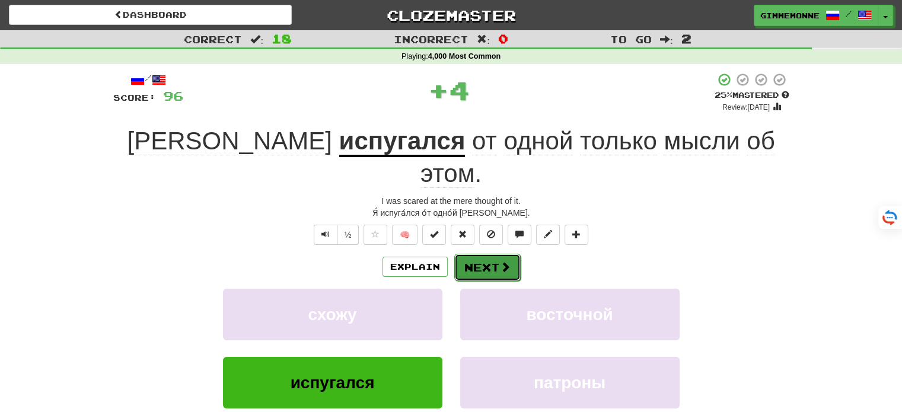
click at [494, 254] on button "Next" at bounding box center [487, 267] width 66 height 27
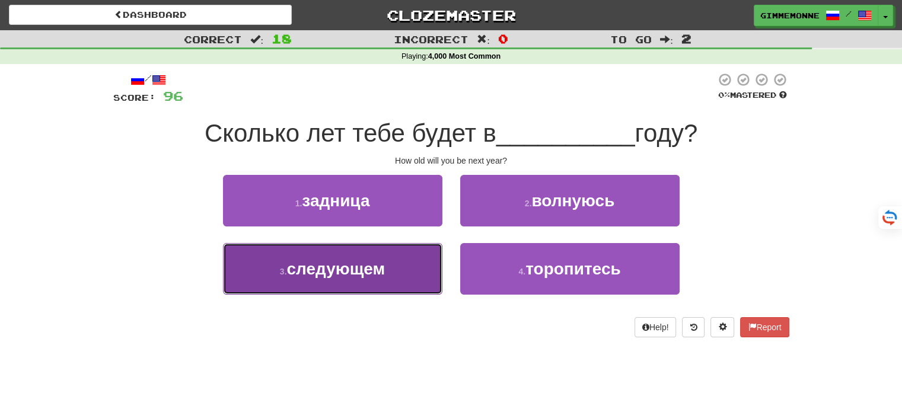
click at [429, 249] on button "3 . следующем" at bounding box center [332, 269] width 219 height 52
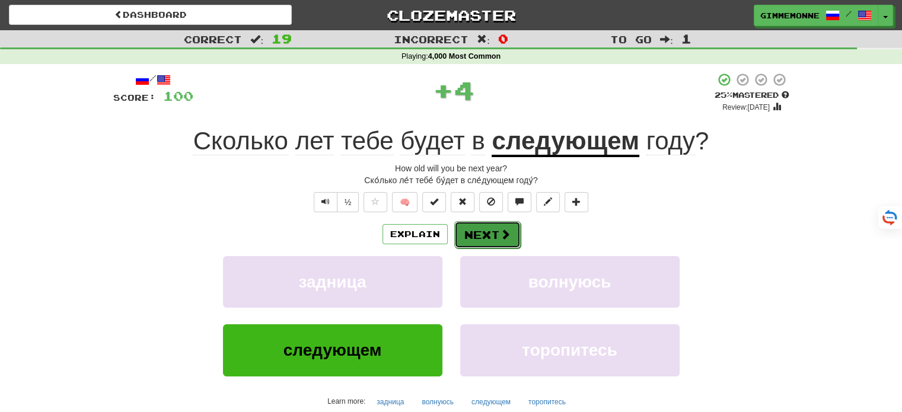
click at [477, 232] on button "Next" at bounding box center [487, 234] width 66 height 27
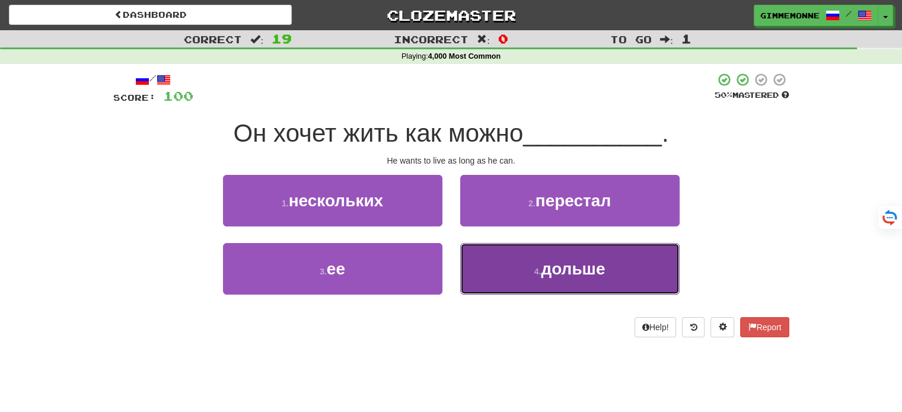
click at [493, 256] on button "4 . дольше" at bounding box center [569, 269] width 219 height 52
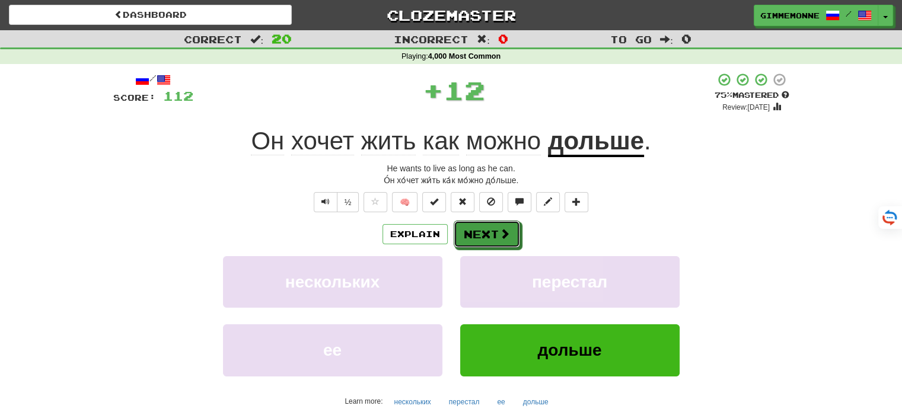
click at [491, 241] on button "Next" at bounding box center [487, 234] width 66 height 27
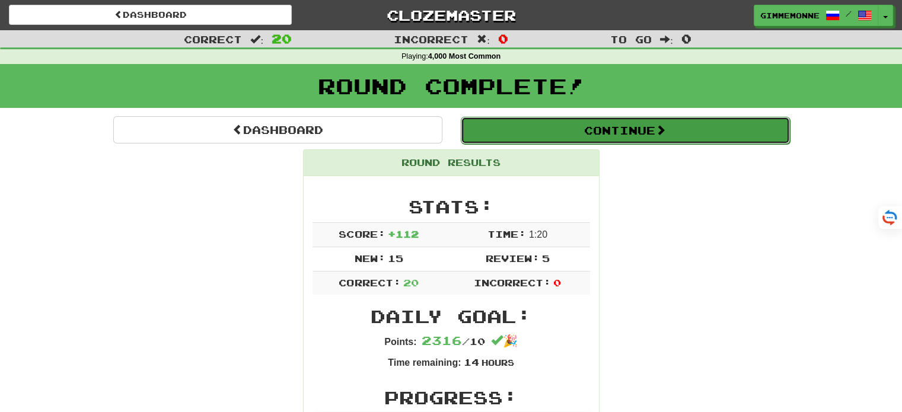
click at [575, 129] on button "Continue" at bounding box center [625, 130] width 329 height 27
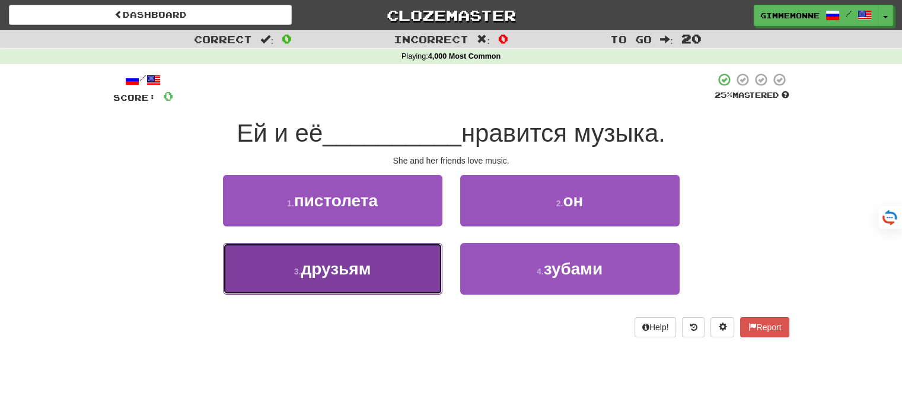
click at [420, 256] on button "3 . друзьям" at bounding box center [332, 269] width 219 height 52
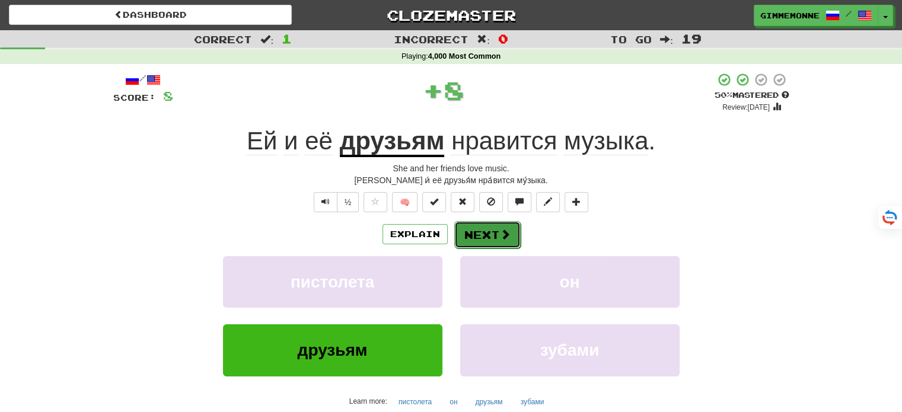
click at [493, 235] on button "Next" at bounding box center [487, 234] width 66 height 27
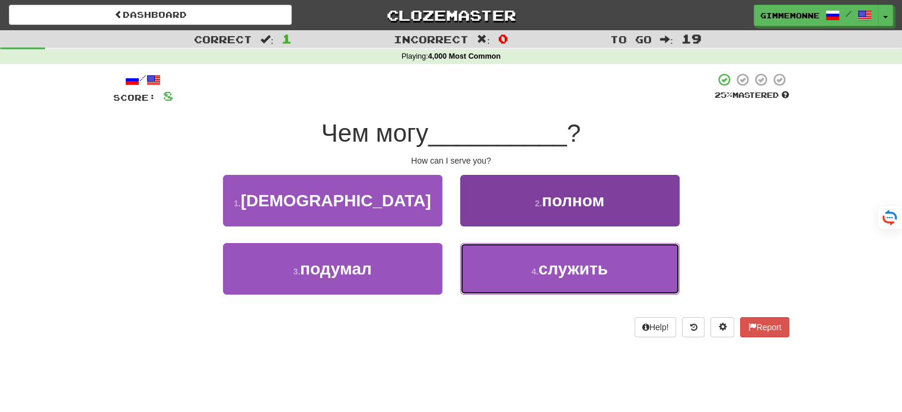
click at [499, 260] on button "4 . служить" at bounding box center [569, 269] width 219 height 52
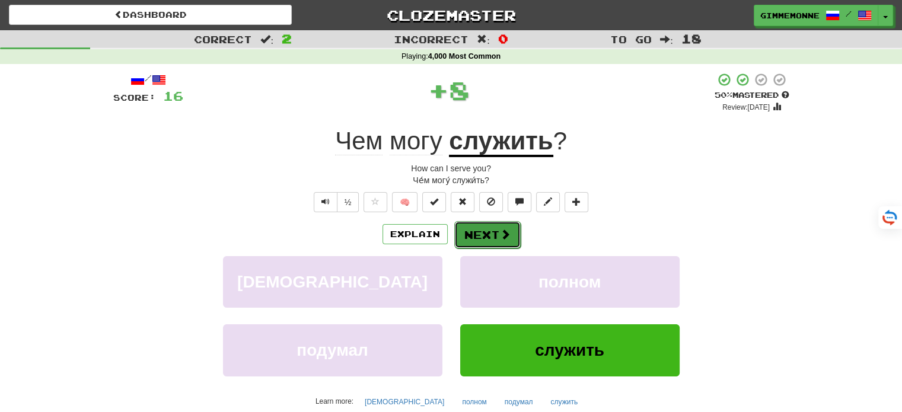
click at [493, 239] on button "Next" at bounding box center [487, 234] width 66 height 27
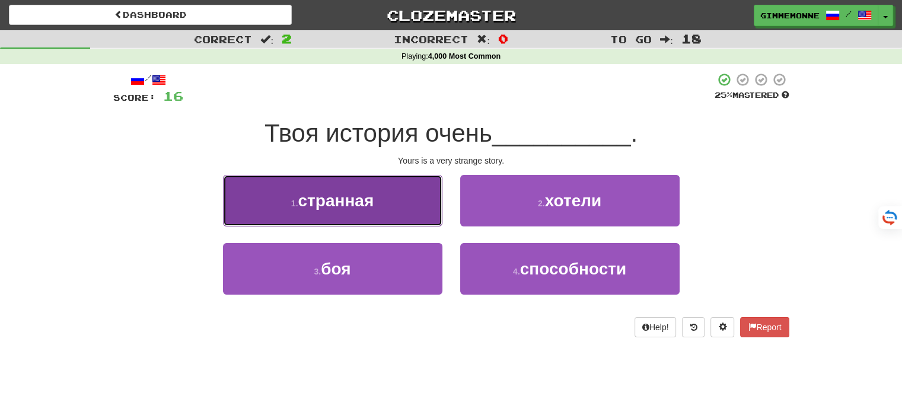
click at [432, 218] on button "1 . странная" at bounding box center [332, 201] width 219 height 52
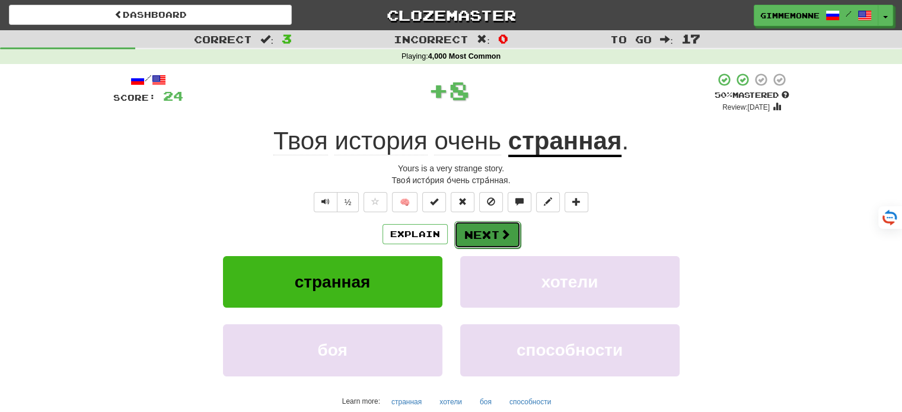
click at [489, 240] on button "Next" at bounding box center [487, 234] width 66 height 27
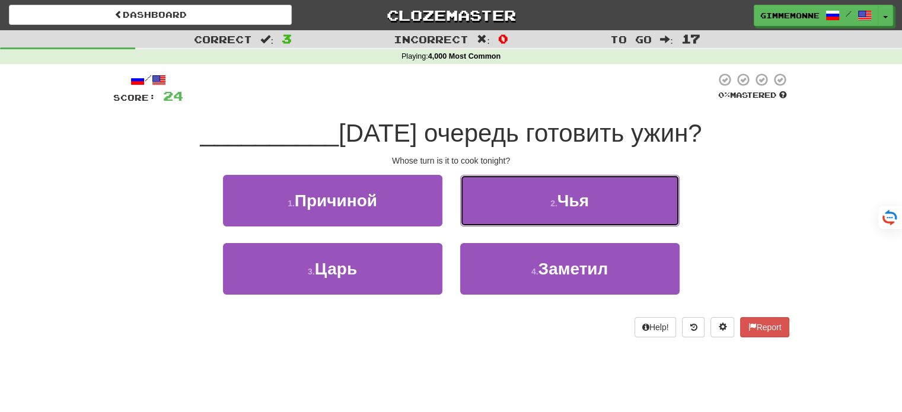
click at [521, 213] on button "2 . Чья" at bounding box center [569, 201] width 219 height 52
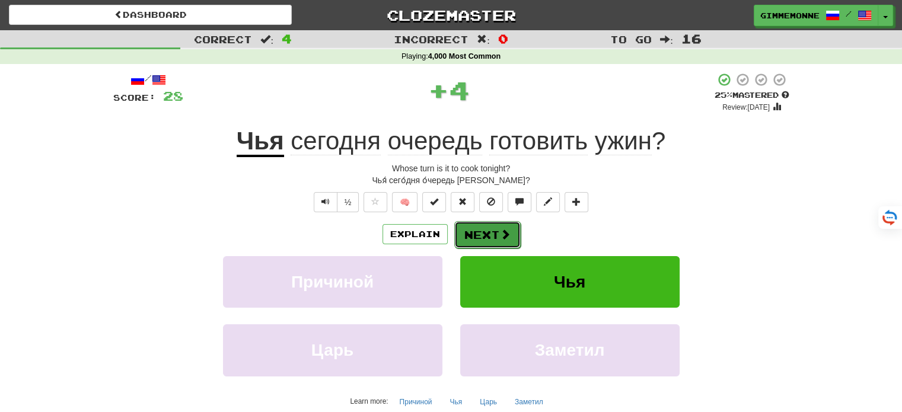
click at [500, 230] on span at bounding box center [505, 234] width 11 height 11
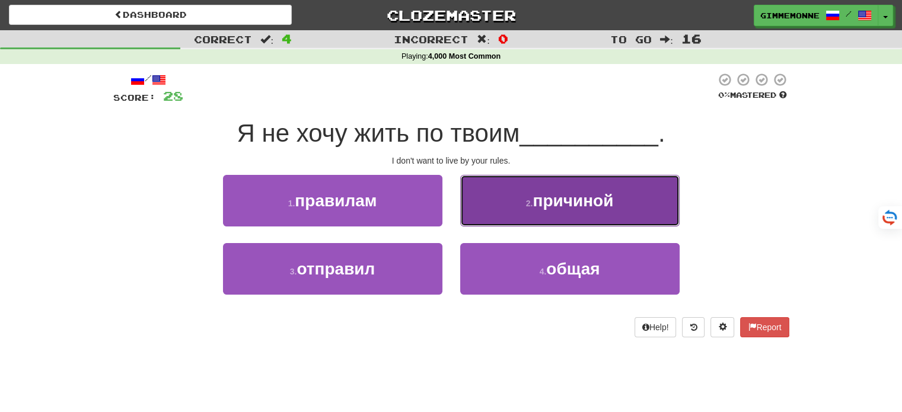
click at [505, 199] on button "2 . причиной" at bounding box center [569, 201] width 219 height 52
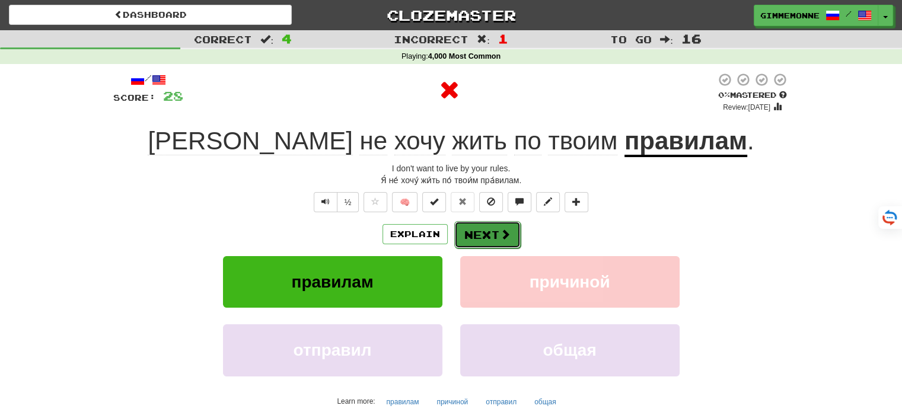
click at [496, 234] on button "Next" at bounding box center [487, 234] width 66 height 27
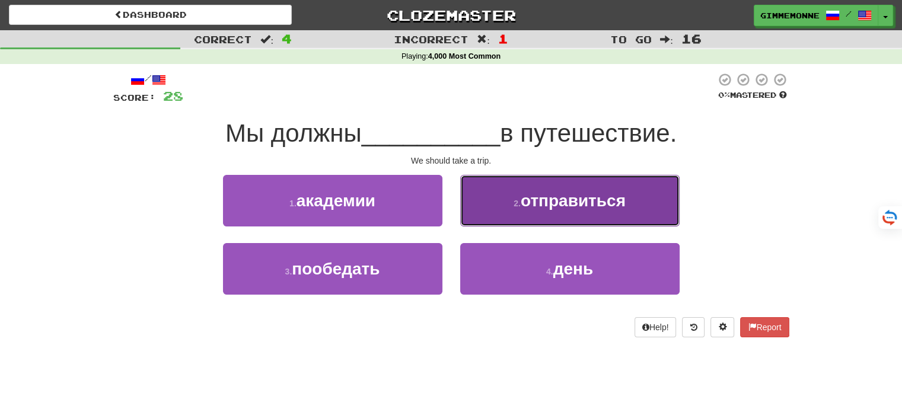
click at [563, 195] on span "отправиться" at bounding box center [573, 201] width 105 height 18
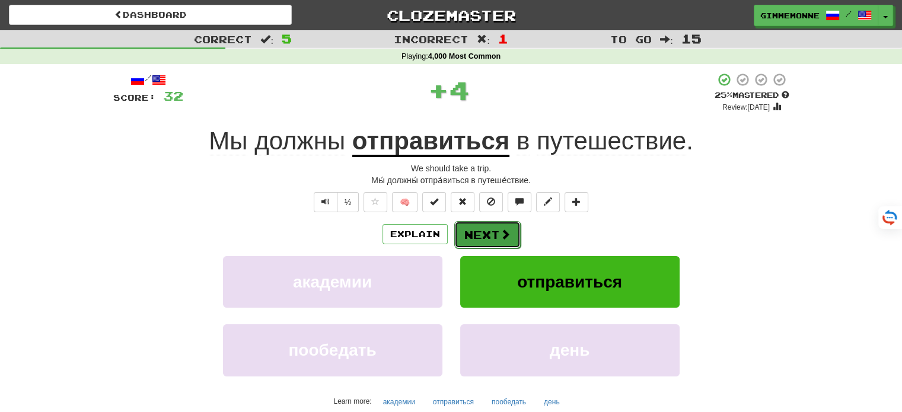
click at [510, 227] on button "Next" at bounding box center [487, 234] width 66 height 27
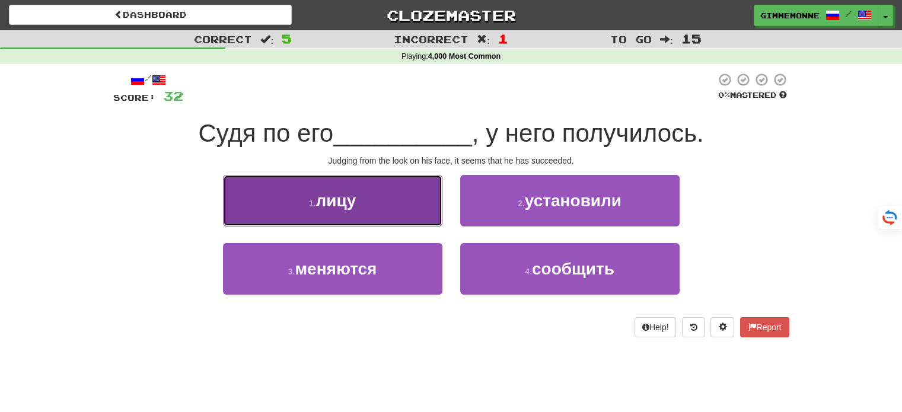
click at [413, 215] on button "1 . лицу" at bounding box center [332, 201] width 219 height 52
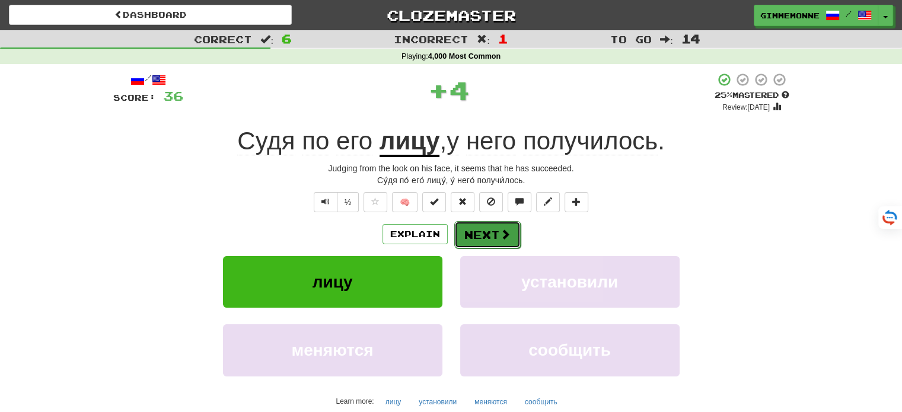
click at [467, 231] on button "Next" at bounding box center [487, 234] width 66 height 27
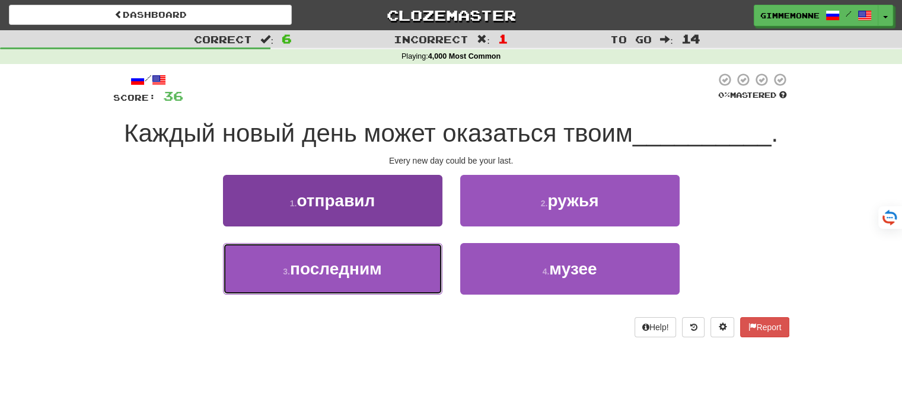
click at [429, 255] on button "3 . последним" at bounding box center [332, 269] width 219 height 52
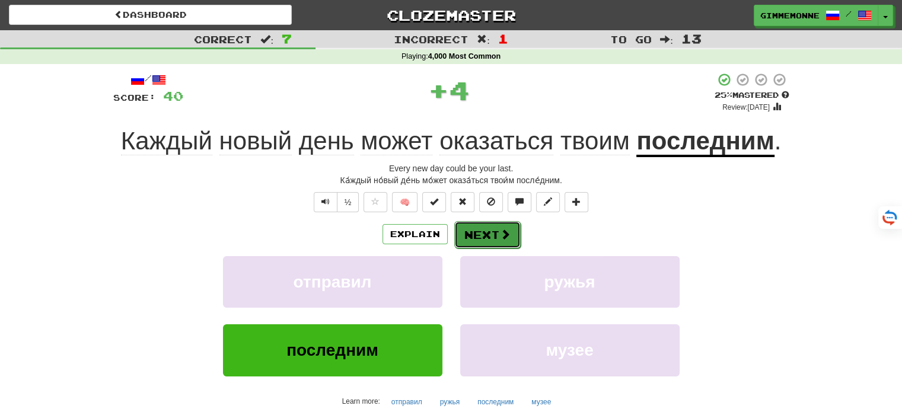
click at [485, 237] on button "Next" at bounding box center [487, 234] width 66 height 27
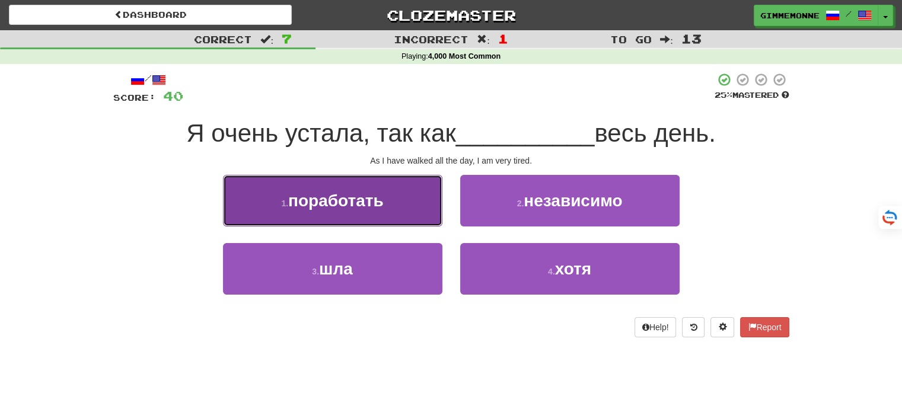
click at [434, 219] on button "1 . поработать" at bounding box center [332, 201] width 219 height 52
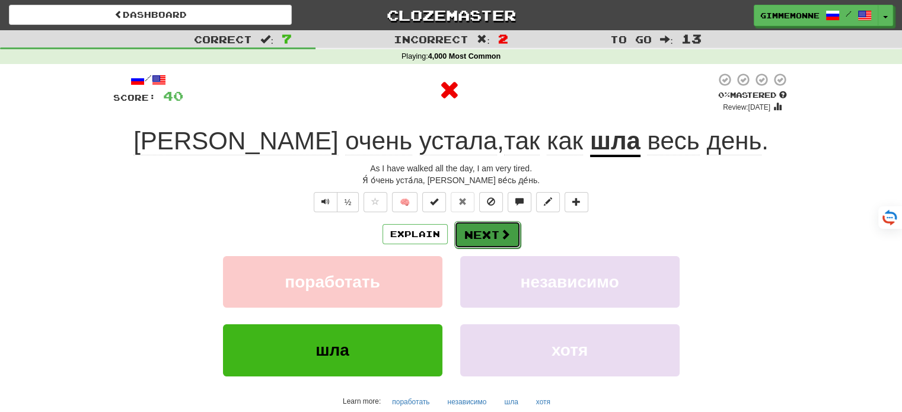
click at [463, 232] on button "Next" at bounding box center [487, 234] width 66 height 27
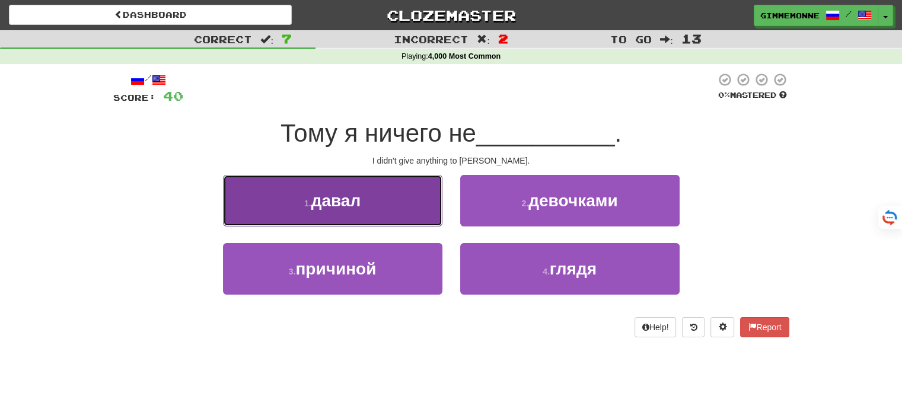
click at [421, 222] on button "1 . давал" at bounding box center [332, 201] width 219 height 52
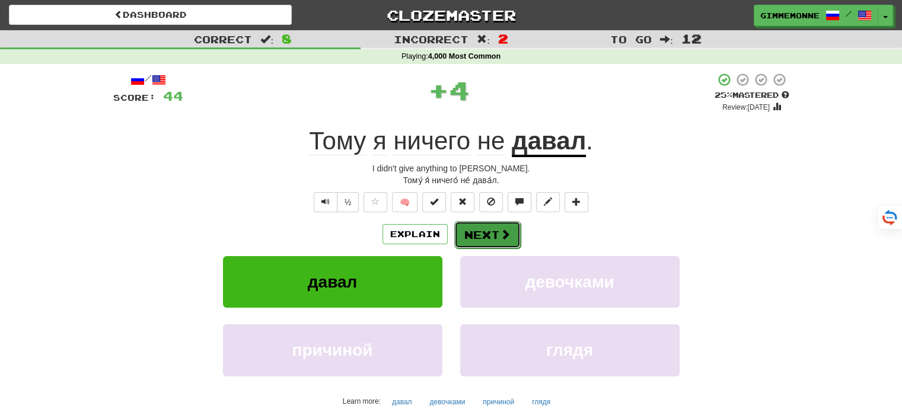
click at [475, 237] on button "Next" at bounding box center [487, 234] width 66 height 27
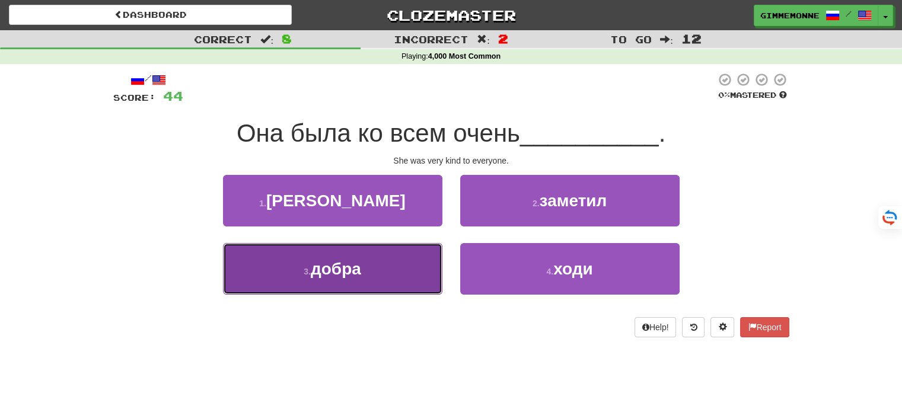
click at [418, 279] on button "3 . добра" at bounding box center [332, 269] width 219 height 52
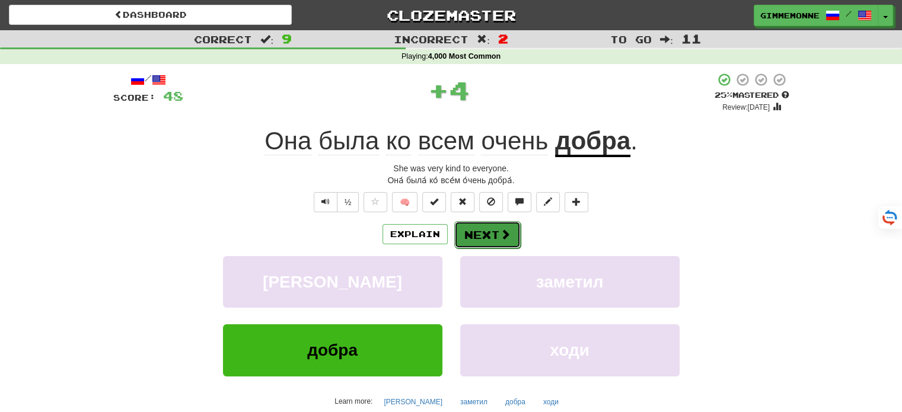
click at [486, 244] on button "Next" at bounding box center [487, 234] width 66 height 27
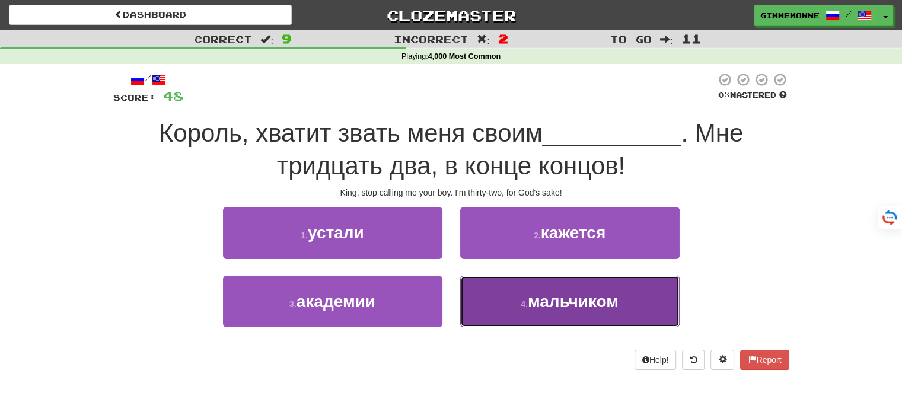
click at [491, 311] on button "4 . мальчиком" at bounding box center [569, 302] width 219 height 52
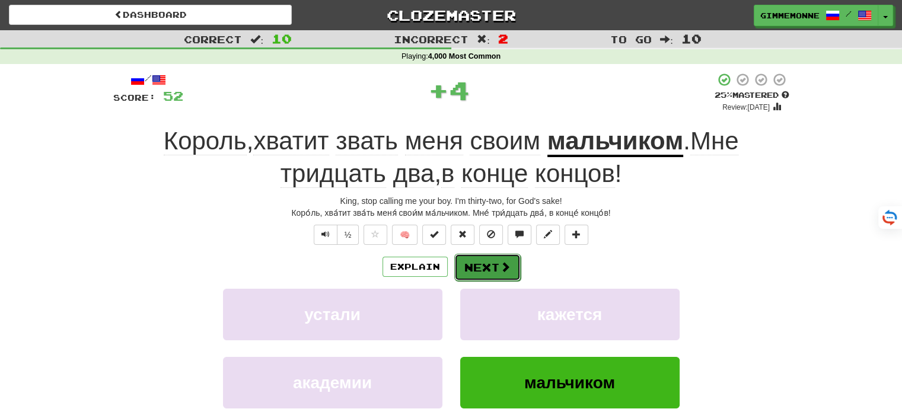
drag, startPoint x: 484, startPoint y: 272, endPoint x: 478, endPoint y: 272, distance: 6.0
click at [478, 272] on button "Next" at bounding box center [487, 267] width 66 height 27
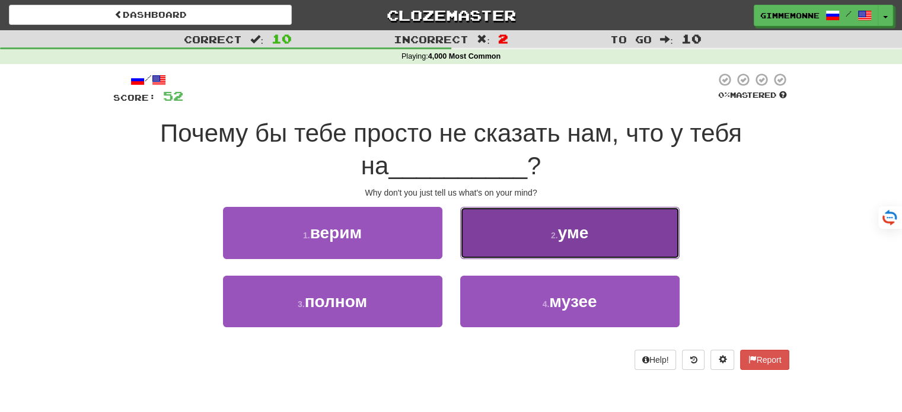
click at [501, 249] on button "2 . уме" at bounding box center [569, 233] width 219 height 52
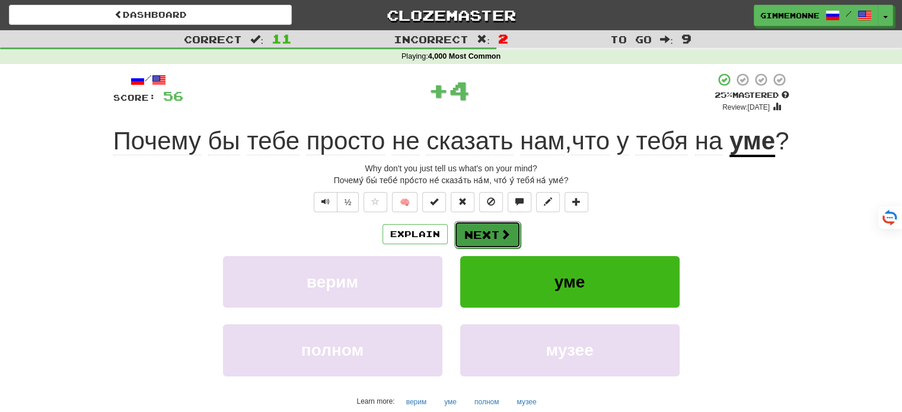
click at [495, 249] on button "Next" at bounding box center [487, 234] width 66 height 27
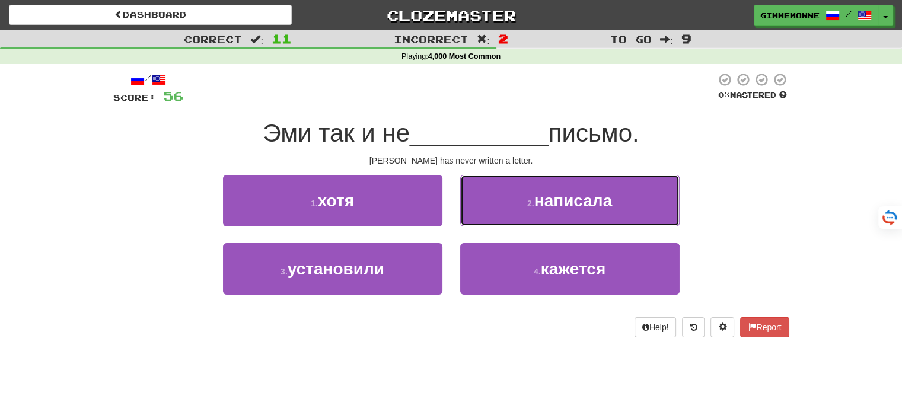
click at [508, 218] on button "2 . написала" at bounding box center [569, 201] width 219 height 52
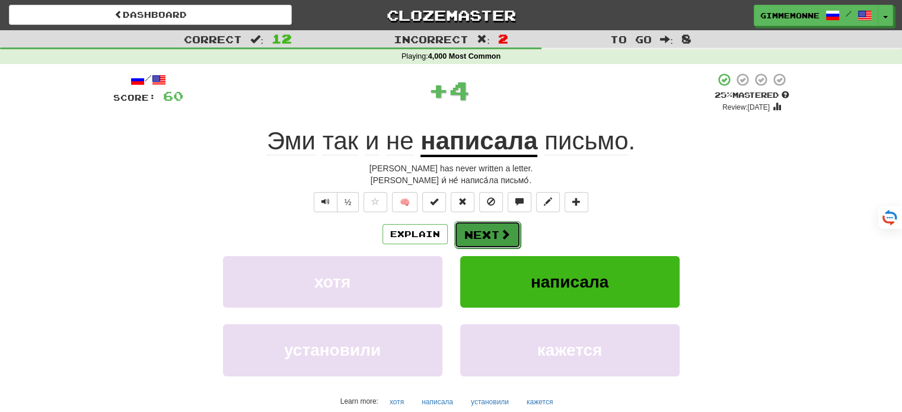
click at [490, 243] on button "Next" at bounding box center [487, 234] width 66 height 27
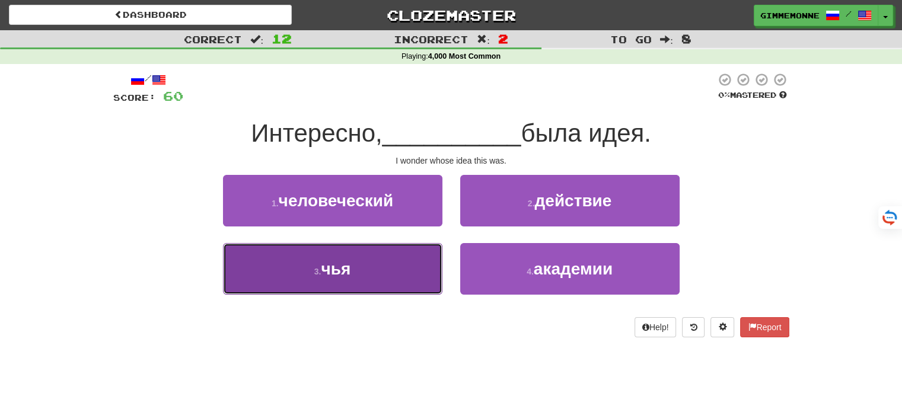
click at [413, 262] on button "3 . чья" at bounding box center [332, 269] width 219 height 52
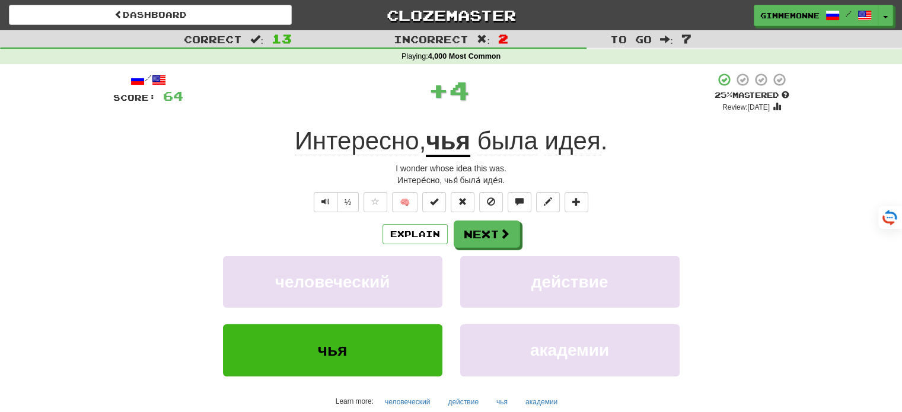
click at [487, 248] on div "Explain Next человеческий действие чья академии Learn more: человеческий действ…" at bounding box center [451, 316] width 676 height 190
click at [482, 234] on button "Next" at bounding box center [487, 234] width 66 height 27
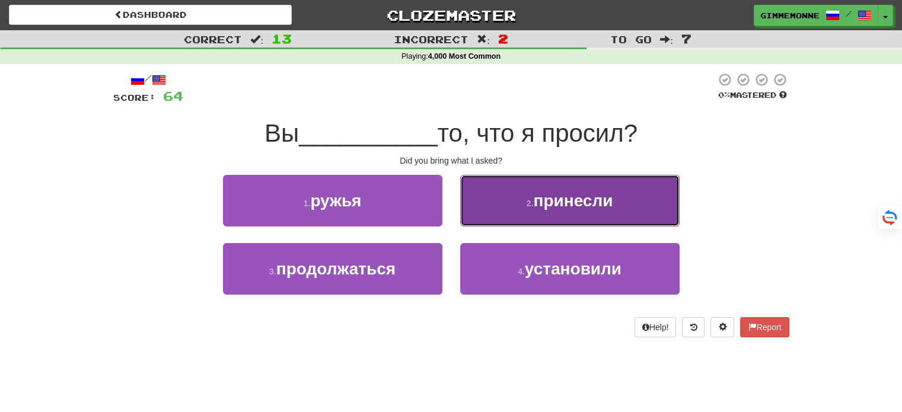
click at [514, 208] on button "2 . принесли" at bounding box center [569, 201] width 219 height 52
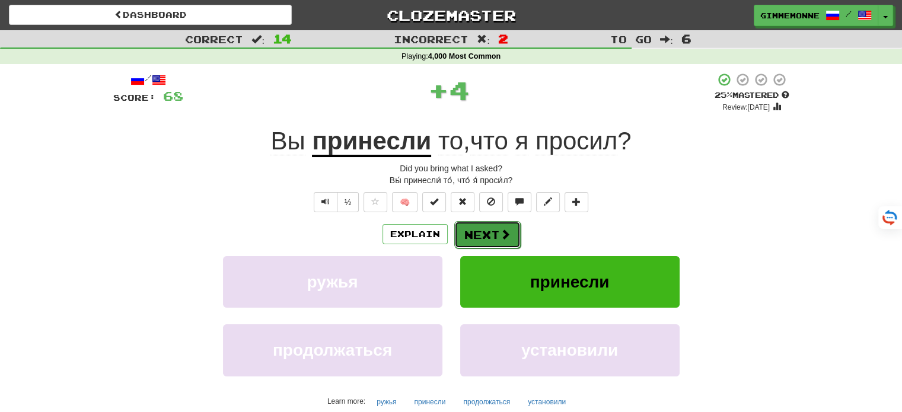
click at [493, 228] on button "Next" at bounding box center [487, 234] width 66 height 27
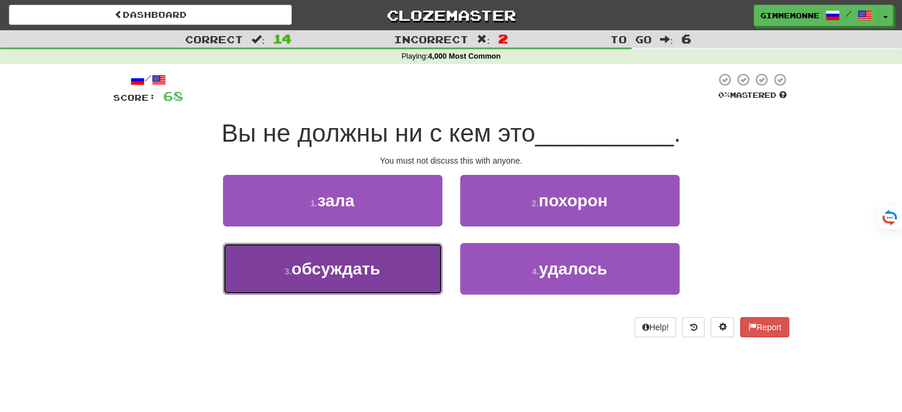
click at [408, 257] on button "3 . обсуждать" at bounding box center [332, 269] width 219 height 52
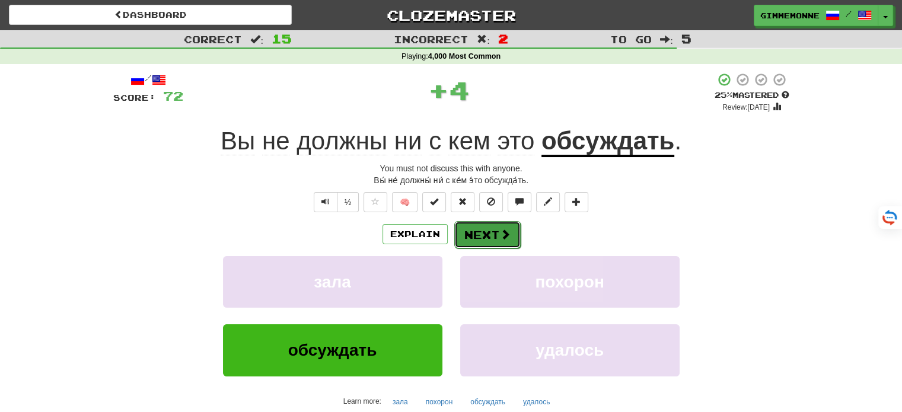
click at [458, 242] on button "Next" at bounding box center [487, 234] width 66 height 27
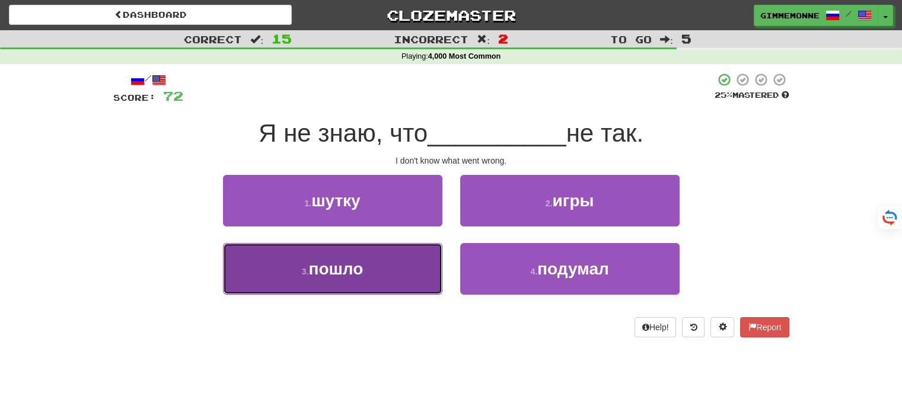
click at [415, 246] on button "3 . пошло" at bounding box center [332, 269] width 219 height 52
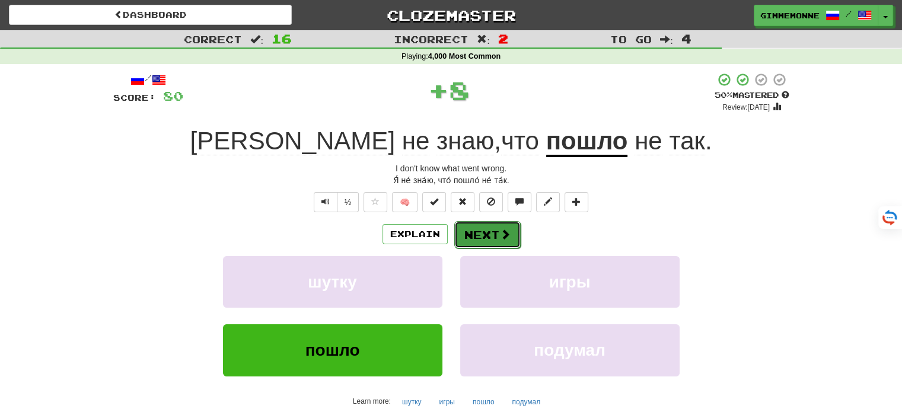
click at [476, 232] on button "Next" at bounding box center [487, 234] width 66 height 27
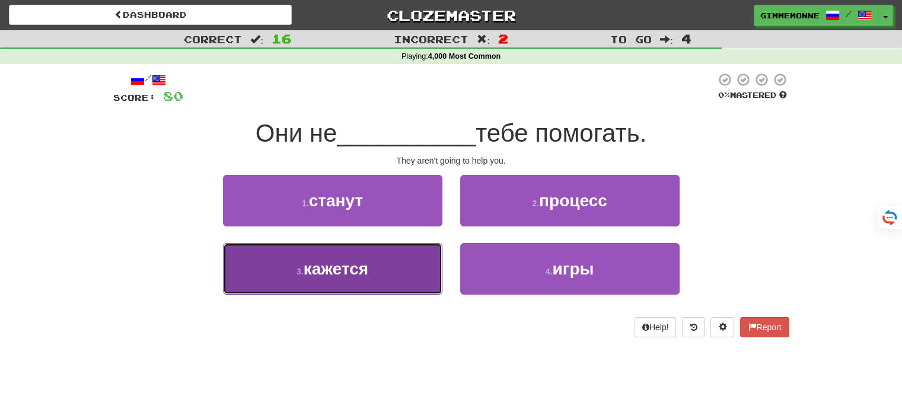
click at [420, 269] on button "3 . кажется" at bounding box center [332, 269] width 219 height 52
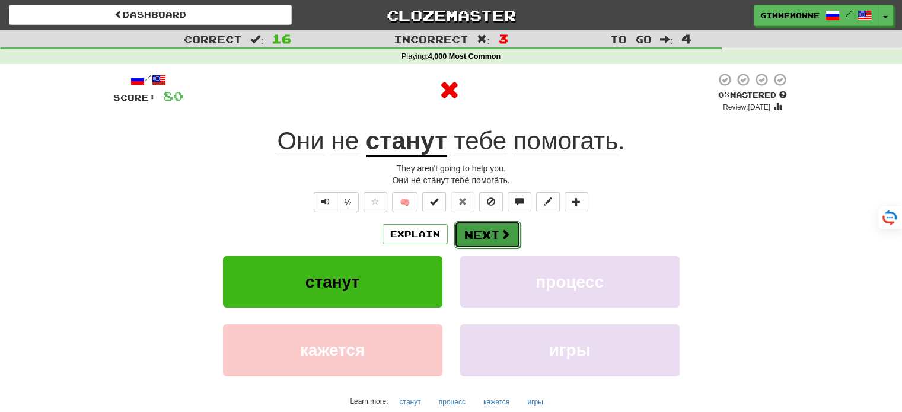
click at [485, 230] on button "Next" at bounding box center [487, 234] width 66 height 27
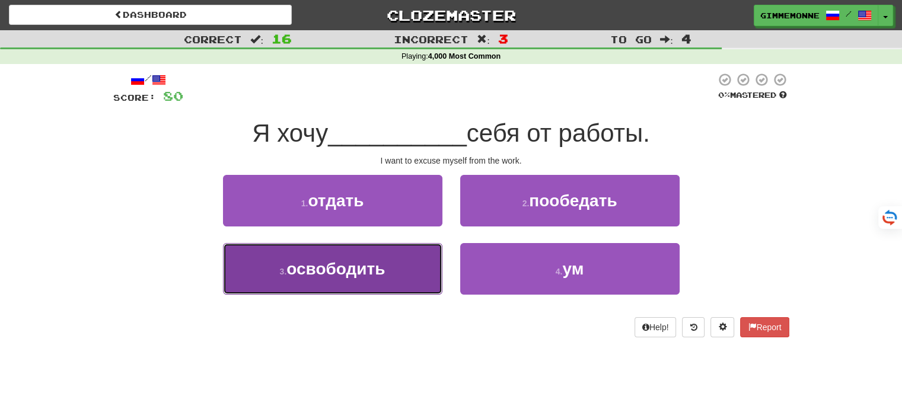
click at [434, 246] on button "3 . освободить" at bounding box center [332, 269] width 219 height 52
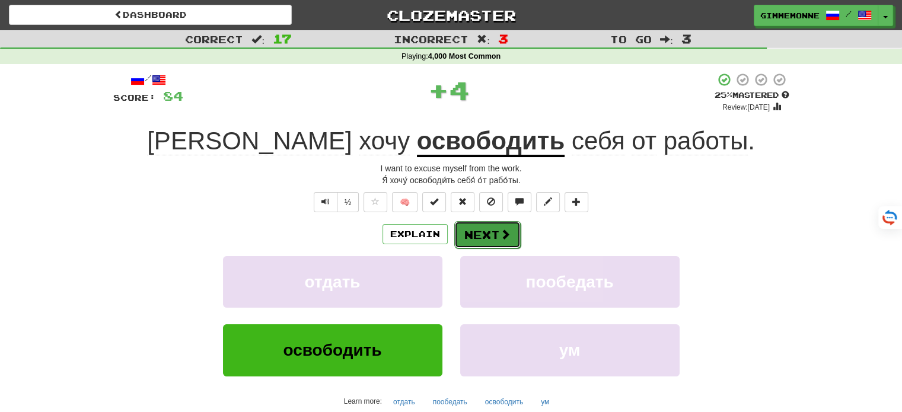
click at [500, 230] on span at bounding box center [505, 234] width 11 height 11
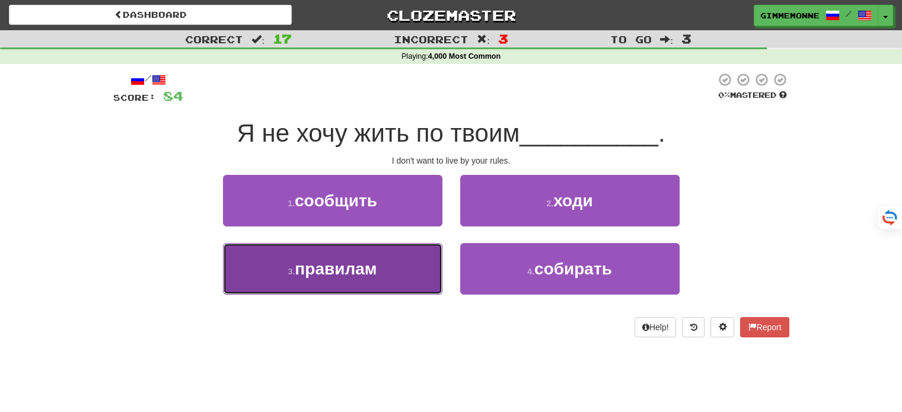
click at [420, 264] on button "3 . правилам" at bounding box center [332, 269] width 219 height 52
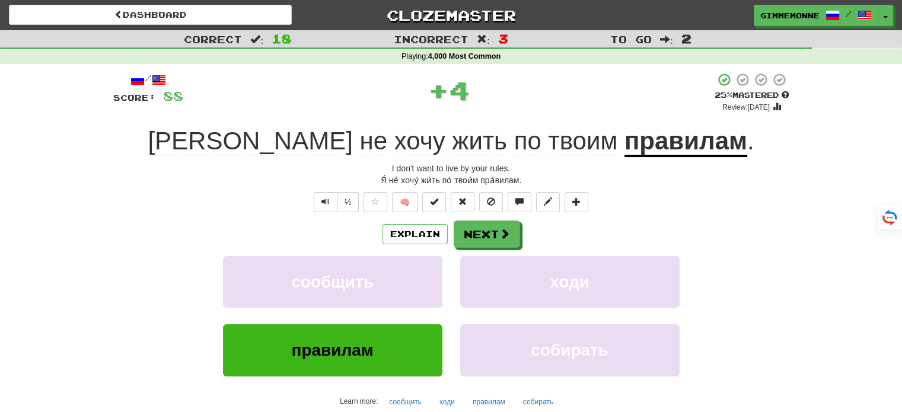
click at [484, 249] on div "Explain Next сообщить ходи правилам собирать Learn more: сообщить ходи правилам…" at bounding box center [451, 316] width 676 height 190
click at [482, 244] on button "Next" at bounding box center [487, 234] width 66 height 27
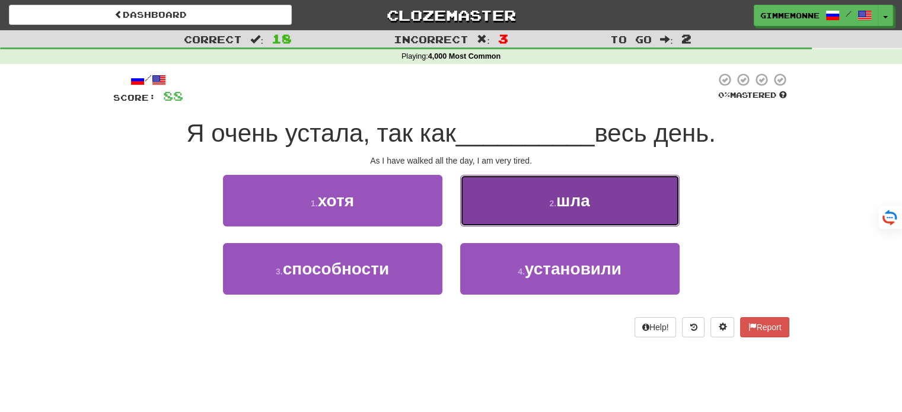
click at [543, 218] on button "2 . шла" at bounding box center [569, 201] width 219 height 52
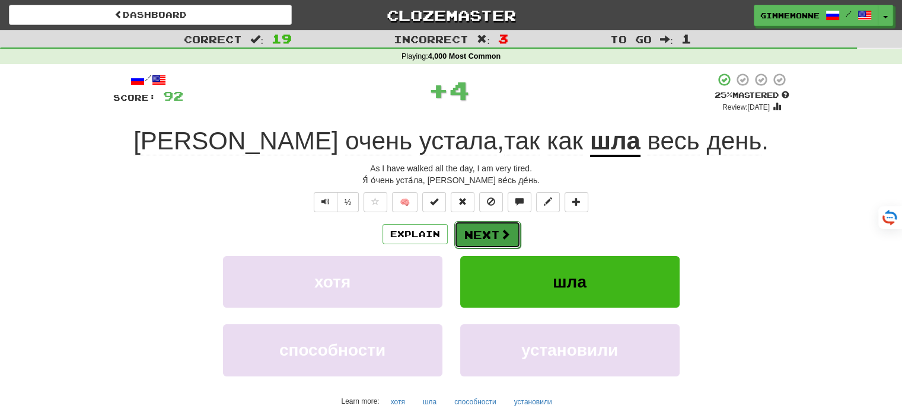
click at [483, 238] on button "Next" at bounding box center [487, 234] width 66 height 27
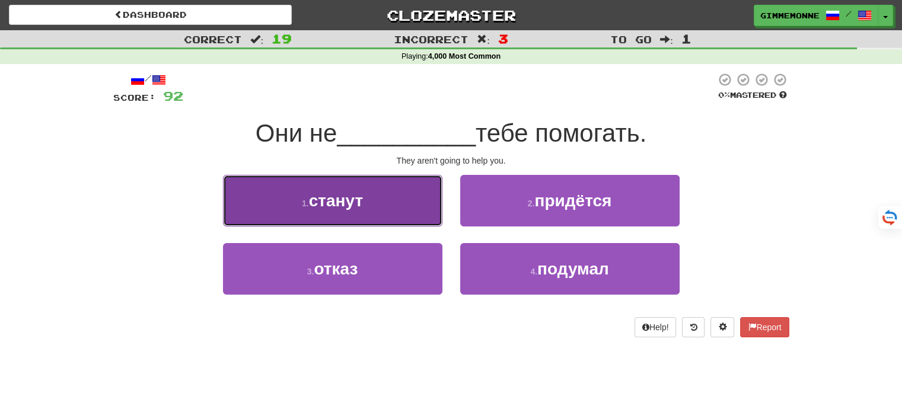
click at [394, 211] on button "1 . станут" at bounding box center [332, 201] width 219 height 52
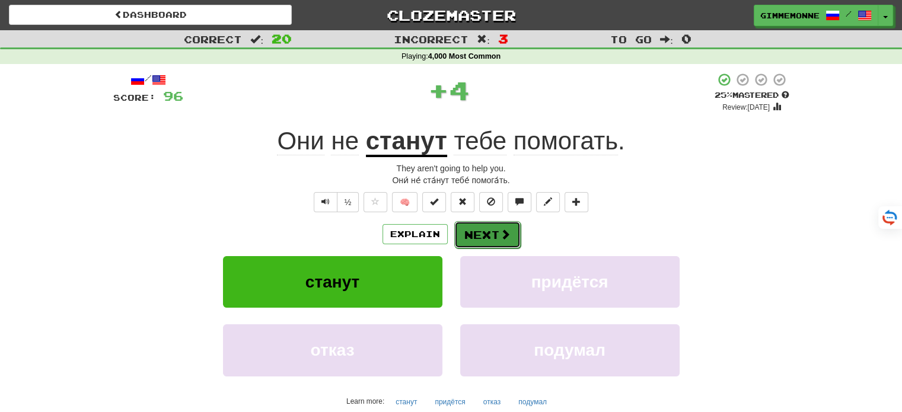
click at [500, 222] on button "Next" at bounding box center [487, 234] width 66 height 27
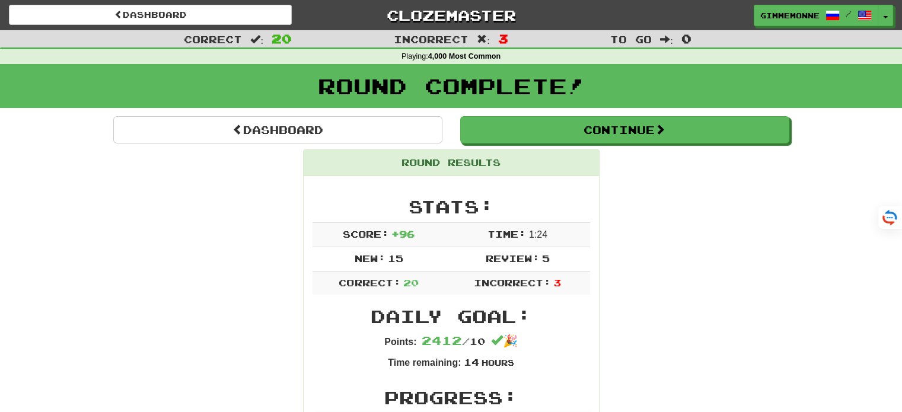
click at [591, 114] on div "Round Complete!" at bounding box center [451, 90] width 902 height 52
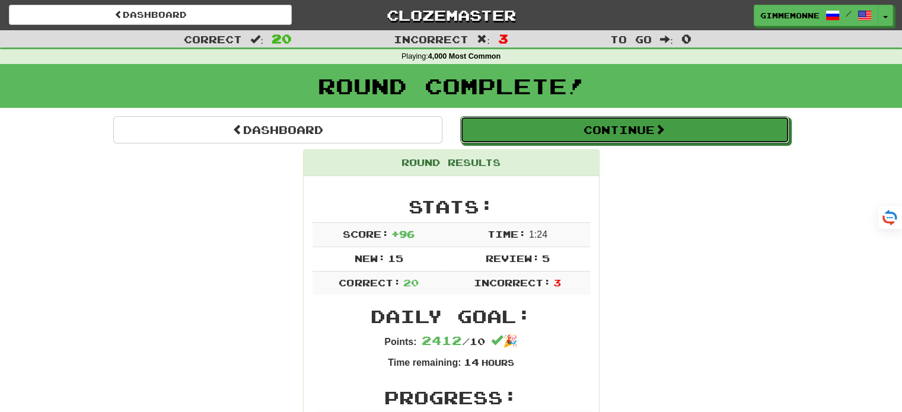
click at [587, 132] on button "Continue" at bounding box center [624, 129] width 329 height 27
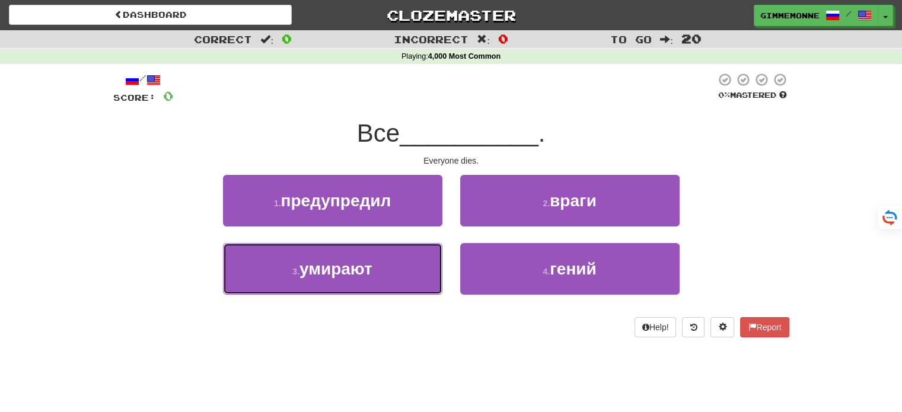
drag, startPoint x: 392, startPoint y: 259, endPoint x: 435, endPoint y: 253, distance: 43.8
click at [394, 260] on button "3 . умирают" at bounding box center [332, 269] width 219 height 52
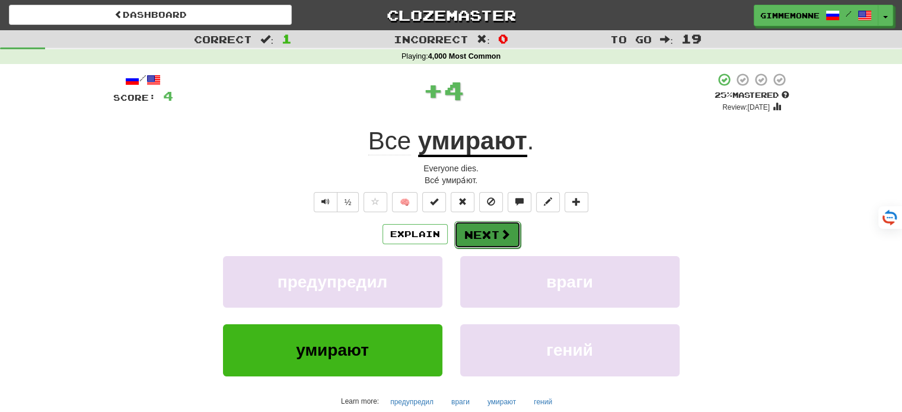
click at [482, 231] on button "Next" at bounding box center [487, 234] width 66 height 27
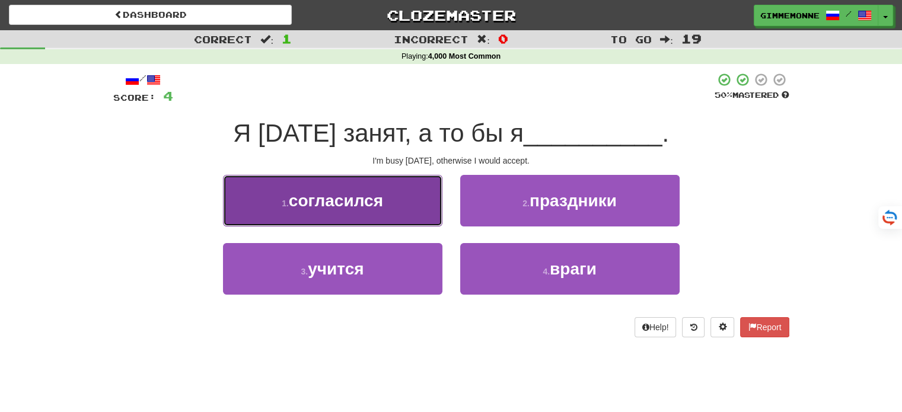
click at [429, 211] on button "1 . согласился" at bounding box center [332, 201] width 219 height 52
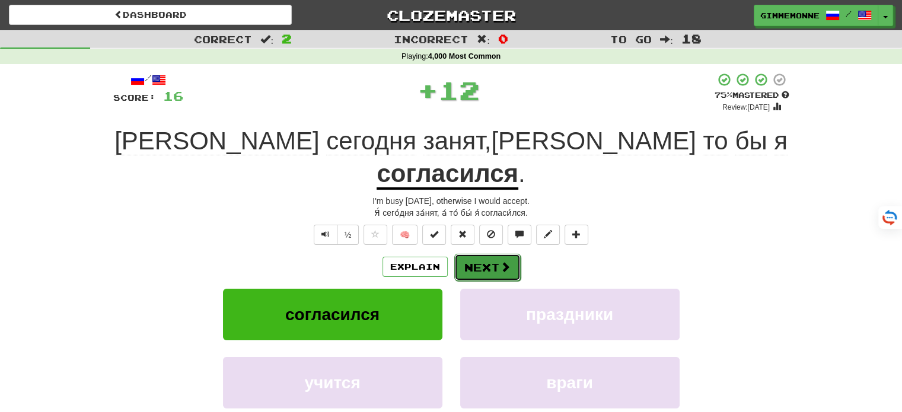
click at [498, 254] on button "Next" at bounding box center [487, 267] width 66 height 27
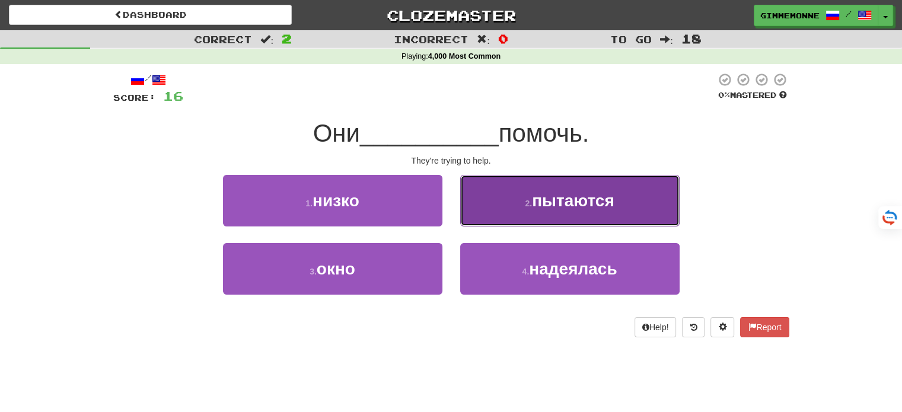
click at [490, 221] on button "2 . пытаются" at bounding box center [569, 201] width 219 height 52
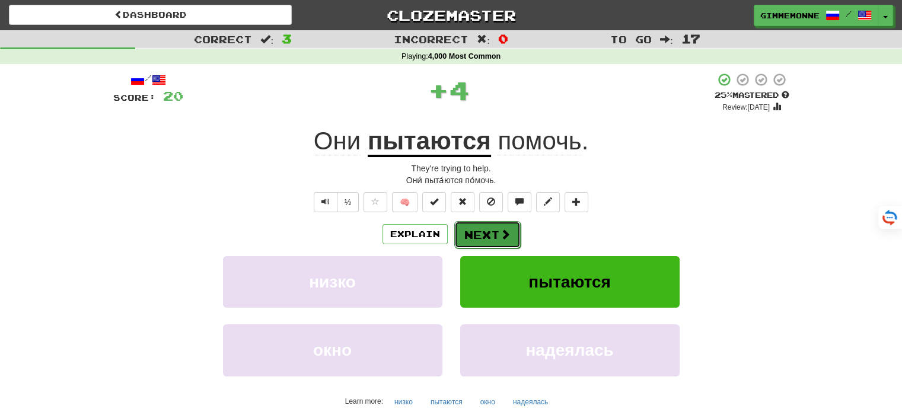
click at [490, 228] on button "Next" at bounding box center [487, 234] width 66 height 27
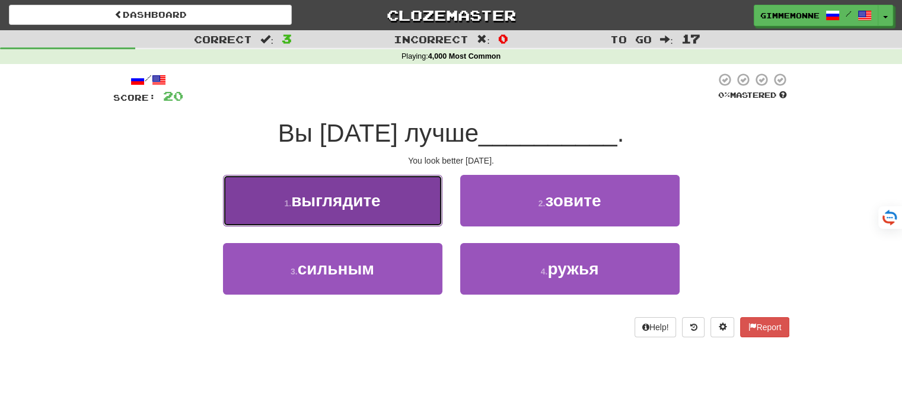
click at [416, 212] on button "1 . выглядите" at bounding box center [332, 201] width 219 height 52
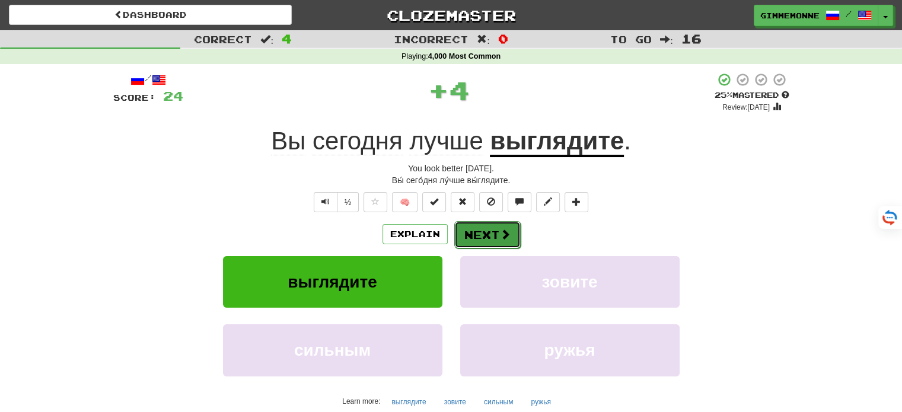
click at [493, 239] on button "Next" at bounding box center [487, 234] width 66 height 27
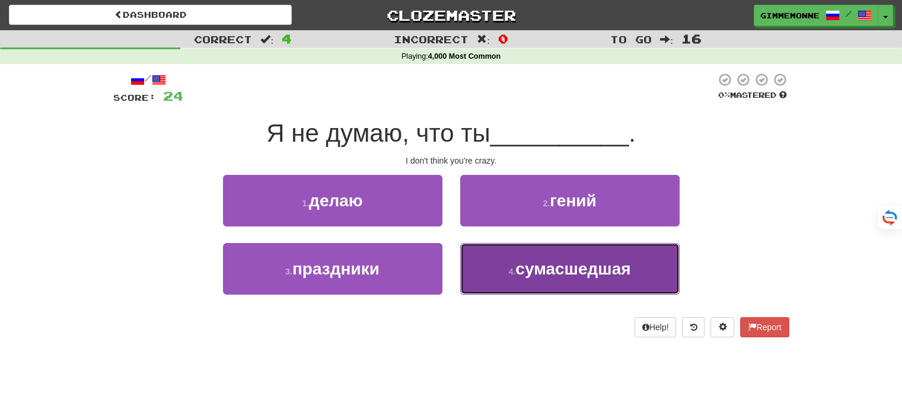
click at [514, 263] on button "4 . сумасшедшая" at bounding box center [569, 269] width 219 height 52
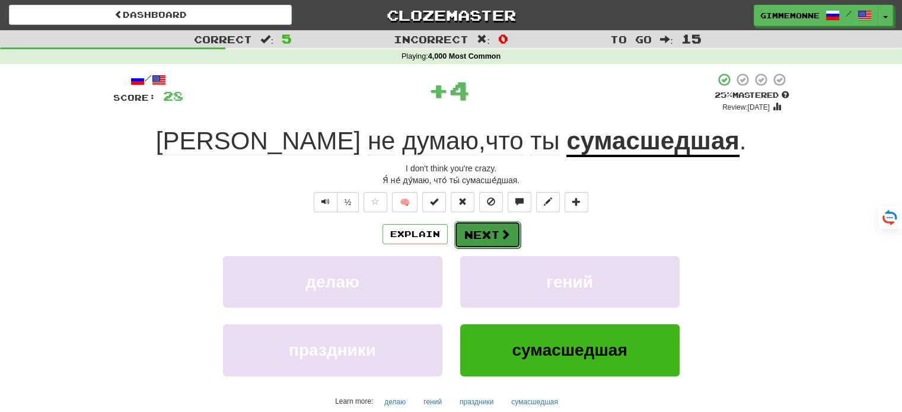
click at [480, 238] on button "Next" at bounding box center [487, 234] width 66 height 27
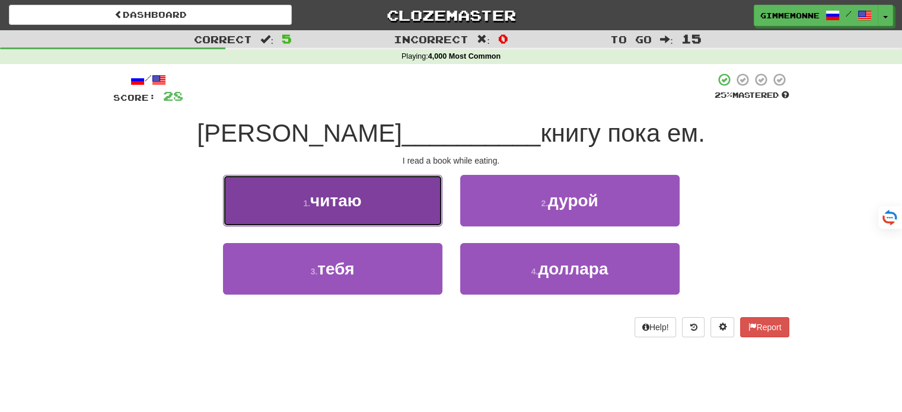
click at [408, 208] on button "1 . читаю" at bounding box center [332, 201] width 219 height 52
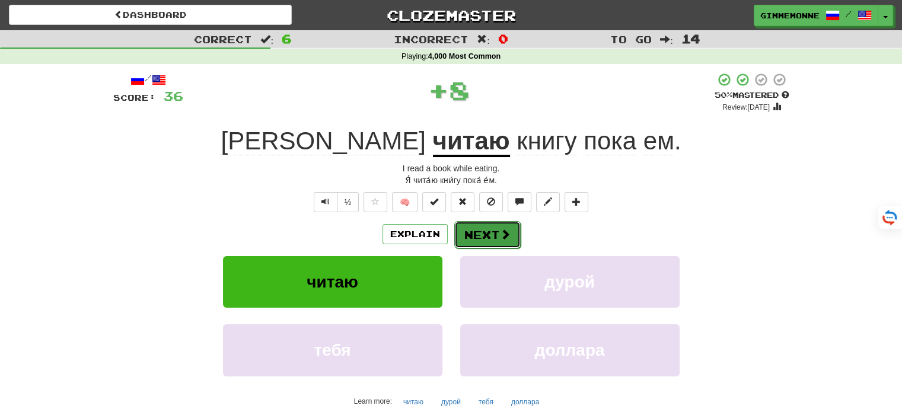
click at [477, 237] on button "Next" at bounding box center [487, 234] width 66 height 27
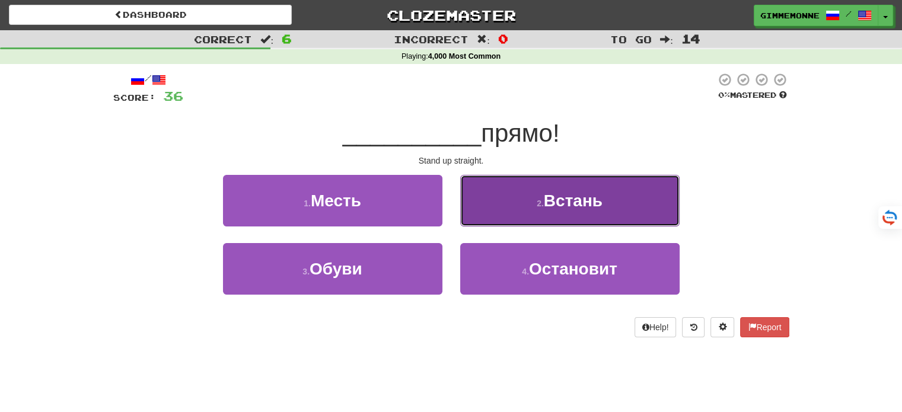
click at [517, 224] on button "2 . Встань" at bounding box center [569, 201] width 219 height 52
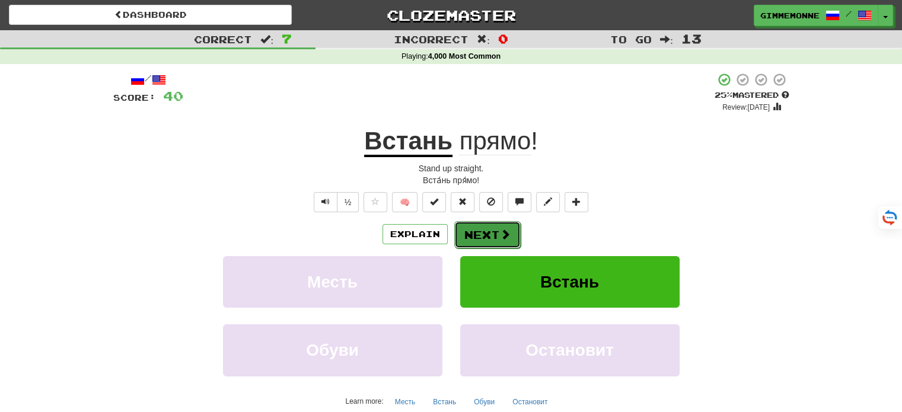
click at [503, 232] on span at bounding box center [505, 234] width 11 height 11
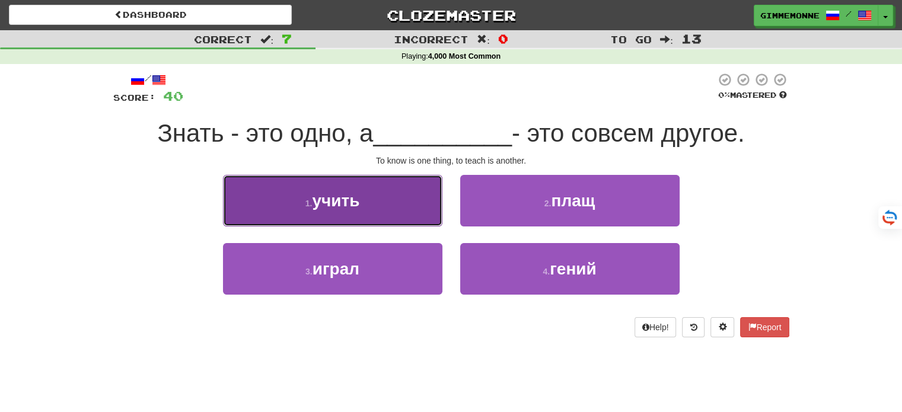
click at [395, 219] on button "1 . учить" at bounding box center [332, 201] width 219 height 52
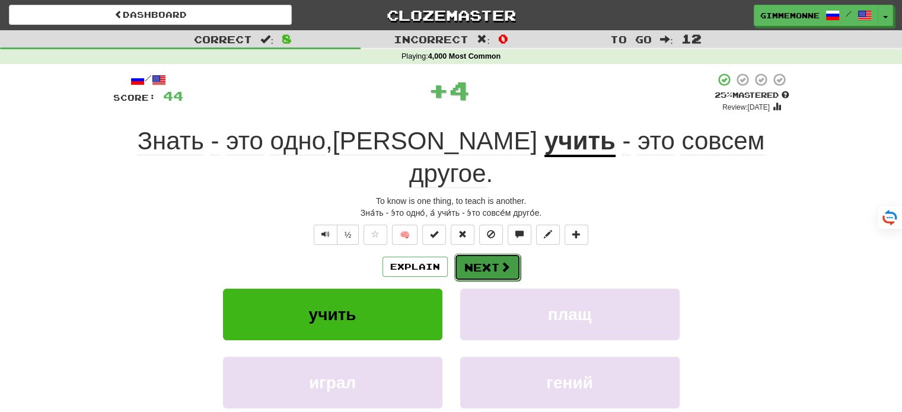
click at [502, 262] on span at bounding box center [505, 267] width 11 height 11
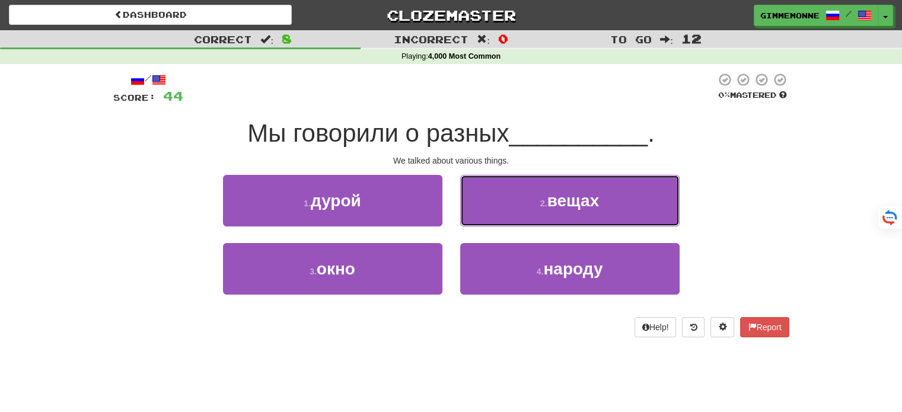
drag, startPoint x: 541, startPoint y: 206, endPoint x: 534, endPoint y: 214, distance: 10.9
click at [539, 208] on button "2 . вещах" at bounding box center [569, 201] width 219 height 52
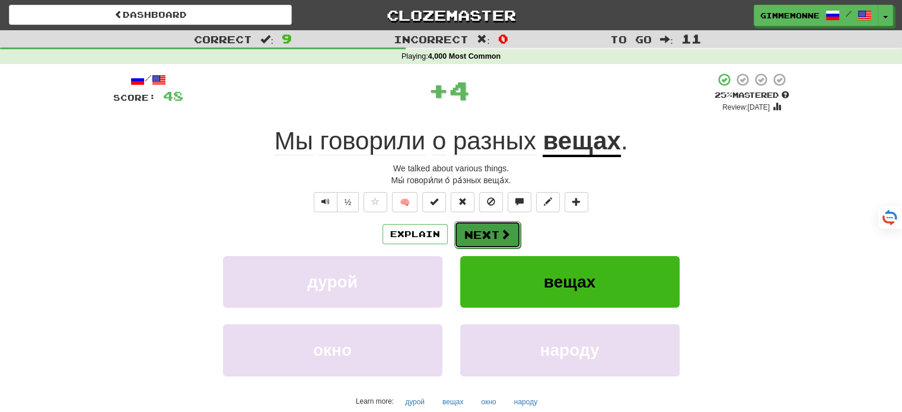
click at [502, 231] on span at bounding box center [505, 234] width 11 height 11
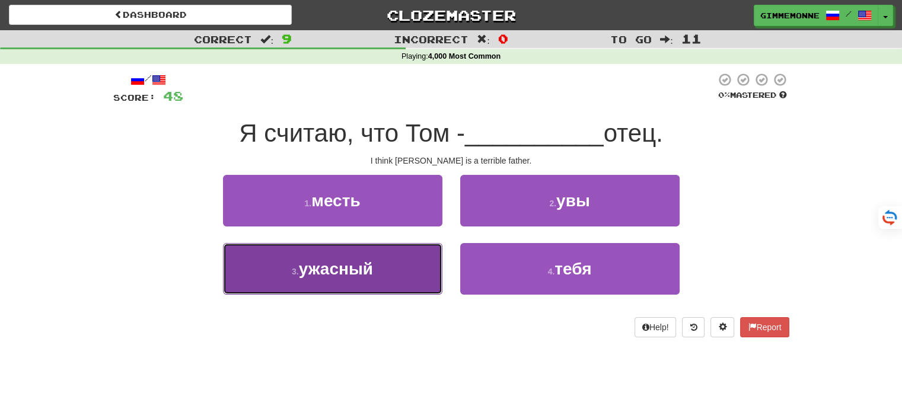
click at [435, 243] on button "3 . ужасный" at bounding box center [332, 269] width 219 height 52
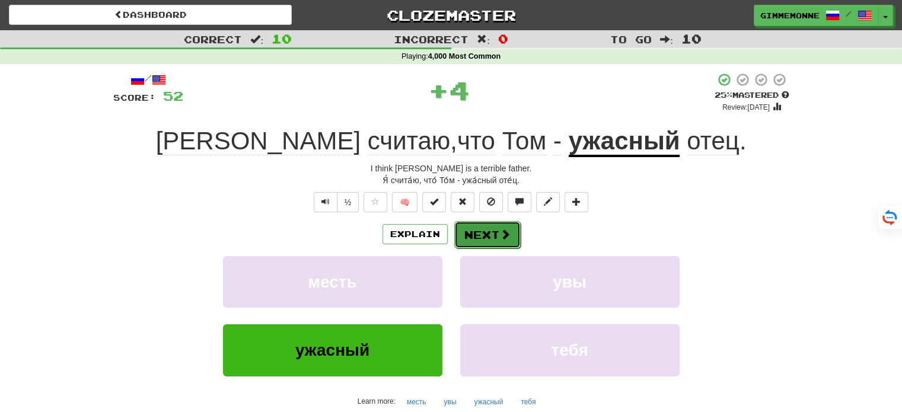
click at [487, 232] on button "Next" at bounding box center [487, 234] width 66 height 27
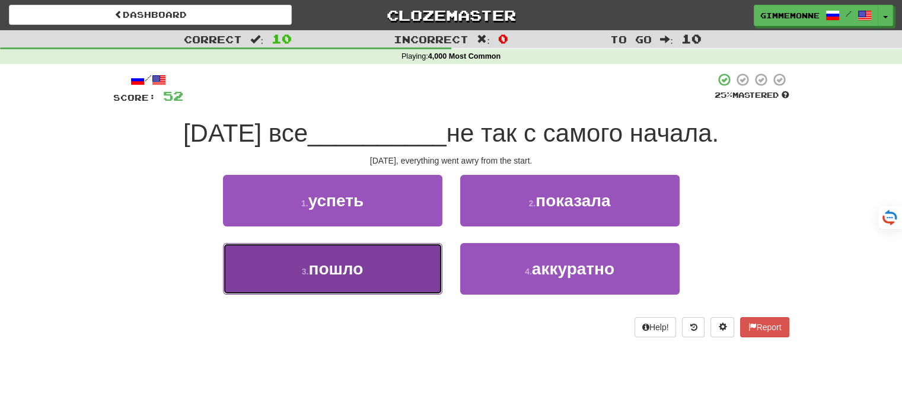
click at [429, 265] on button "3 . пошло" at bounding box center [332, 269] width 219 height 52
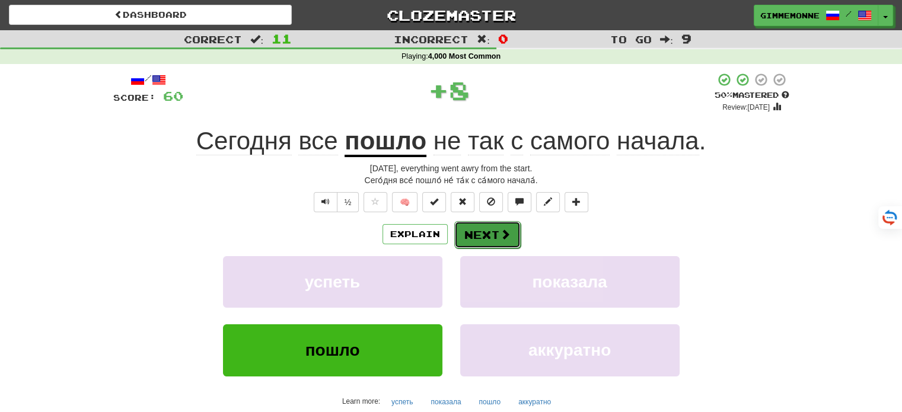
click at [489, 239] on button "Next" at bounding box center [487, 234] width 66 height 27
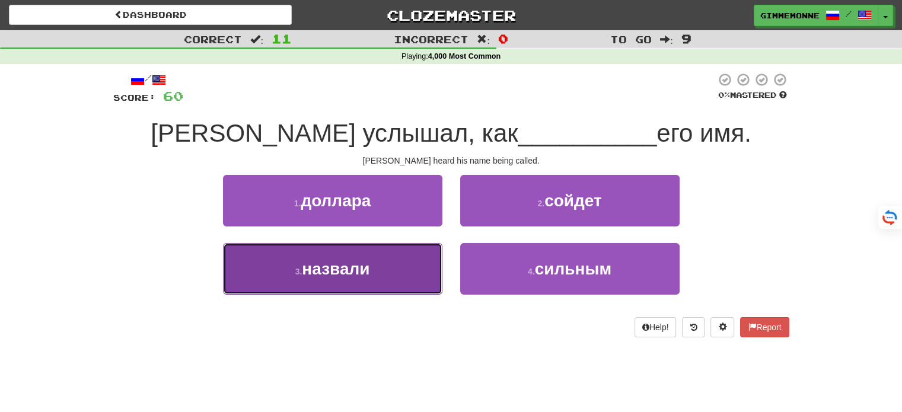
click at [420, 267] on button "3 . назвали" at bounding box center [332, 269] width 219 height 52
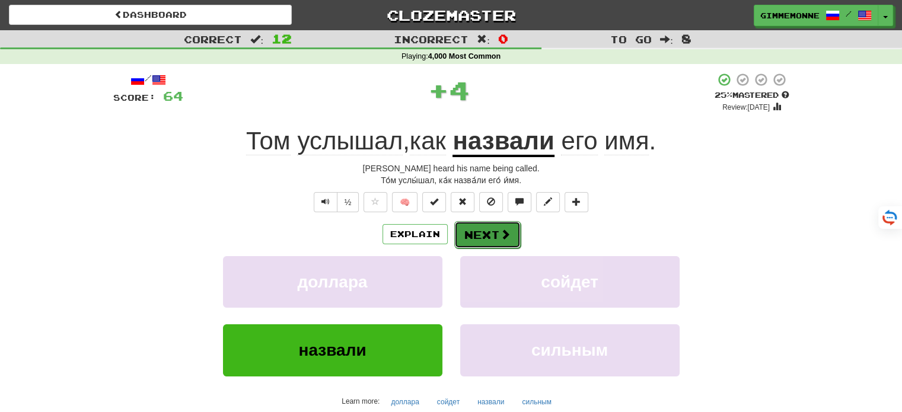
click at [467, 238] on button "Next" at bounding box center [487, 234] width 66 height 27
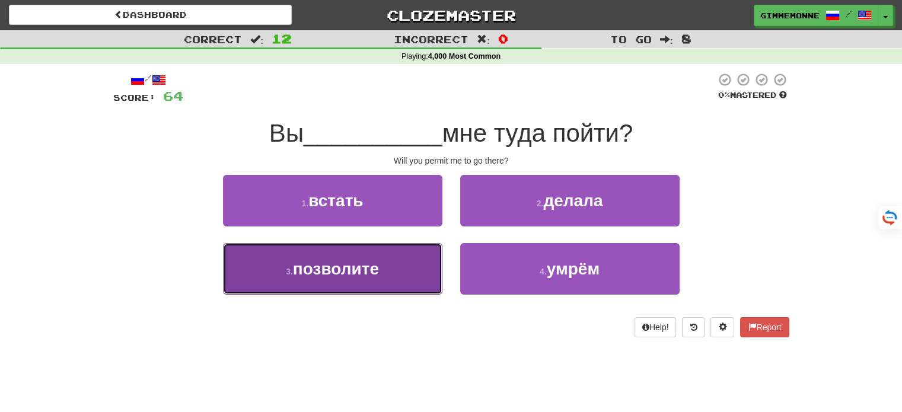
drag, startPoint x: 390, startPoint y: 257, endPoint x: 423, endPoint y: 253, distance: 34.1
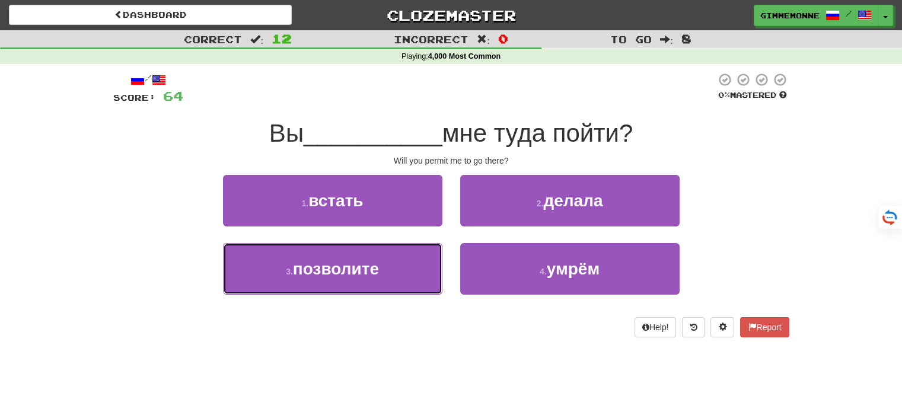
click at [391, 258] on button "3 . позволите" at bounding box center [332, 269] width 219 height 52
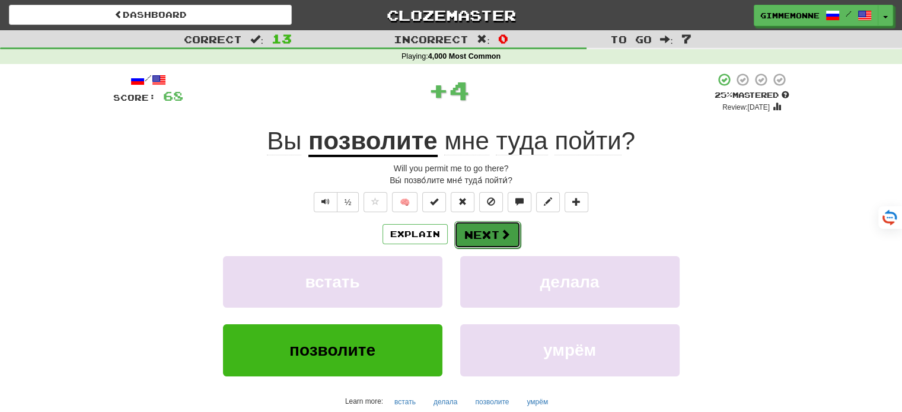
click at [471, 240] on button "Next" at bounding box center [487, 234] width 66 height 27
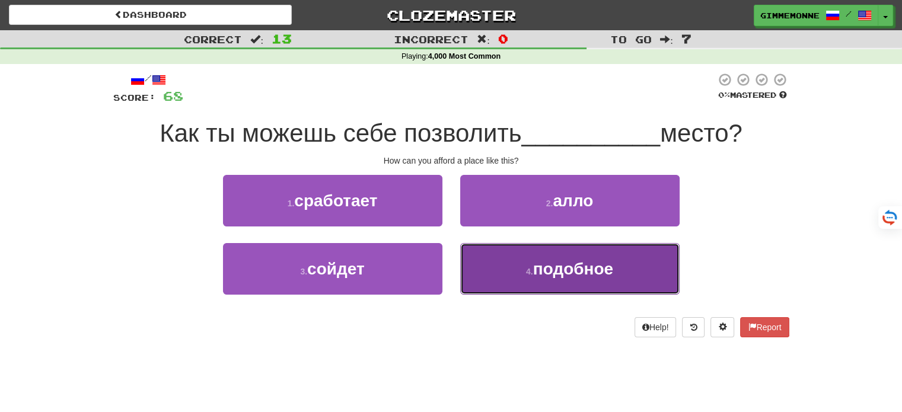
click at [552, 272] on span "подобное" at bounding box center [573, 269] width 80 height 18
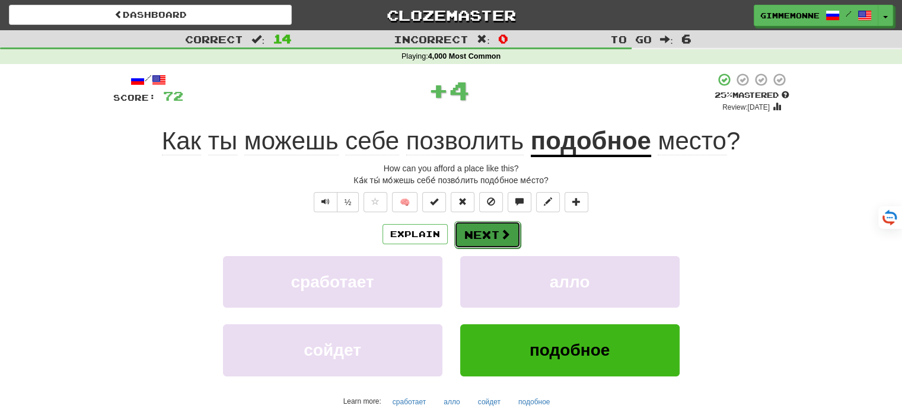
click at [515, 234] on button "Next" at bounding box center [487, 234] width 66 height 27
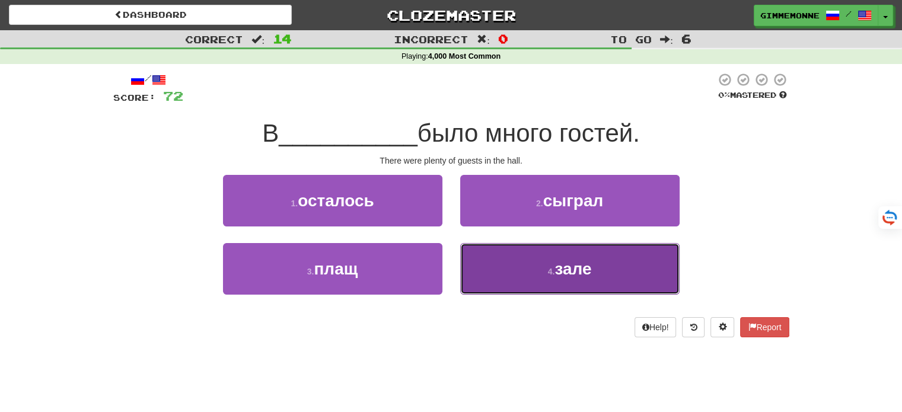
click at [502, 267] on button "4 . зале" at bounding box center [569, 269] width 219 height 52
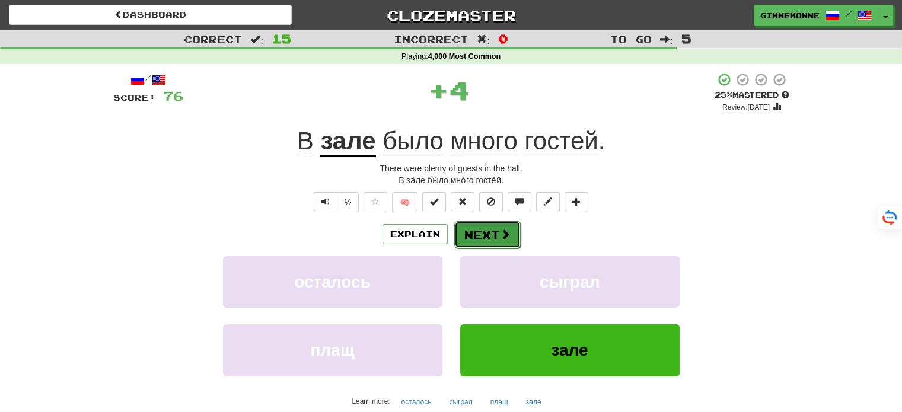
click at [476, 229] on button "Next" at bounding box center [487, 234] width 66 height 27
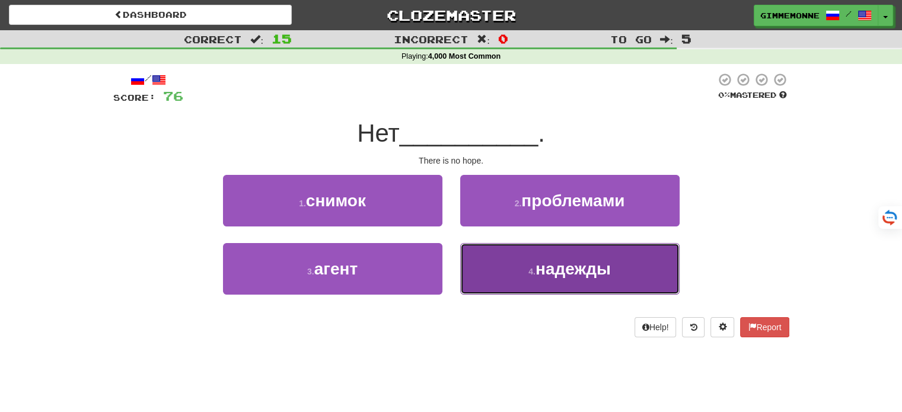
click at [533, 273] on small "4 ." at bounding box center [531, 271] width 7 height 9
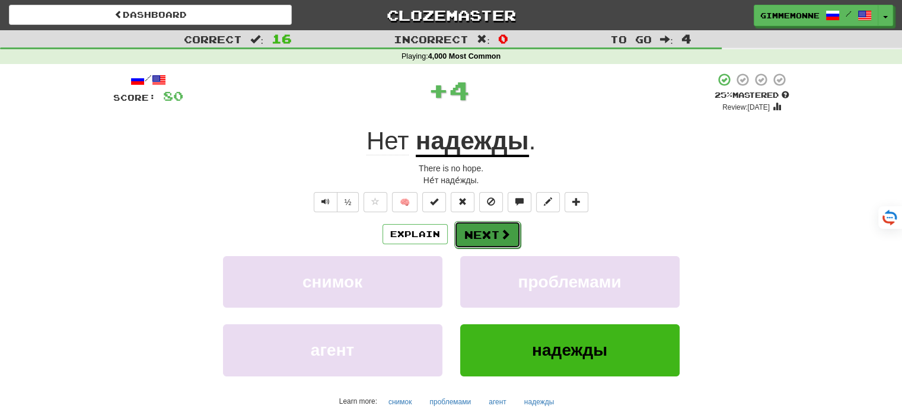
click at [496, 235] on button "Next" at bounding box center [487, 234] width 66 height 27
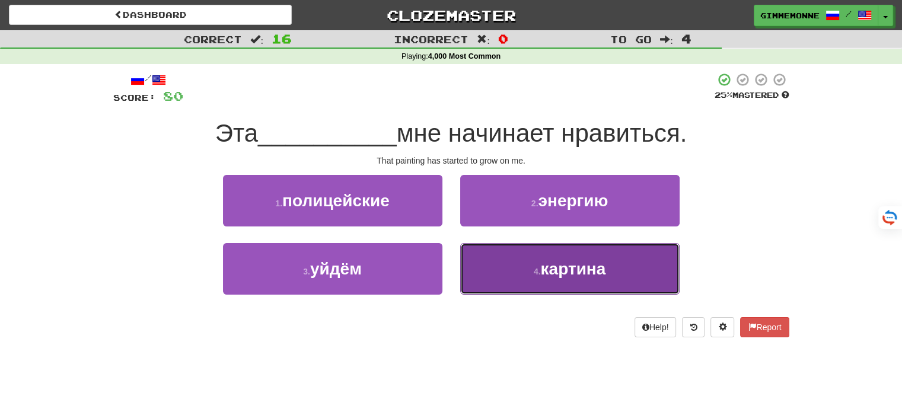
click at [514, 272] on button "4 . картина" at bounding box center [569, 269] width 219 height 52
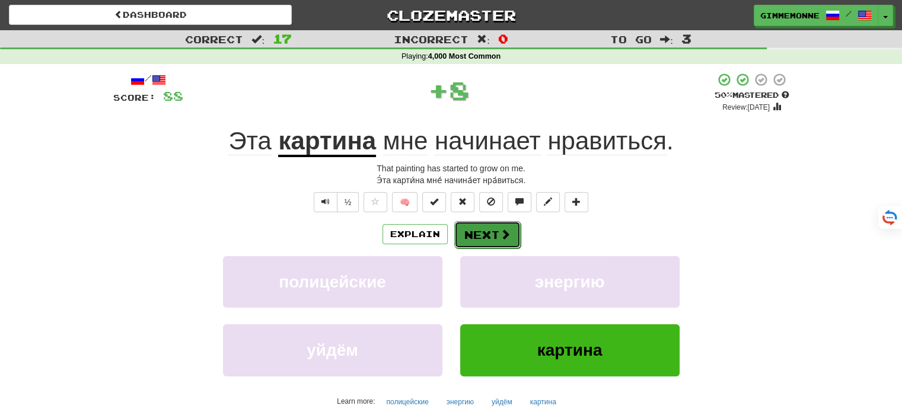
click at [496, 234] on button "Next" at bounding box center [487, 234] width 66 height 27
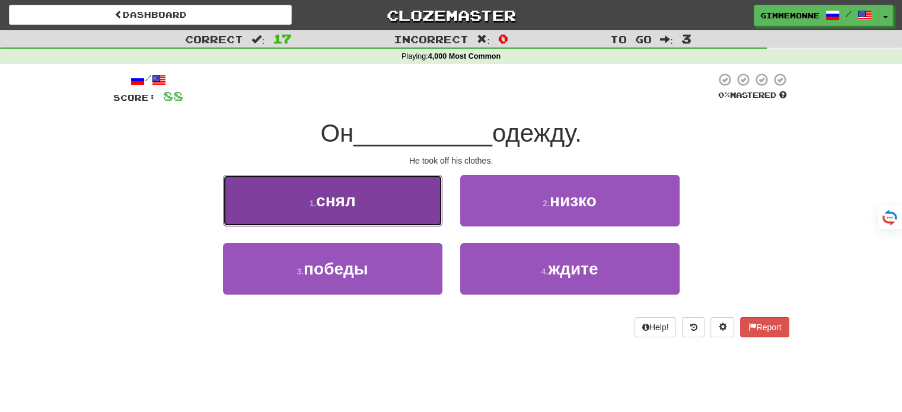
drag, startPoint x: 437, startPoint y: 216, endPoint x: 453, endPoint y: 219, distance: 16.9
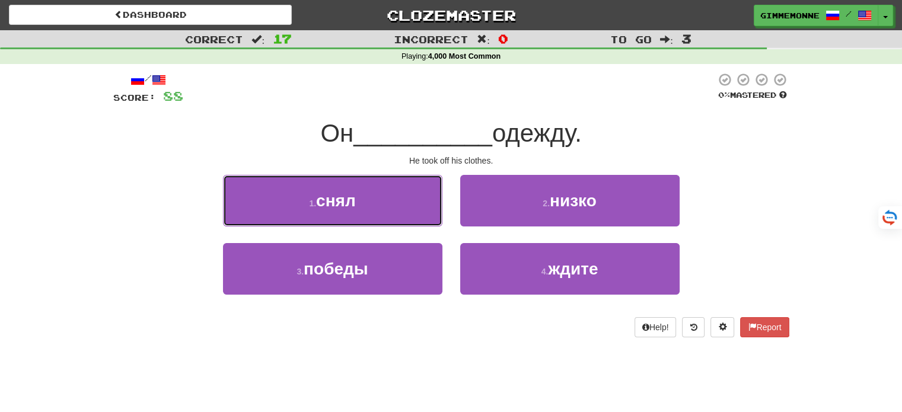
click at [437, 216] on button "1 . снял" at bounding box center [332, 201] width 219 height 52
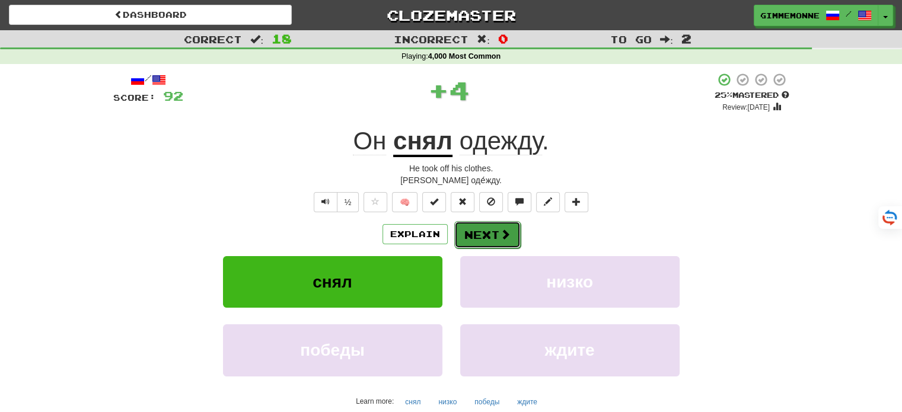
click at [492, 234] on button "Next" at bounding box center [487, 234] width 66 height 27
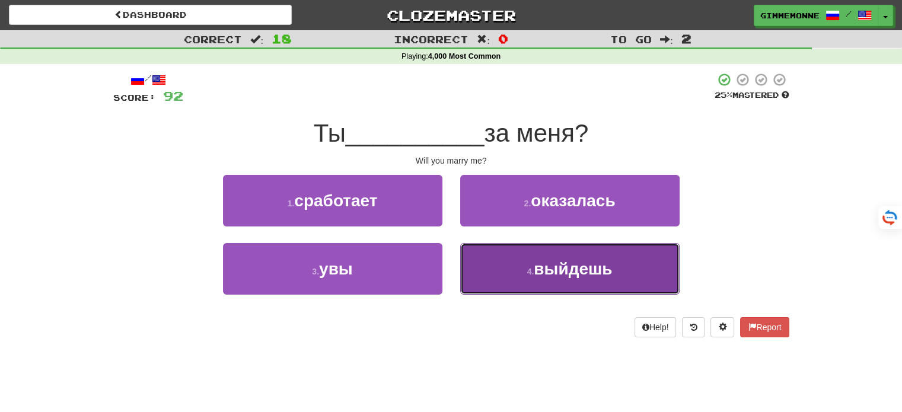
click at [492, 257] on button "4 . выйдешь" at bounding box center [569, 269] width 219 height 52
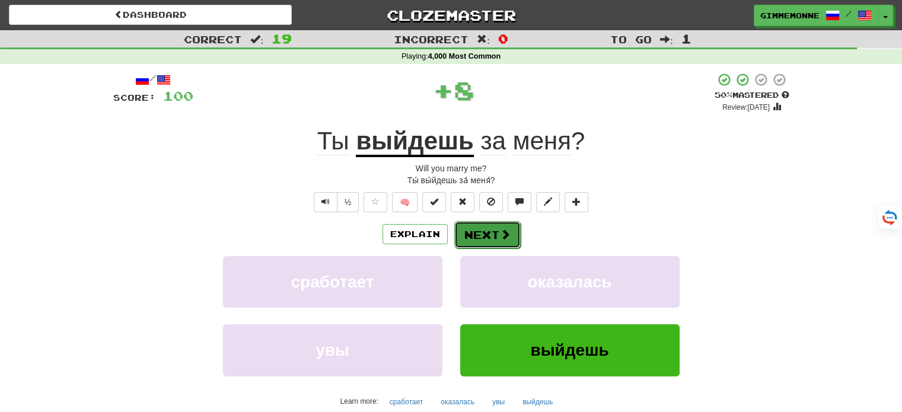
click at [482, 234] on button "Next" at bounding box center [487, 234] width 66 height 27
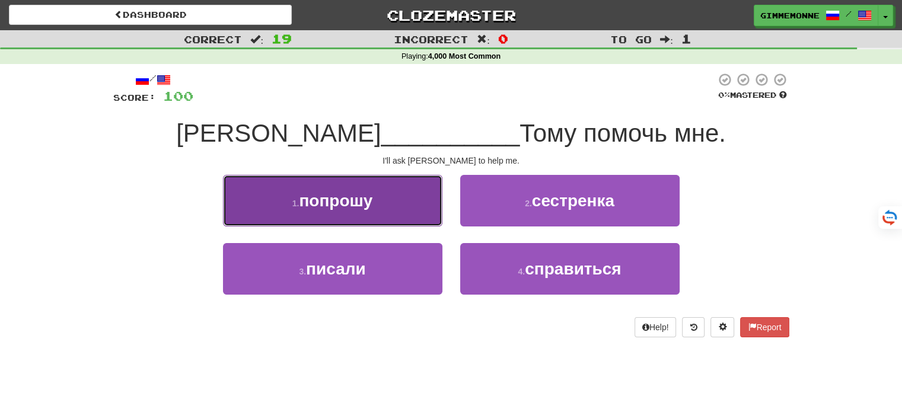
click at [423, 218] on button "1 . попрошу" at bounding box center [332, 201] width 219 height 52
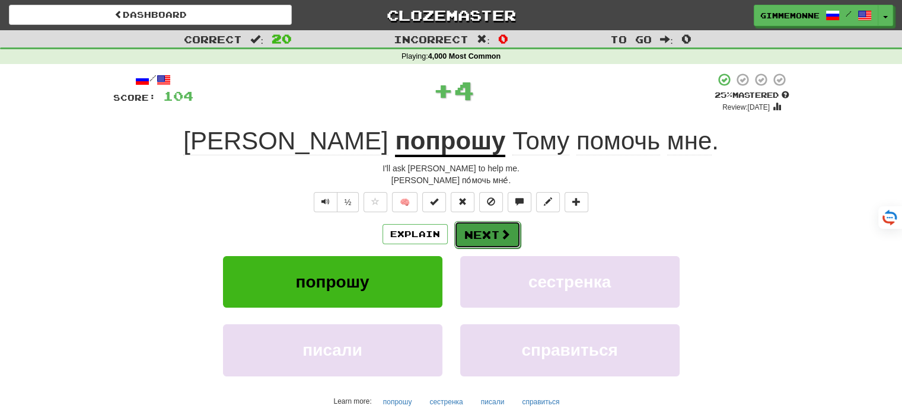
click at [469, 230] on button "Next" at bounding box center [487, 234] width 66 height 27
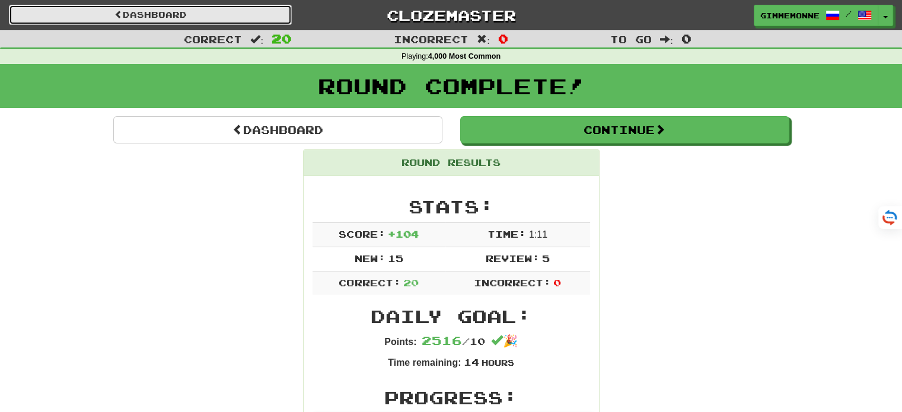
click at [272, 9] on link "Dashboard" at bounding box center [150, 15] width 283 height 20
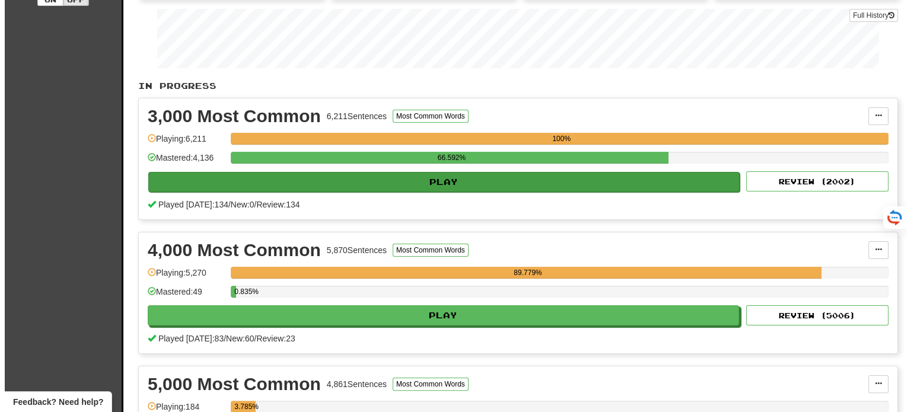
scroll to position [178, 0]
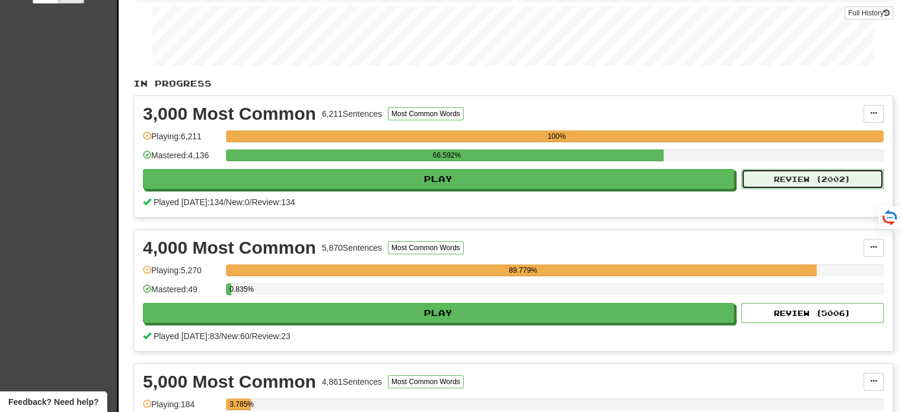
click at [834, 173] on button "Review ( 2002 )" at bounding box center [812, 179] width 142 height 20
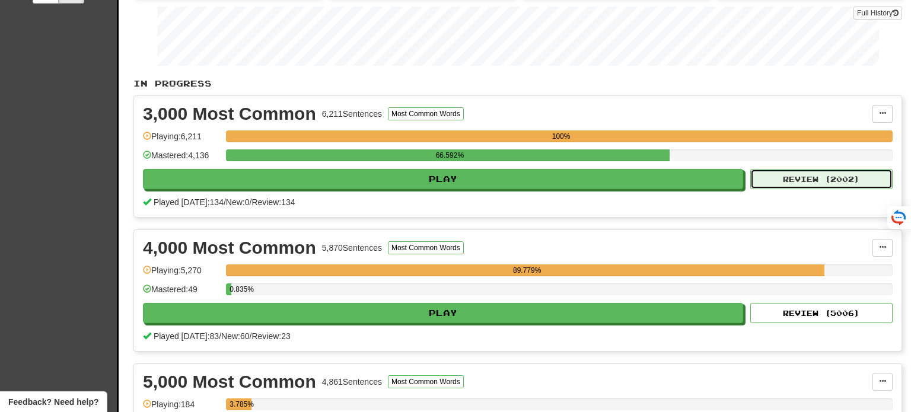
select select "**"
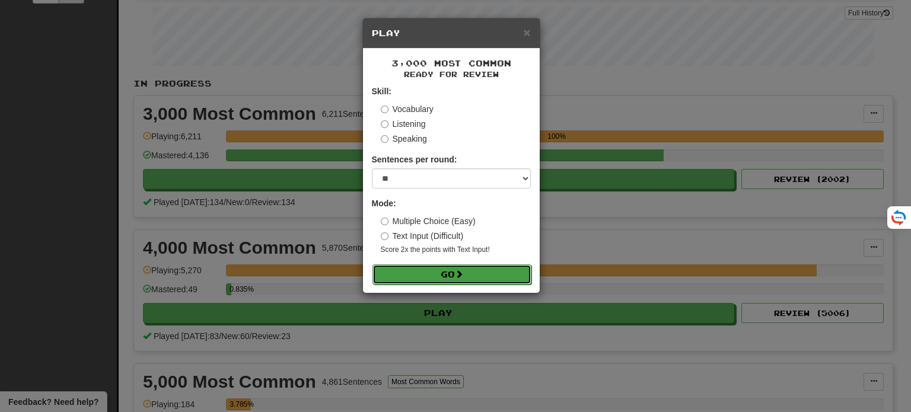
click at [431, 270] on button "Go" at bounding box center [451, 275] width 159 height 20
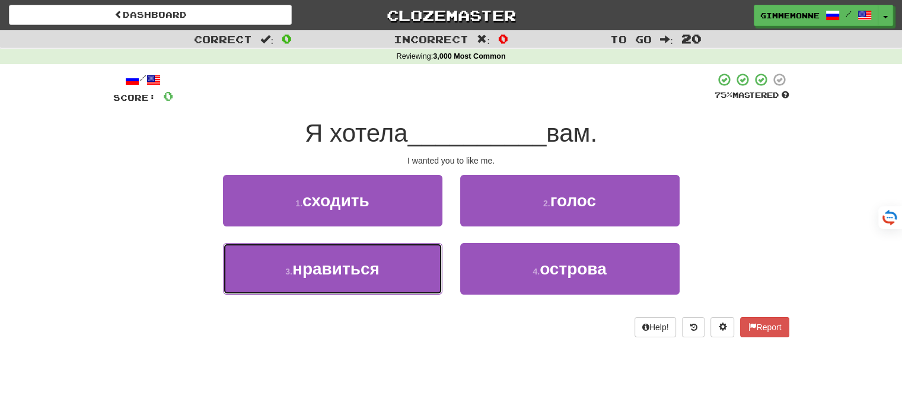
drag, startPoint x: 397, startPoint y: 278, endPoint x: 520, endPoint y: 250, distance: 125.3
click at [396, 278] on button "3 . нравиться" at bounding box center [332, 269] width 219 height 52
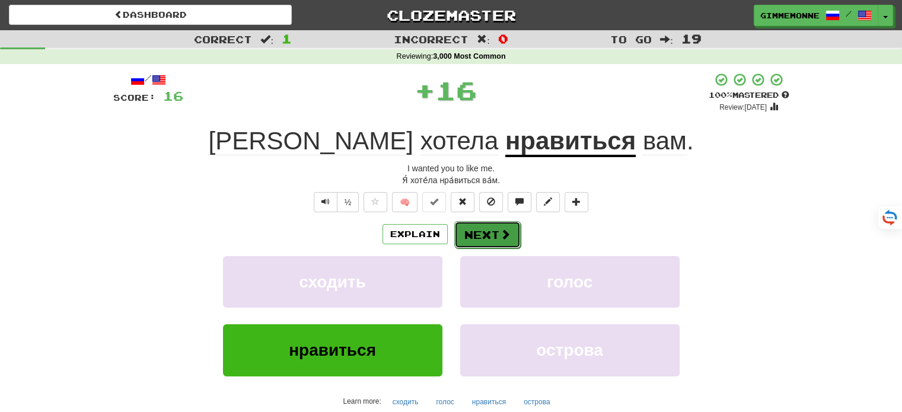
click at [505, 246] on button "Next" at bounding box center [487, 234] width 66 height 27
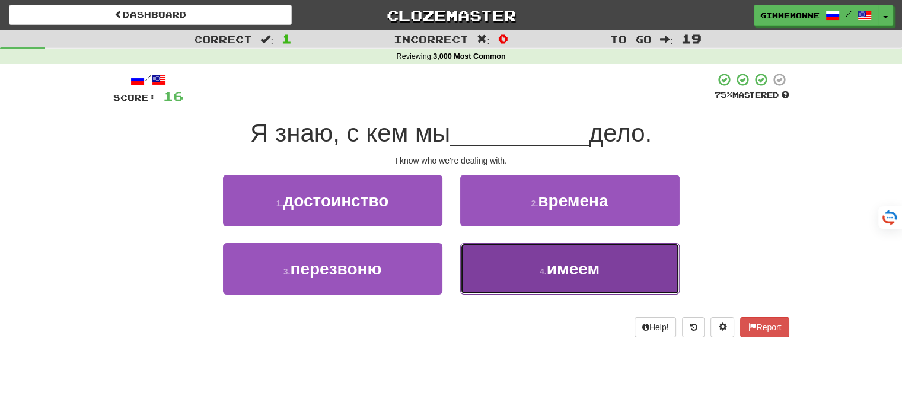
click at [509, 270] on button "4 . имеем" at bounding box center [569, 269] width 219 height 52
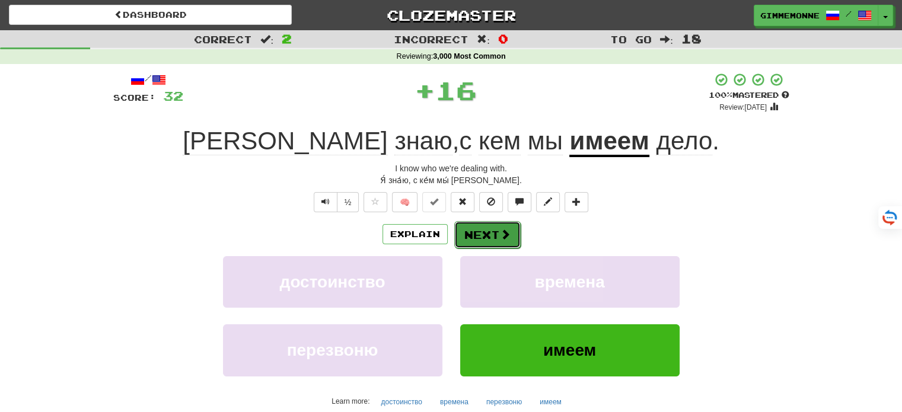
click at [500, 225] on button "Next" at bounding box center [487, 234] width 66 height 27
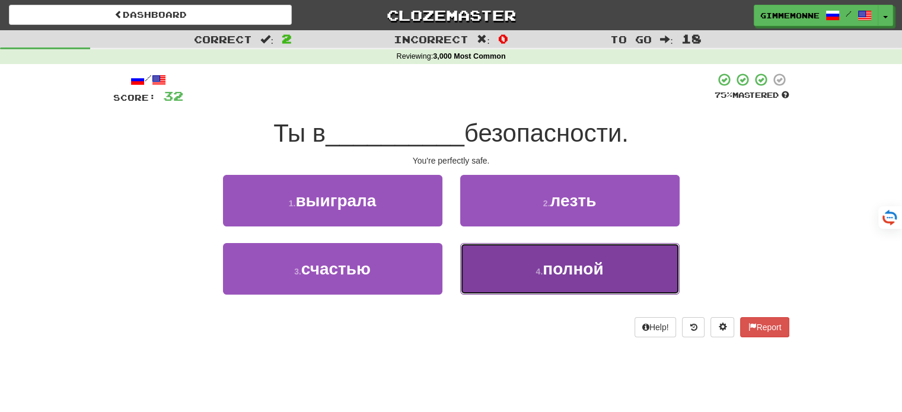
click at [531, 262] on button "4 . полной" at bounding box center [569, 269] width 219 height 52
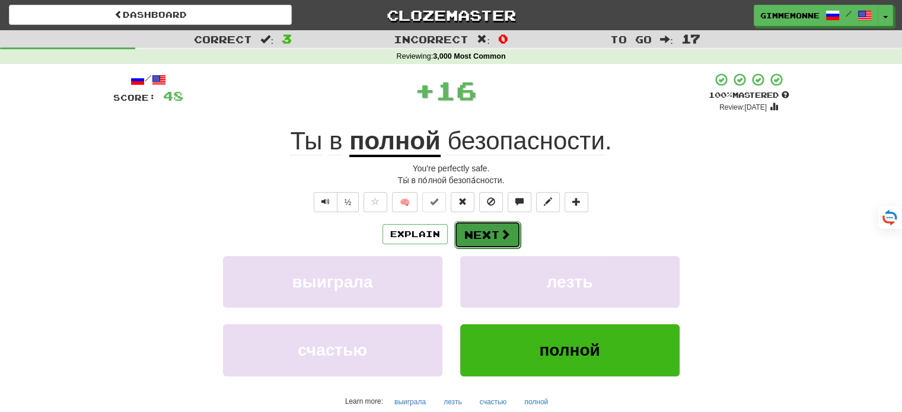
click at [508, 238] on span at bounding box center [505, 234] width 11 height 11
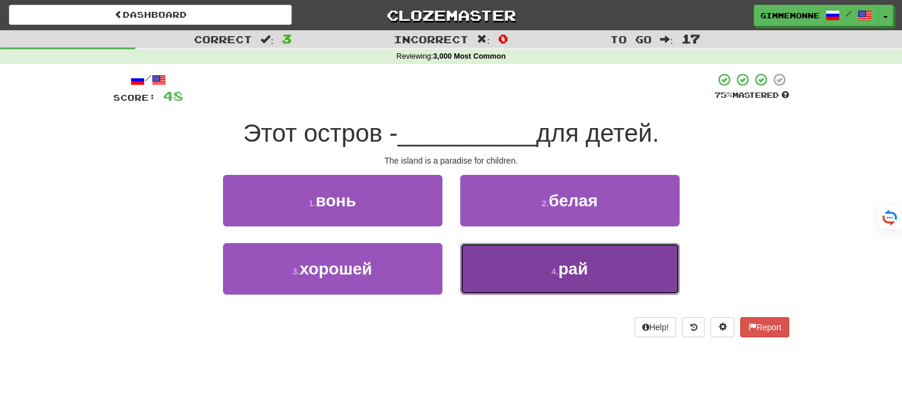
click at [514, 258] on button "4 . рай" at bounding box center [569, 269] width 219 height 52
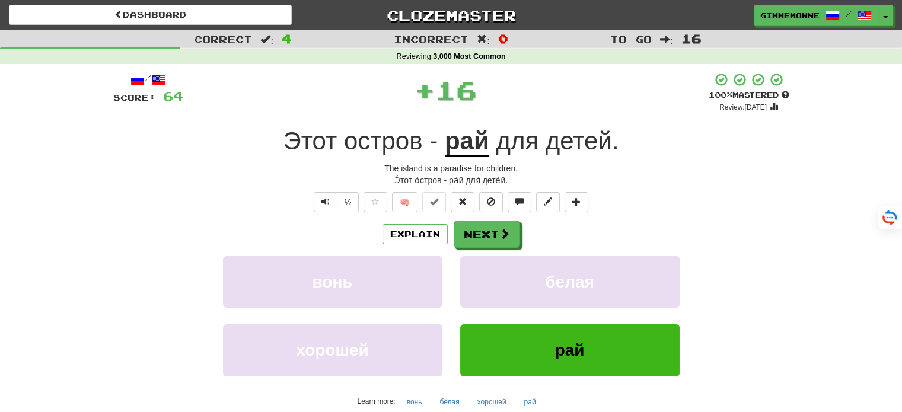
click at [486, 221] on div "Explain Next" at bounding box center [451, 234] width 676 height 27
click at [467, 228] on button "Next" at bounding box center [487, 234] width 66 height 27
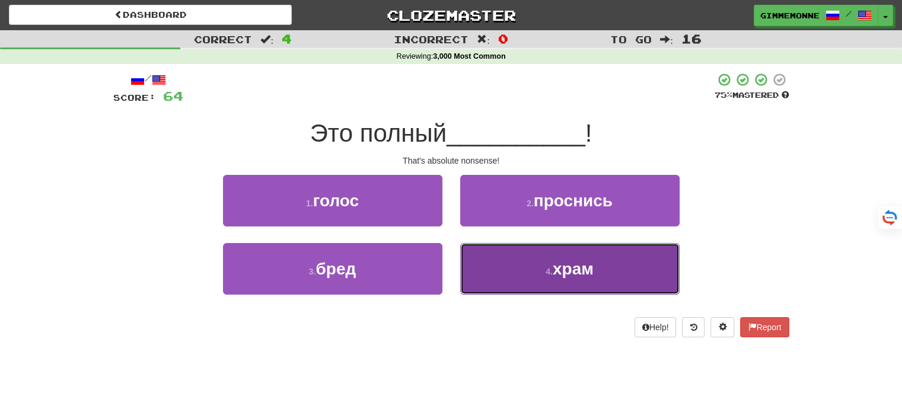
click at [493, 278] on button "4 . храм" at bounding box center [569, 269] width 219 height 52
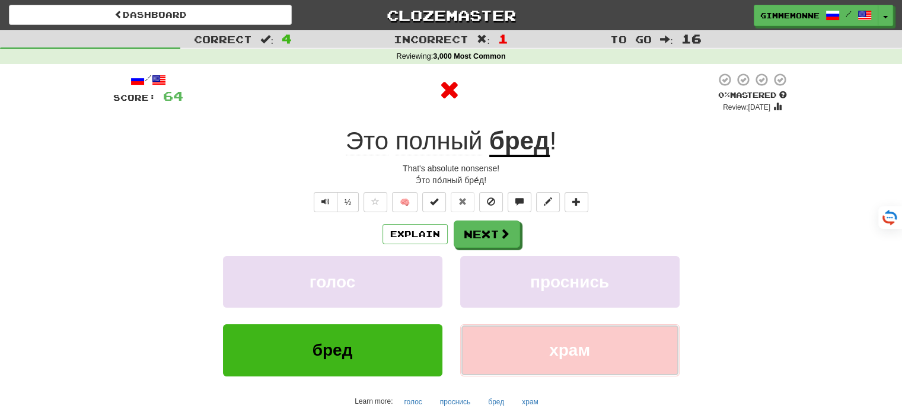
click at [563, 348] on span "храм" at bounding box center [569, 350] width 41 height 18
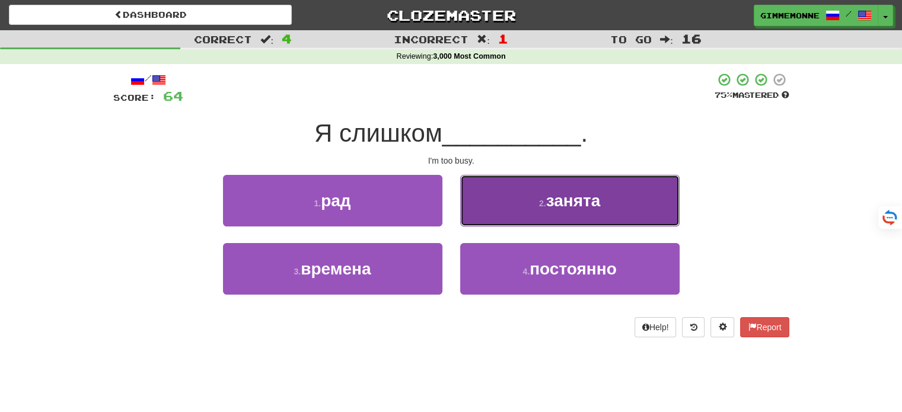
click at [523, 213] on button "2 . занята" at bounding box center [569, 201] width 219 height 52
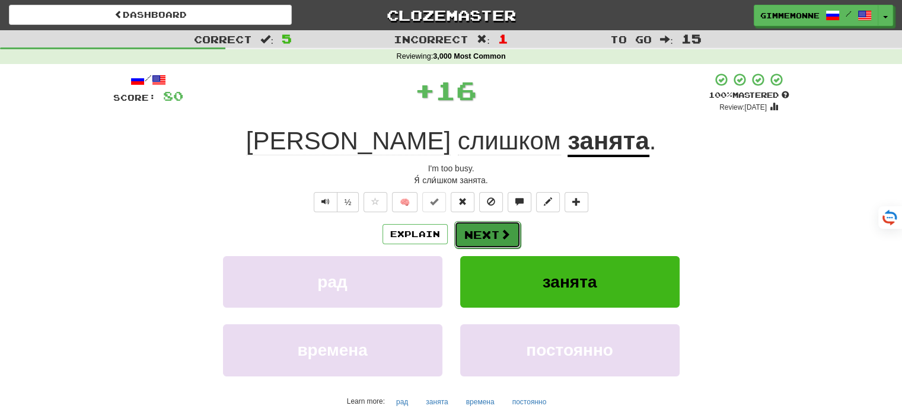
click at [496, 227] on button "Next" at bounding box center [487, 234] width 66 height 27
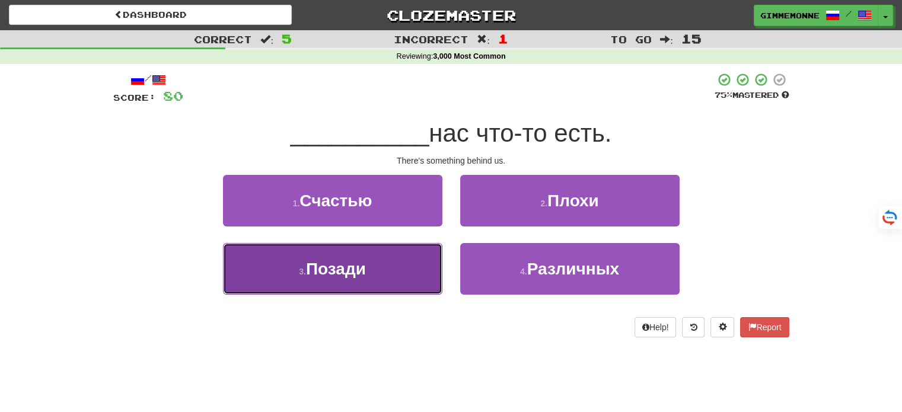
click at [413, 270] on button "3 . Позади" at bounding box center [332, 269] width 219 height 52
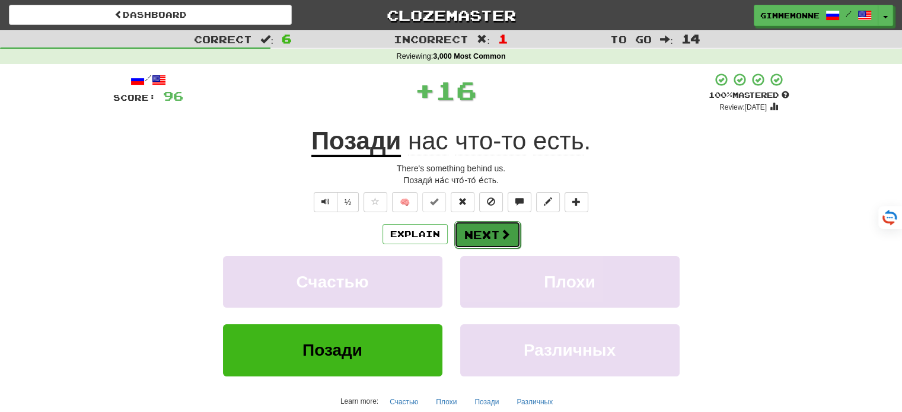
click at [517, 234] on button "Next" at bounding box center [487, 234] width 66 height 27
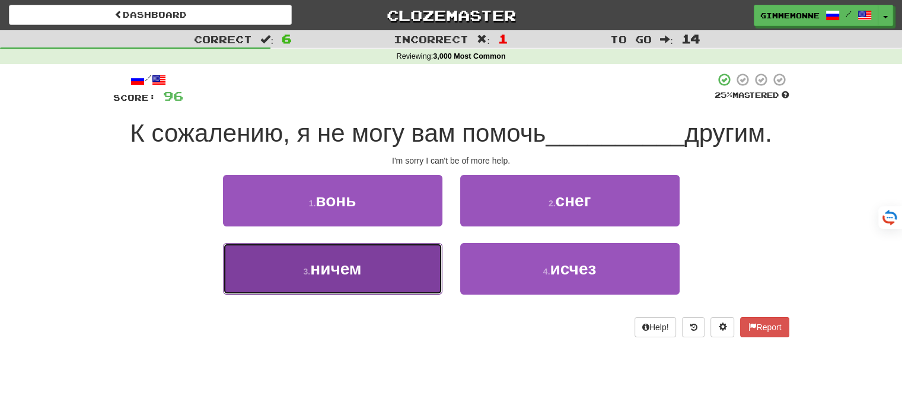
click at [432, 256] on button "3 . ничем" at bounding box center [332, 269] width 219 height 52
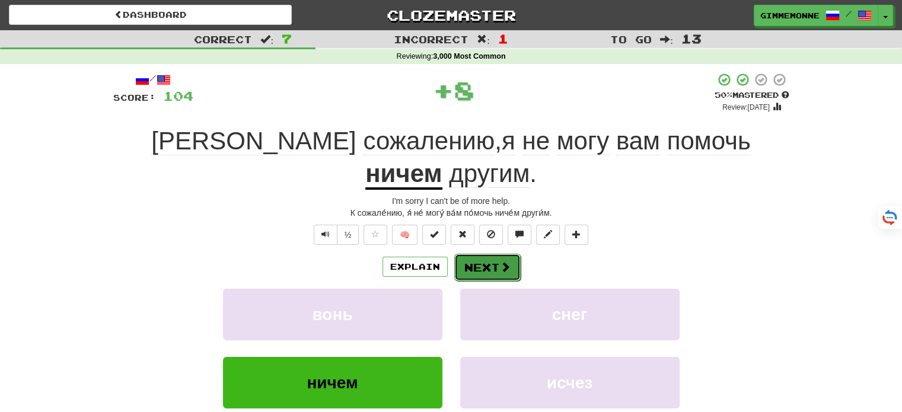
click at [486, 254] on button "Next" at bounding box center [487, 267] width 66 height 27
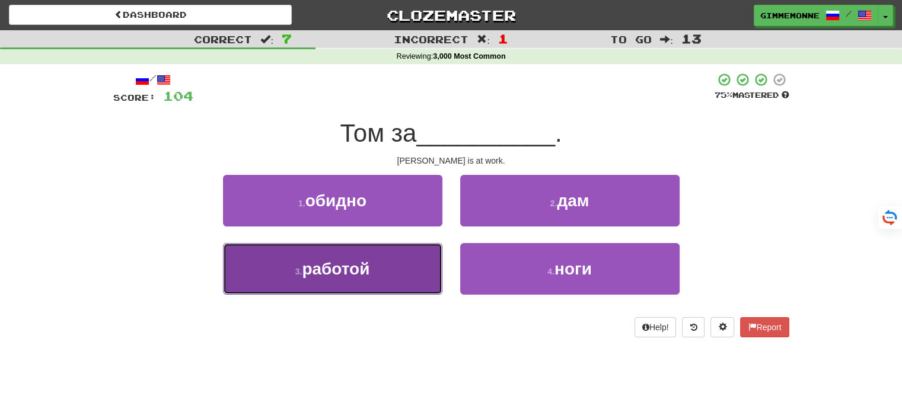
click at [400, 266] on button "3 . работой" at bounding box center [332, 269] width 219 height 52
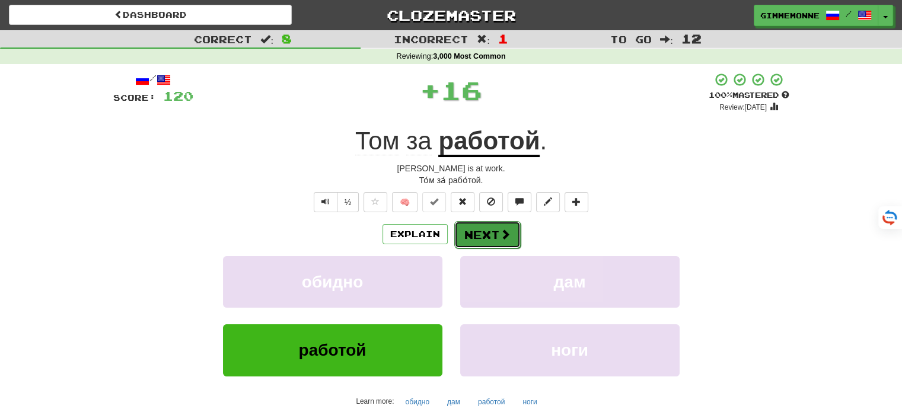
click at [471, 230] on button "Next" at bounding box center [487, 234] width 66 height 27
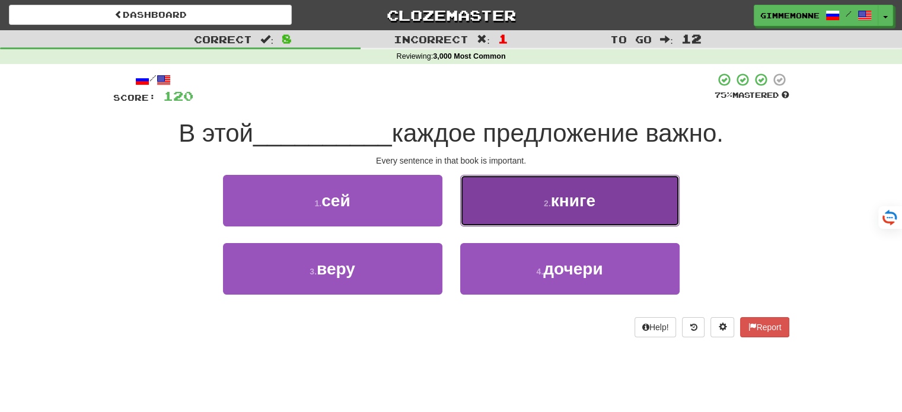
click at [536, 206] on button "2 . книге" at bounding box center [569, 201] width 219 height 52
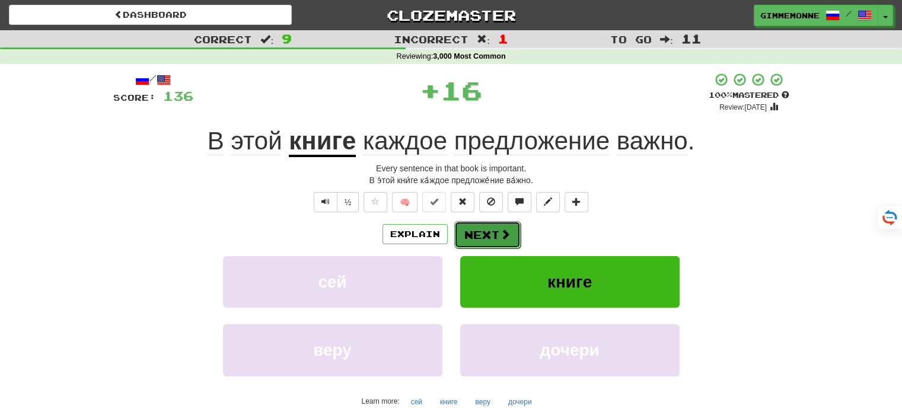
click at [498, 241] on button "Next" at bounding box center [487, 234] width 66 height 27
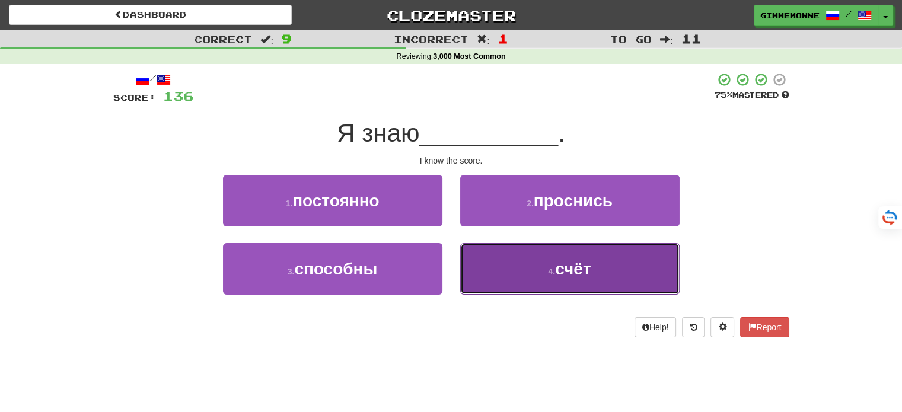
click at [550, 282] on button "4 . счёт" at bounding box center [569, 269] width 219 height 52
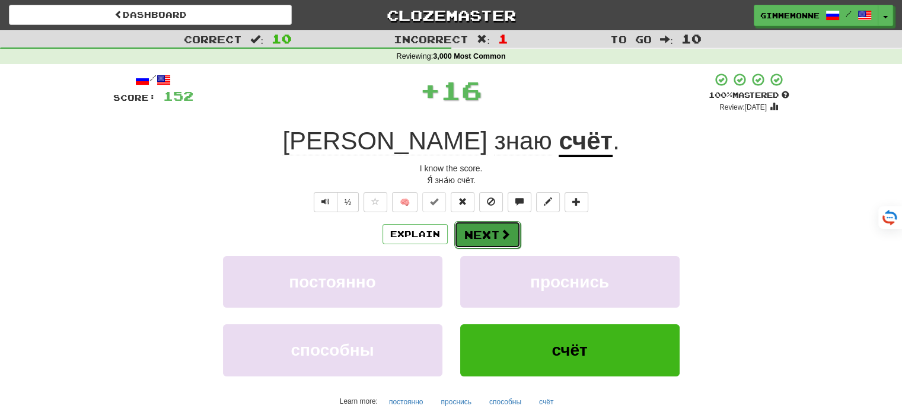
click at [491, 234] on button "Next" at bounding box center [487, 234] width 66 height 27
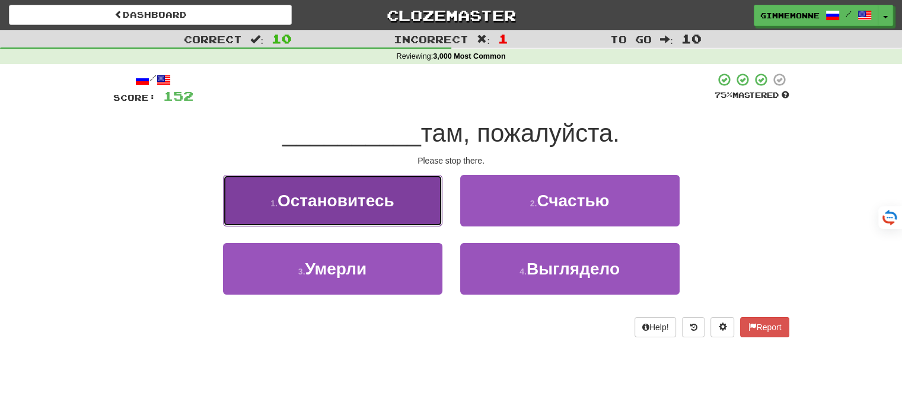
click at [429, 216] on button "1 . Остановитесь" at bounding box center [332, 201] width 219 height 52
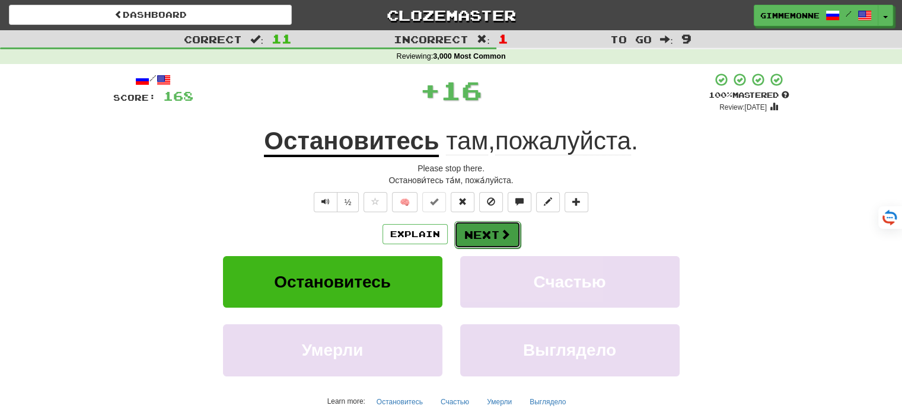
click at [486, 231] on button "Next" at bounding box center [487, 234] width 66 height 27
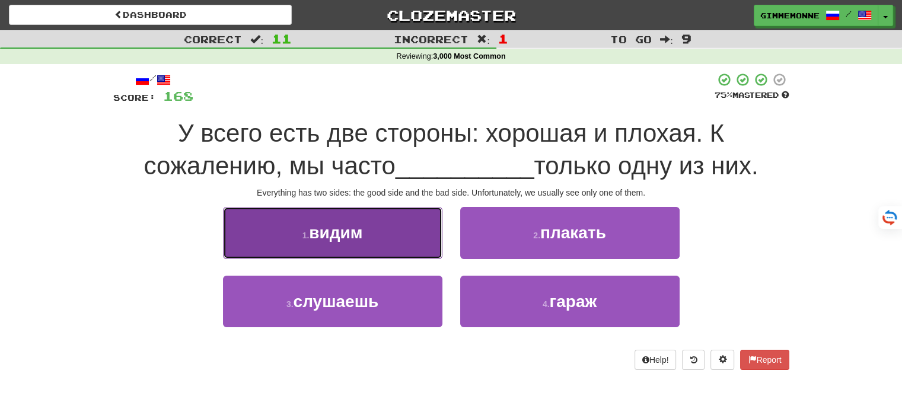
click at [427, 238] on button "1 . видим" at bounding box center [332, 233] width 219 height 52
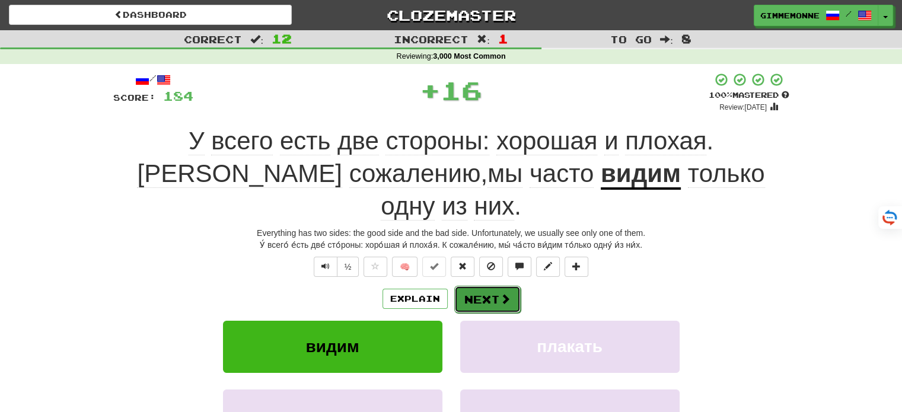
click at [477, 286] on button "Next" at bounding box center [487, 299] width 66 height 27
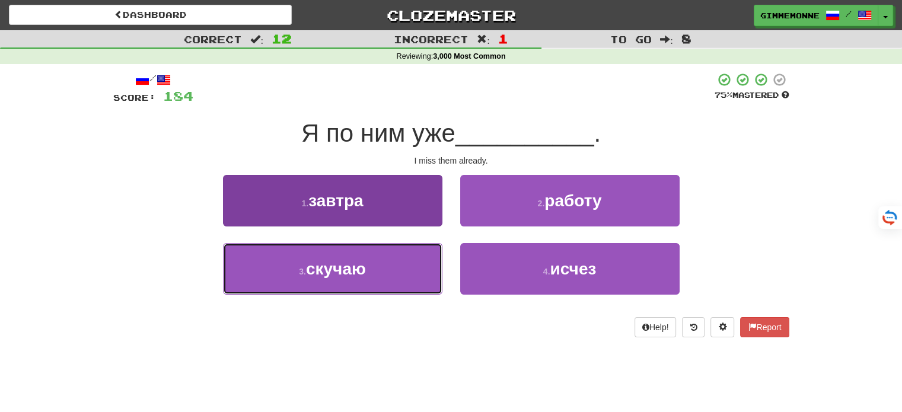
click at [432, 257] on button "3 . скучаю" at bounding box center [332, 269] width 219 height 52
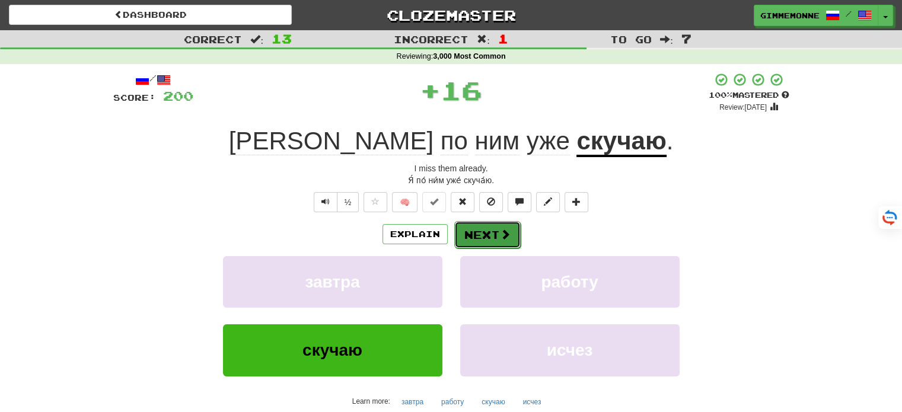
click at [504, 234] on span at bounding box center [505, 234] width 11 height 11
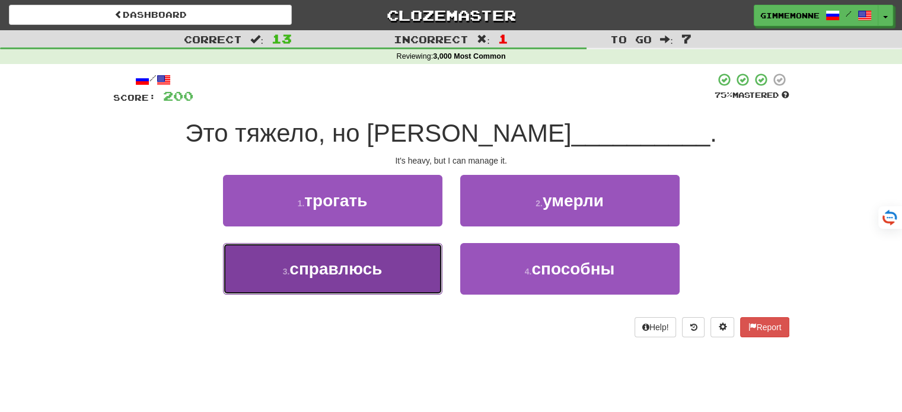
click at [415, 272] on button "3 . справлюсь" at bounding box center [332, 269] width 219 height 52
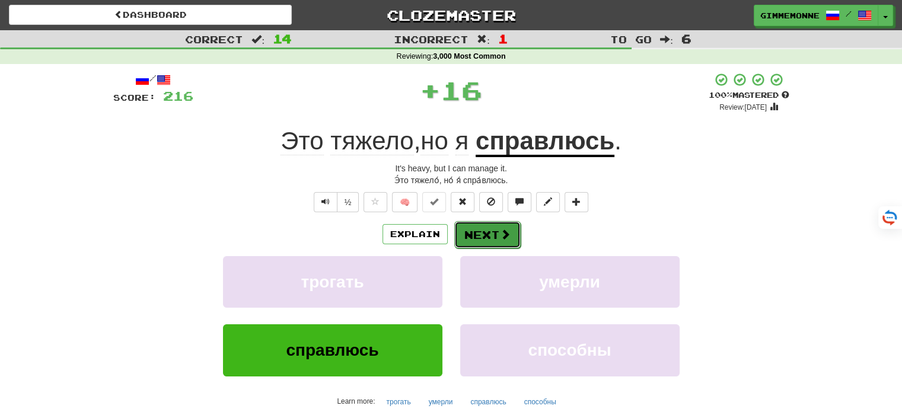
click at [491, 237] on button "Next" at bounding box center [487, 234] width 66 height 27
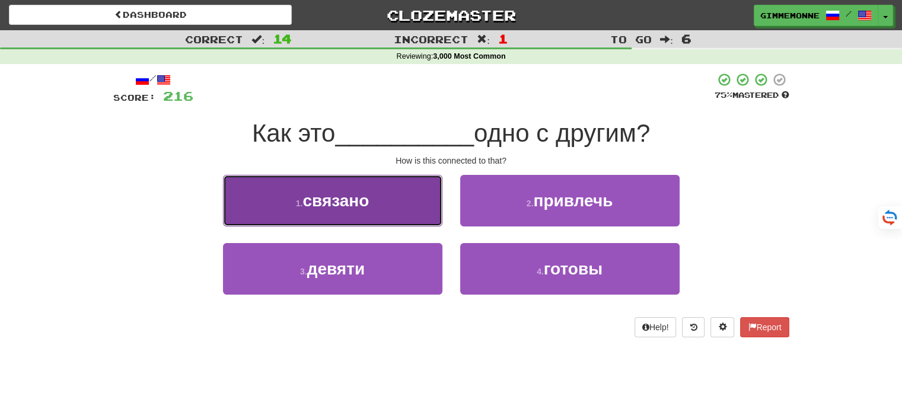
click at [425, 216] on button "1 . связано" at bounding box center [332, 201] width 219 height 52
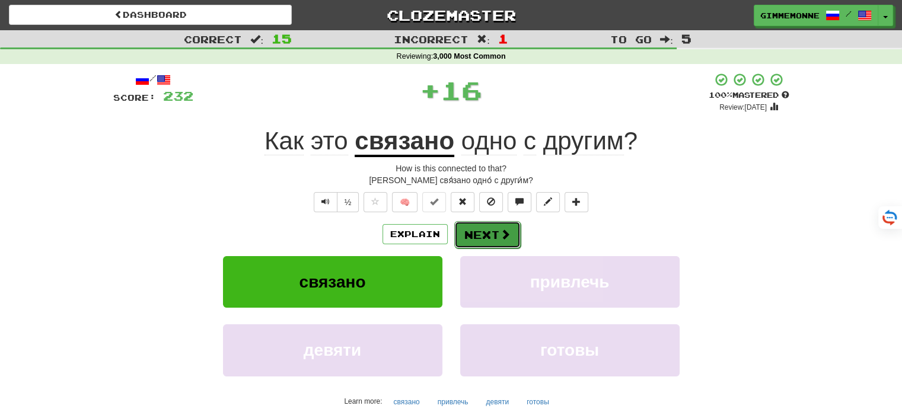
click at [467, 233] on button "Next" at bounding box center [487, 234] width 66 height 27
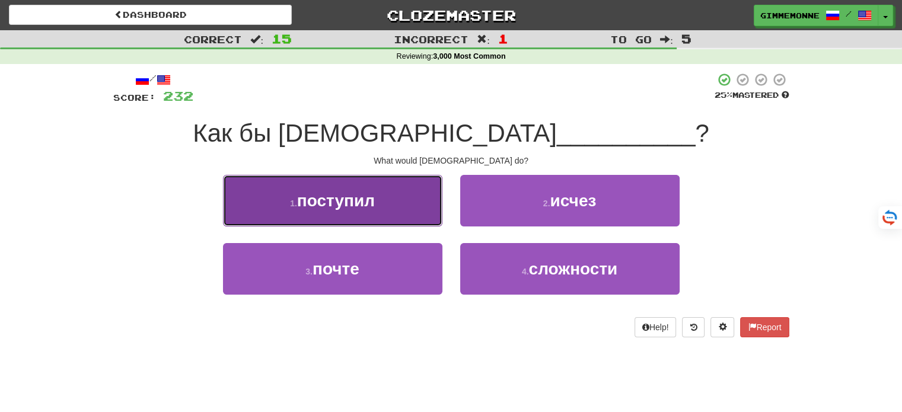
click at [436, 214] on button "1 . поступил" at bounding box center [332, 201] width 219 height 52
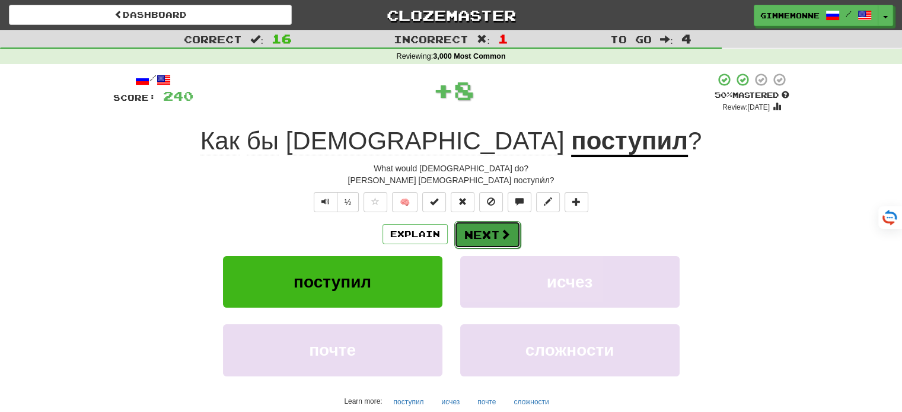
click at [474, 225] on button "Next" at bounding box center [487, 234] width 66 height 27
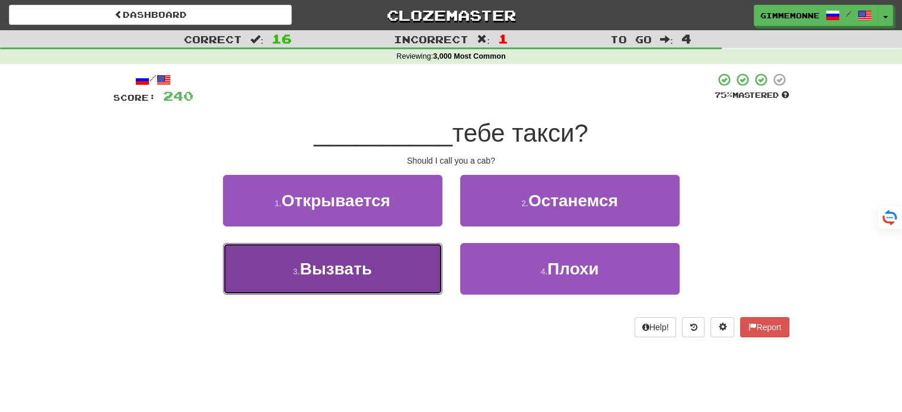
click at [429, 273] on button "3 . Вызвать" at bounding box center [332, 269] width 219 height 52
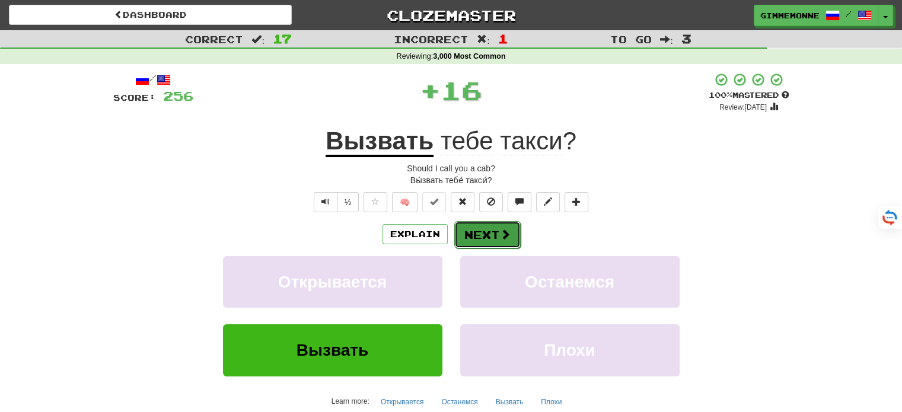
click at [486, 234] on button "Next" at bounding box center [487, 234] width 66 height 27
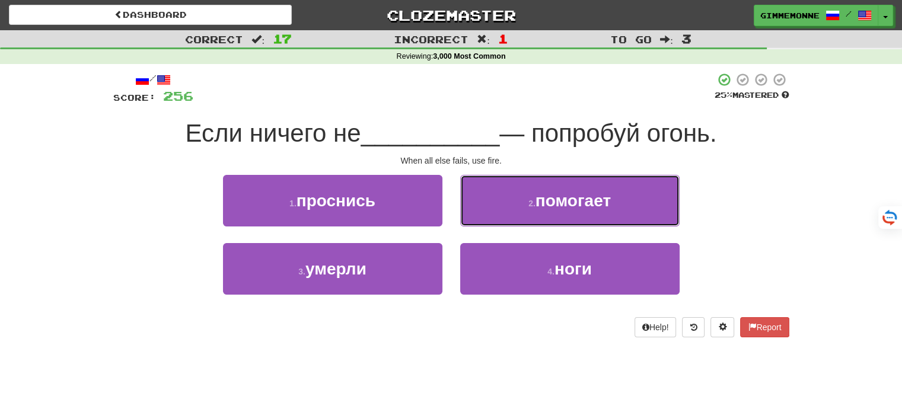
click at [489, 216] on button "2 . помогает" at bounding box center [569, 201] width 219 height 52
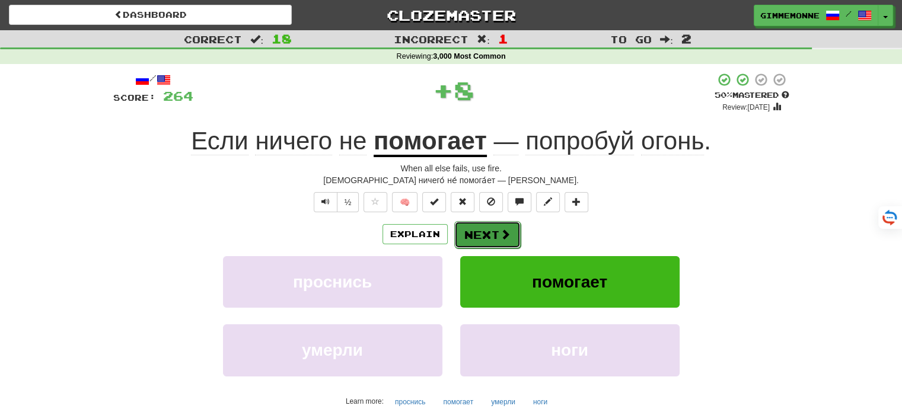
click at [495, 243] on button "Next" at bounding box center [487, 234] width 66 height 27
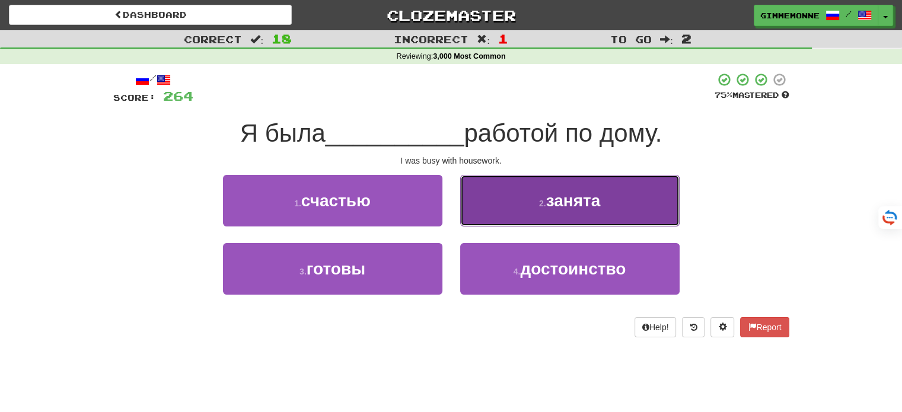
click at [507, 210] on button "2 . занята" at bounding box center [569, 201] width 219 height 52
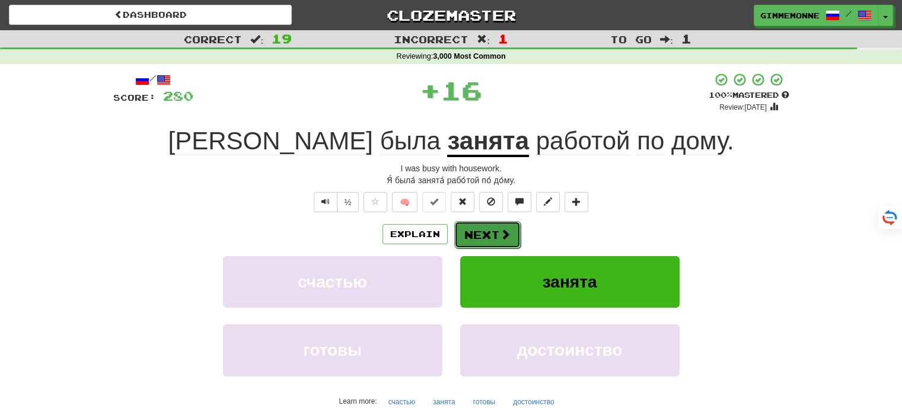
click at [504, 229] on span at bounding box center [505, 234] width 11 height 11
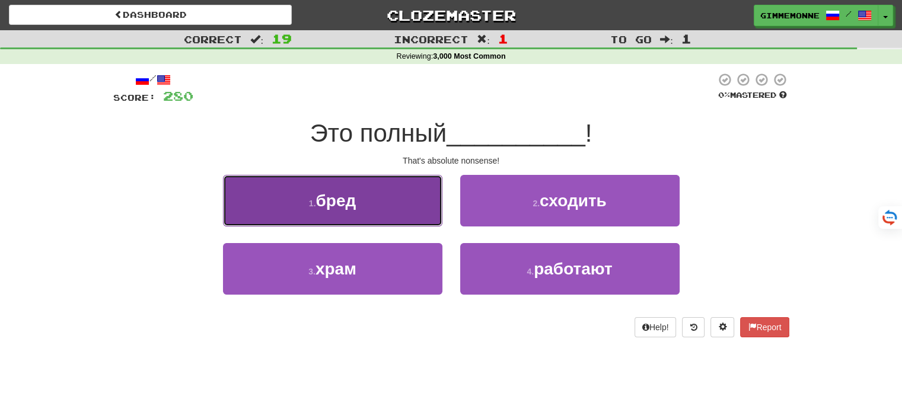
click at [433, 209] on button "1 . бред" at bounding box center [332, 201] width 219 height 52
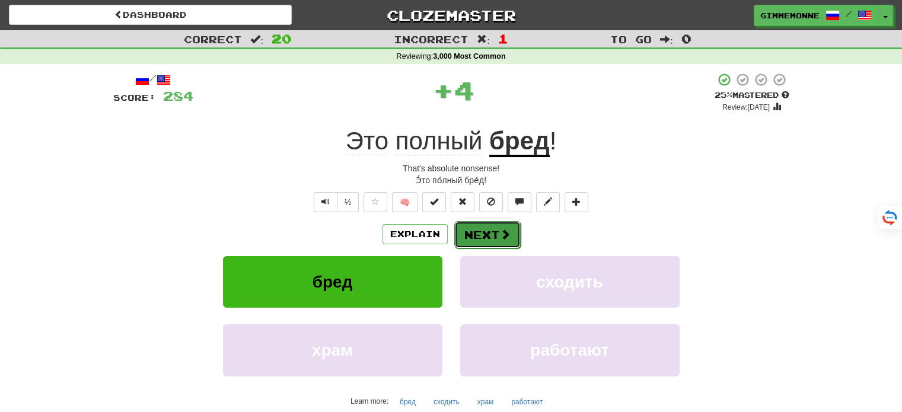
click at [477, 232] on button "Next" at bounding box center [487, 234] width 66 height 27
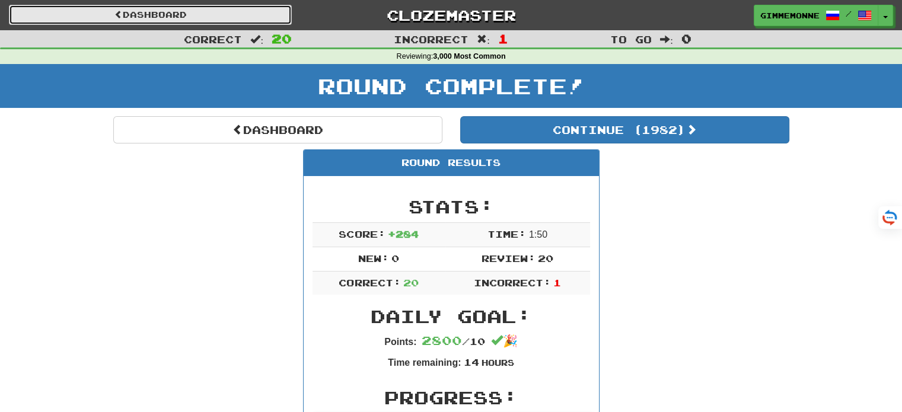
click at [255, 18] on link "Dashboard" at bounding box center [150, 15] width 283 height 20
